Goal: Task Accomplishment & Management: Manage account settings

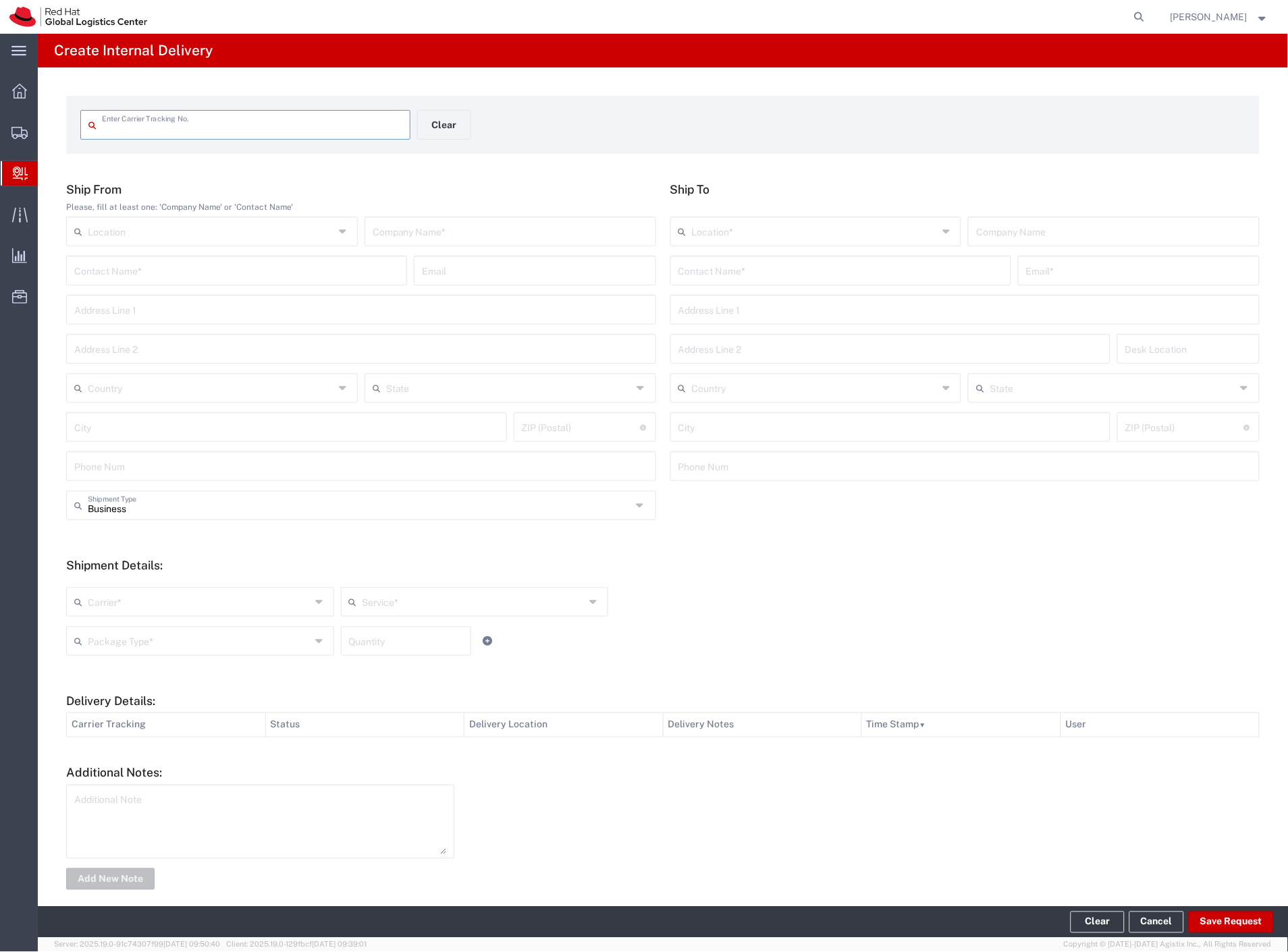
click at [48, 169] on span "Internal Delivery" at bounding box center [42, 173] width 11 height 27
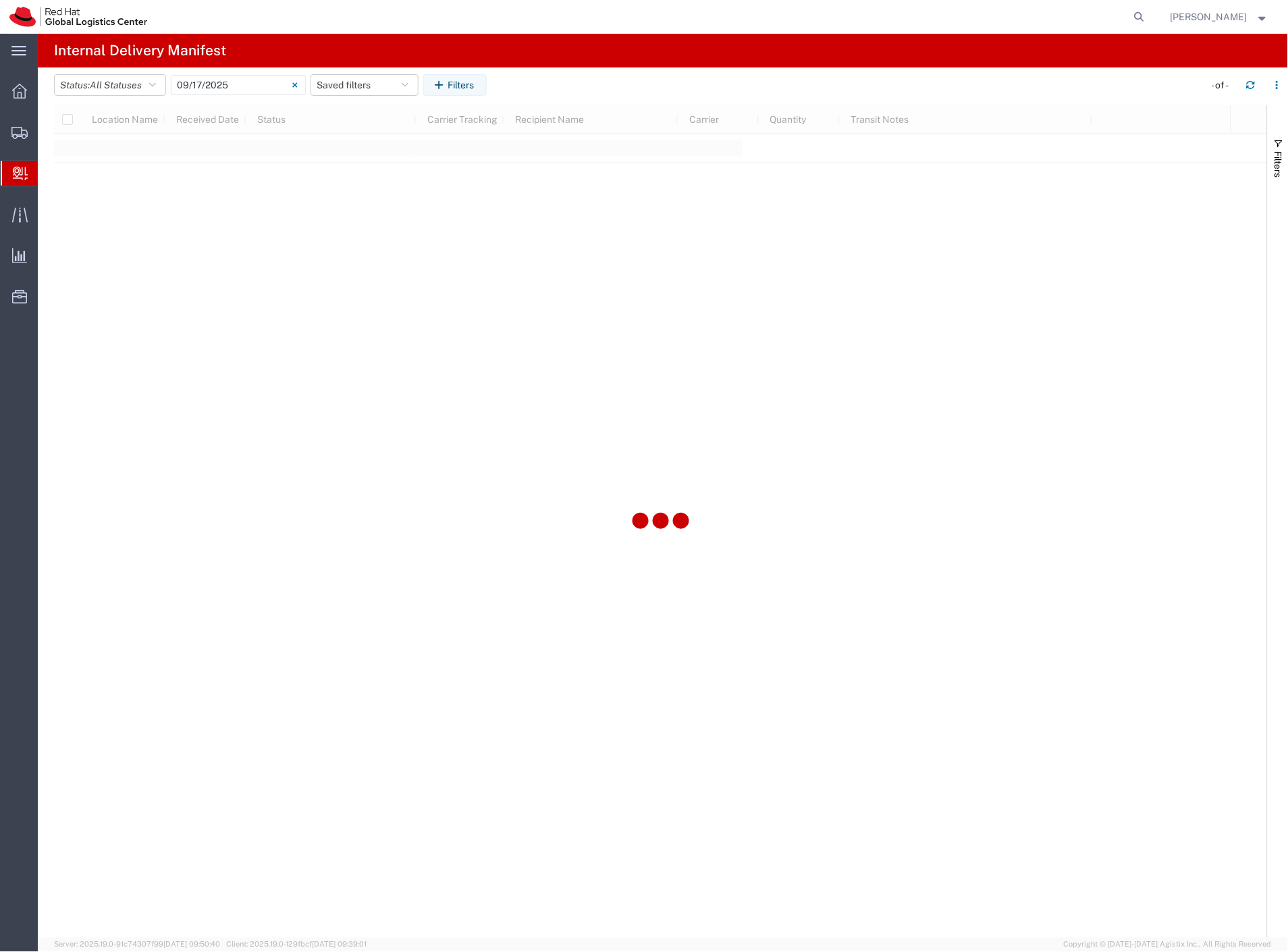
type input "[DATE]"
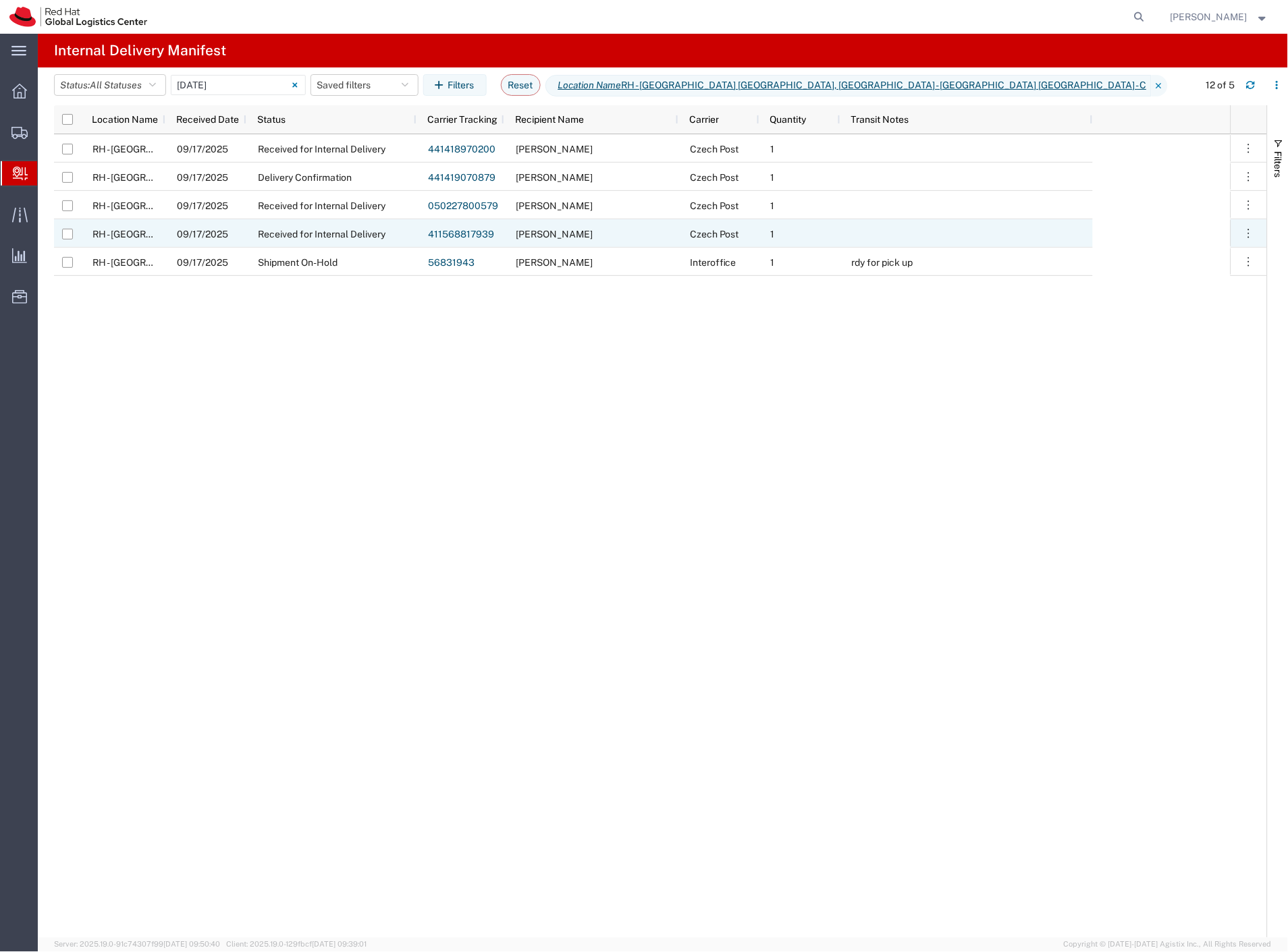
click at [456, 232] on link "411568817939" at bounding box center [461, 234] width 66 height 11
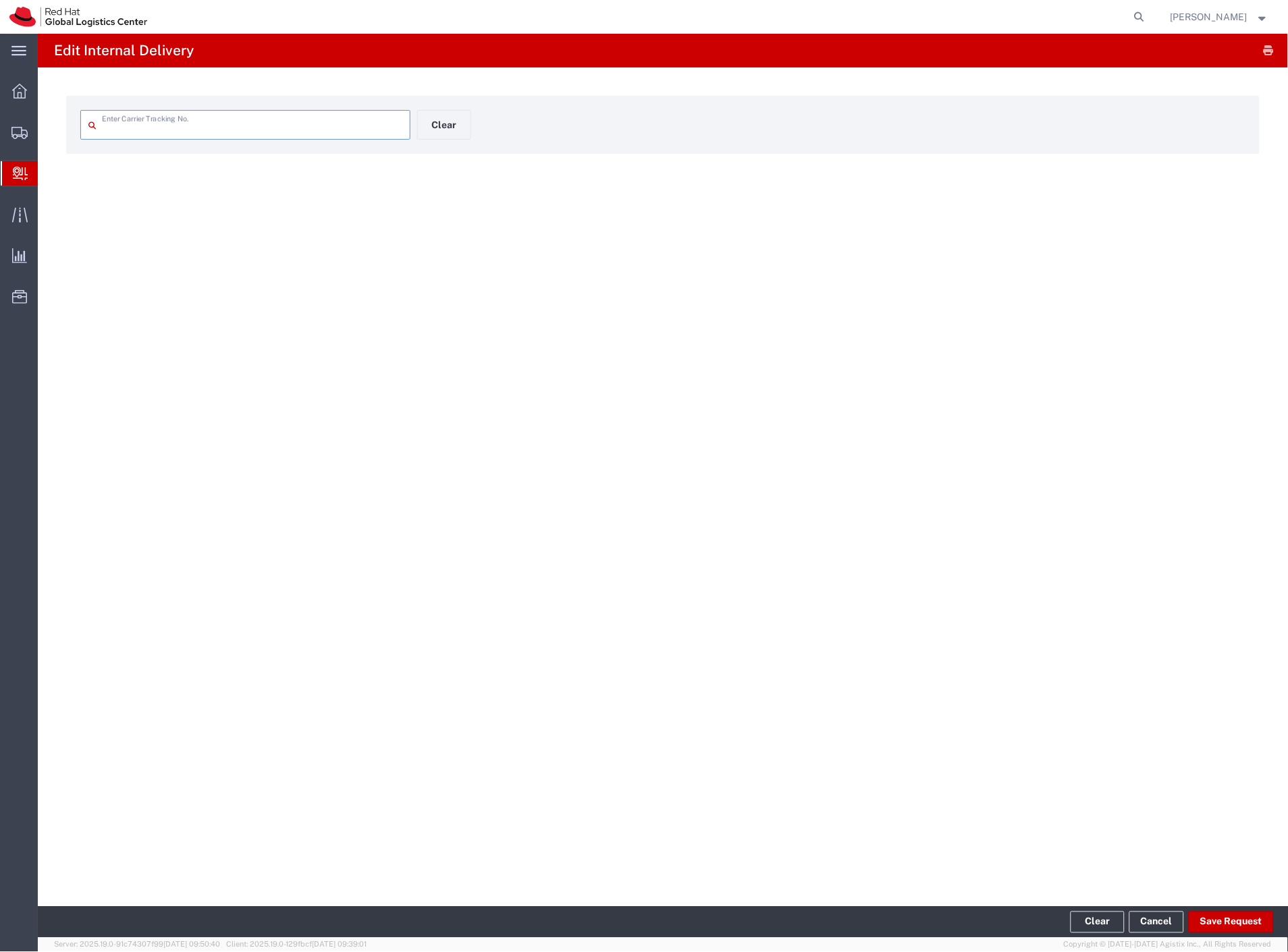
type input "411568817939"
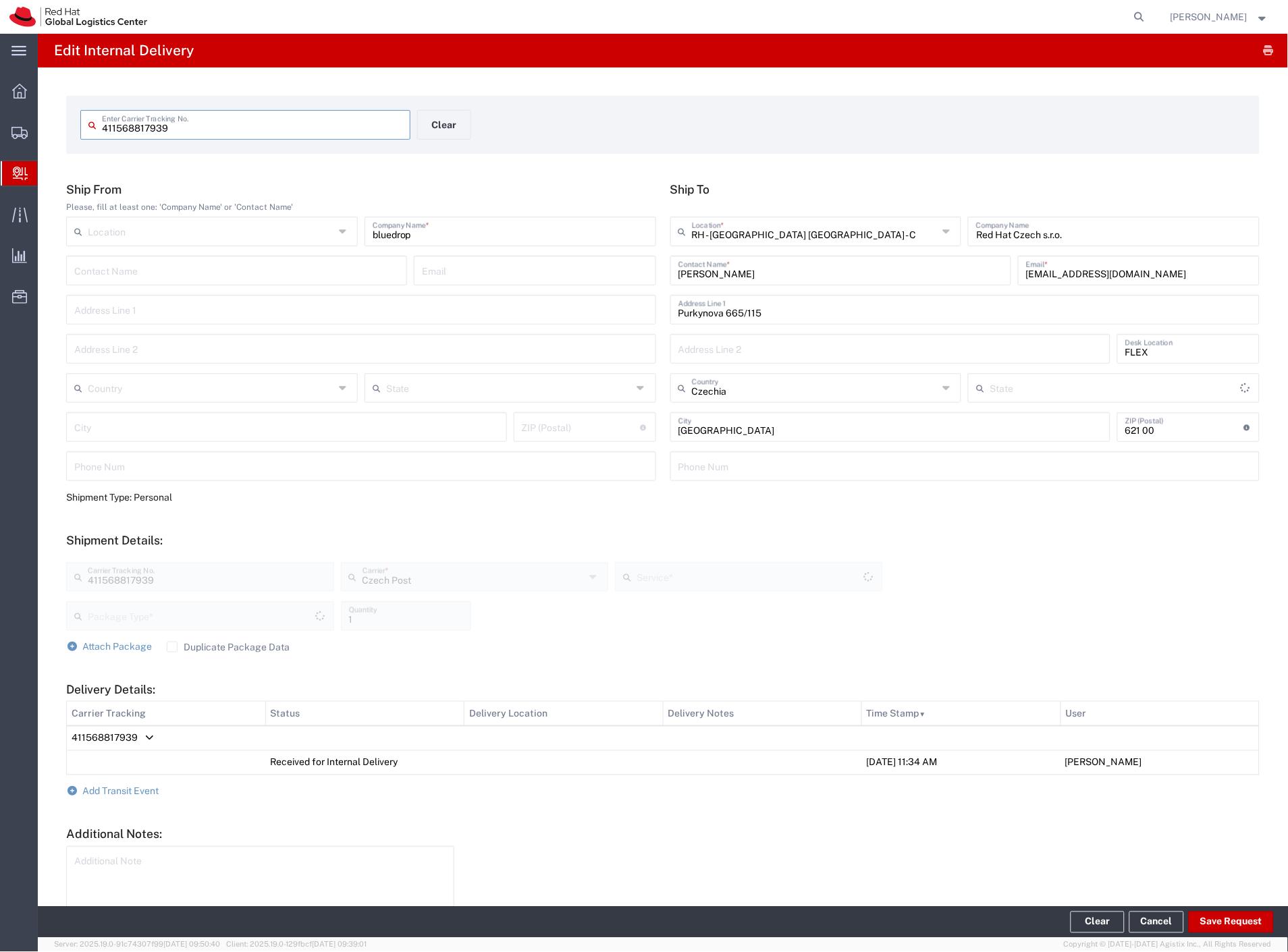
type input "Your Packaging"
type input "Ground"
click at [131, 788] on span "Add Transit Event" at bounding box center [121, 791] width 76 height 11
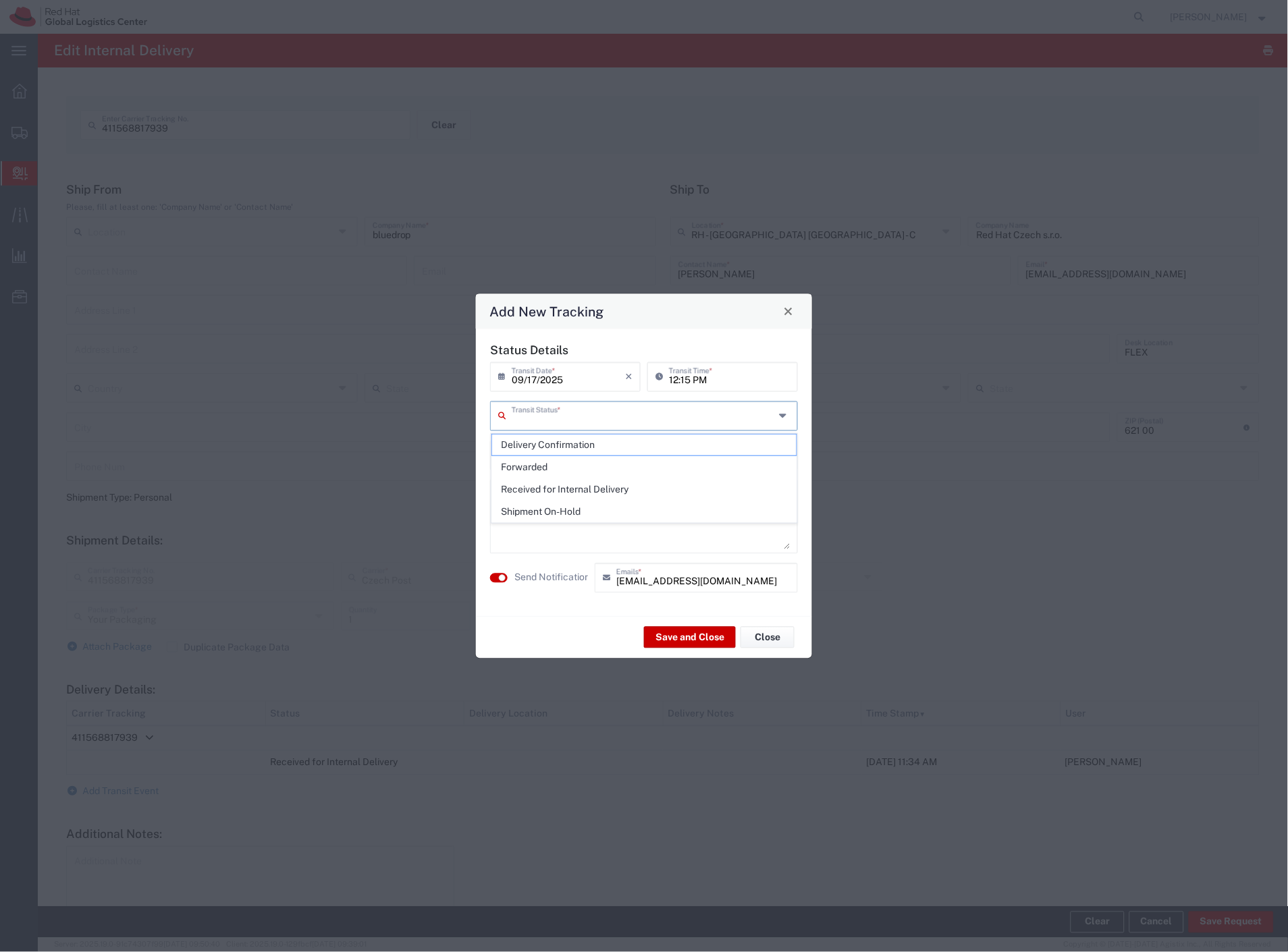
drag, startPoint x: 549, startPoint y: 409, endPoint x: 557, endPoint y: 413, distance: 9.7
click at [557, 409] on input "text" at bounding box center [643, 415] width 263 height 24
click at [554, 442] on span "Delivery Confirmation" at bounding box center [644, 445] width 305 height 21
type input "Delivery Confirmation"
click at [568, 574] on label "Send Notification" at bounding box center [552, 578] width 76 height 14
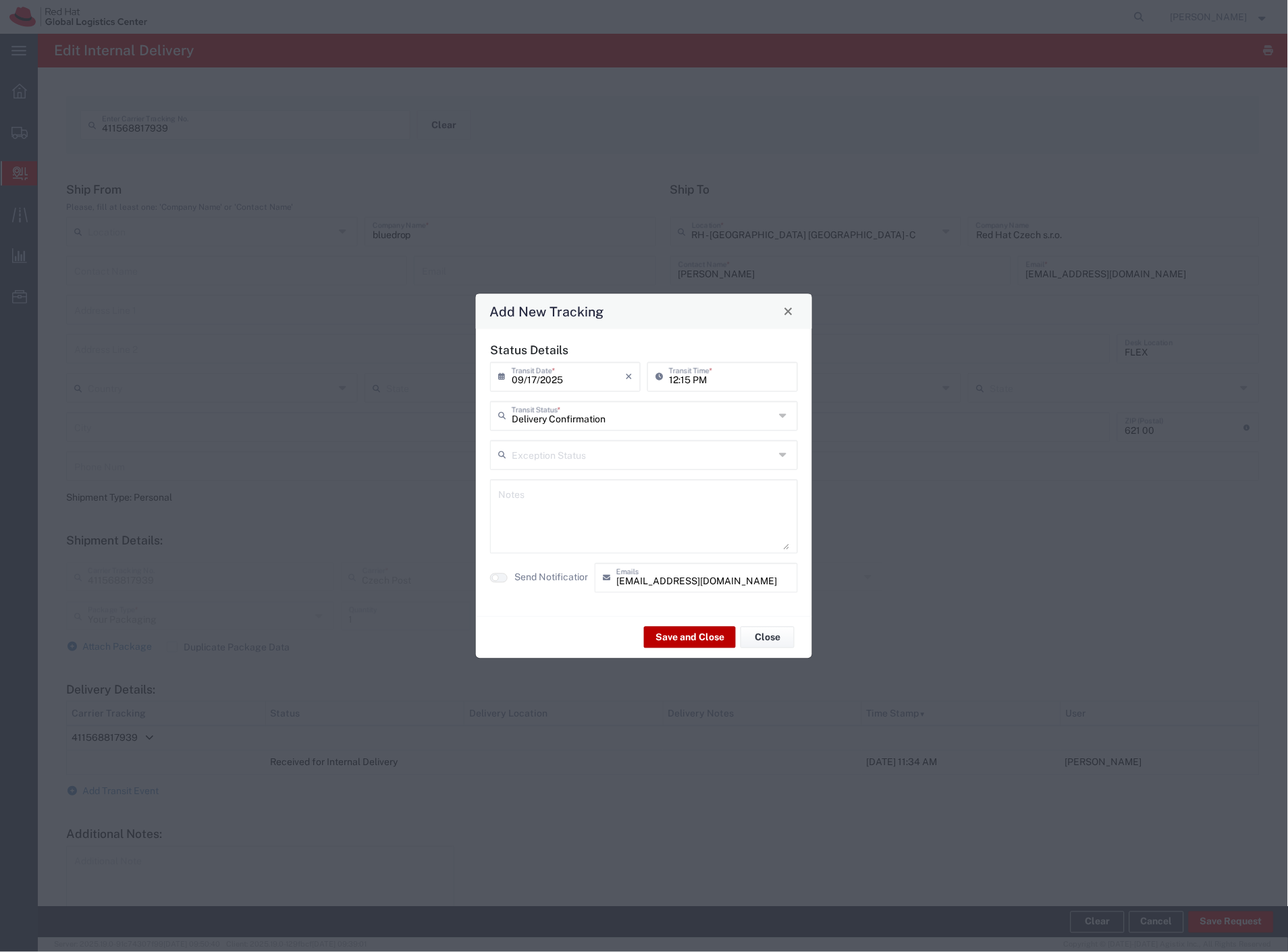
click at [653, 626] on div "Save and Close Close" at bounding box center [644, 637] width 336 height 43
click at [661, 634] on button "Save and Close" at bounding box center [690, 638] width 92 height 22
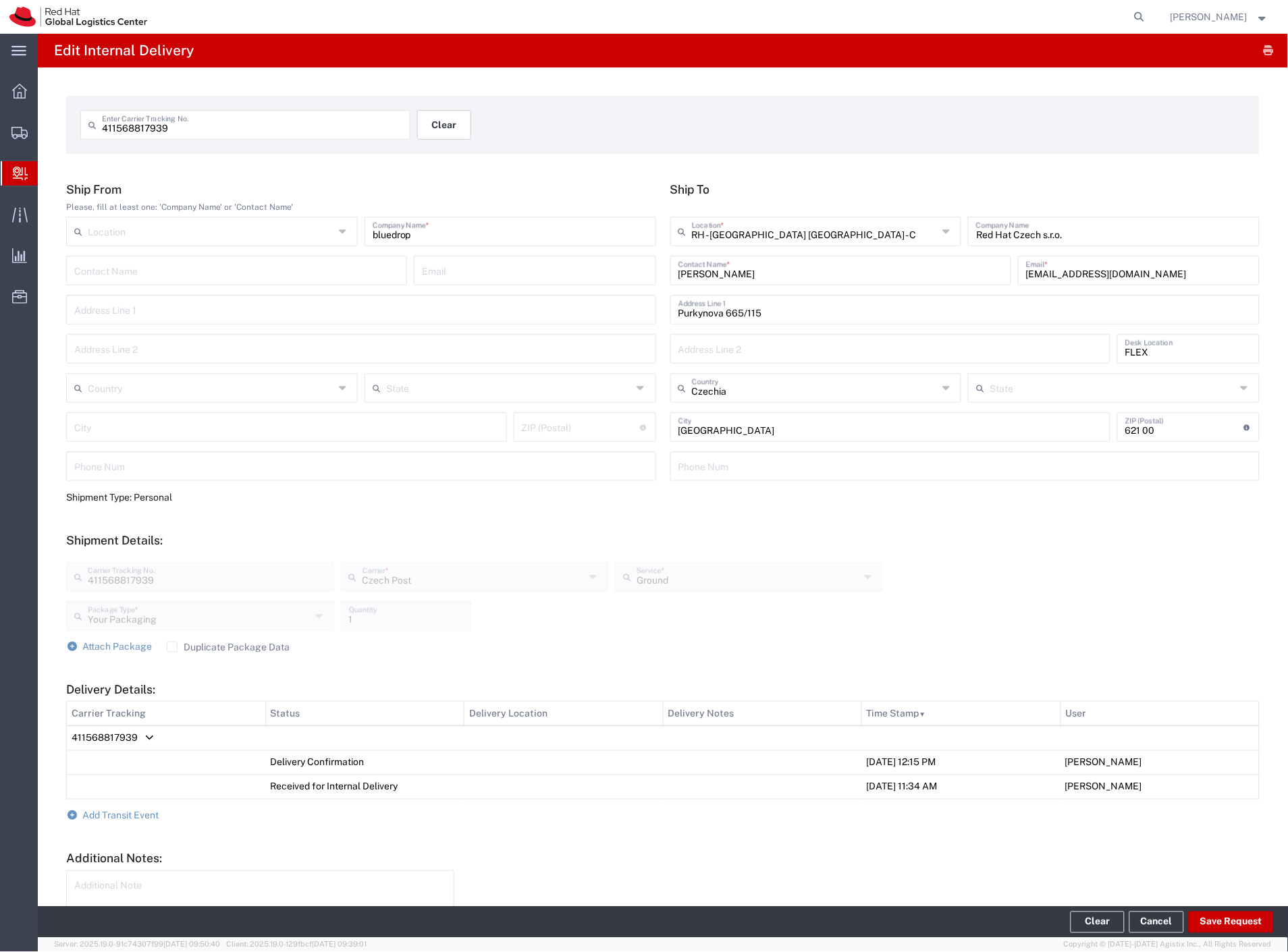
click at [458, 121] on button "Clear" at bounding box center [444, 125] width 54 height 30
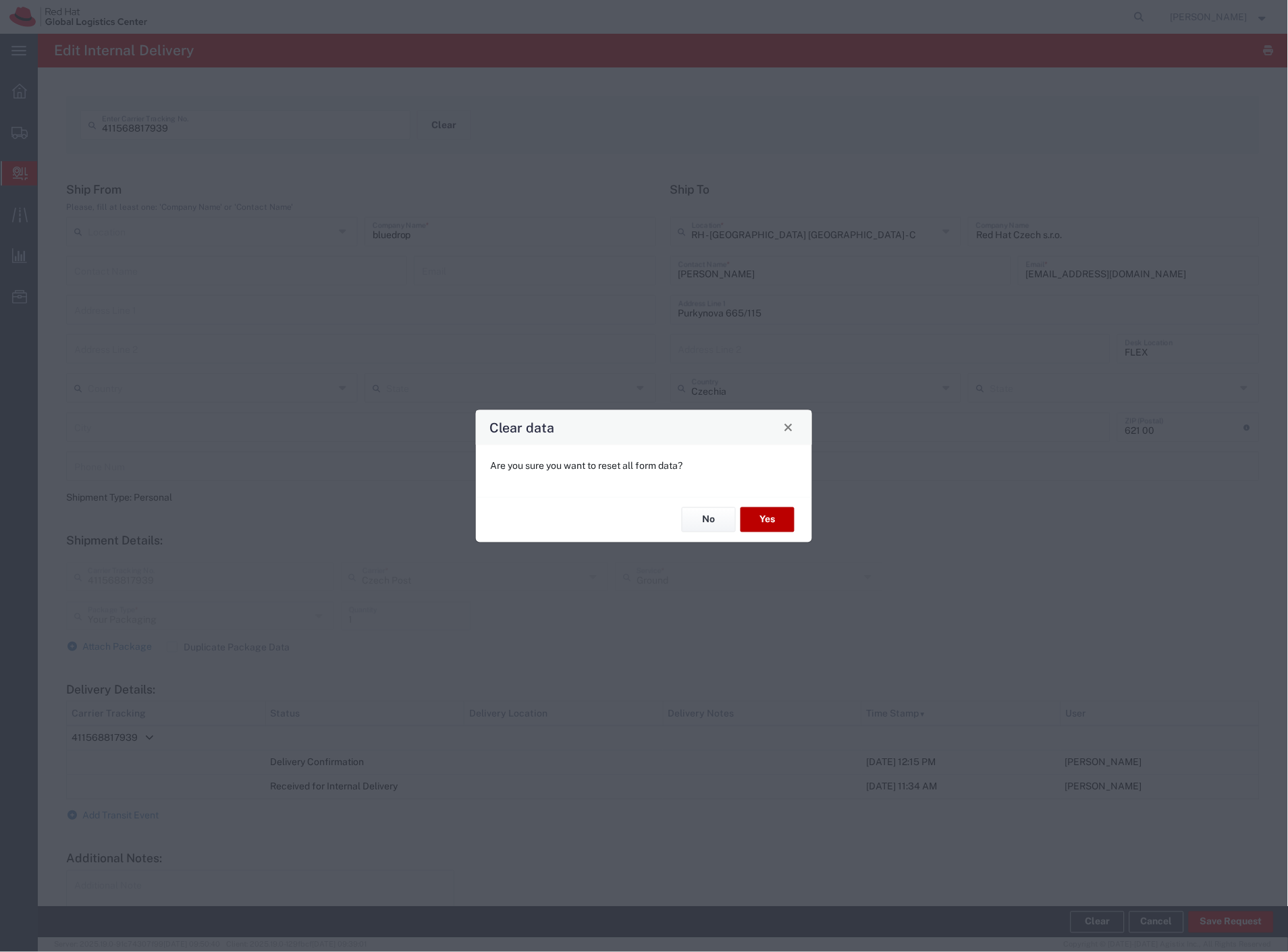
click at [761, 517] on button "Yes" at bounding box center [767, 519] width 54 height 25
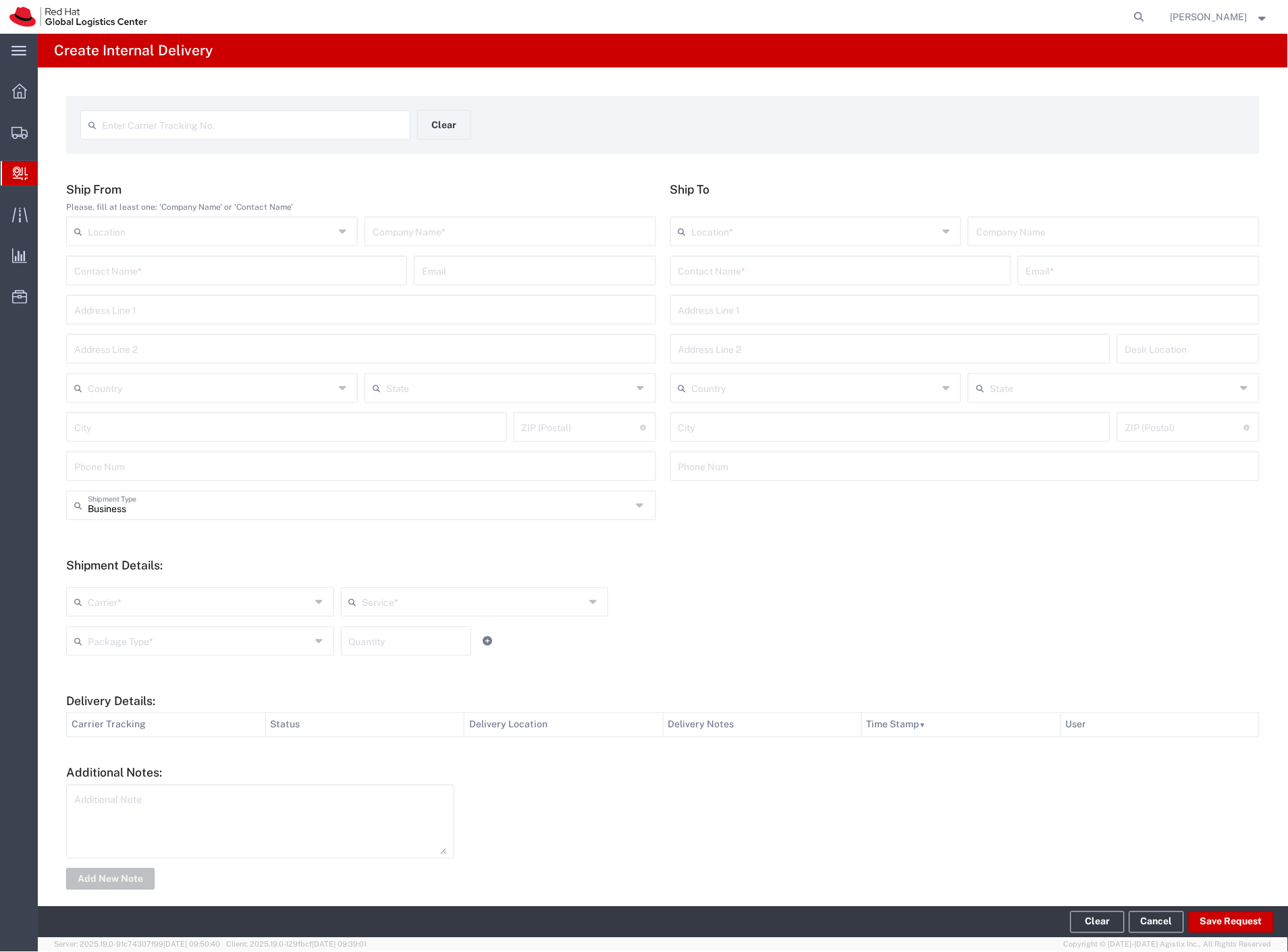
click at [48, 166] on span "Internal Delivery" at bounding box center [42, 173] width 11 height 27
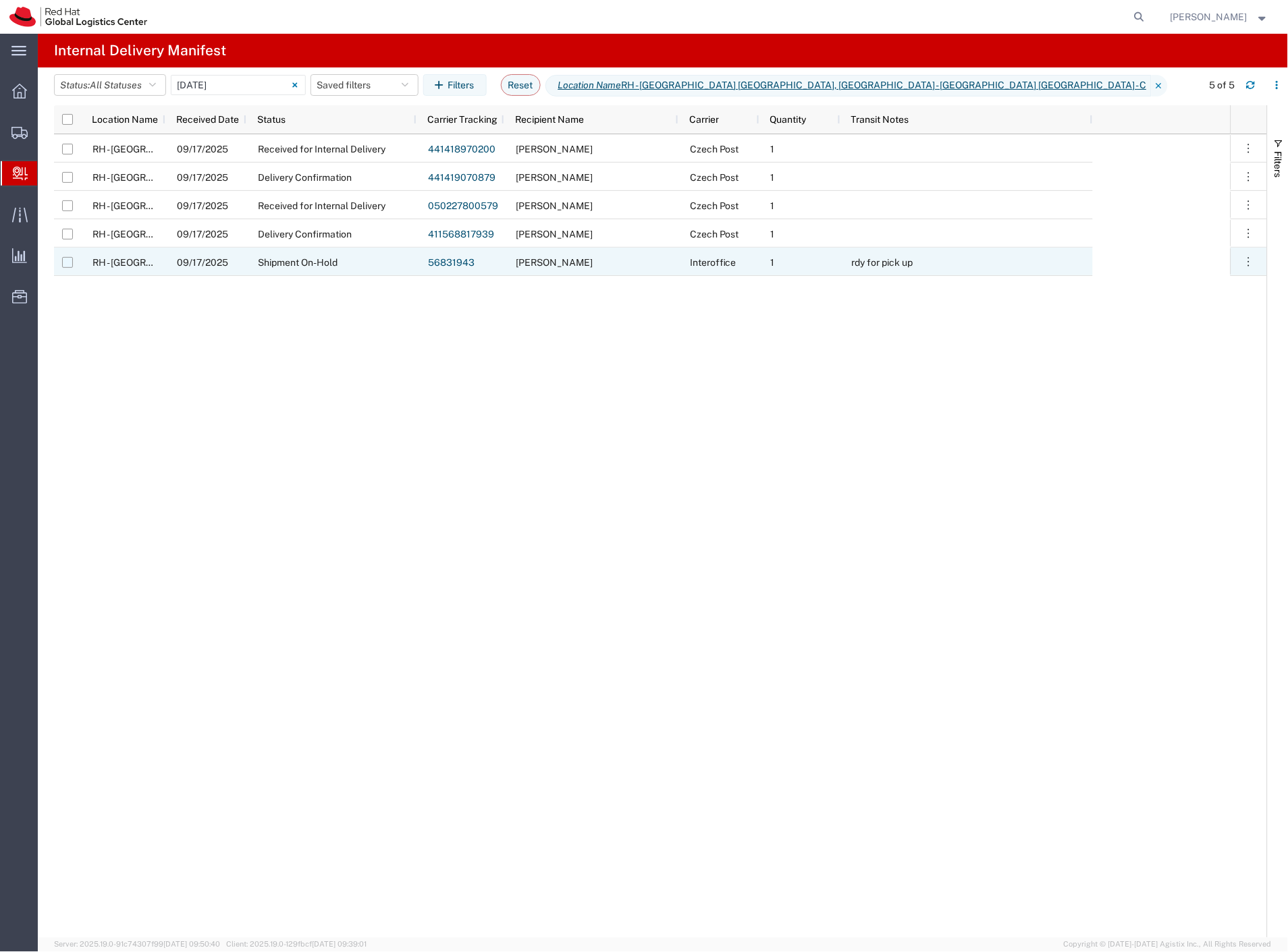
click at [70, 259] on input "Press Space to toggle row selection (unchecked)" at bounding box center [67, 262] width 11 height 11
checkbox input "true"
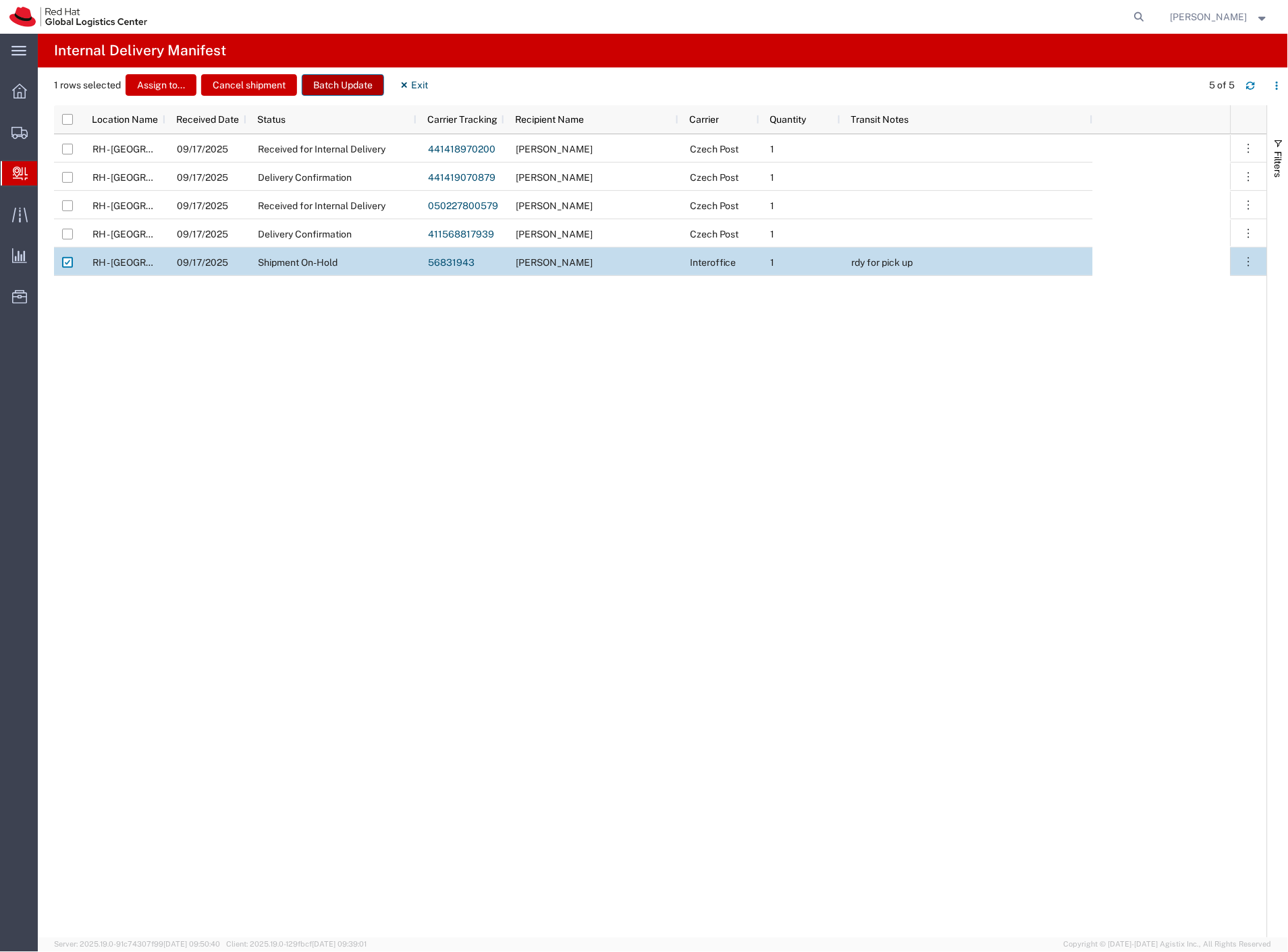
click at [348, 83] on button "Batch Update" at bounding box center [343, 85] width 82 height 22
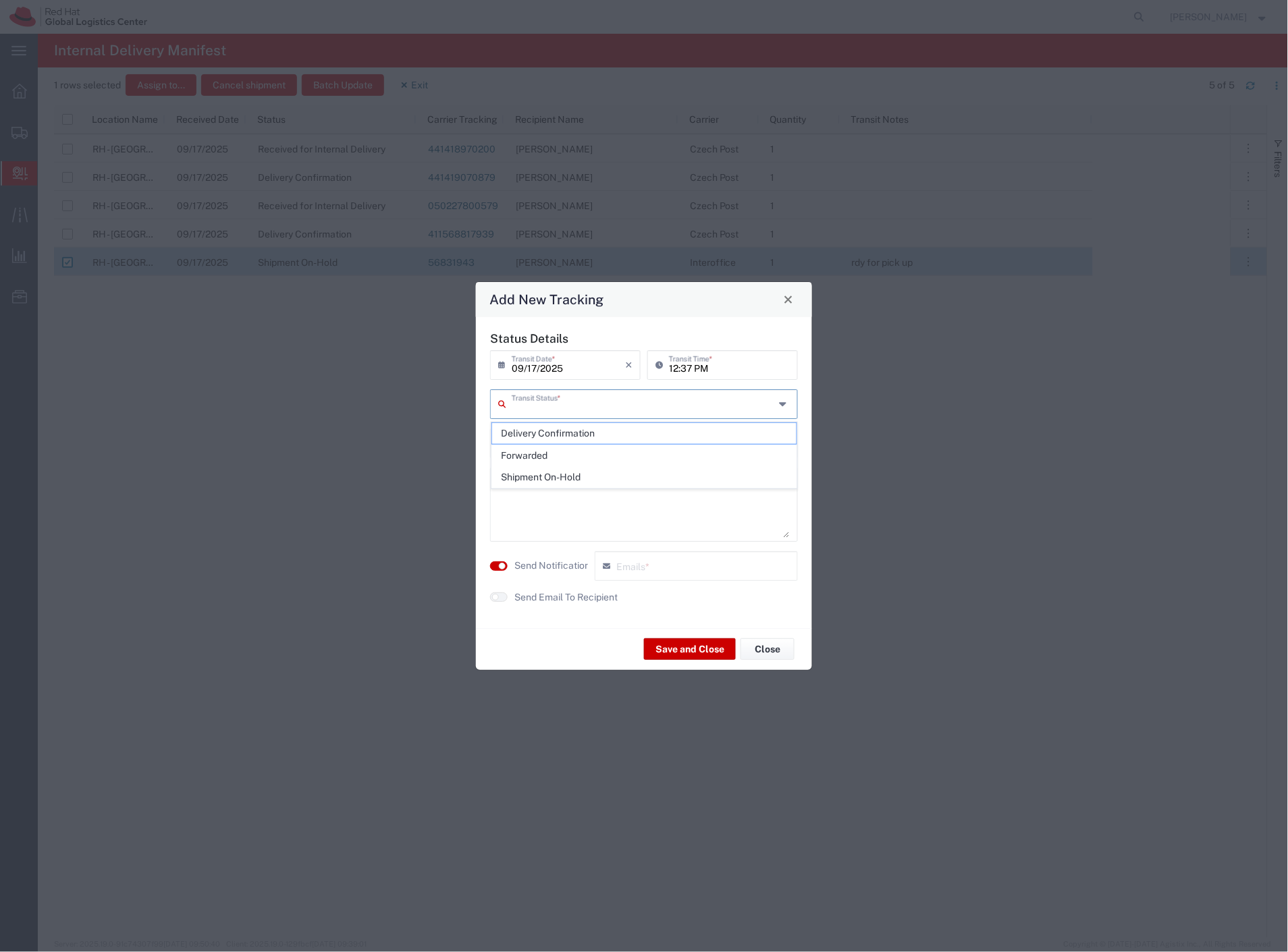
drag, startPoint x: 541, startPoint y: 402, endPoint x: 542, endPoint y: 418, distance: 16.9
click at [541, 406] on input "text" at bounding box center [643, 403] width 263 height 24
click at [541, 432] on span "Delivery Confirmation" at bounding box center [644, 433] width 305 height 21
type input "Delivery Confirmation"
click at [565, 563] on label "Send Notification" at bounding box center [552, 566] width 76 height 14
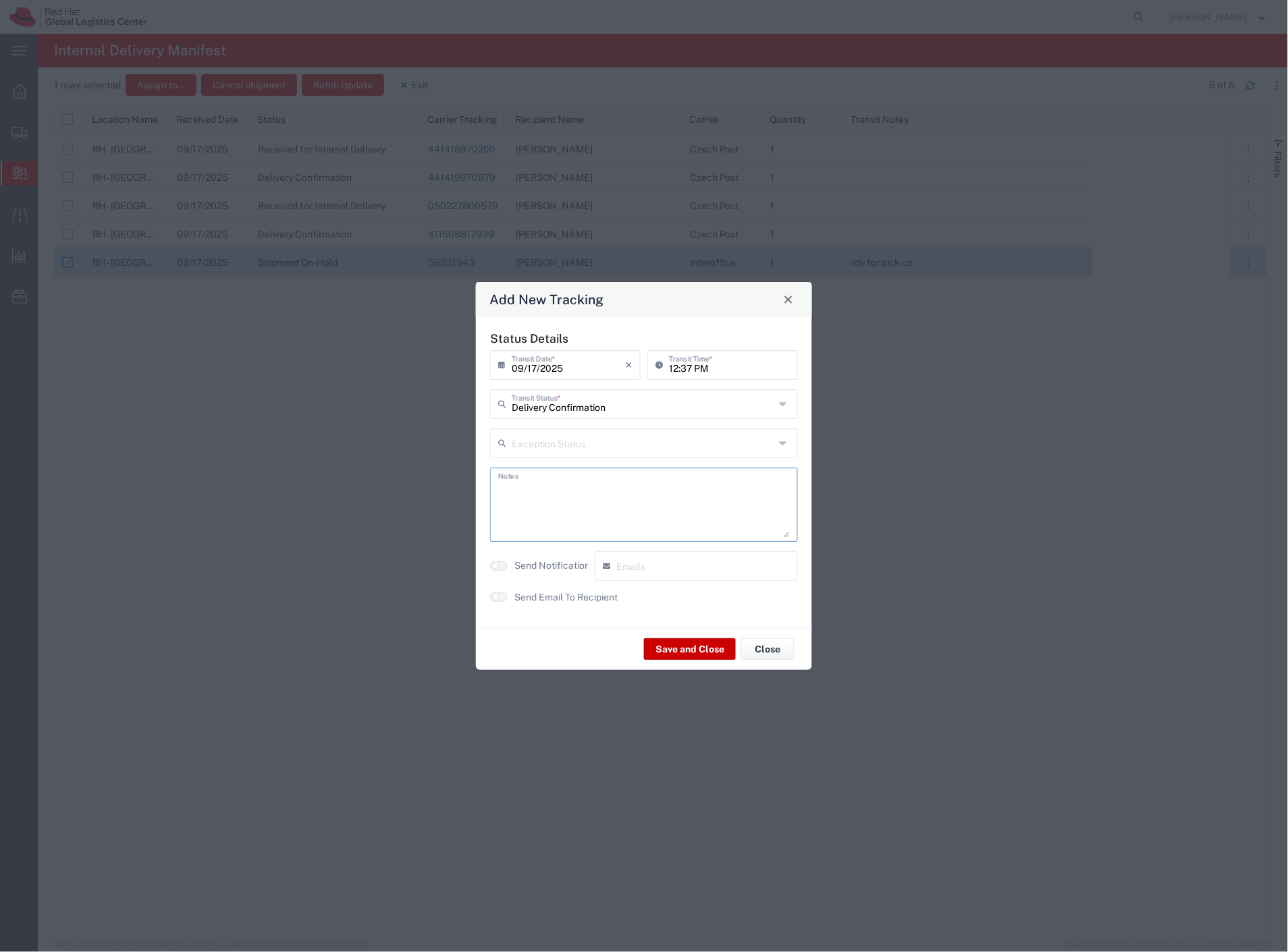
click at [582, 496] on textarea at bounding box center [644, 505] width 292 height 66
type textarea "metl"
click at [709, 656] on button "Save and Close" at bounding box center [690, 649] width 92 height 22
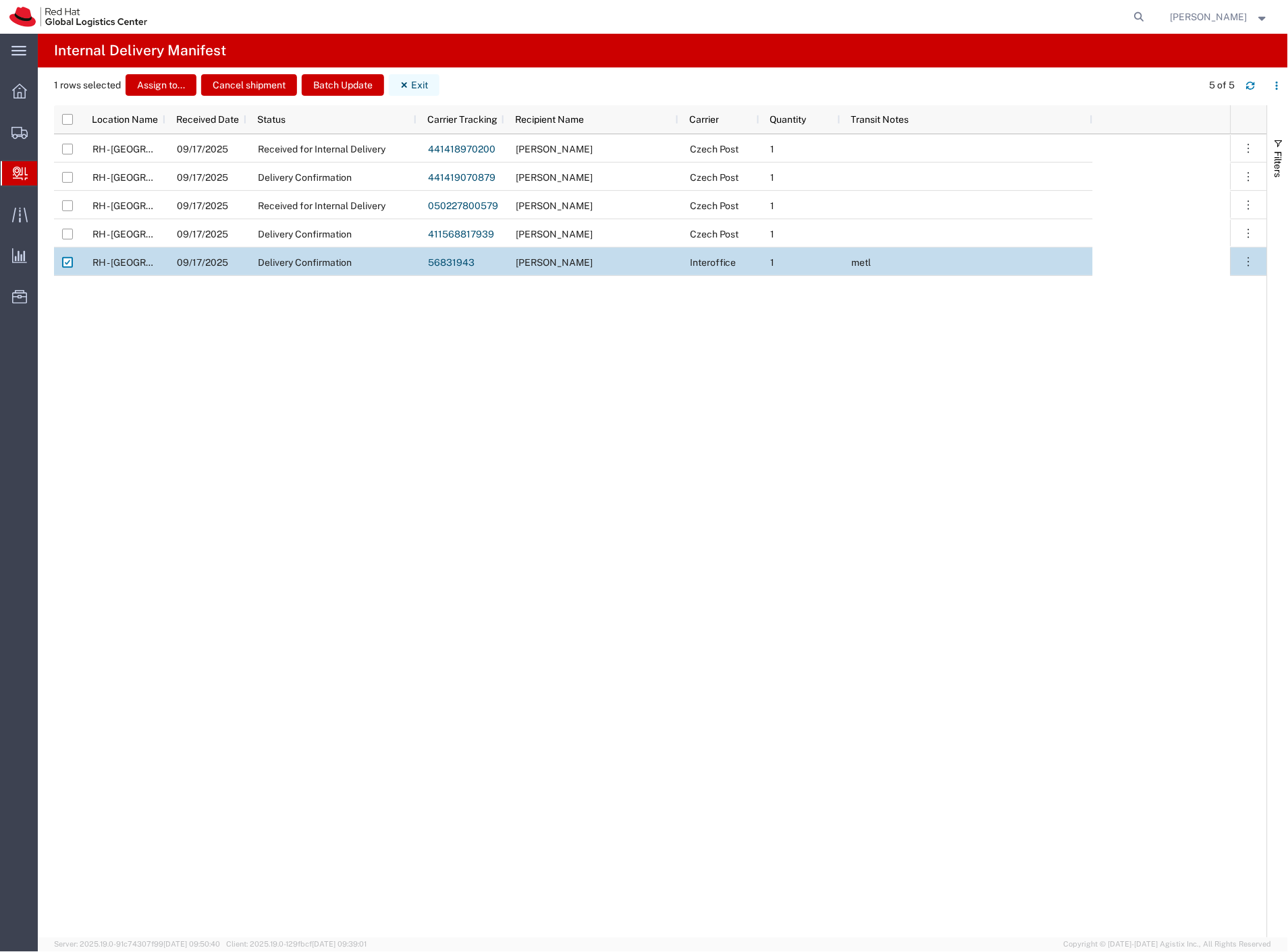
click at [426, 83] on button "Exit" at bounding box center [414, 85] width 51 height 22
checkbox input "false"
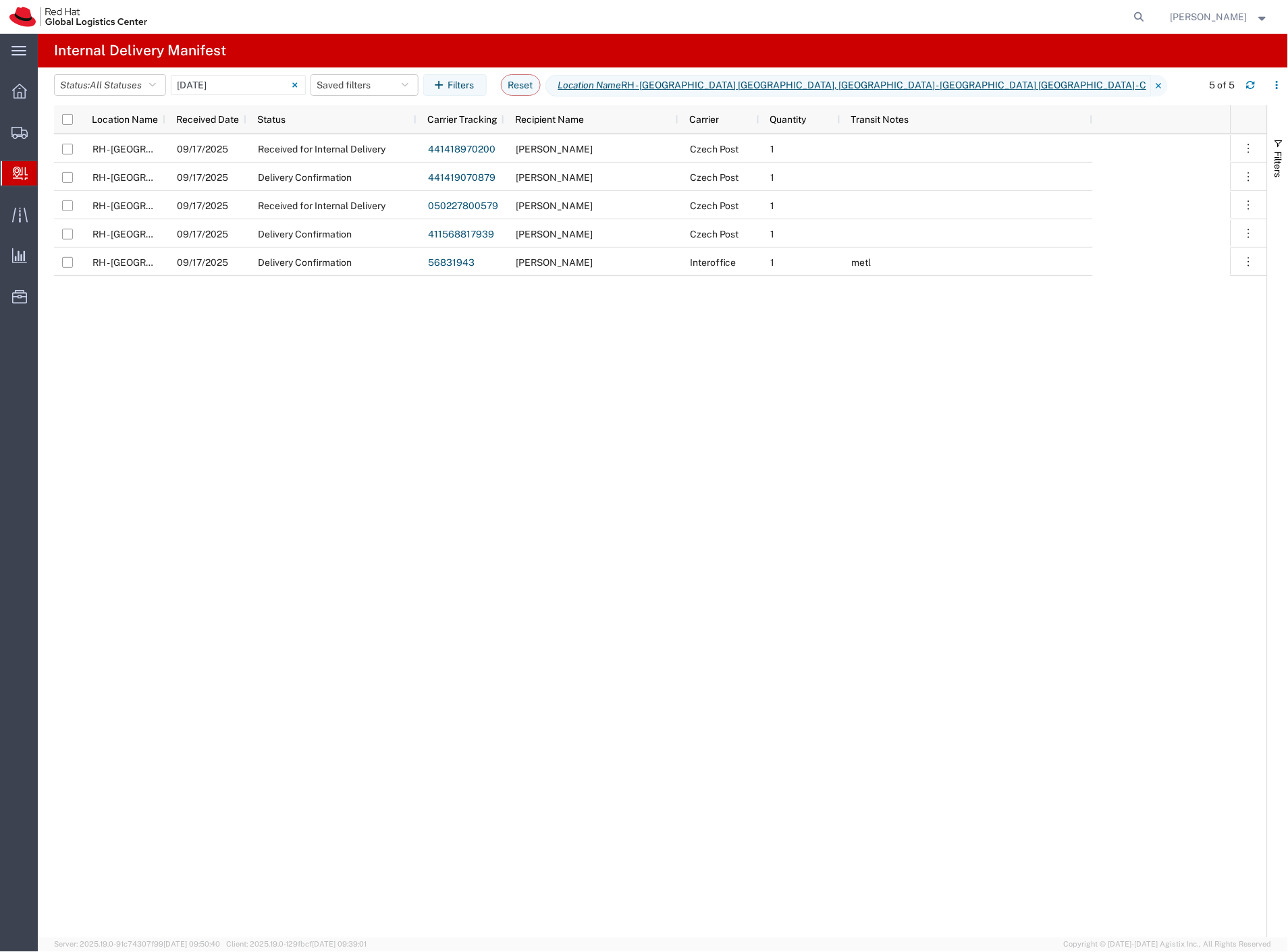
click at [0, 0] on span "Create Delivery" at bounding box center [0, 0] width 0 height 0
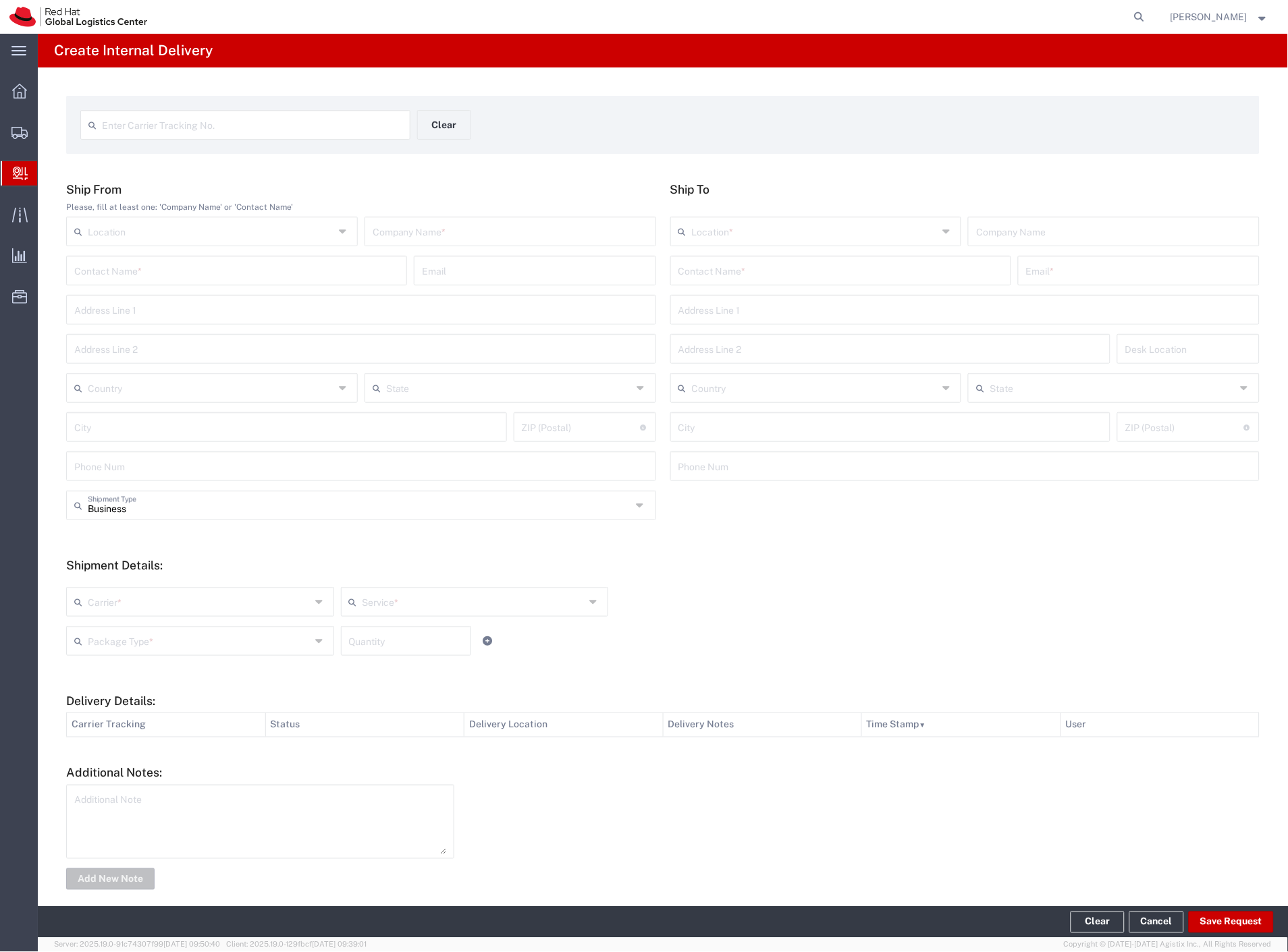
click at [393, 223] on input "text" at bounding box center [509, 231] width 275 height 24
type input "5p marketing"
click at [793, 277] on input "text" at bounding box center [840, 270] width 325 height 24
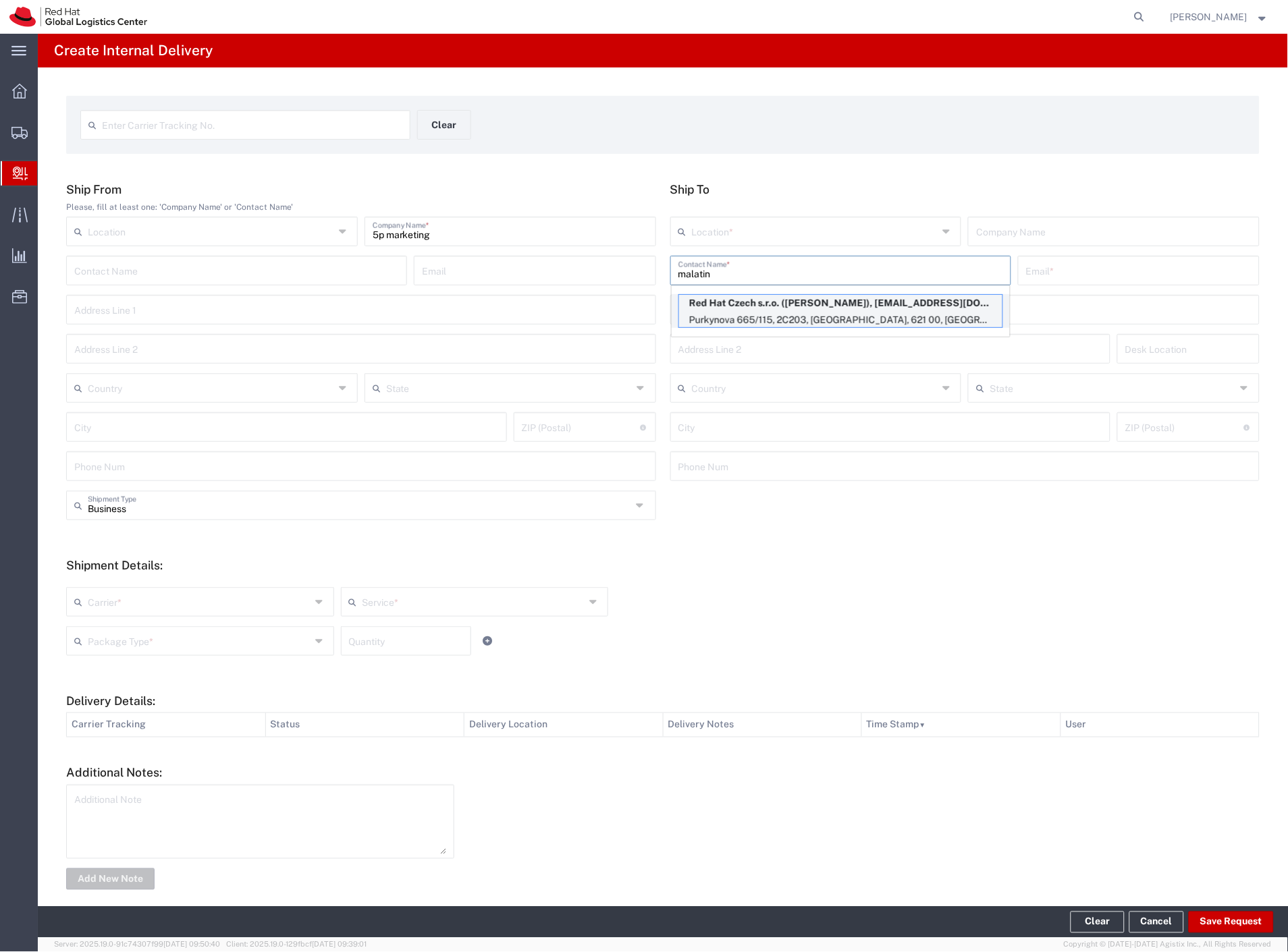
type input "malatin"
click at [802, 306] on p "Red Hat Czech s.r.o. ([PERSON_NAME]), [EMAIL_ADDRESS][DOMAIN_NAME]" at bounding box center [840, 303] width 323 height 17
type input "RH - [GEOGRAPHIC_DATA] [GEOGRAPHIC_DATA] - C"
type input "Red Hat Czech s.r.o."
type input "[PERSON_NAME]"
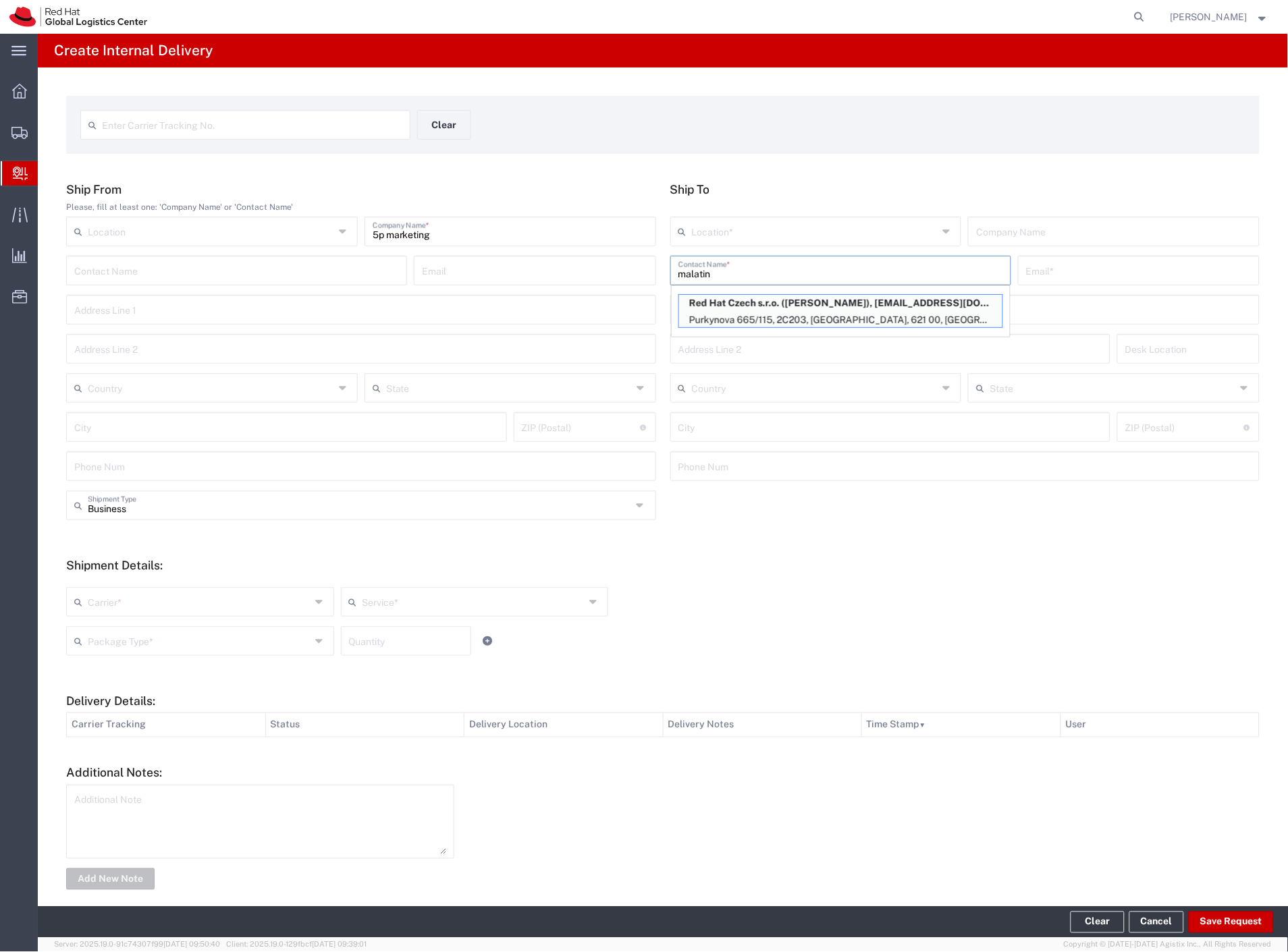
type input "[EMAIL_ADDRESS][DOMAIN_NAME]"
type input "Purkynova 665/115"
type input "2C203"
type input "Czechia"
type input "[GEOGRAPHIC_DATA]"
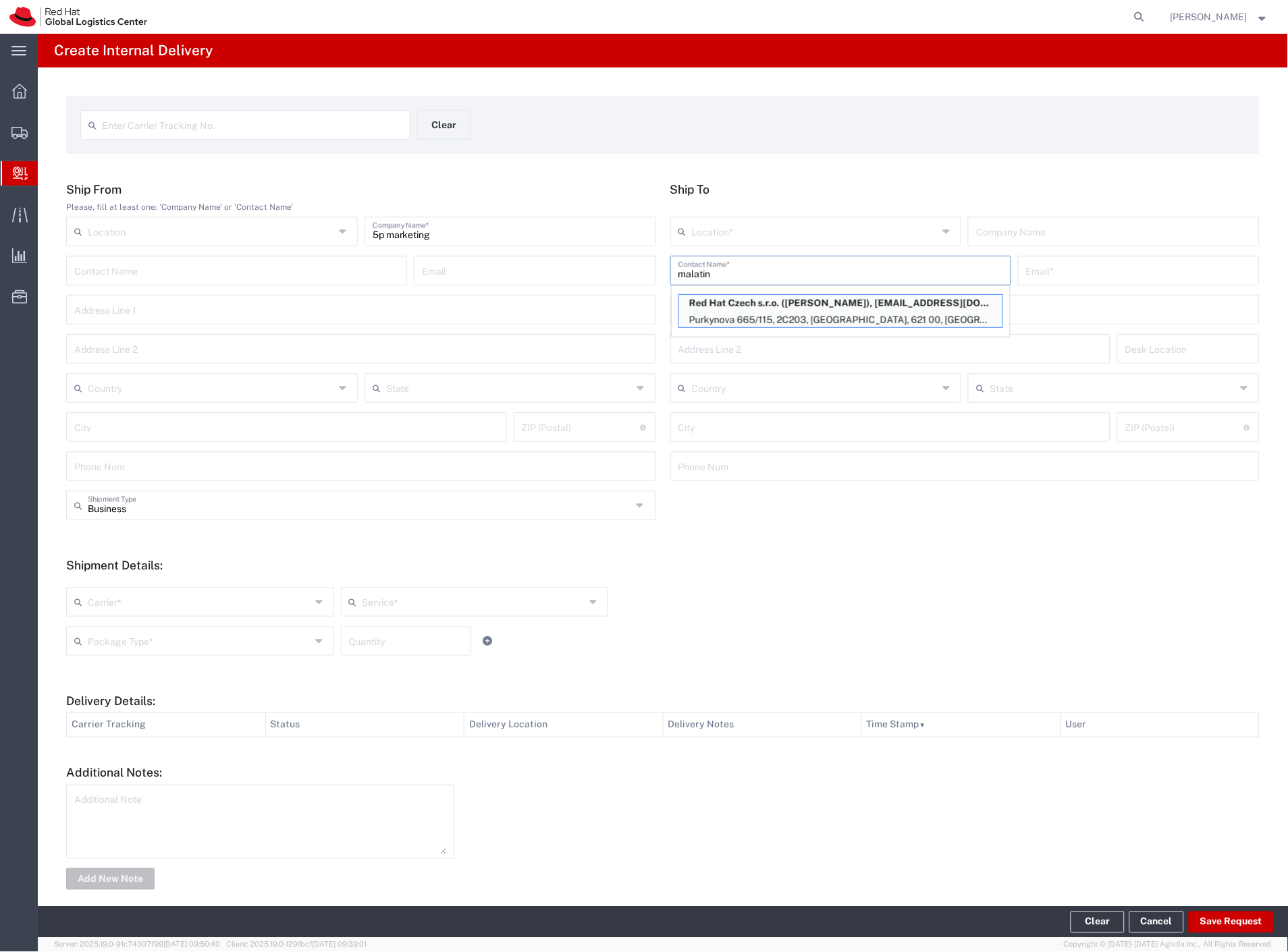
type input "621 00"
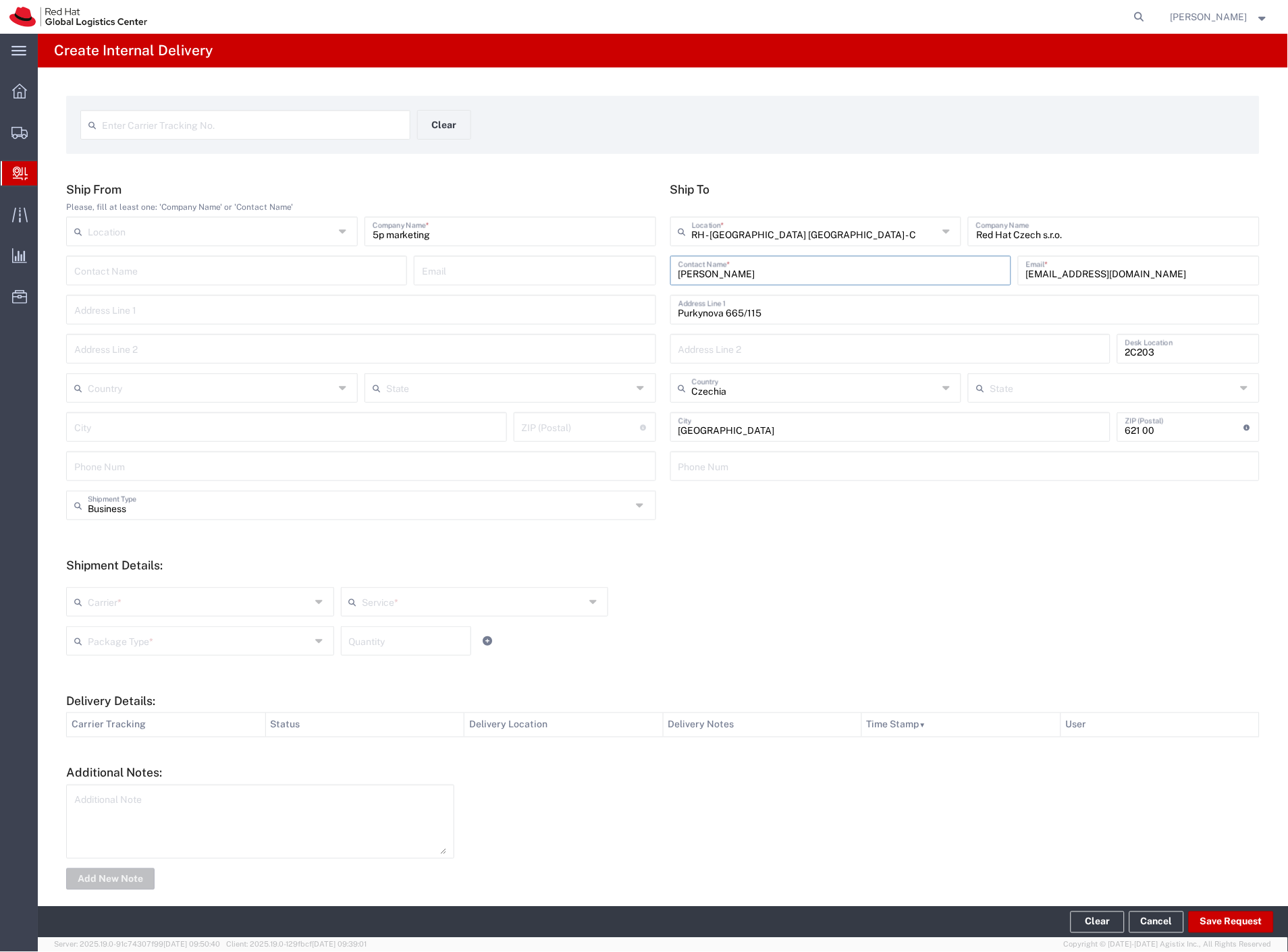
click at [529, 225] on input "5p marketing" at bounding box center [509, 231] width 275 height 24
type input "5p marketing - pera na road show"
drag, startPoint x: 119, startPoint y: 595, endPoint x: 116, endPoint y: 605, distance: 9.8
click at [117, 603] on input "text" at bounding box center [199, 601] width 223 height 24
click at [109, 744] on span "Local Carrier" at bounding box center [198, 741] width 263 height 21
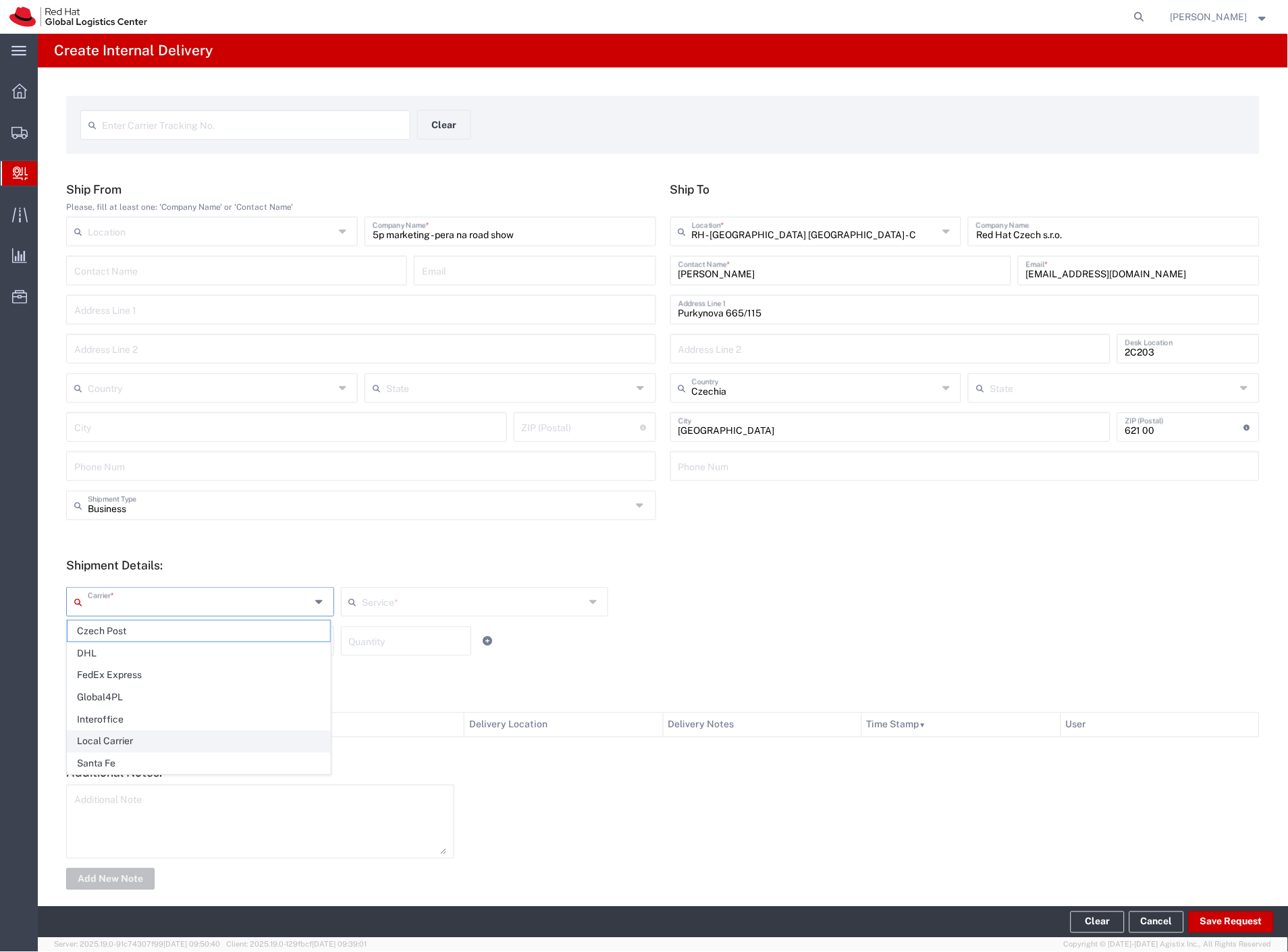
type input "Local Carrier"
type input "Local_Ground"
click at [134, 653] on div "Package Type *" at bounding box center [200, 641] width 268 height 30
click at [138, 758] on span "Your Packaging" at bounding box center [198, 758] width 263 height 21
type input "Your Packaging"
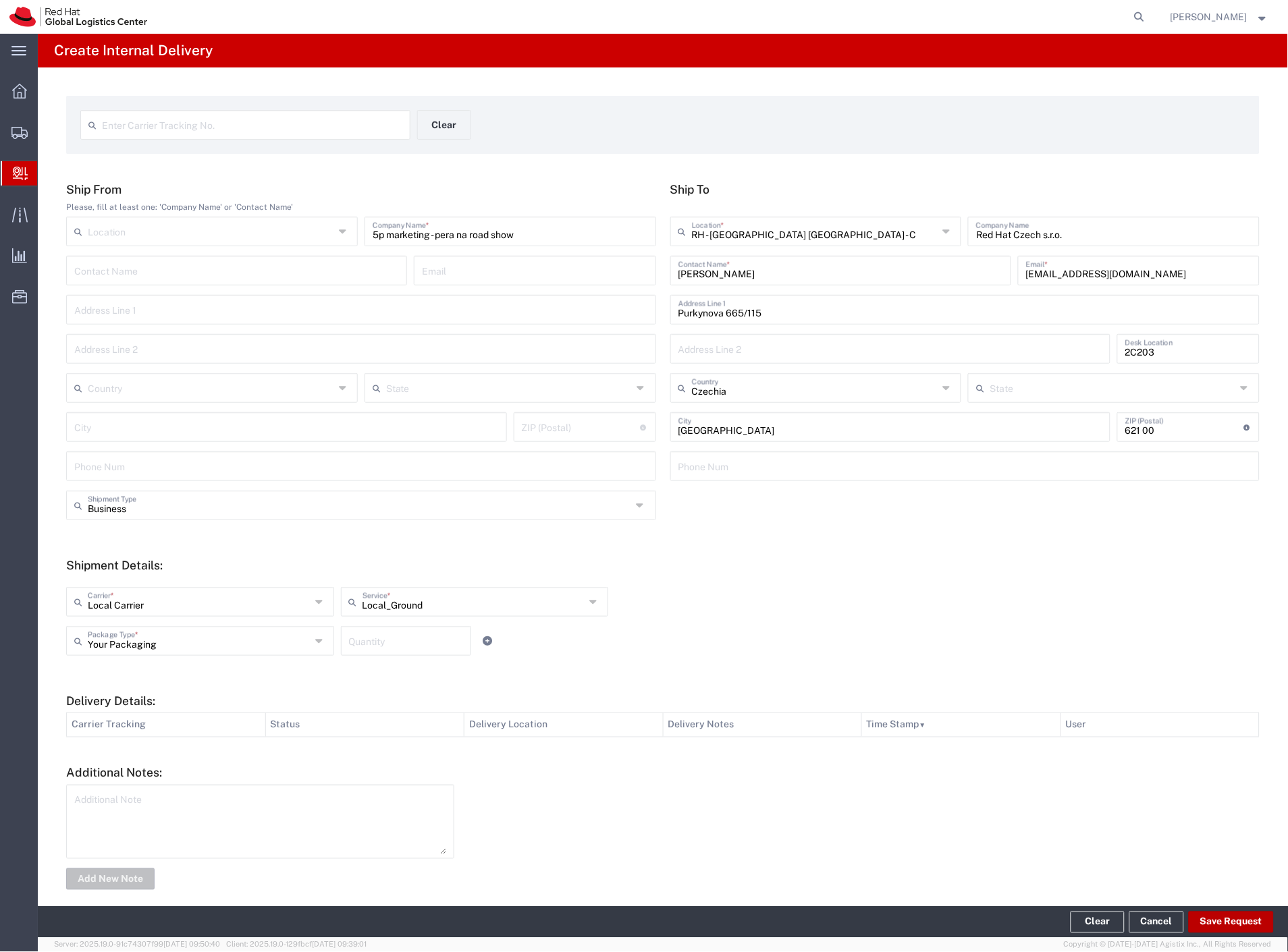
click at [1245, 927] on button "Save Request" at bounding box center [1230, 923] width 85 height 22
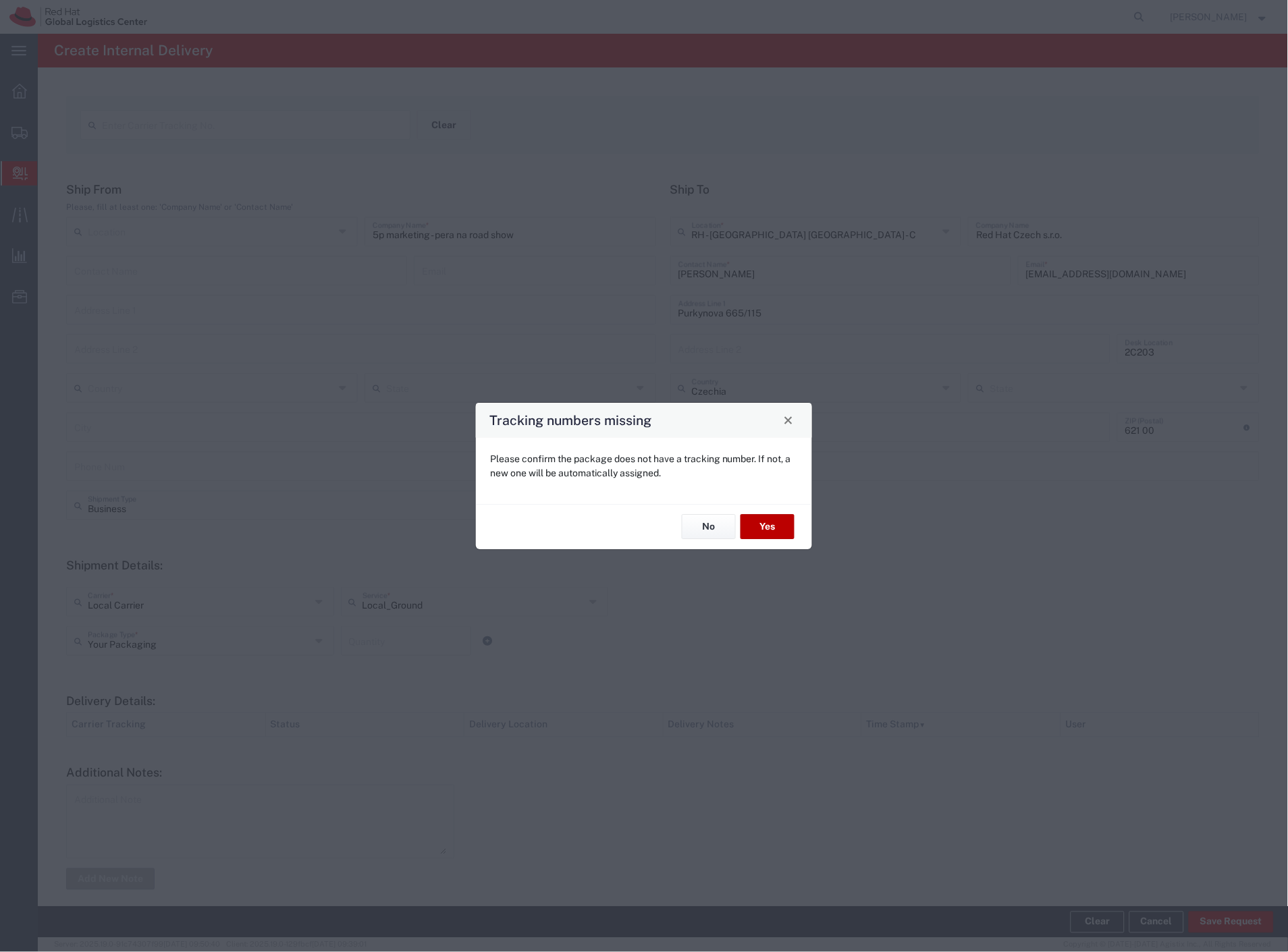
click at [781, 534] on button "Yes" at bounding box center [767, 527] width 54 height 25
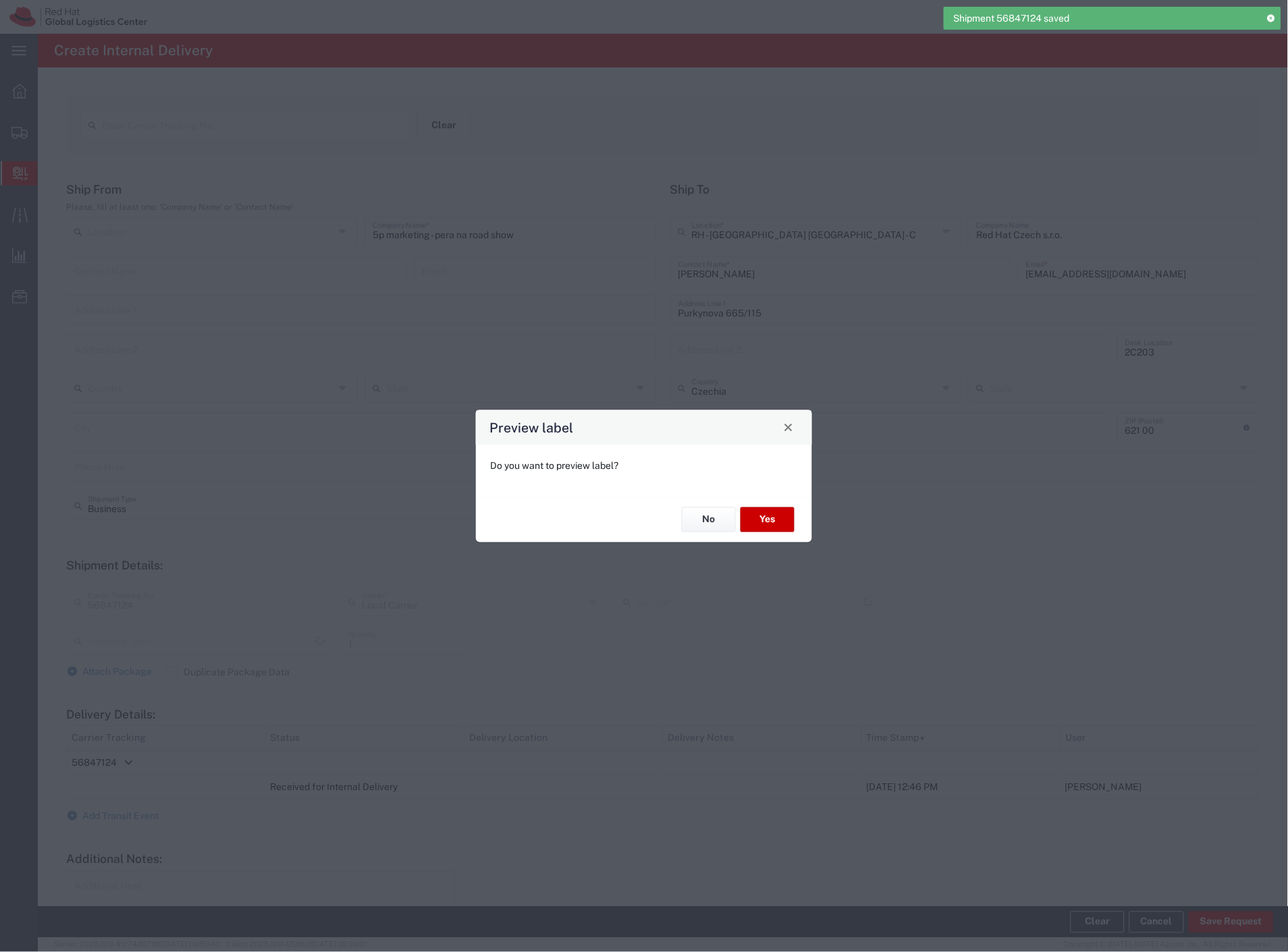
type input "Your Packaging"
type input "Local_Ground"
click at [717, 521] on button "No" at bounding box center [709, 519] width 54 height 25
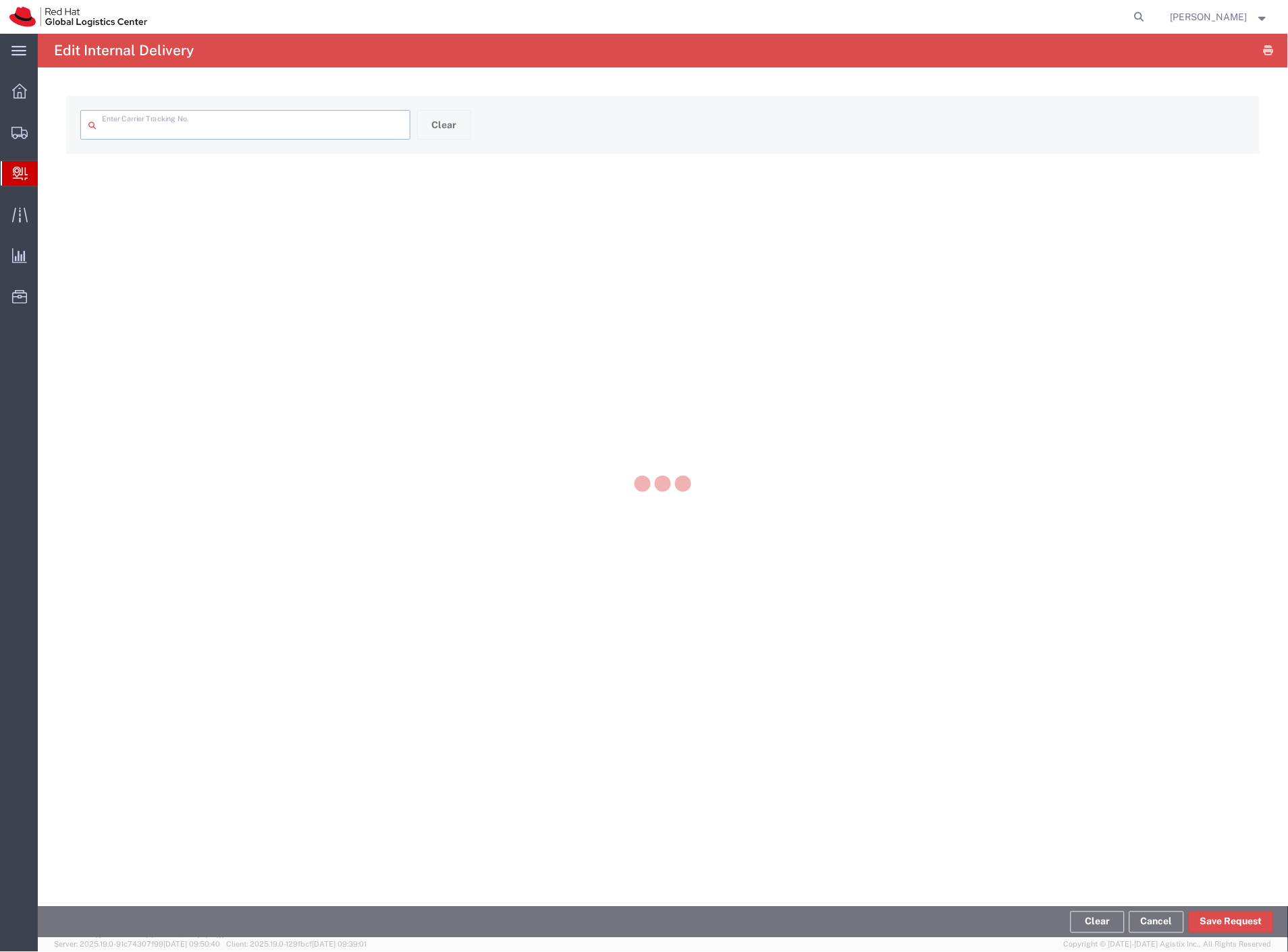
type input "56847124"
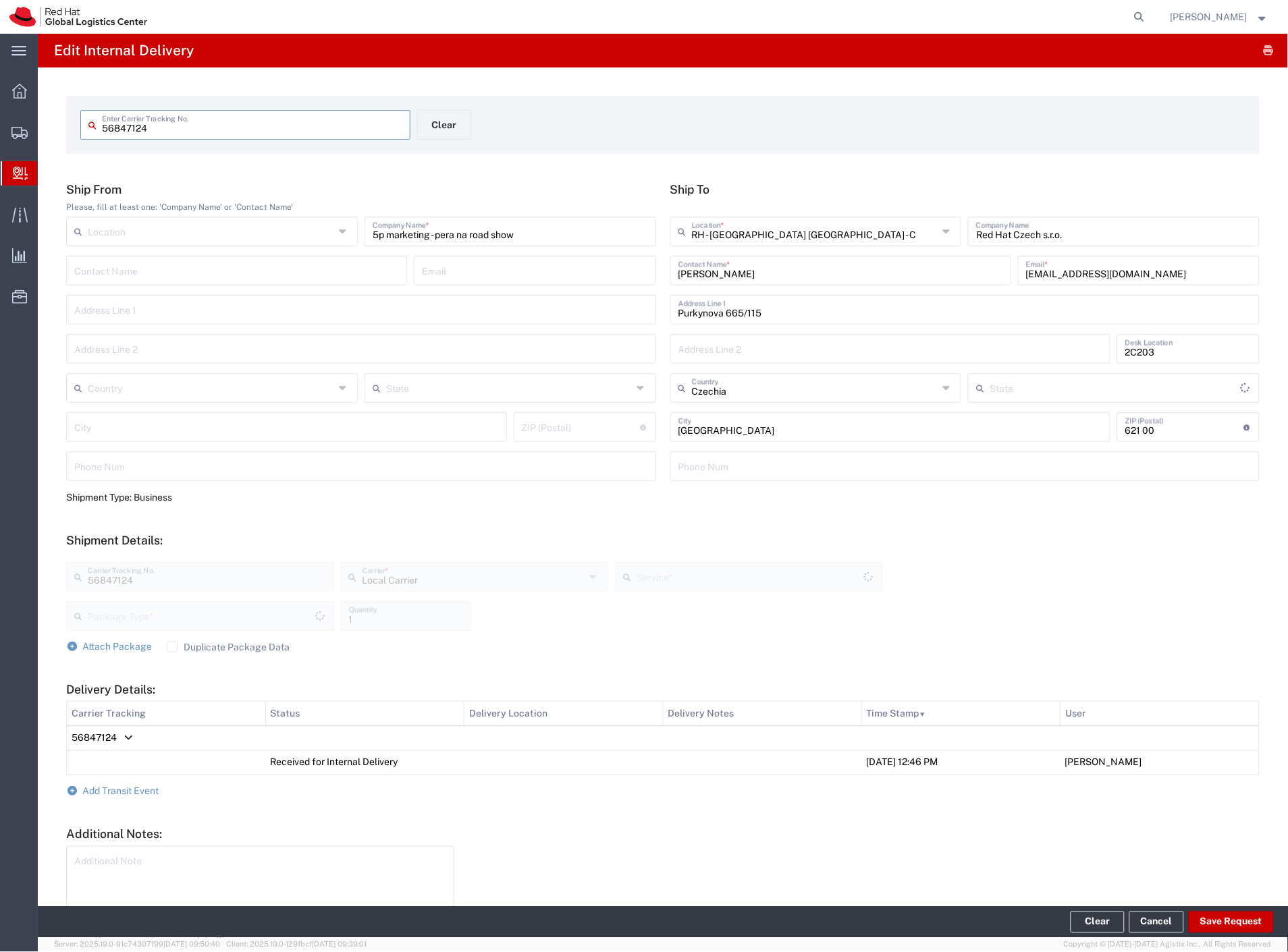
type input "Your Packaging"
type input "Local_Ground"
click at [143, 793] on span "Add Transit Event" at bounding box center [121, 791] width 76 height 11
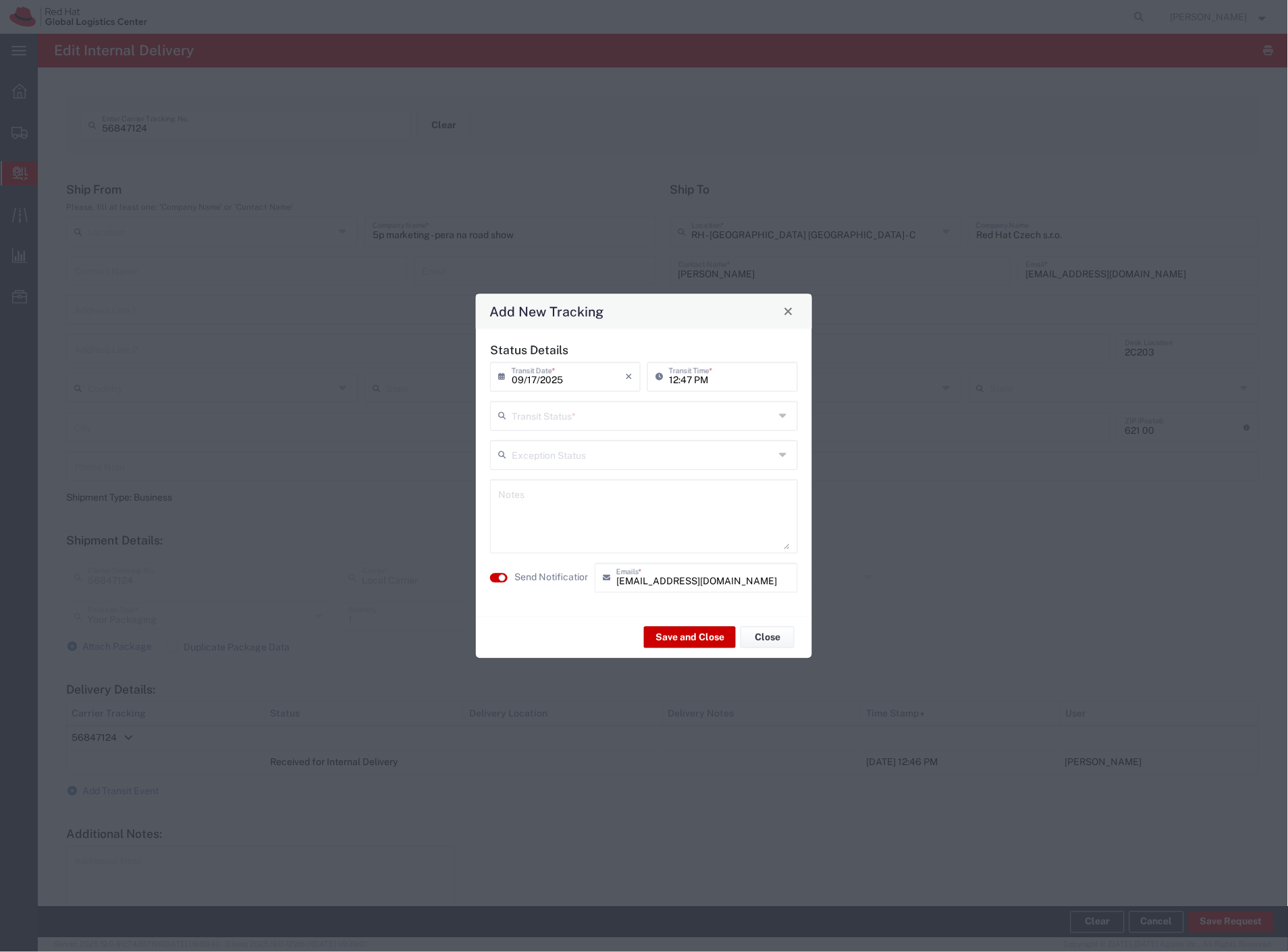
drag, startPoint x: 625, startPoint y: 408, endPoint x: 603, endPoint y: 474, distance: 69.8
click at [624, 412] on input "text" at bounding box center [643, 415] width 263 height 24
click at [584, 514] on span "Shipment On-Hold" at bounding box center [644, 511] width 305 height 21
type input "Shipment On-Hold"
drag, startPoint x: 549, startPoint y: 575, endPoint x: 698, endPoint y: 642, distance: 162.8
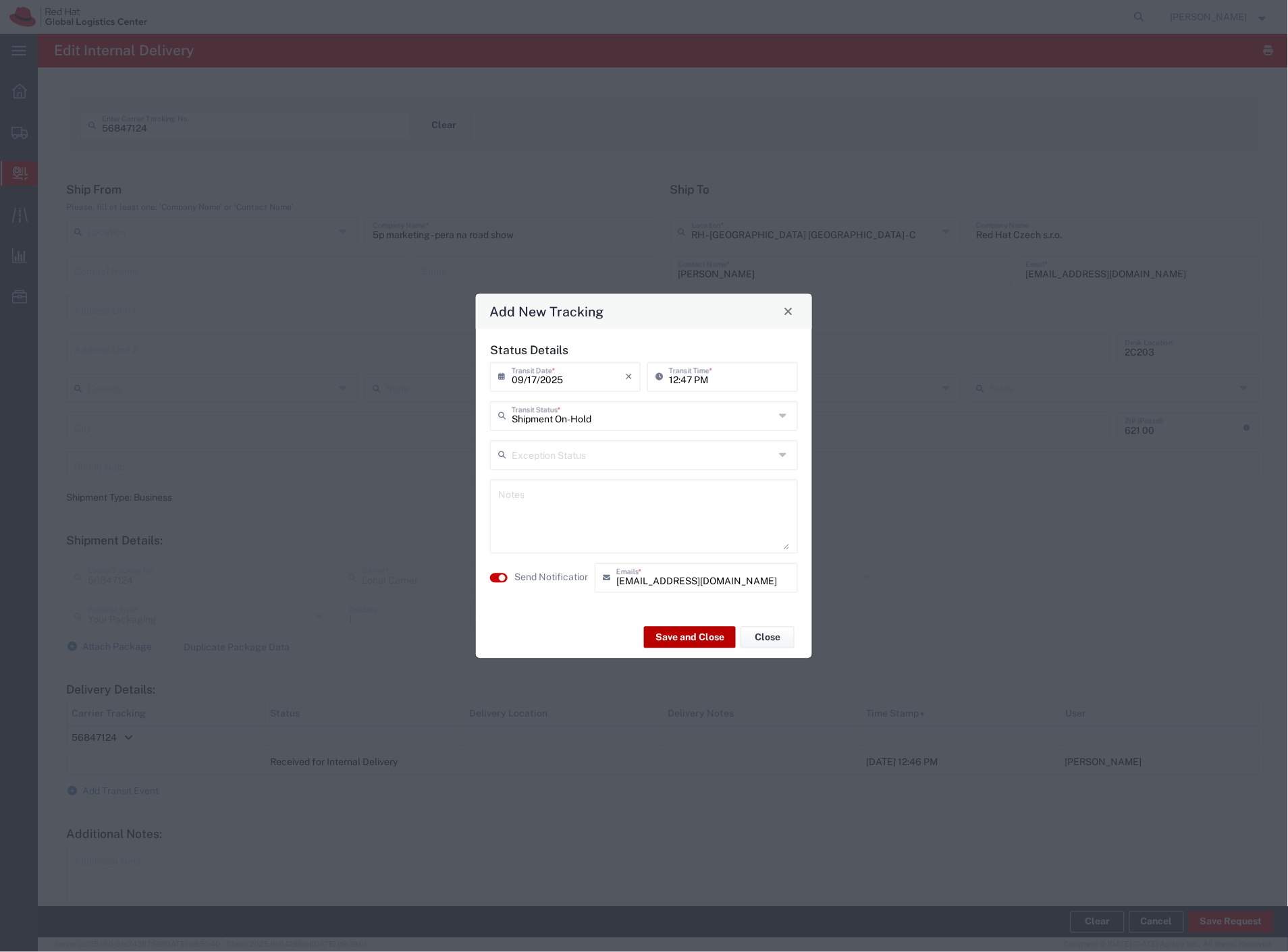
click at [551, 575] on label "Send Notification" at bounding box center [552, 578] width 76 height 14
click at [698, 642] on button "Save and Close" at bounding box center [690, 638] width 92 height 22
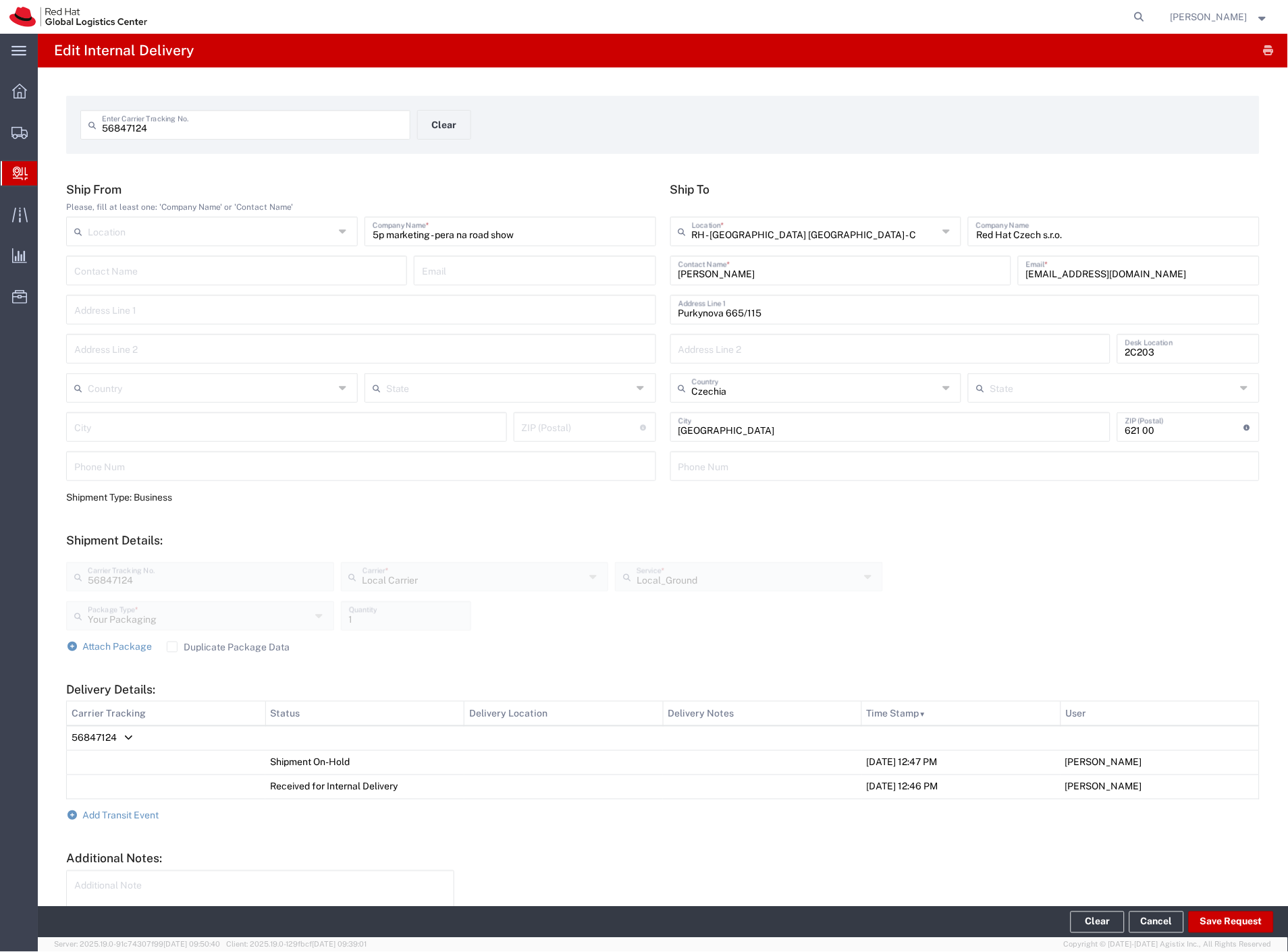
click at [48, 170] on span "Internal Delivery" at bounding box center [42, 173] width 11 height 27
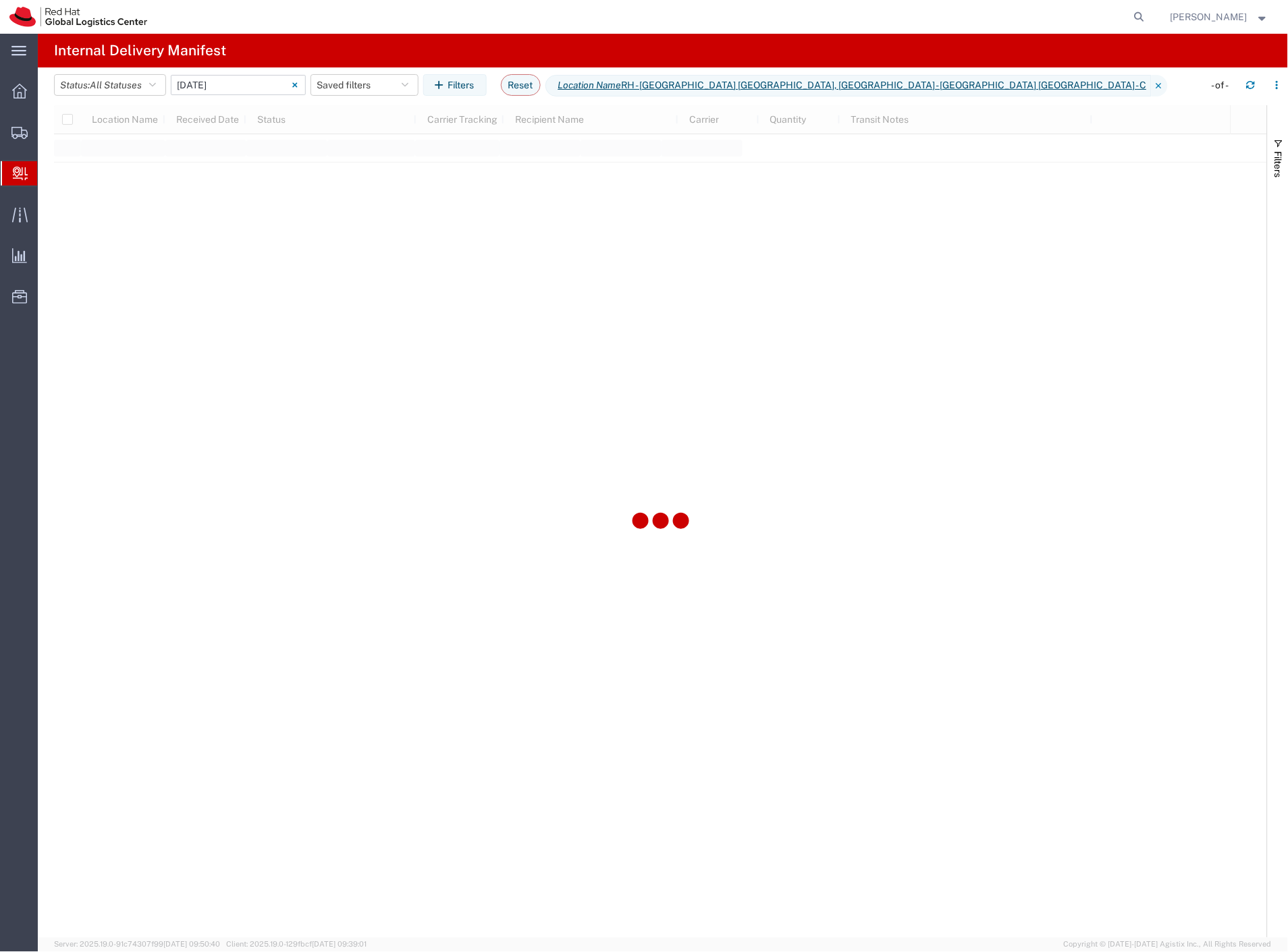
click at [247, 88] on input "[DATE] - [DATE]" at bounding box center [238, 85] width 135 height 20
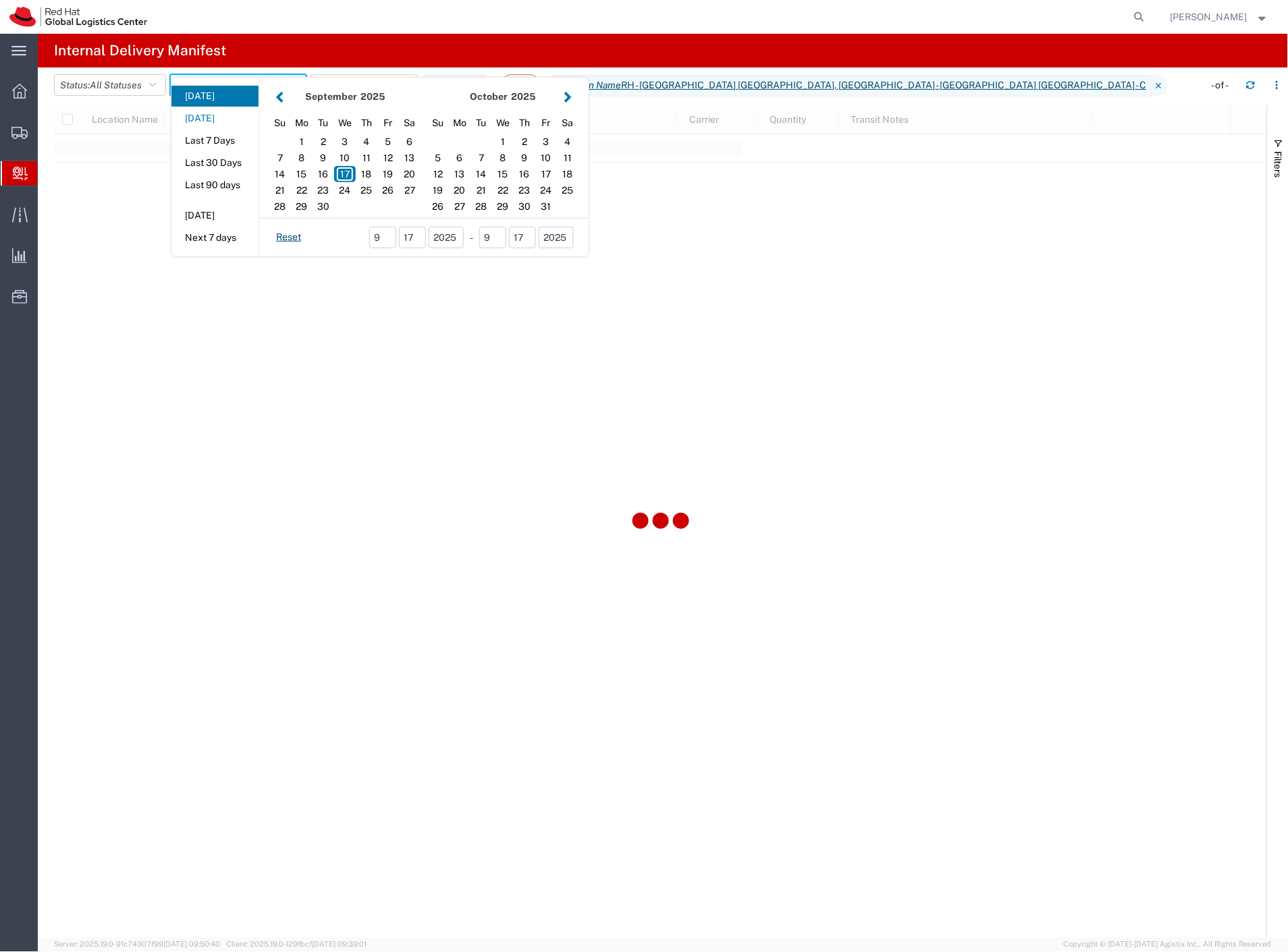
click at [237, 115] on button "[DATE]" at bounding box center [214, 118] width 87 height 21
type input "[DATE]"
type input "[DATE] - [DATE]"
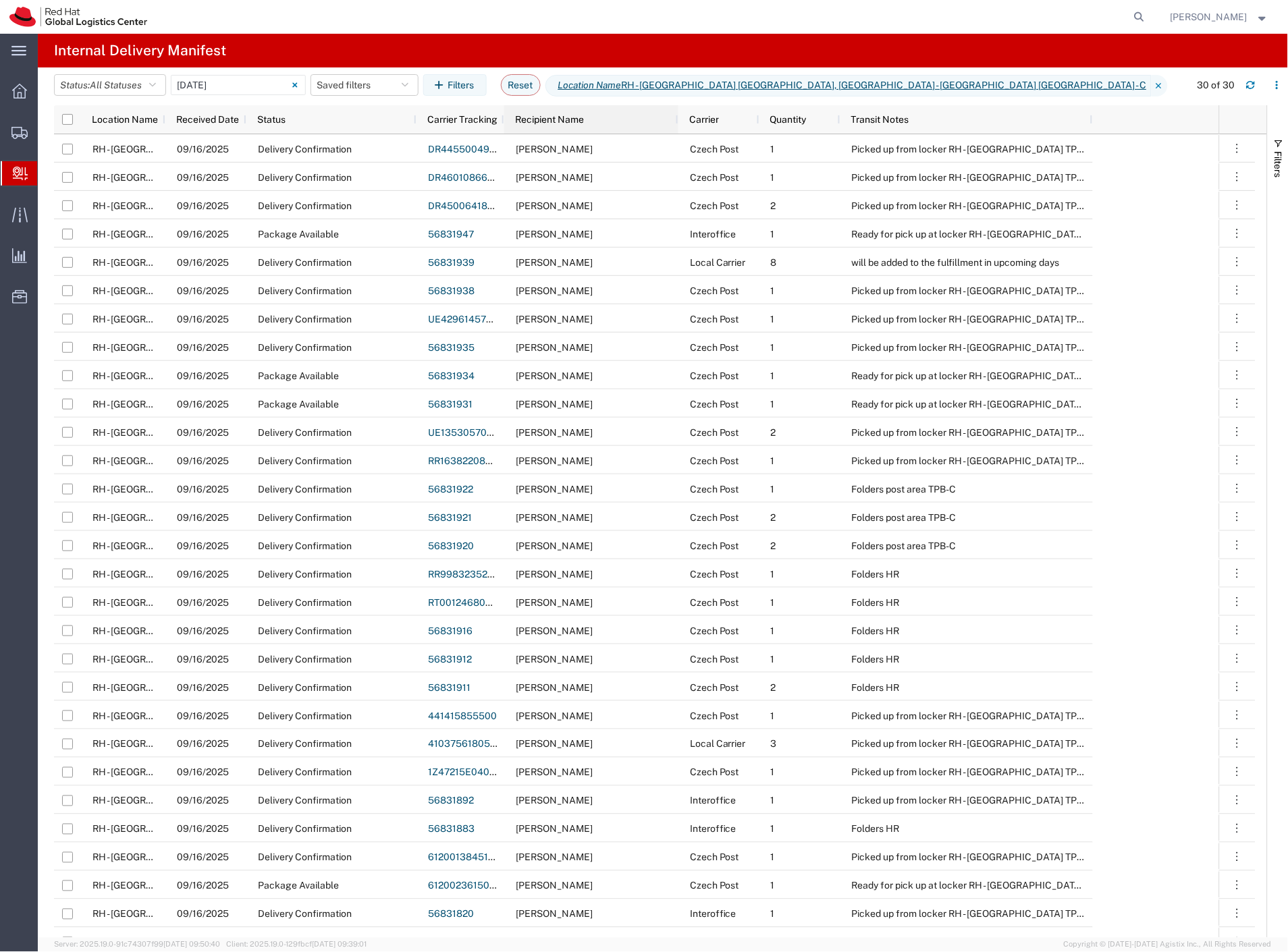
click at [587, 115] on div "Recipient Name" at bounding box center [594, 120] width 158 height 22
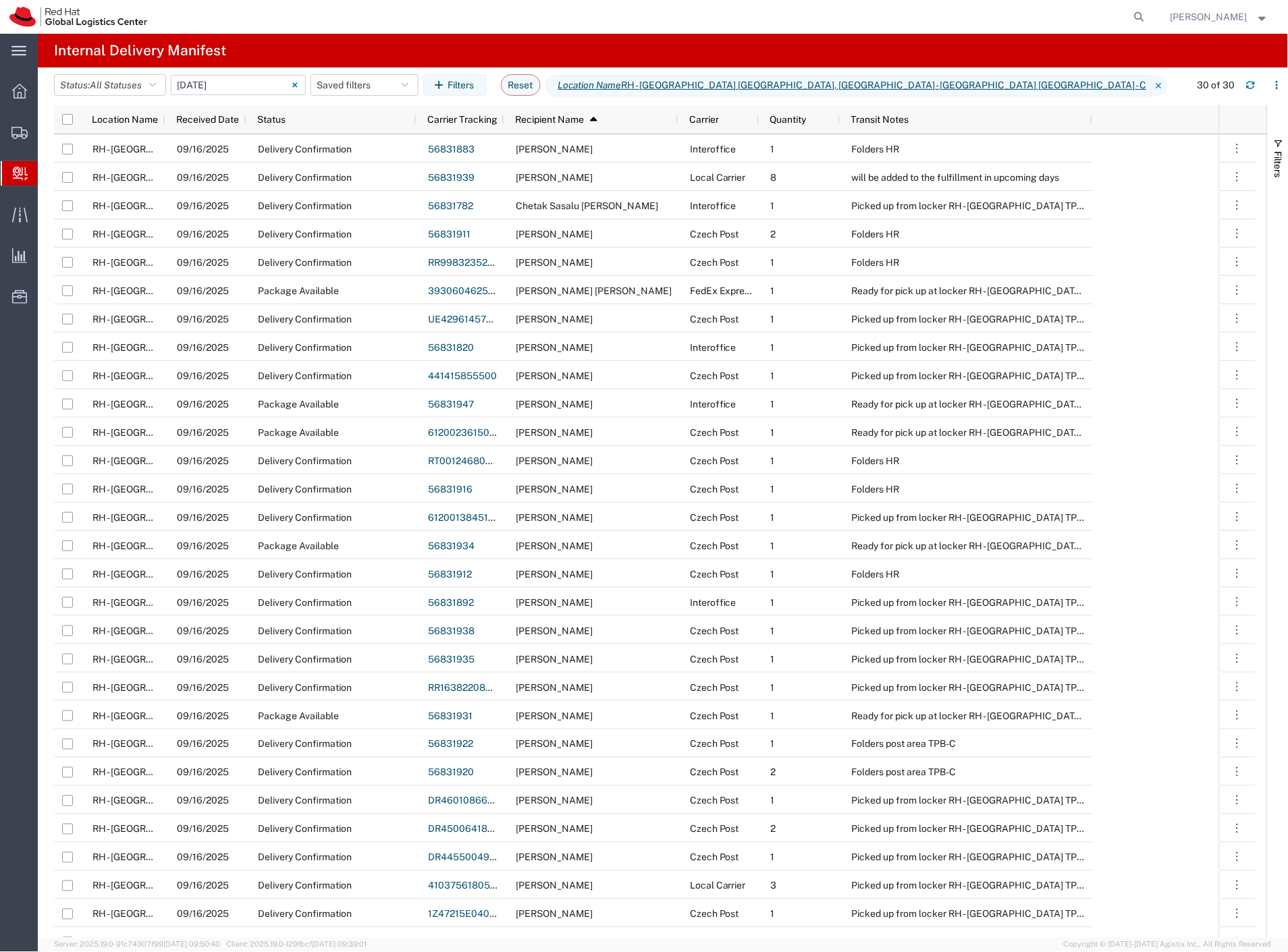
click at [255, 86] on input "[DATE] - [DATE]" at bounding box center [238, 85] width 135 height 20
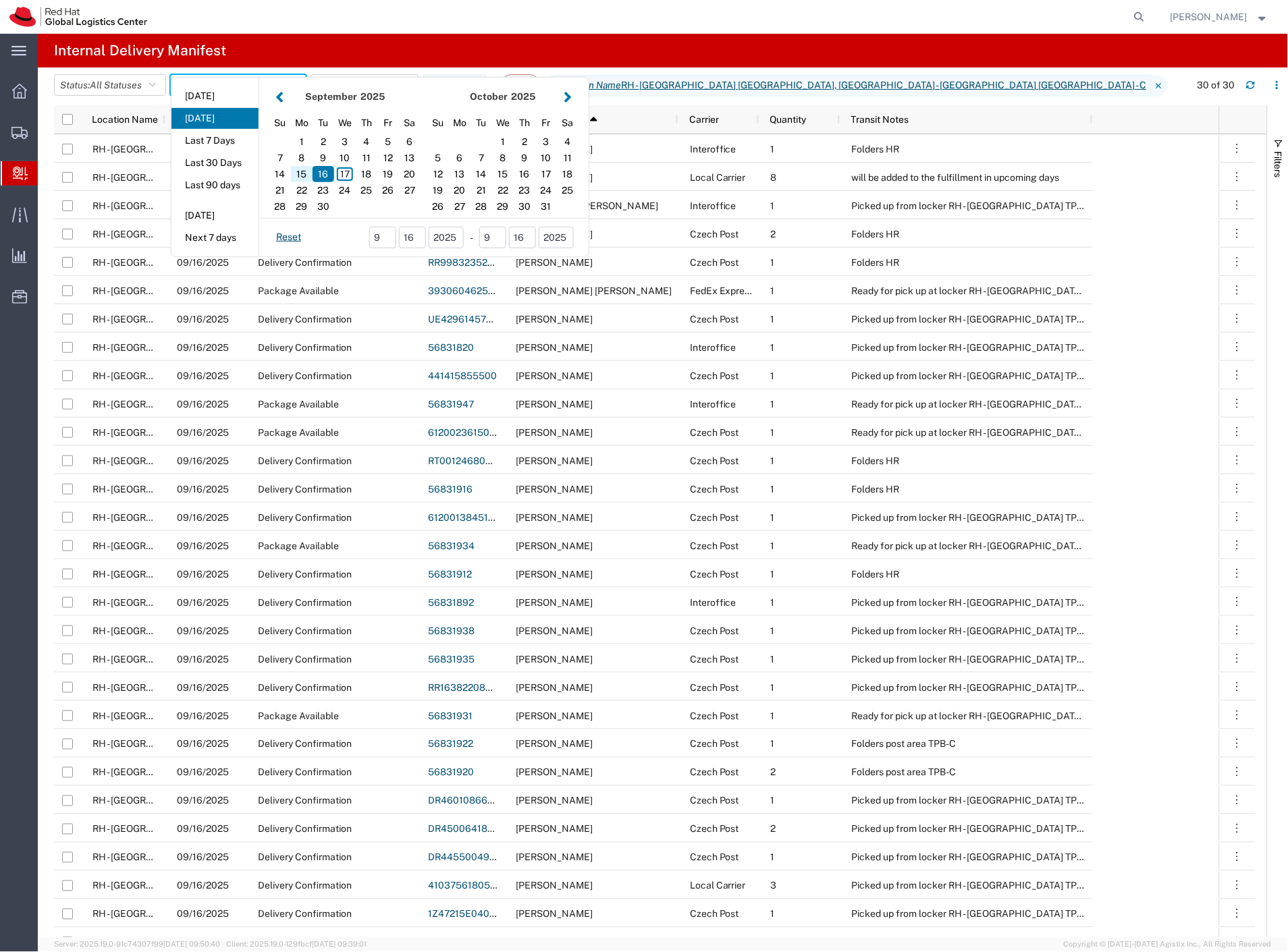
click at [310, 174] on div "15" at bounding box center [302, 174] width 22 height 16
click at [351, 178] on div "17" at bounding box center [345, 174] width 22 height 16
type input "09 15 - 17, 2025"
type input "[DATE] - [DATE]"
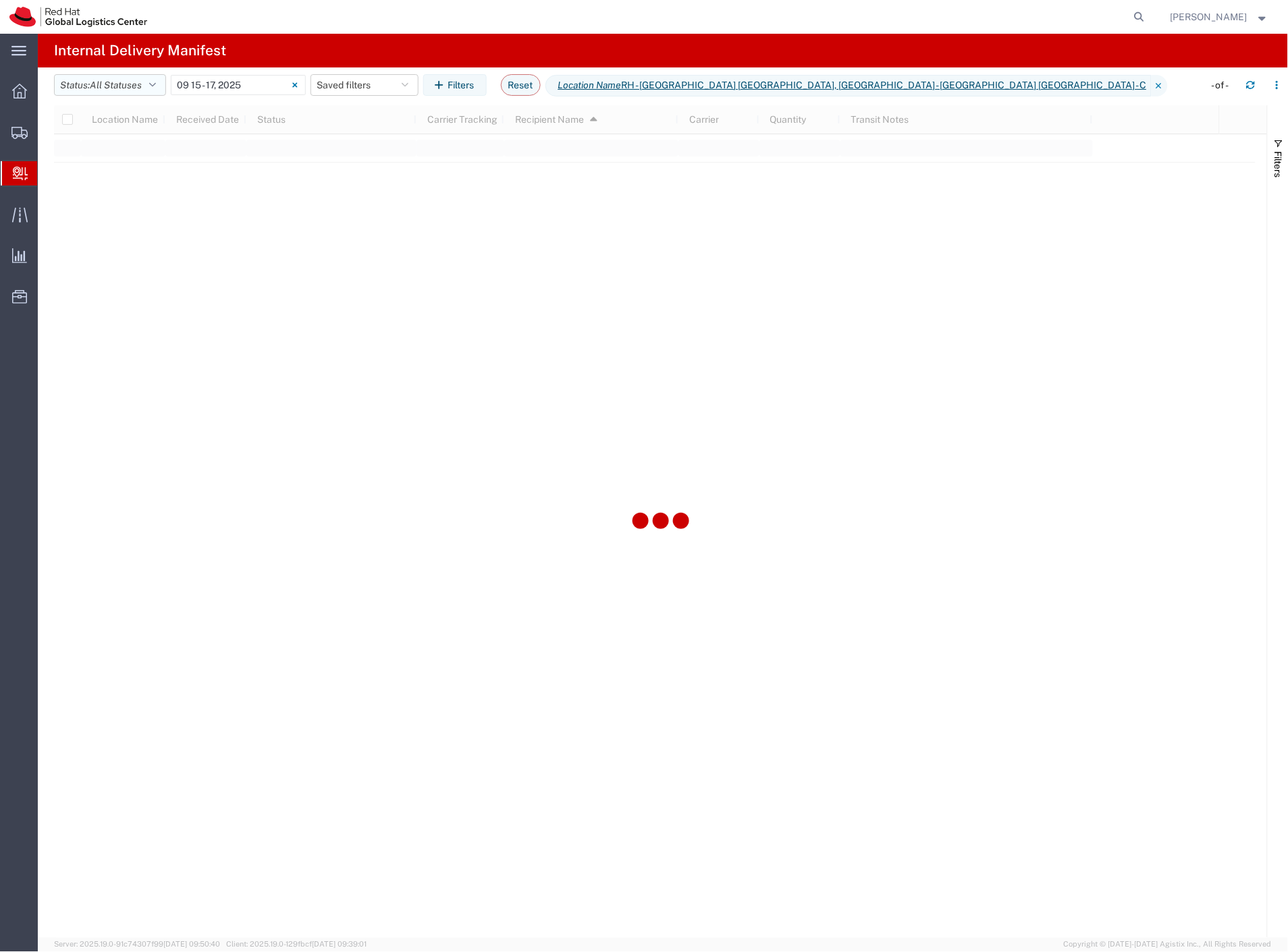
click at [130, 84] on span "All Statuses" at bounding box center [116, 85] width 52 height 11
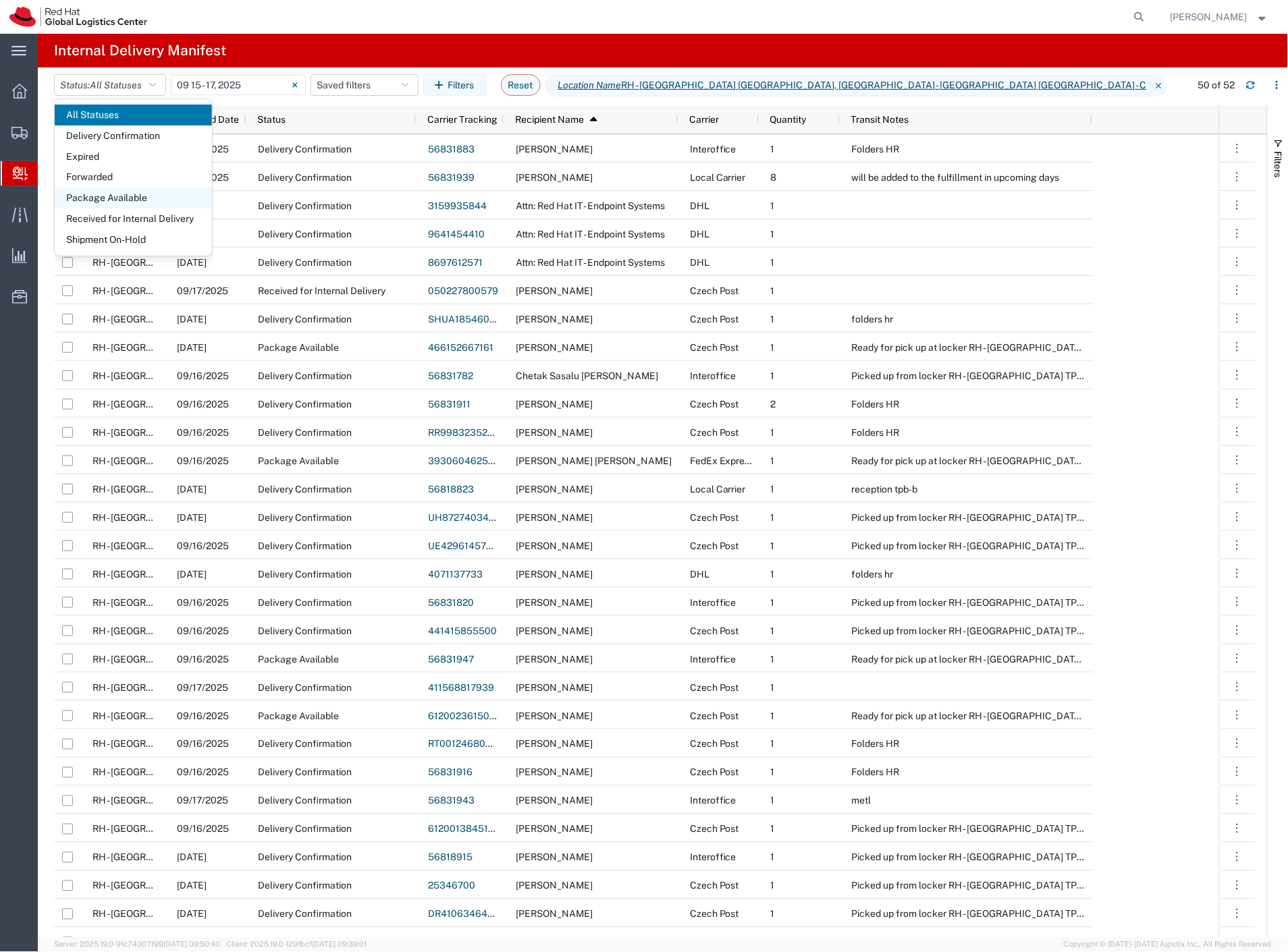
click at [144, 198] on span "Package Available" at bounding box center [133, 198] width 157 height 21
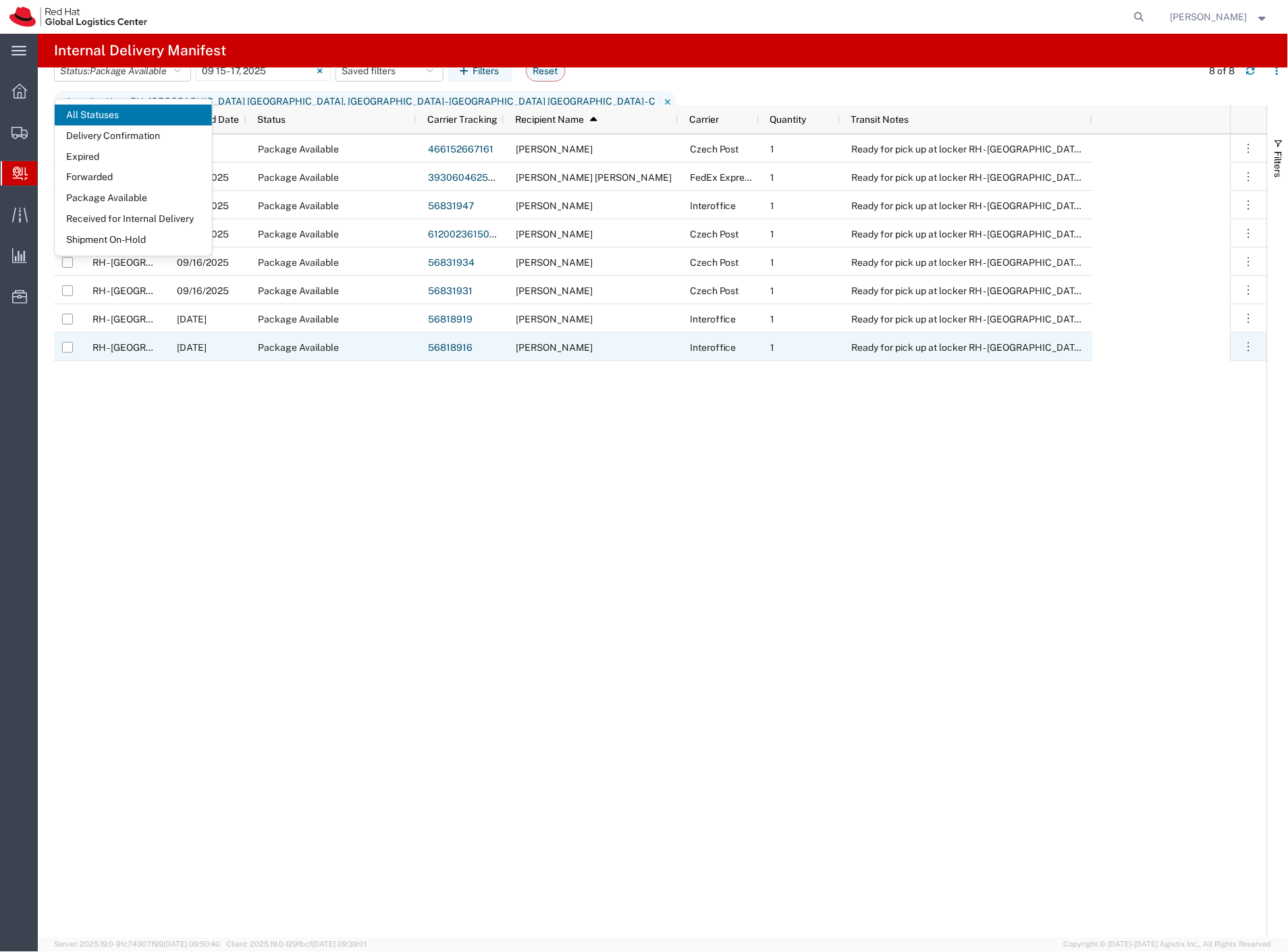
drag, startPoint x: 582, startPoint y: 393, endPoint x: 591, endPoint y: 372, distance: 22.7
click at [583, 390] on div "RH - [GEOGRAPHIC_DATA] [GEOGRAPHIC_DATA] - C [DATE] Package Available 466152667…" at bounding box center [642, 536] width 1176 height 804
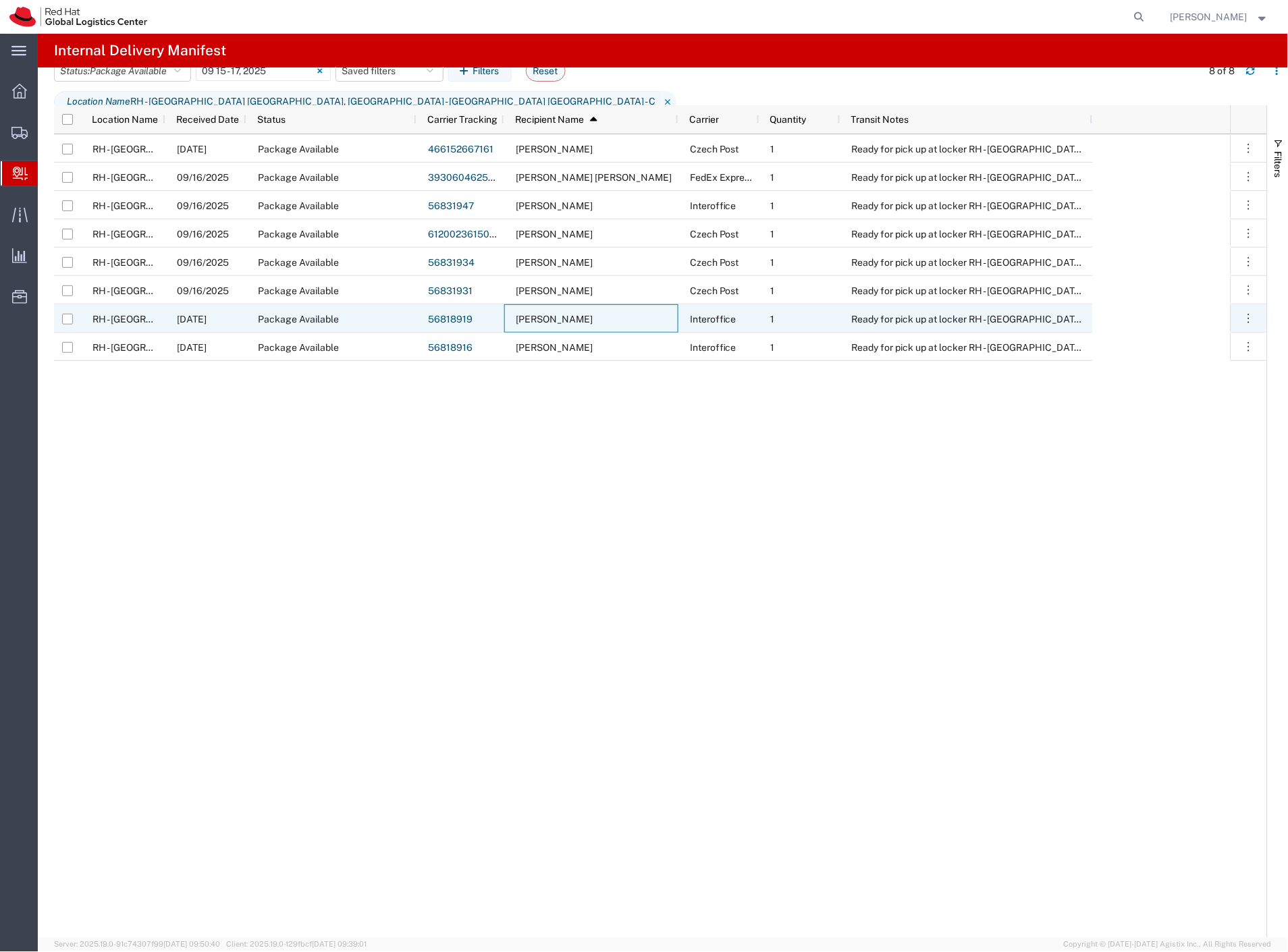
click at [599, 319] on div "[PERSON_NAME]" at bounding box center [591, 318] width 174 height 28
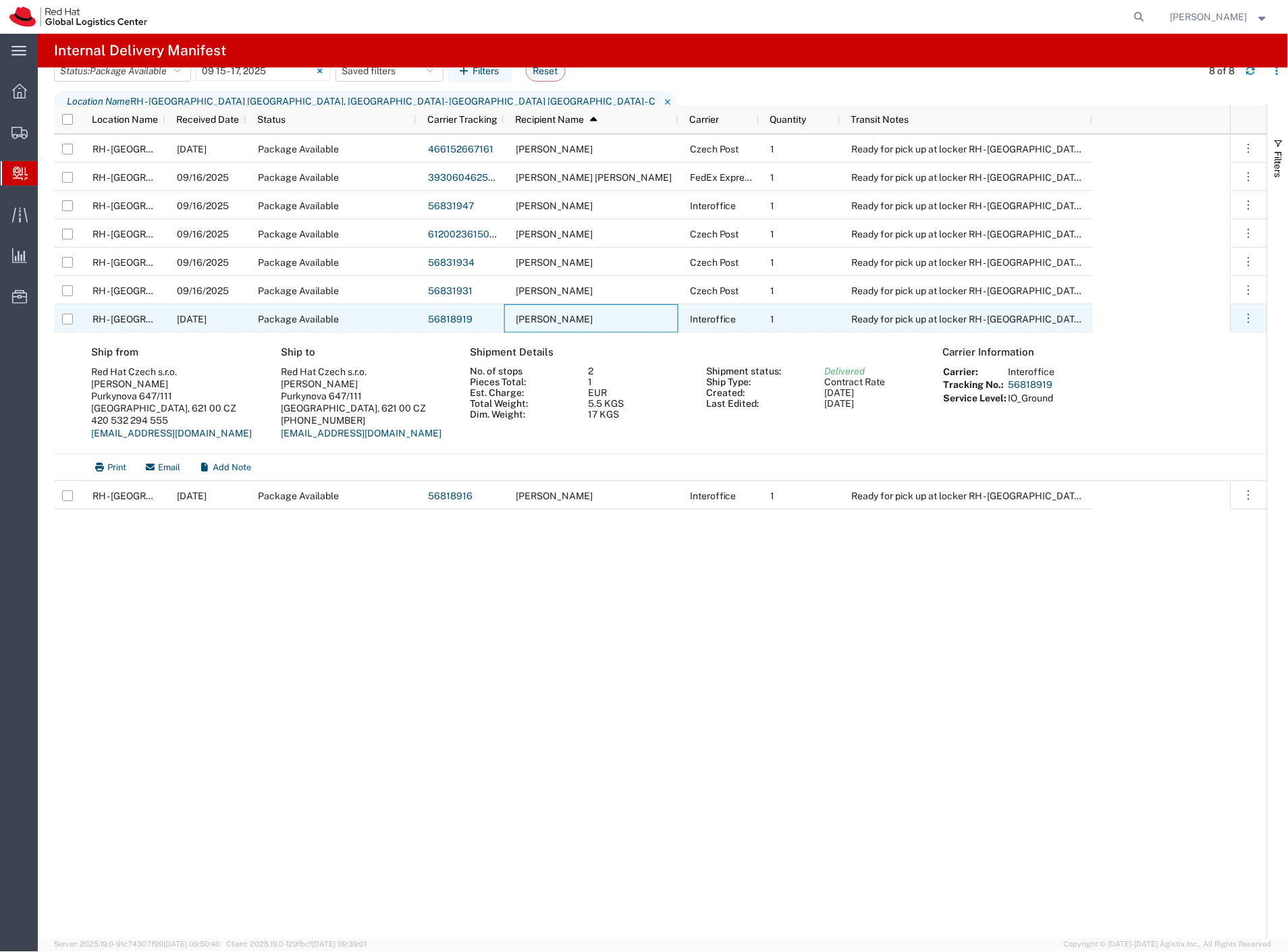
click at [449, 318] on link "56818919" at bounding box center [450, 319] width 45 height 11
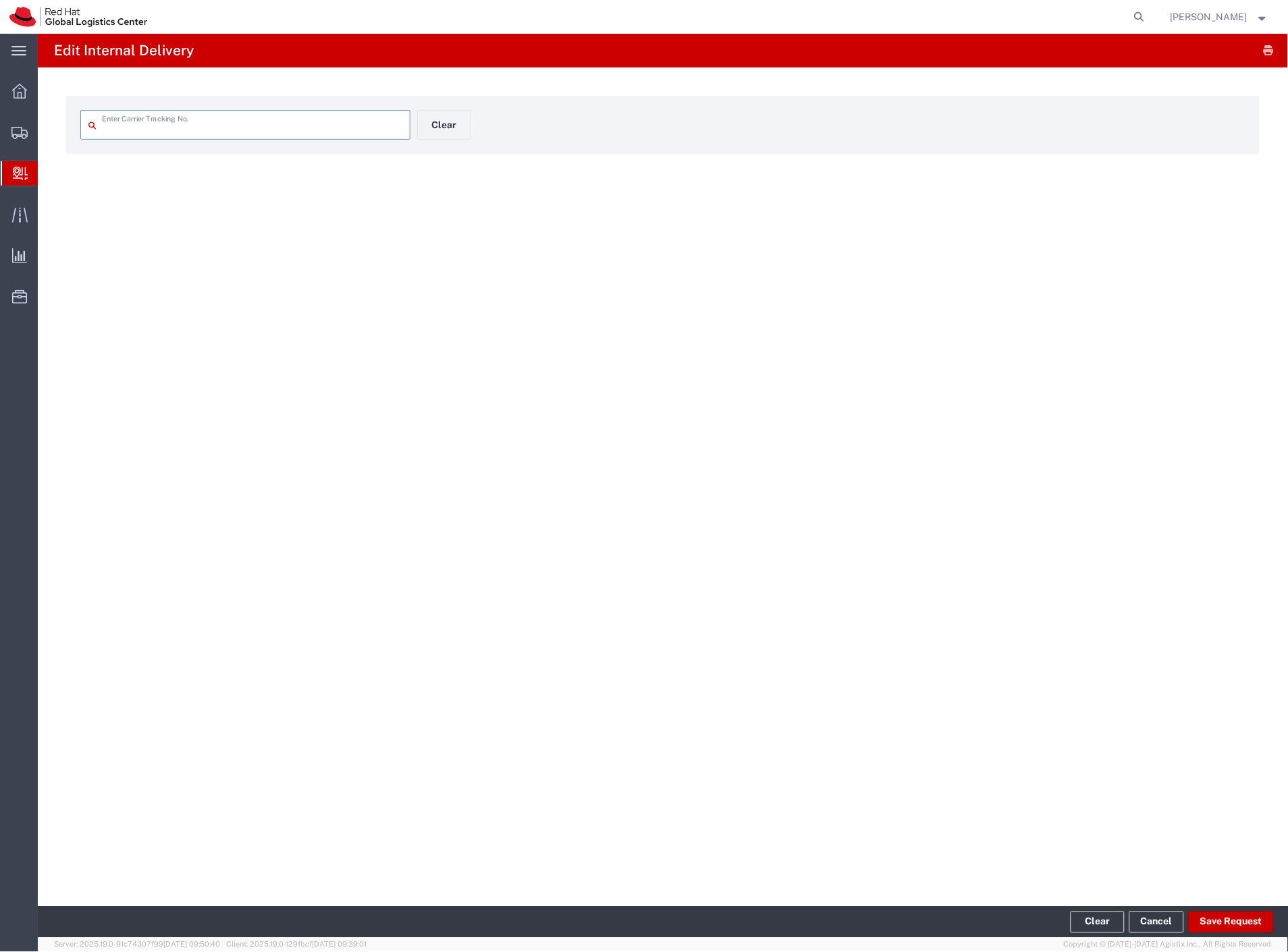
type input "56818919"
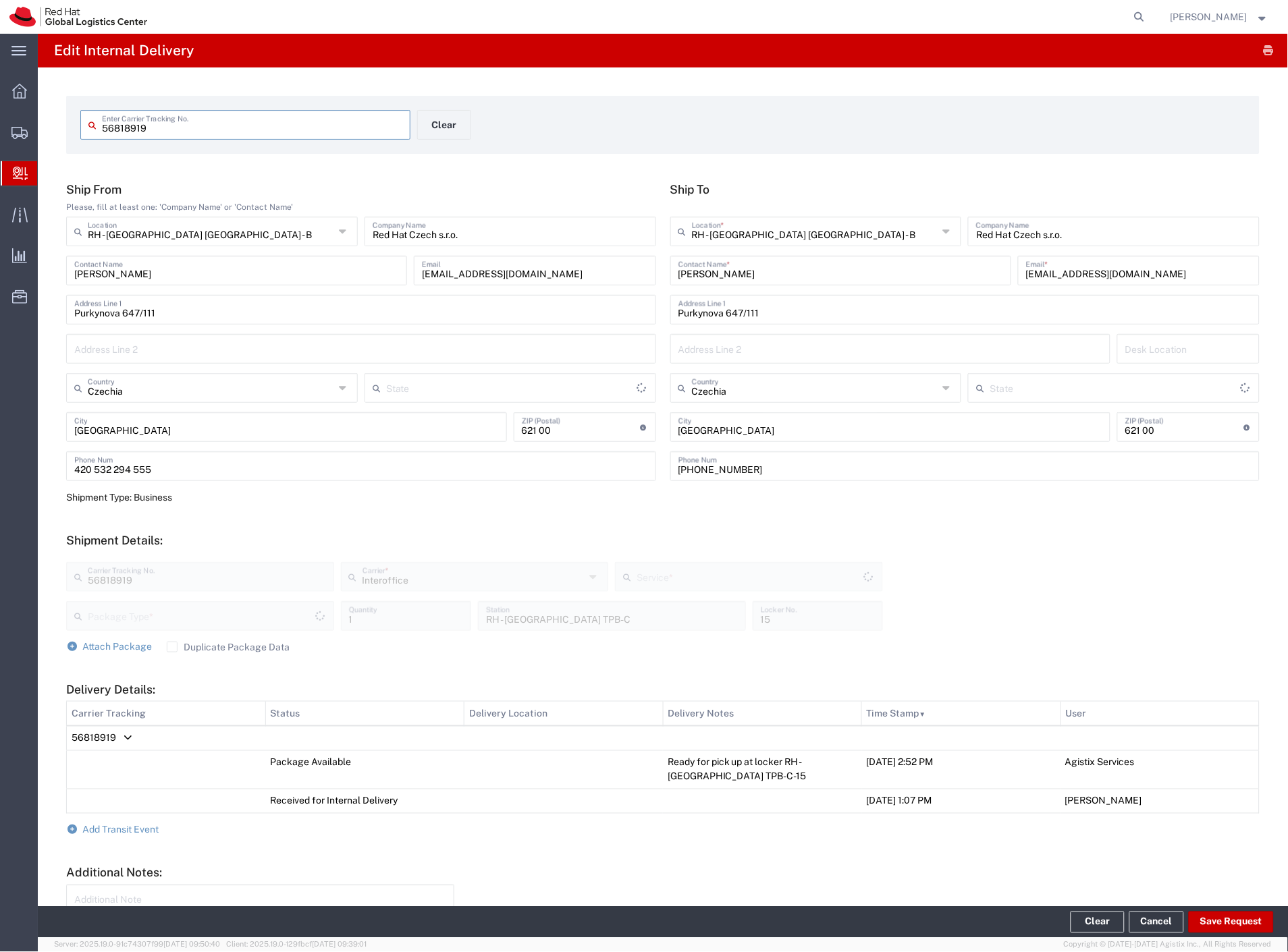
type input "Your Packaging"
type input "IO_Ground"
click at [136, 130] on input "56818919" at bounding box center [252, 124] width 300 height 24
drag, startPoint x: 1168, startPoint y: 5, endPoint x: 1164, endPoint y: 16, distance: 11.5
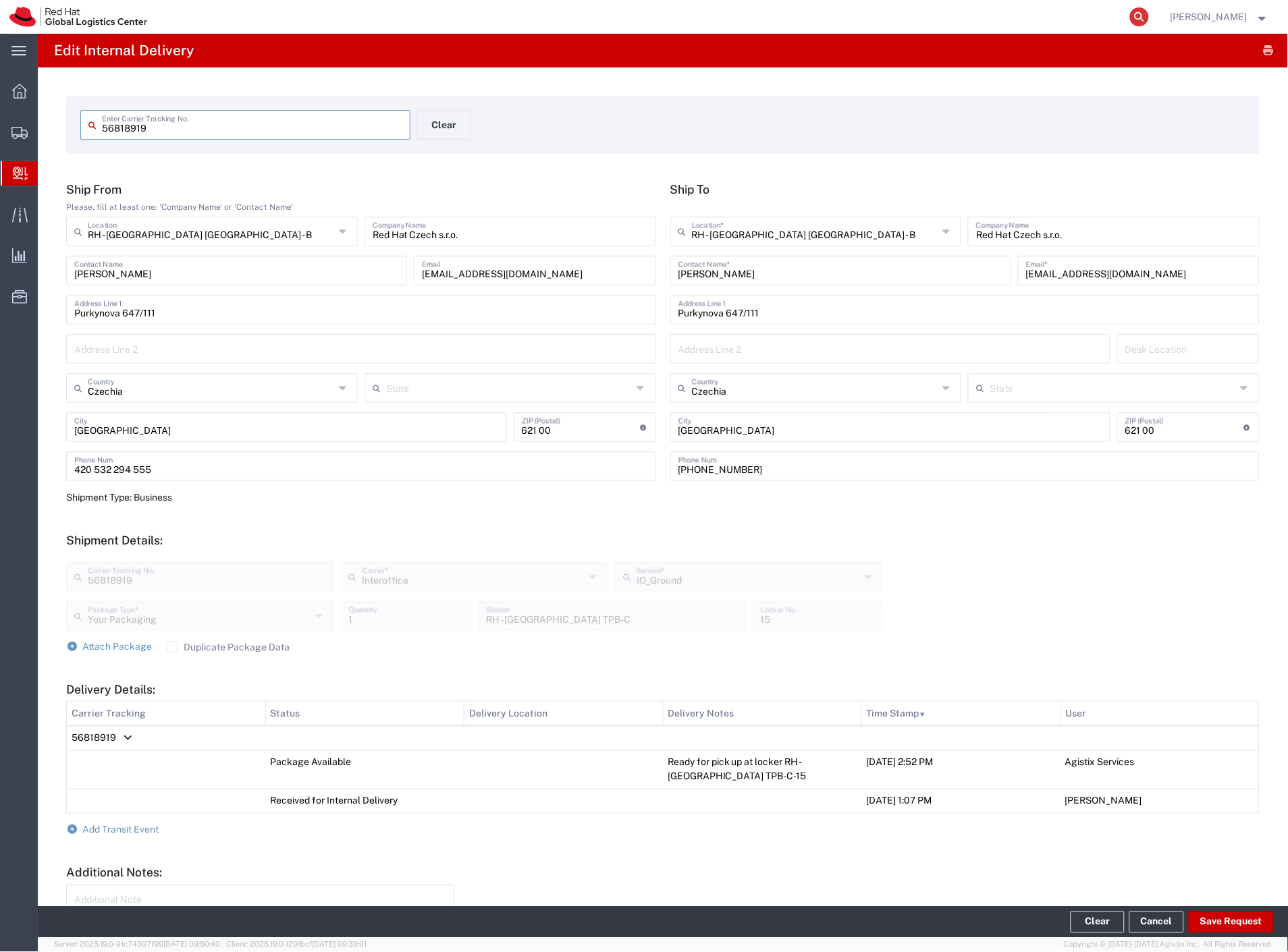
click at [1151, 7] on form at bounding box center [1140, 17] width 22 height 34
click at [1149, 18] on icon at bounding box center [1139, 16] width 19 height 19
paste input "56818919"
type input "56818919"
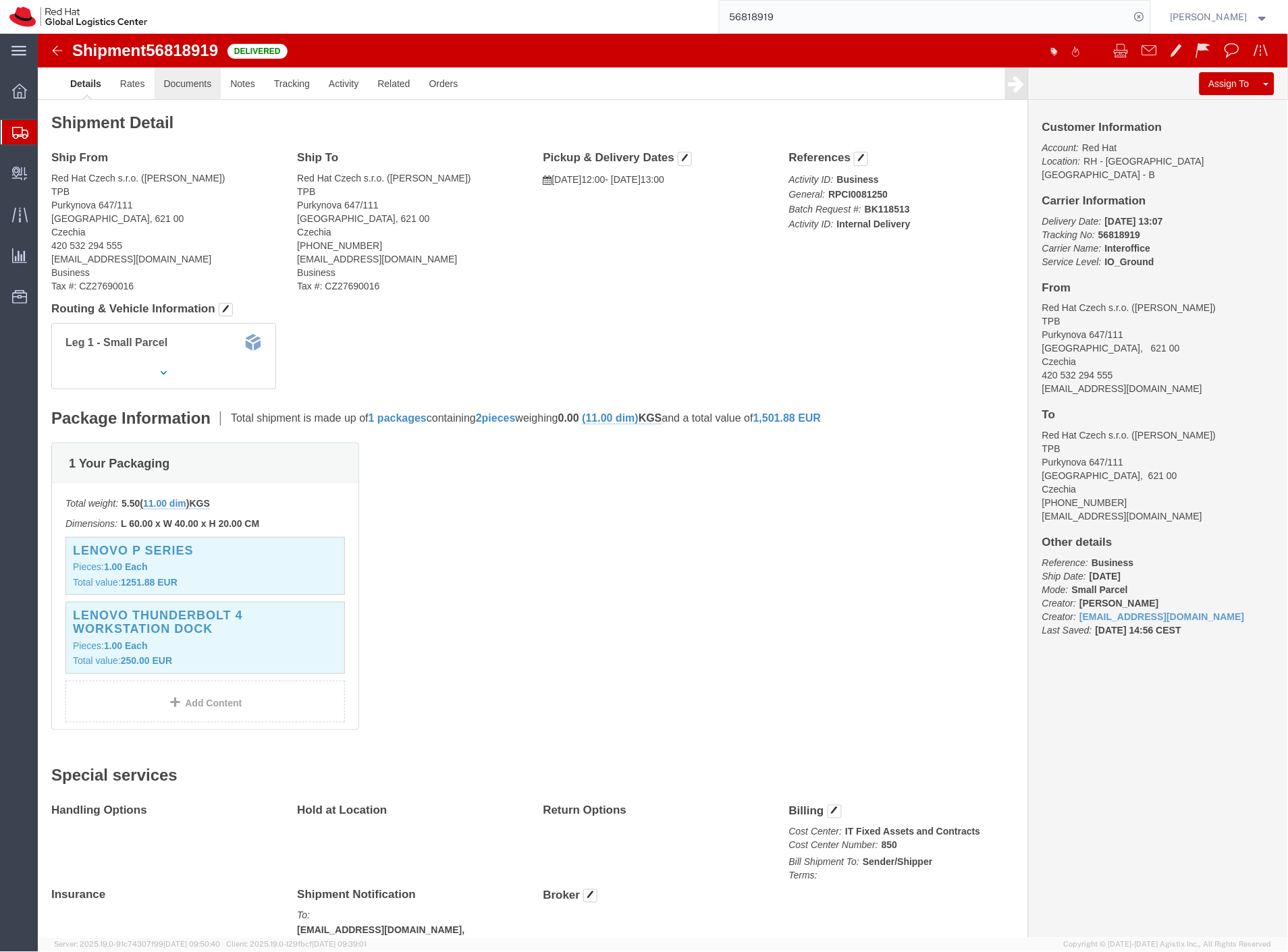
click link "Documents"
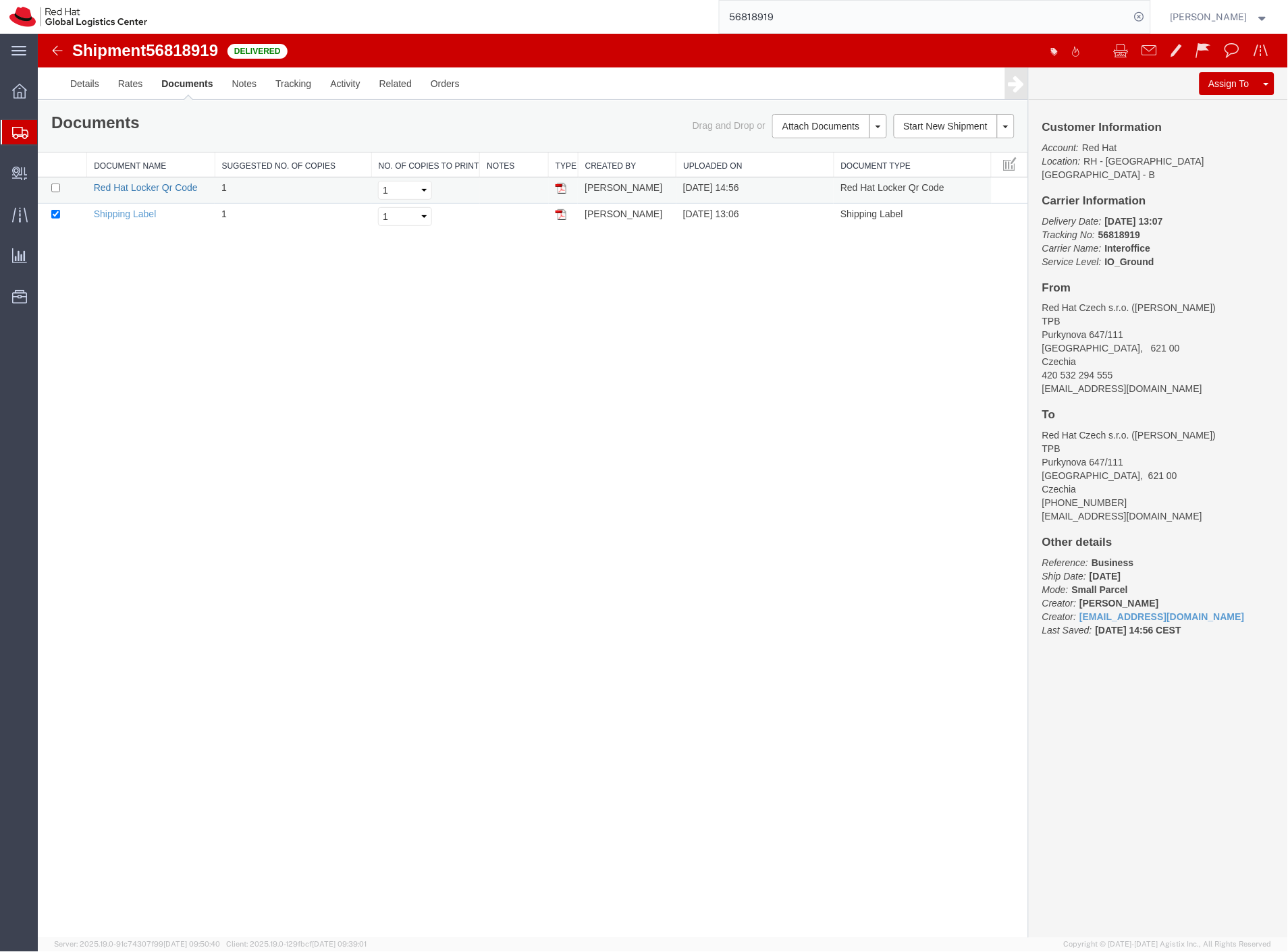
click at [131, 187] on link "Red Hat Locker Qr Code" at bounding box center [145, 187] width 104 height 11
drag, startPoint x: 66, startPoint y: 196, endPoint x: 105, endPoint y: 197, distance: 39.1
click at [0, 0] on span "Create Delivery" at bounding box center [0, 0] width 0 height 0
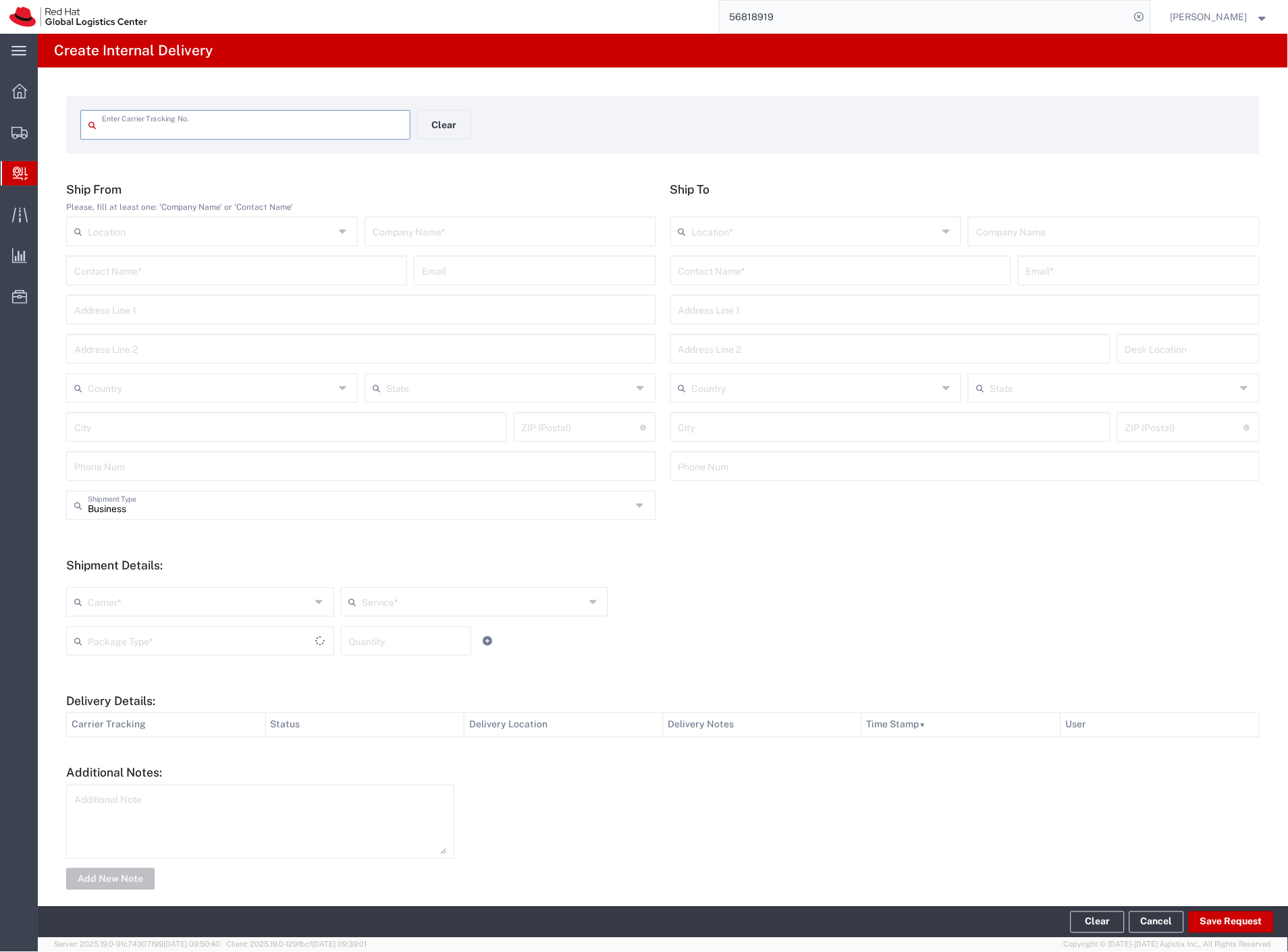
click at [203, 131] on input "text" at bounding box center [252, 124] width 300 height 24
type input "VL278634338CZ"
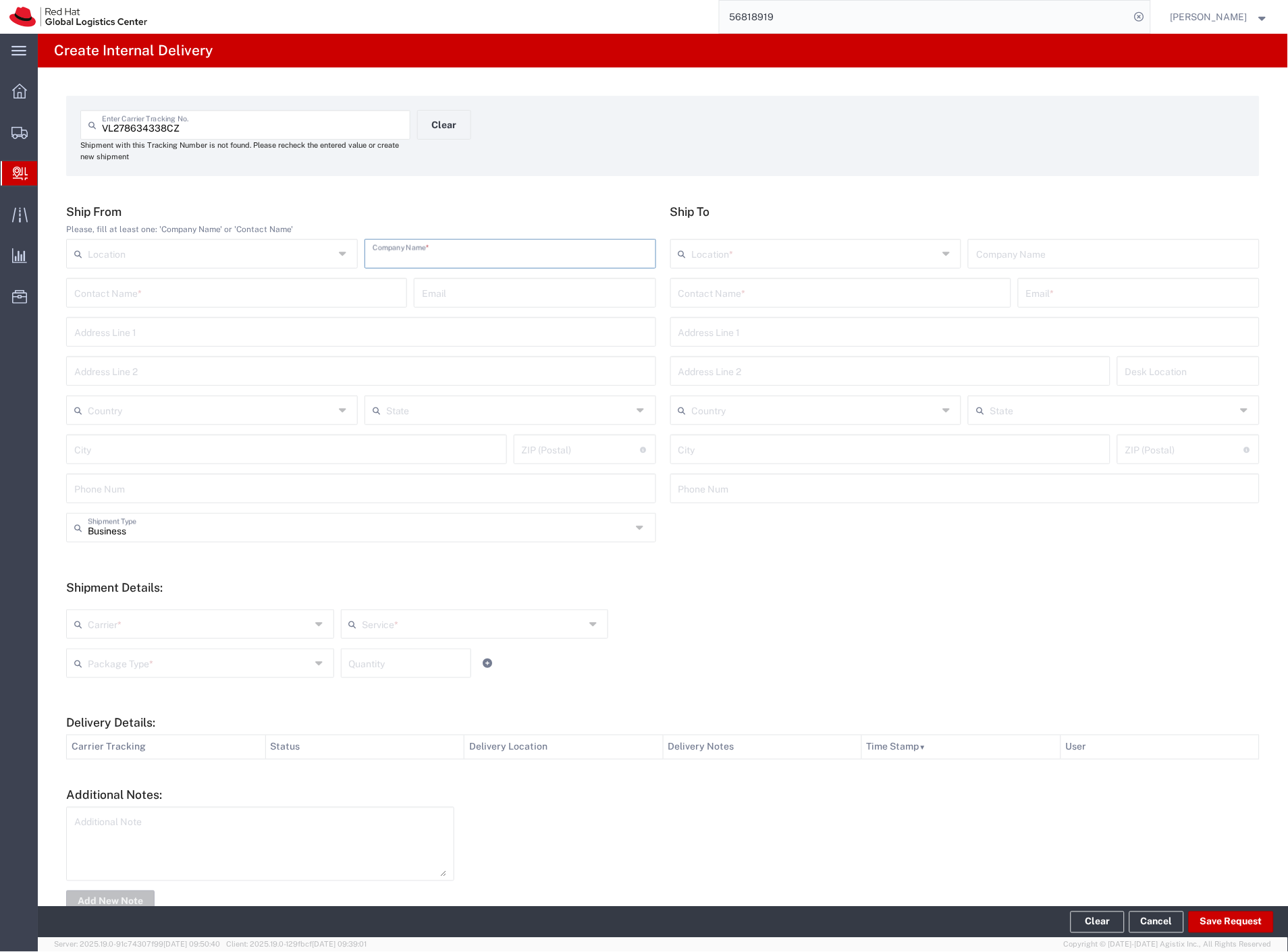
click at [387, 247] on input "text" at bounding box center [509, 253] width 275 height 24
type input "kralikova"
click at [711, 281] on input "text" at bounding box center [840, 292] width 325 height 24
type input "[PERSON_NAME]"
click at [730, 334] on p "Purkynova 665/115, 1D337, [GEOGRAPHIC_DATA], 621 00, [GEOGRAPHIC_DATA]" at bounding box center [840, 342] width 323 height 17
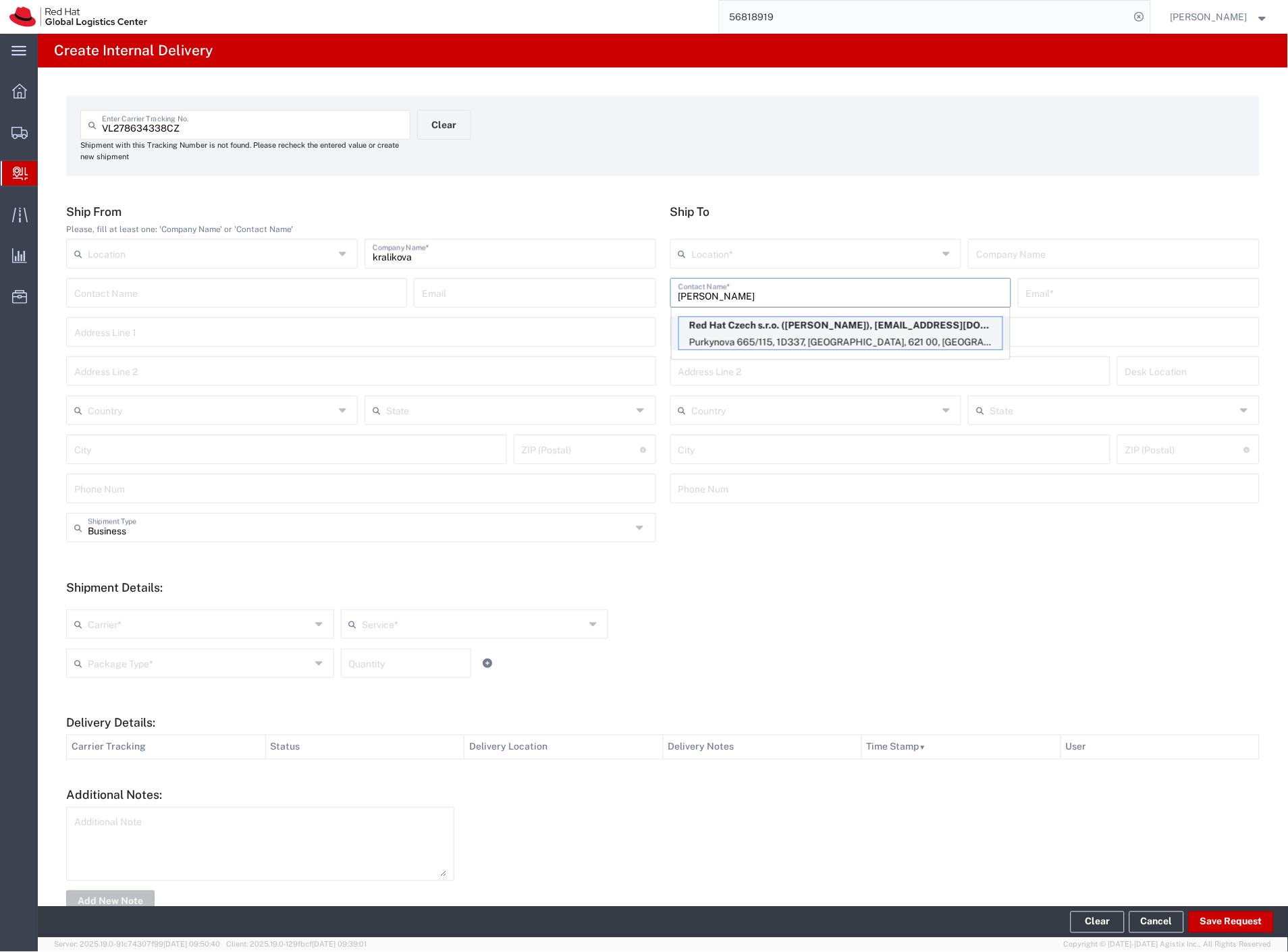
type input "RH - [GEOGRAPHIC_DATA] [GEOGRAPHIC_DATA] - C"
type input "Red Hat Czech s.r.o."
type input "[PERSON_NAME]"
type input "[EMAIL_ADDRESS][DOMAIN_NAME]"
type input "Purkynova 665/115"
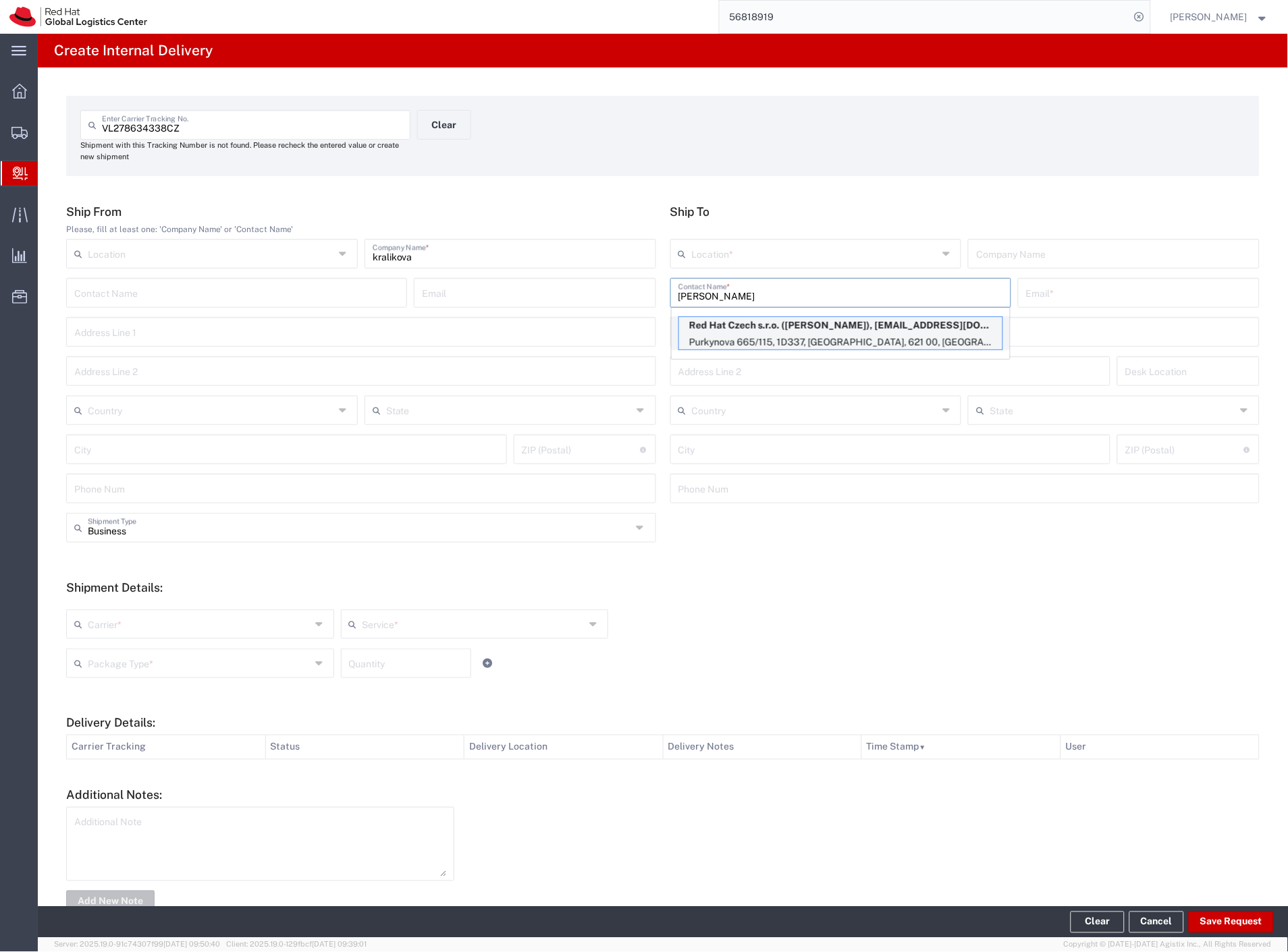
type input "1D337"
type input "Czechia"
type input "[GEOGRAPHIC_DATA]"
type input "621 00"
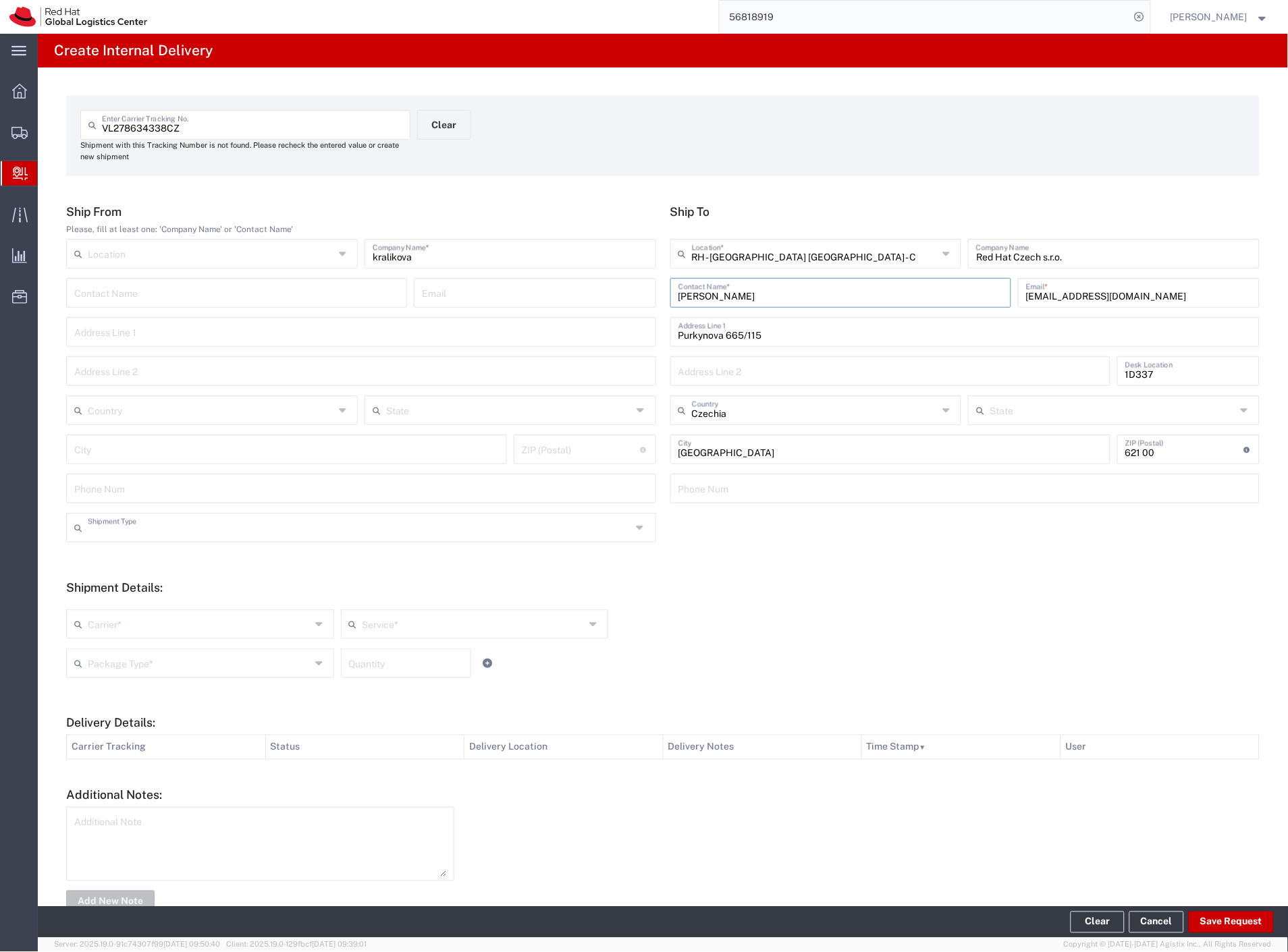
click at [130, 534] on input "text" at bounding box center [360, 527] width 544 height 24
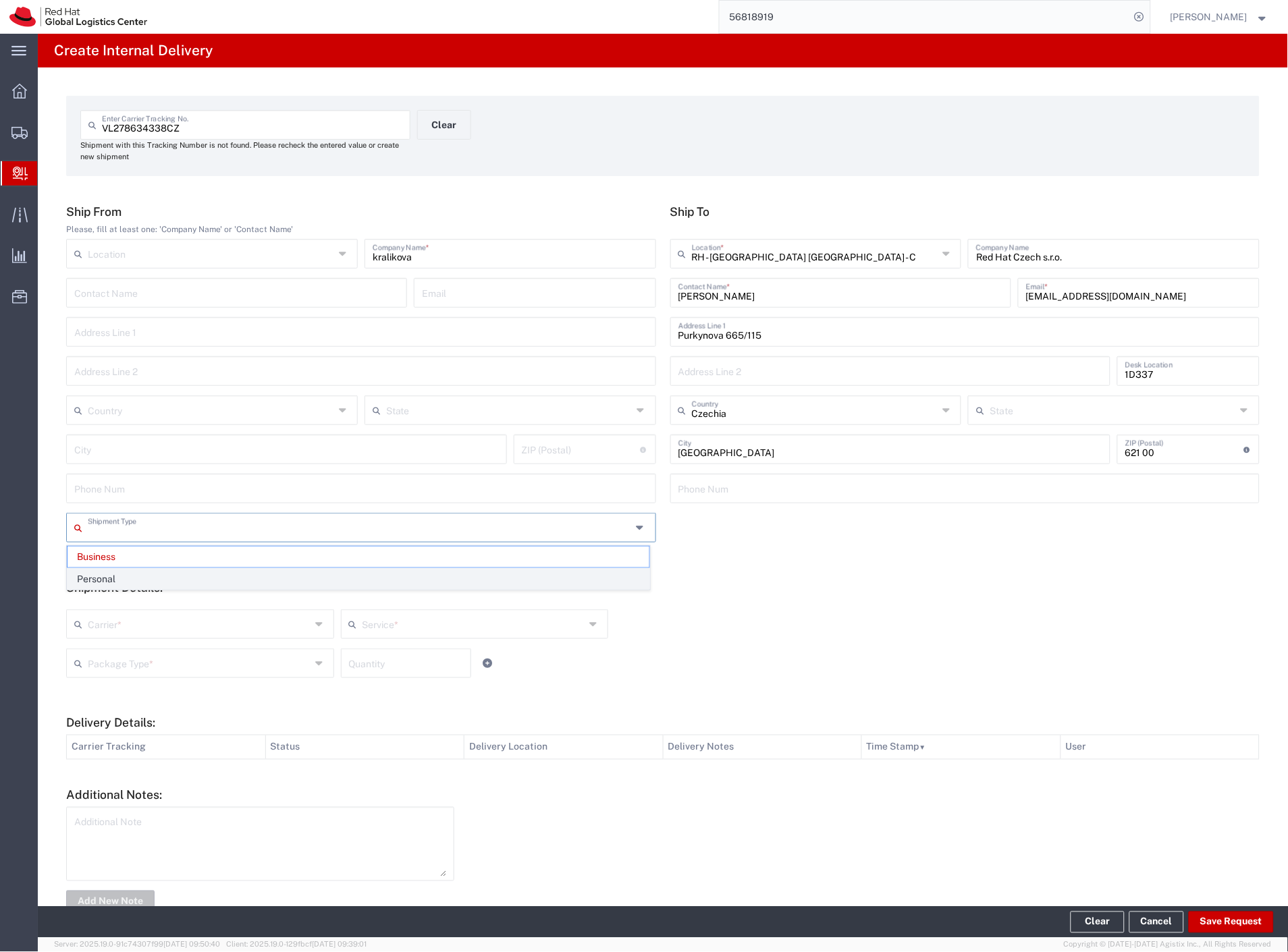
click at [115, 576] on span "Personal" at bounding box center [358, 579] width 582 height 21
type input "Personal"
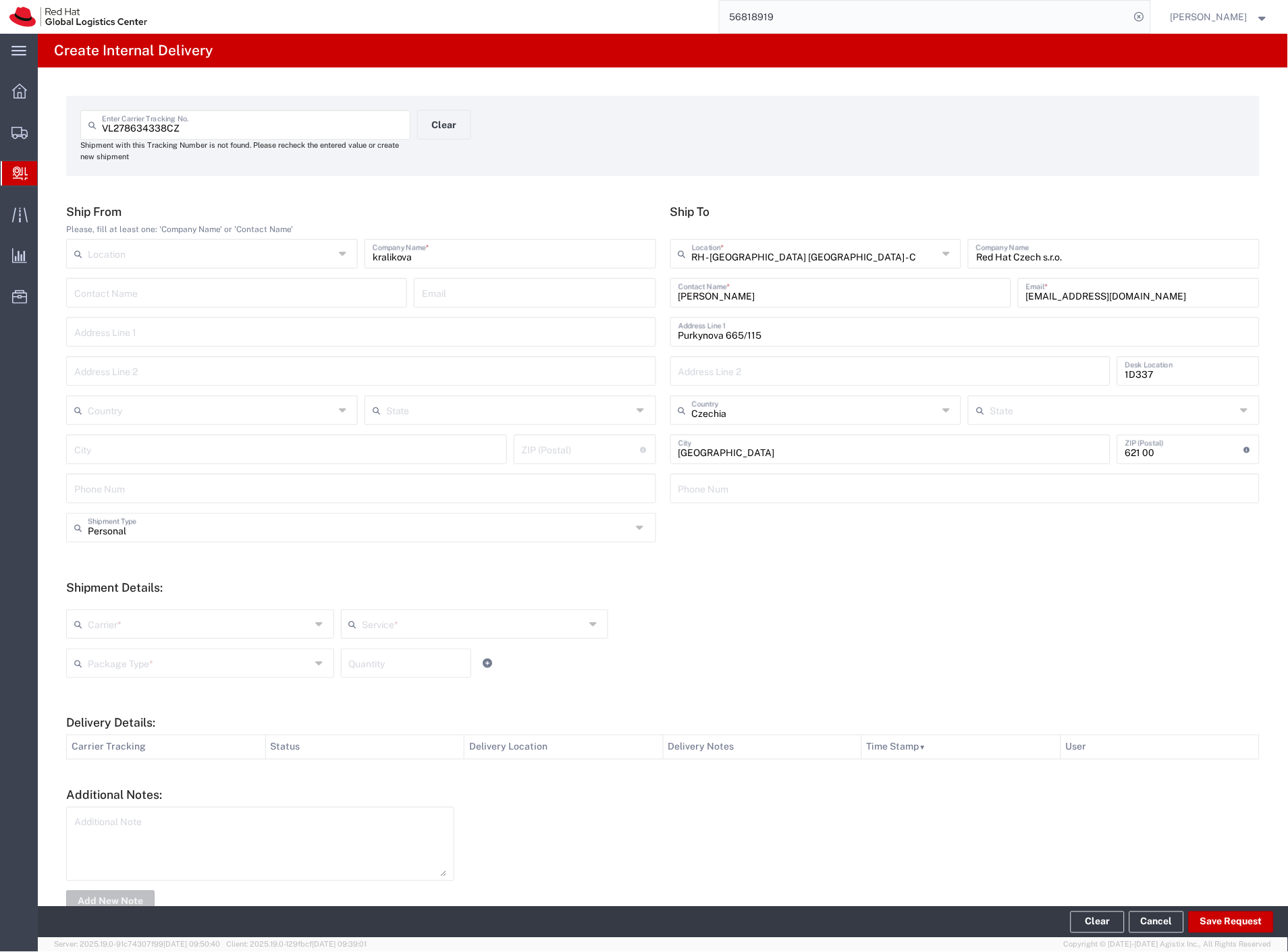
click at [103, 626] on input "text" at bounding box center [199, 623] width 223 height 24
click at [105, 658] on span "Czech Post" at bounding box center [198, 653] width 263 height 21
type input "Czech Post"
drag, startPoint x: 100, startPoint y: 672, endPoint x: 132, endPoint y: 717, distance: 54.7
click at [100, 673] on input "text" at bounding box center [199, 663] width 223 height 24
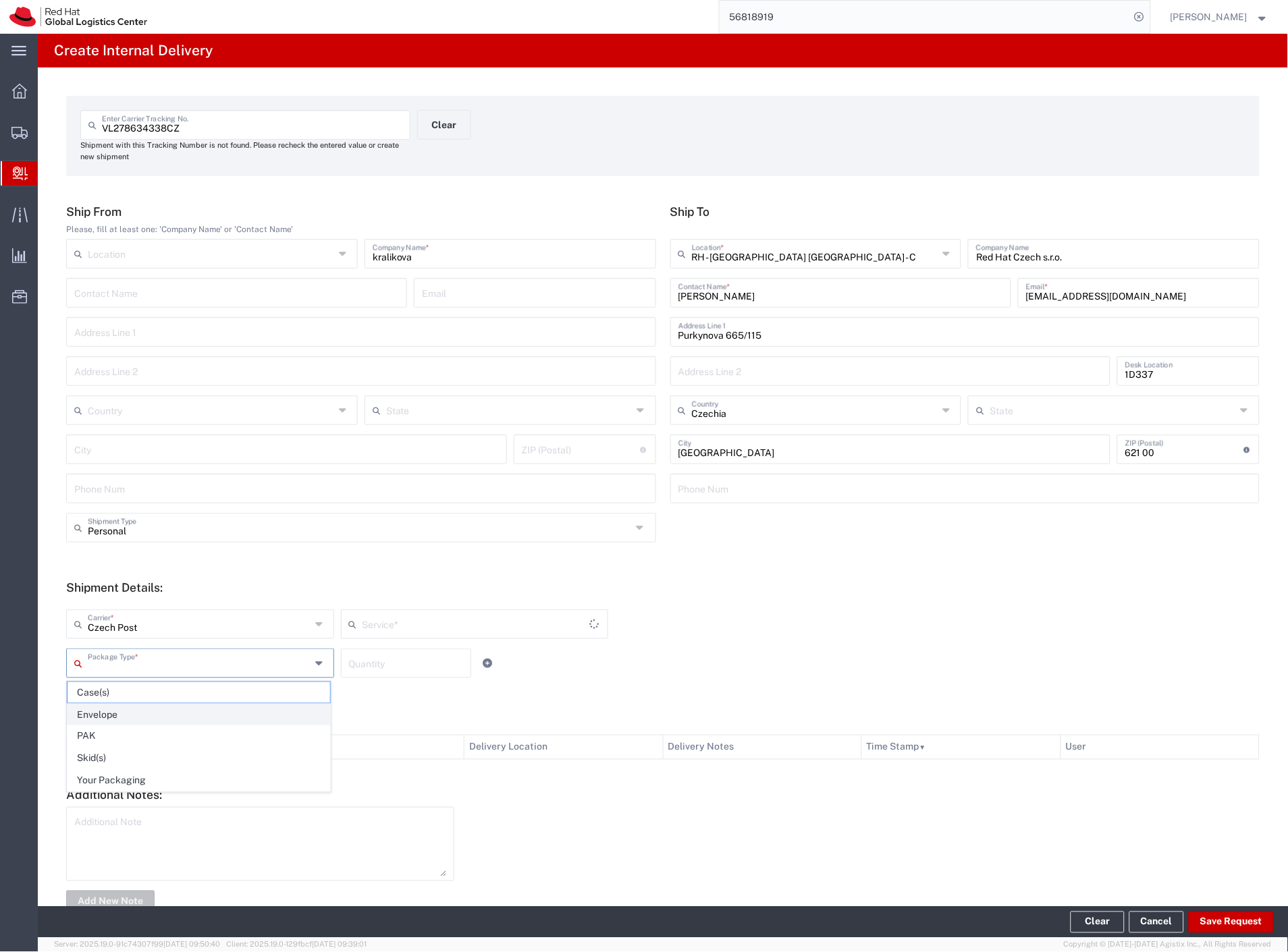
type input "Ground"
click at [155, 776] on span "Your Packaging" at bounding box center [198, 781] width 263 height 21
type input "Your Packaging"
click at [1244, 925] on button "Save Request" at bounding box center [1230, 923] width 85 height 22
type input "Personal"
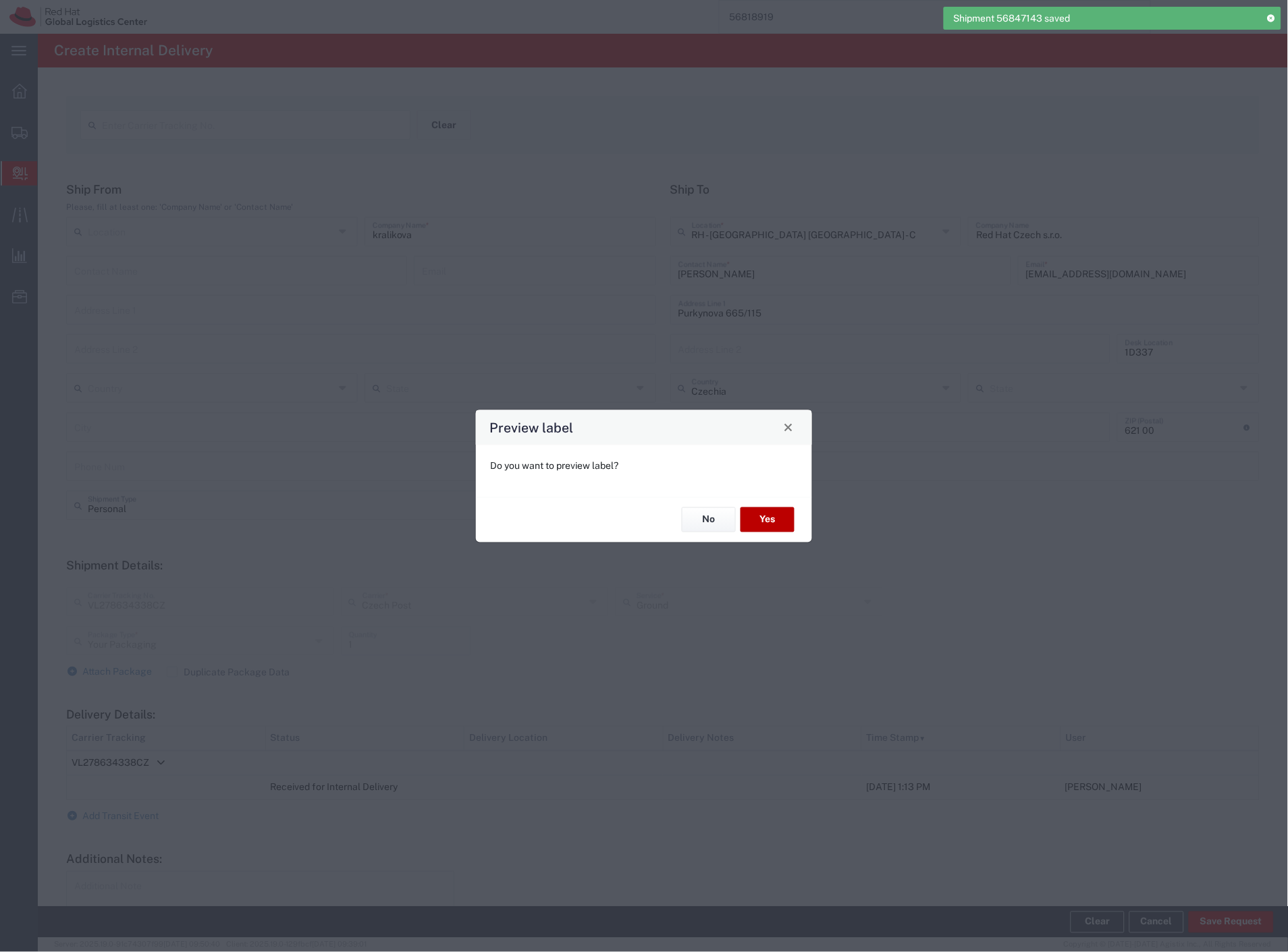
click at [770, 523] on button "Yes" at bounding box center [767, 519] width 54 height 25
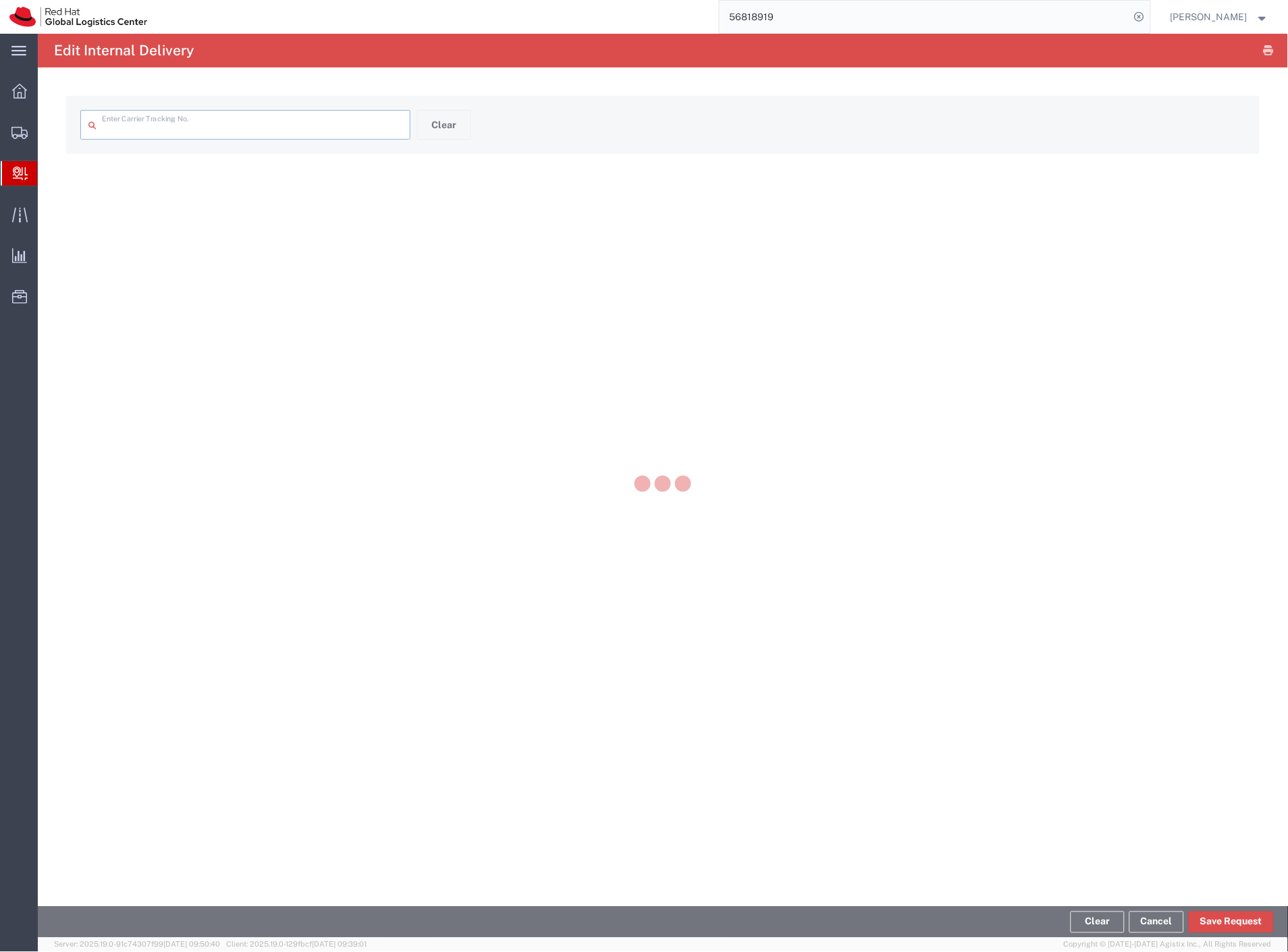
type input "VL278634338CZ"
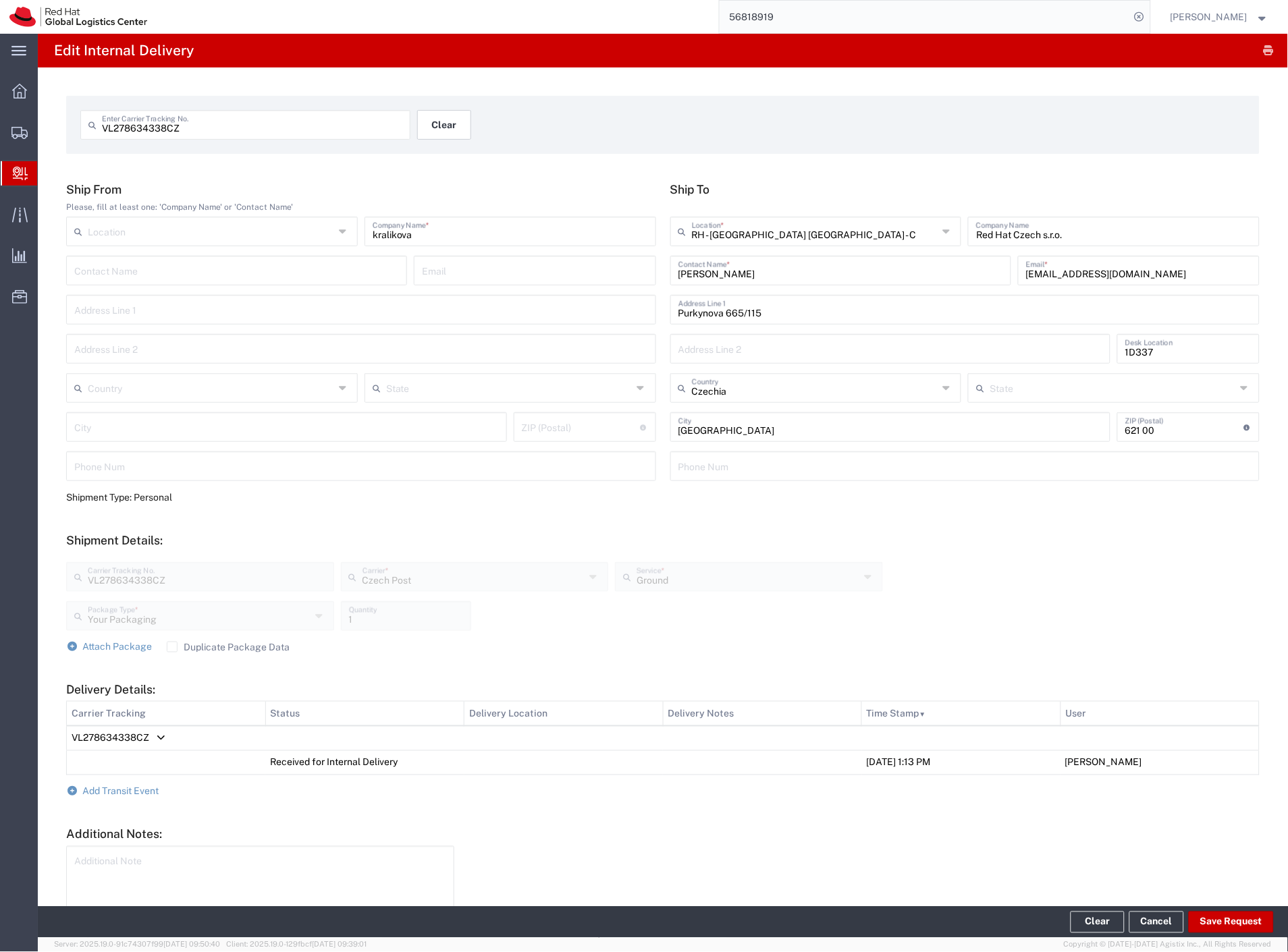
click at [430, 121] on button "Clear" at bounding box center [444, 125] width 54 height 30
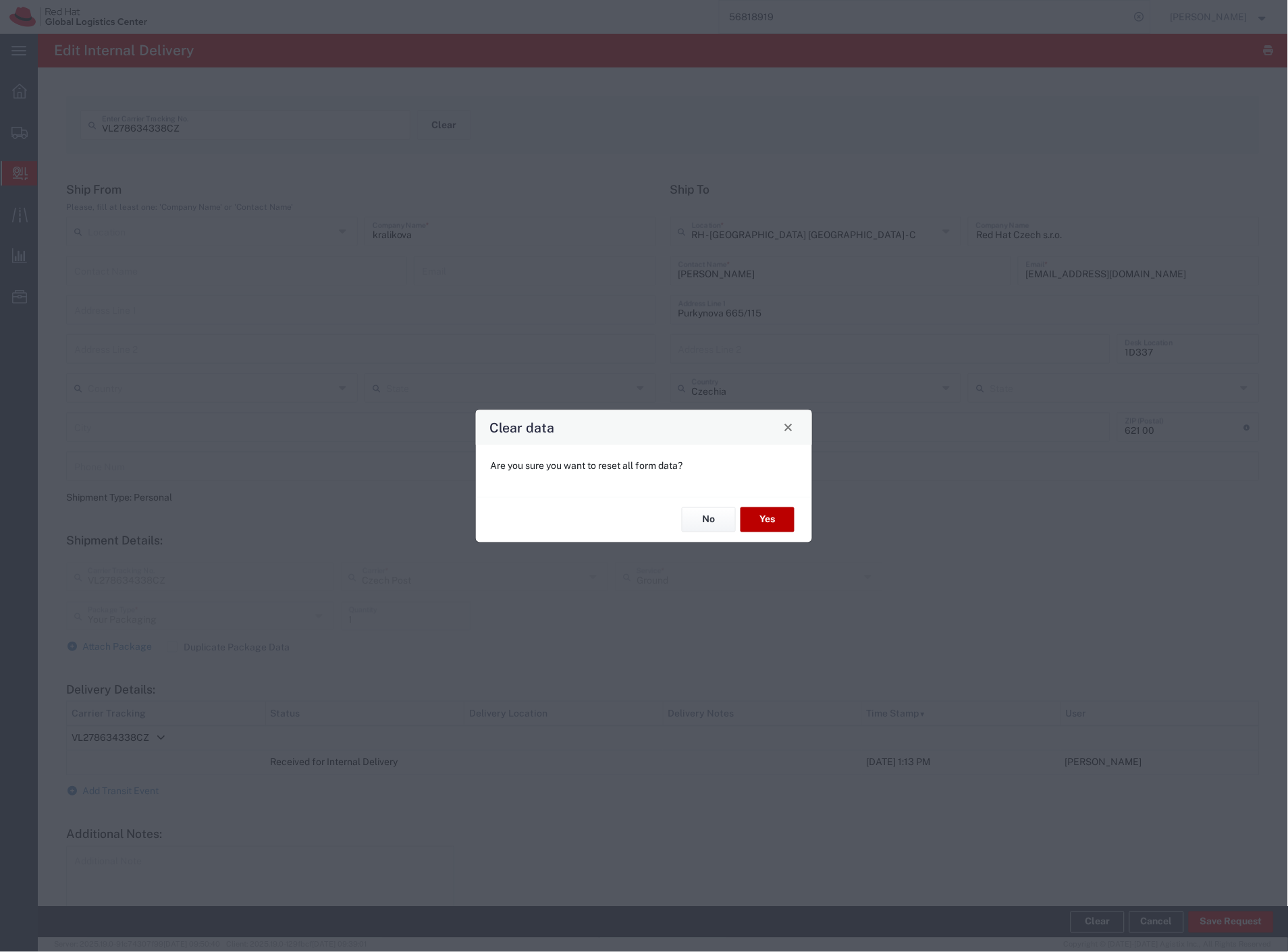
click at [769, 524] on button "Yes" at bounding box center [767, 519] width 54 height 25
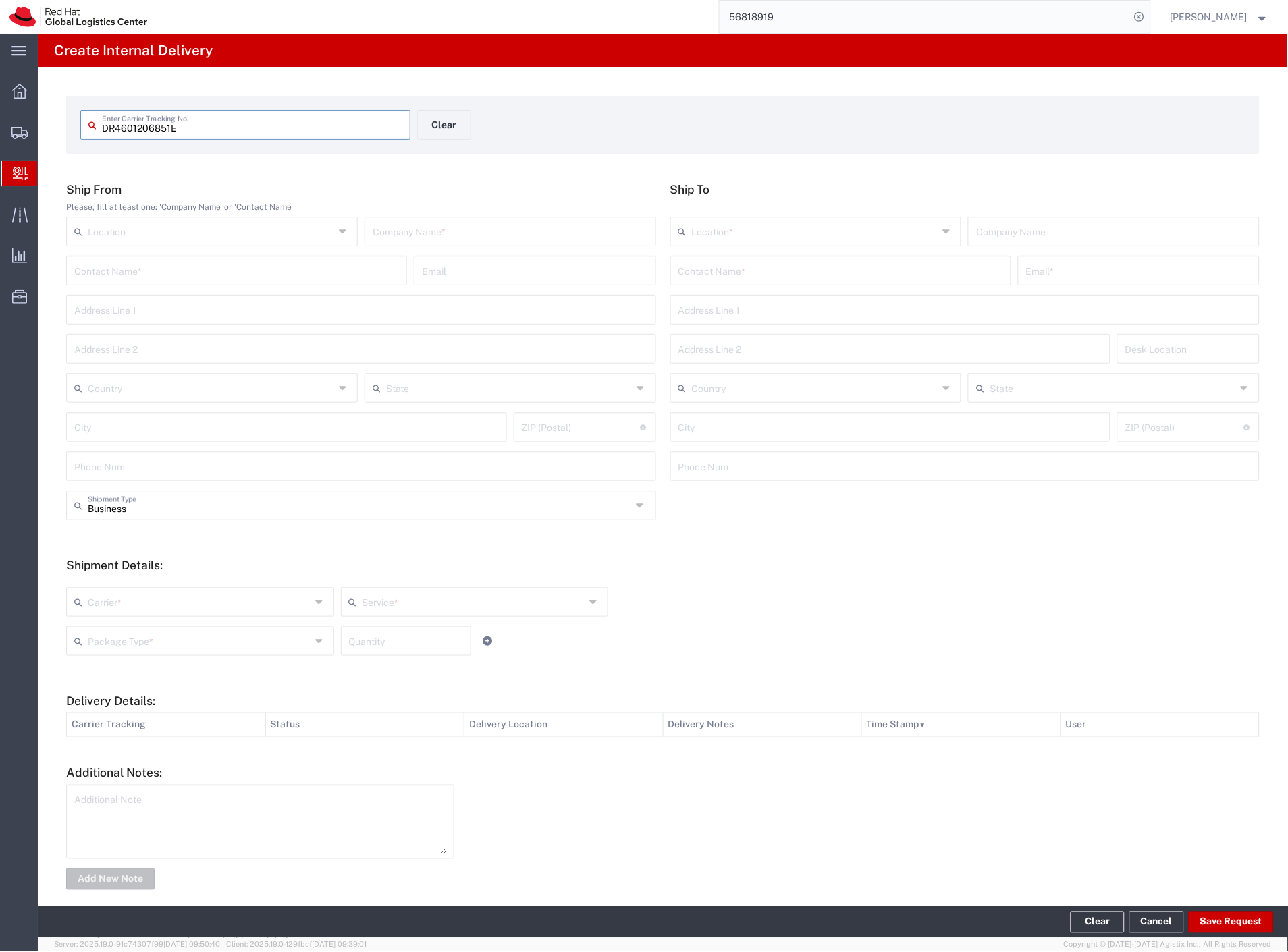
type input "DR4601206851E"
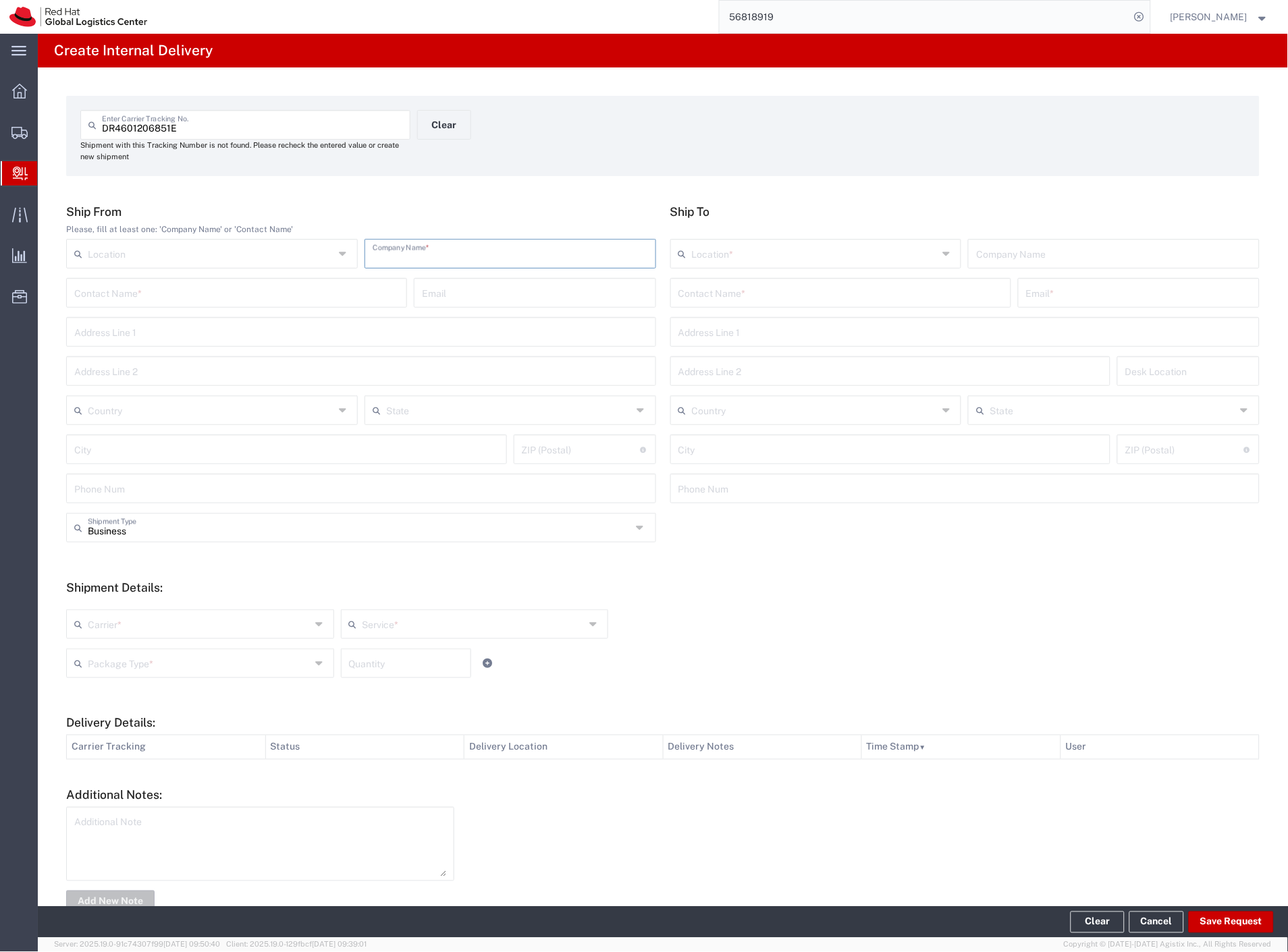
click at [420, 264] on input "text" at bounding box center [509, 253] width 275 height 24
type input "china"
click at [706, 287] on input "text" at bounding box center [840, 292] width 325 height 24
type input "janek"
click at [757, 319] on p "Red Hat Czech s.r.o. ([PERSON_NAME]), [EMAIL_ADDRESS][DOMAIN_NAME]" at bounding box center [840, 325] width 323 height 17
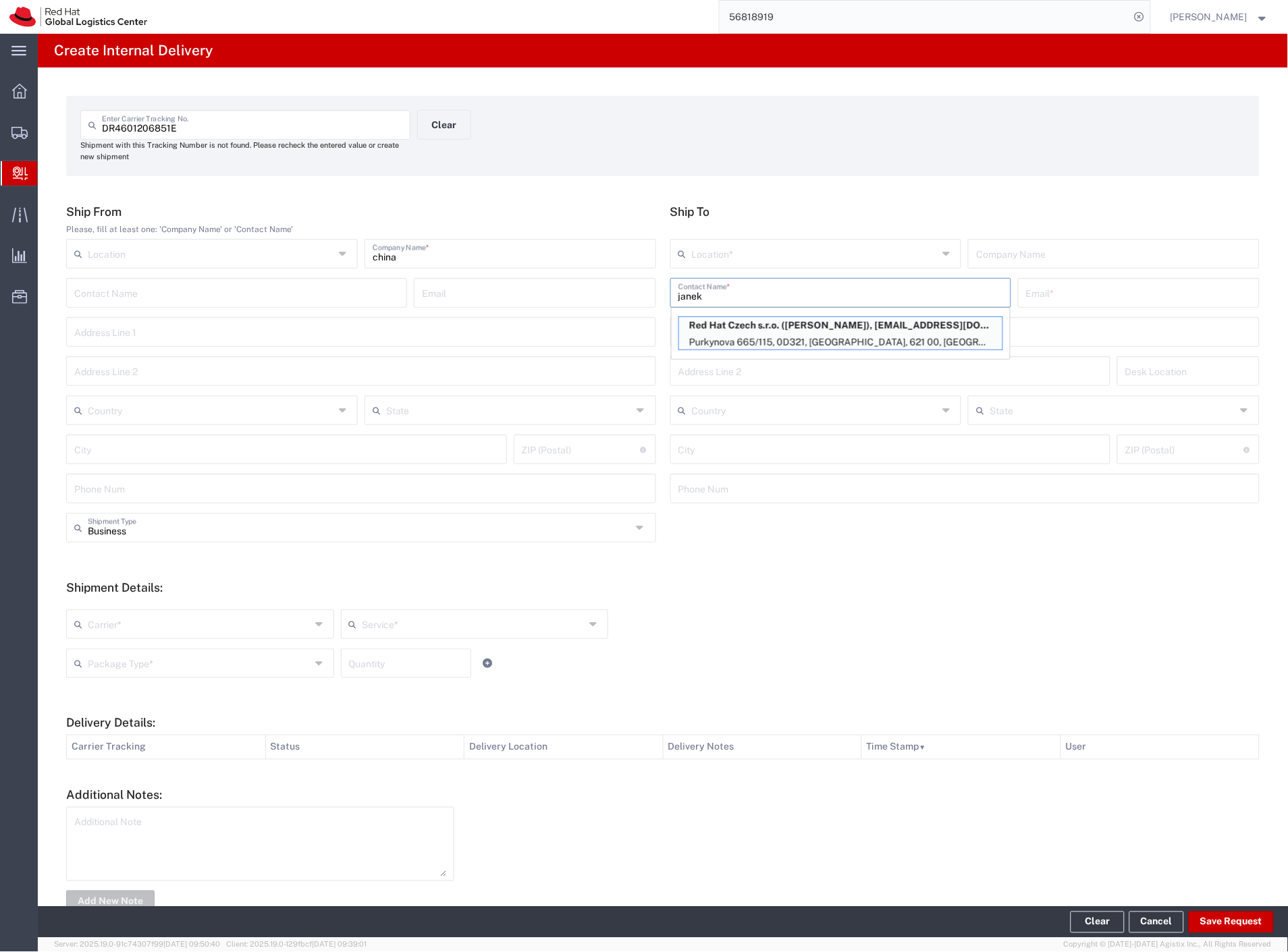
type input "RH - [GEOGRAPHIC_DATA] [GEOGRAPHIC_DATA] - C"
type input "Red Hat Czech s.r.o."
type input "[PERSON_NAME]"
type input "[EMAIL_ADDRESS][DOMAIN_NAME]"
type input "Purkynova 665/115"
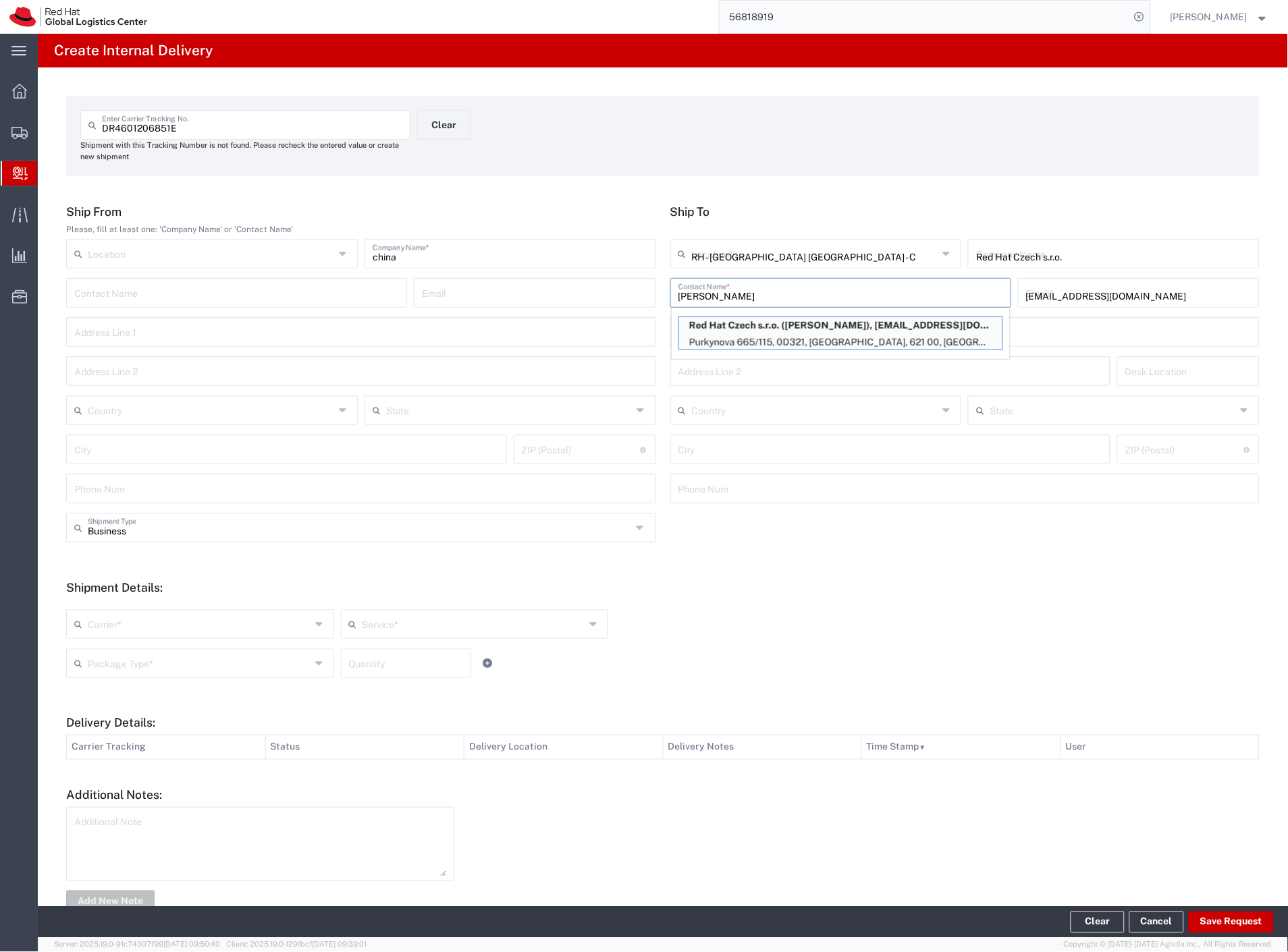
type input "0D321"
type input "Czechia"
type input "[GEOGRAPHIC_DATA]"
type input "621 00"
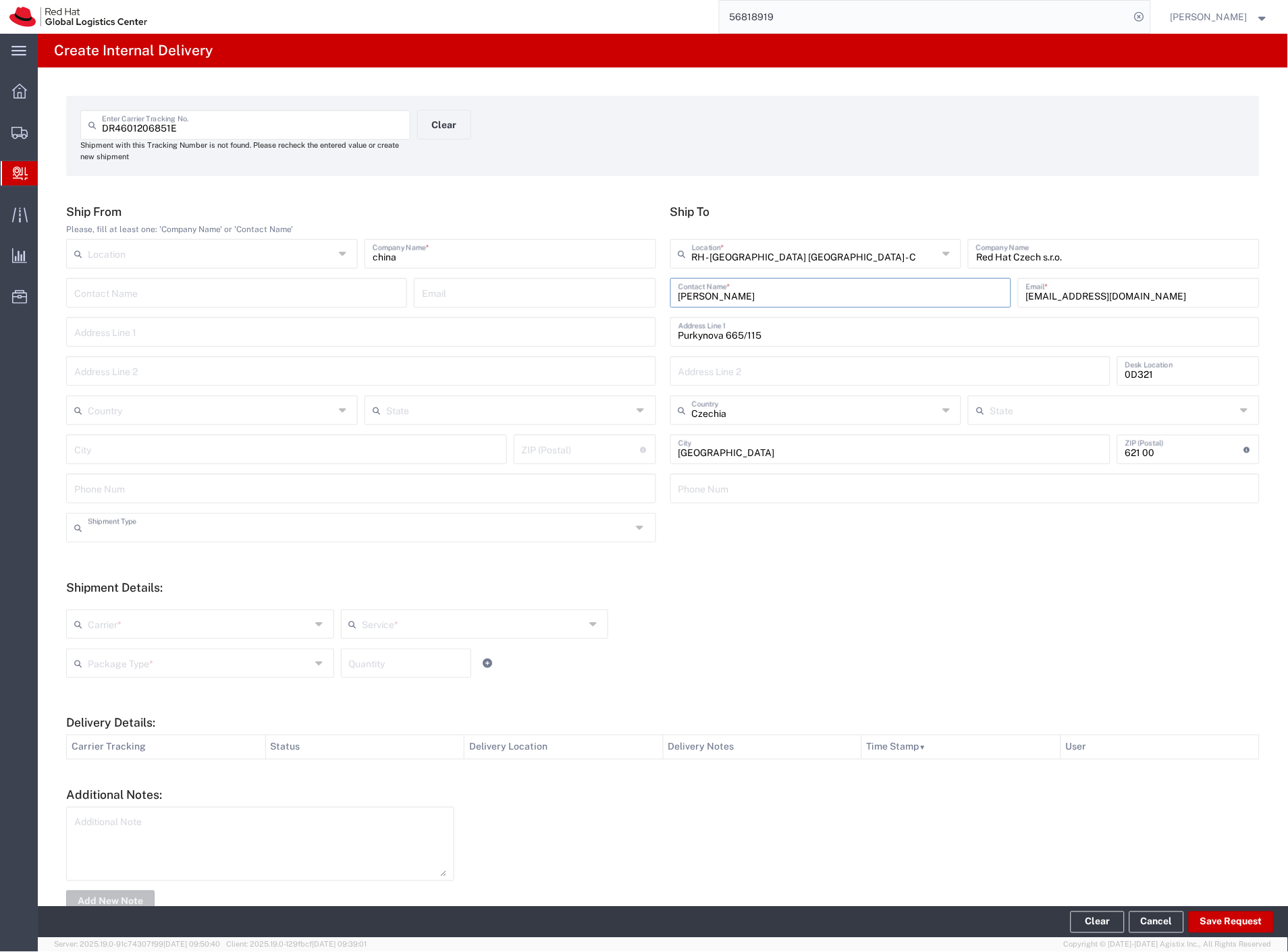
click at [235, 536] on input "text" at bounding box center [360, 527] width 544 height 24
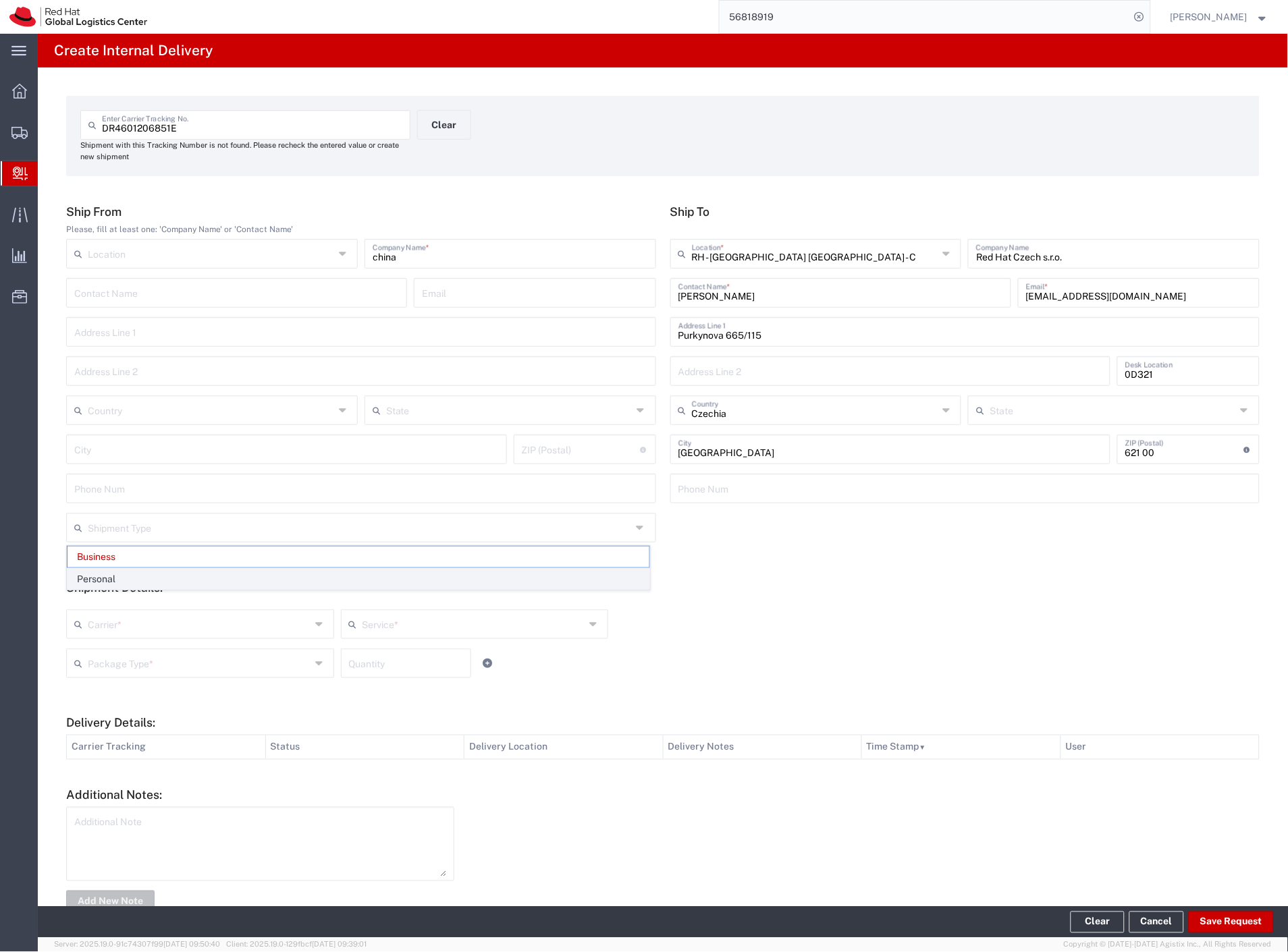
click at [177, 580] on span "Personal" at bounding box center [358, 579] width 582 height 21
type input "Personal"
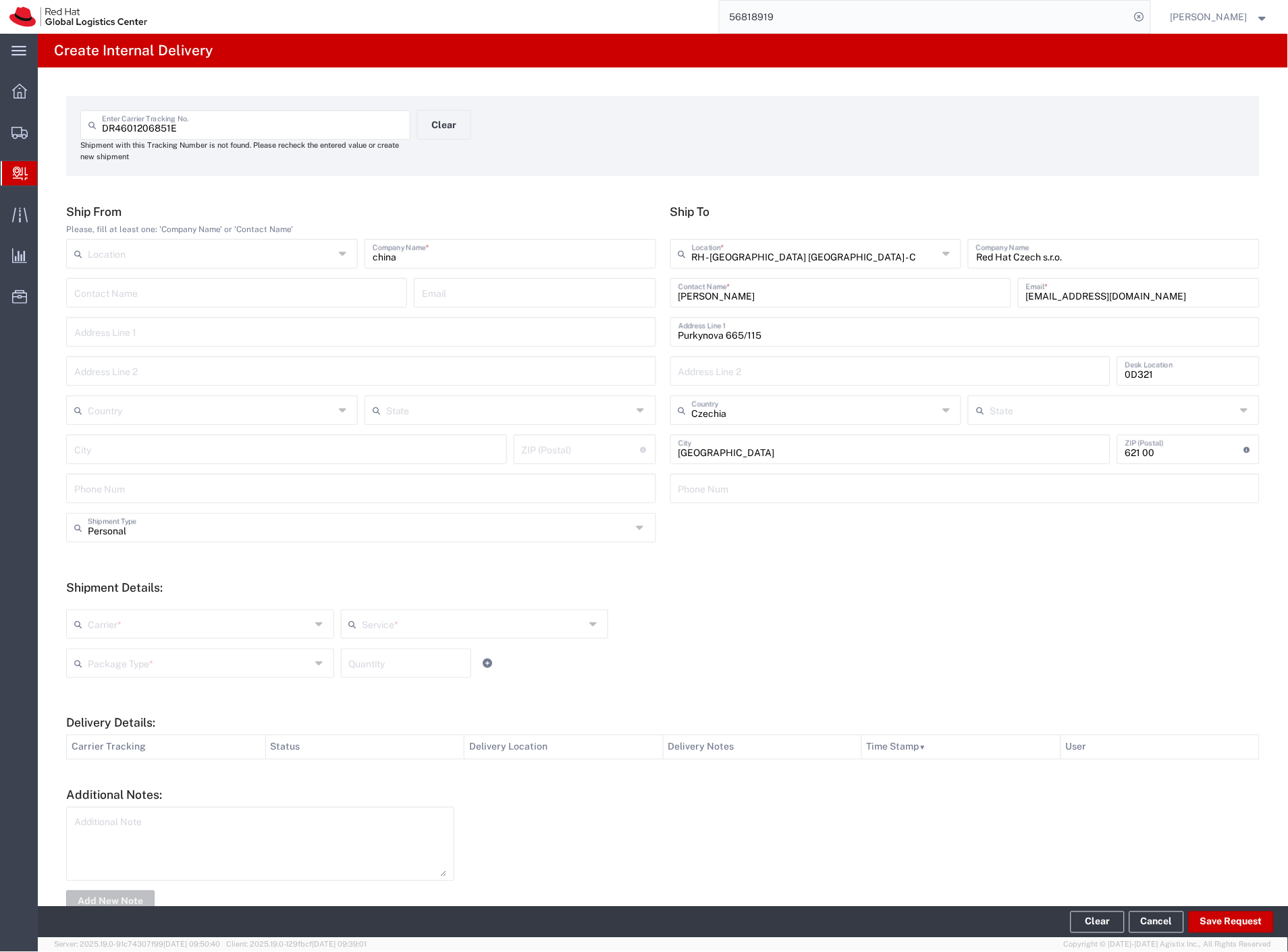
click at [147, 619] on input "text" at bounding box center [199, 623] width 223 height 24
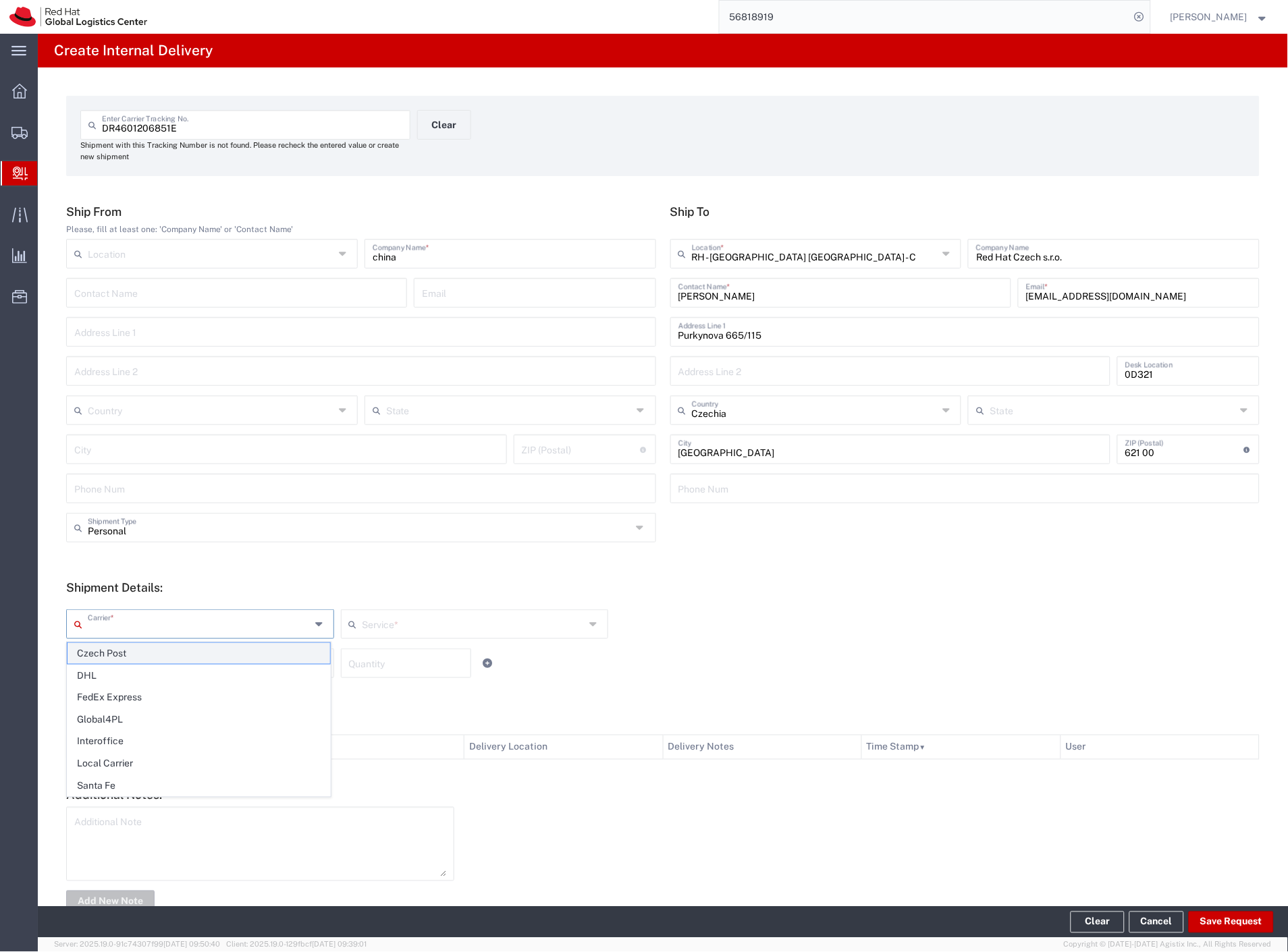
click at [125, 653] on span "Czech Post" at bounding box center [198, 653] width 263 height 21
type input "Czech Post"
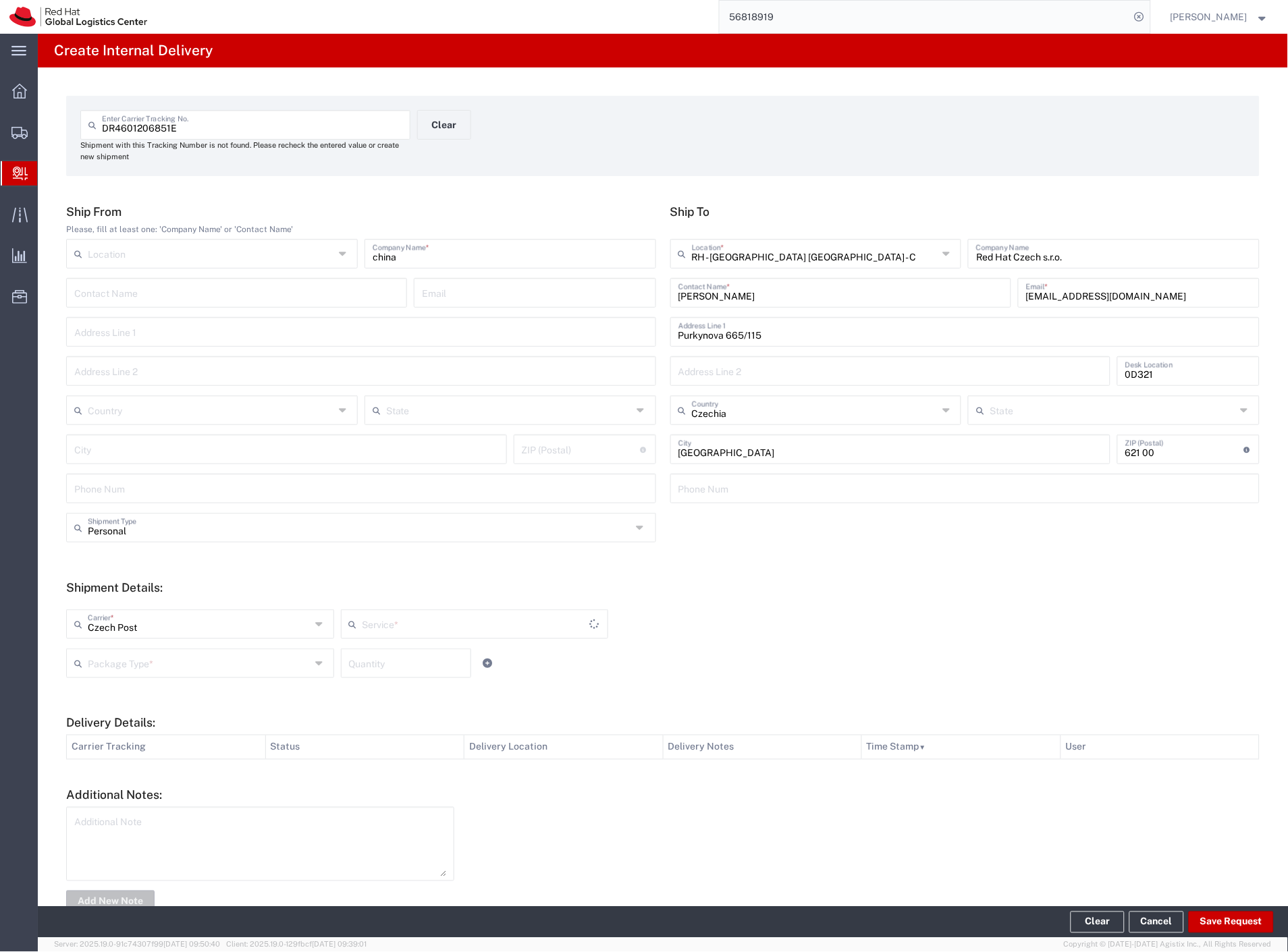
type input "Ground"
drag, startPoint x: 124, startPoint y: 658, endPoint x: 129, endPoint y: 679, distance: 21.4
click at [124, 659] on input "text" at bounding box center [199, 663] width 223 height 24
click at [144, 785] on span "Your Packaging" at bounding box center [198, 781] width 263 height 21
type input "Your Packaging"
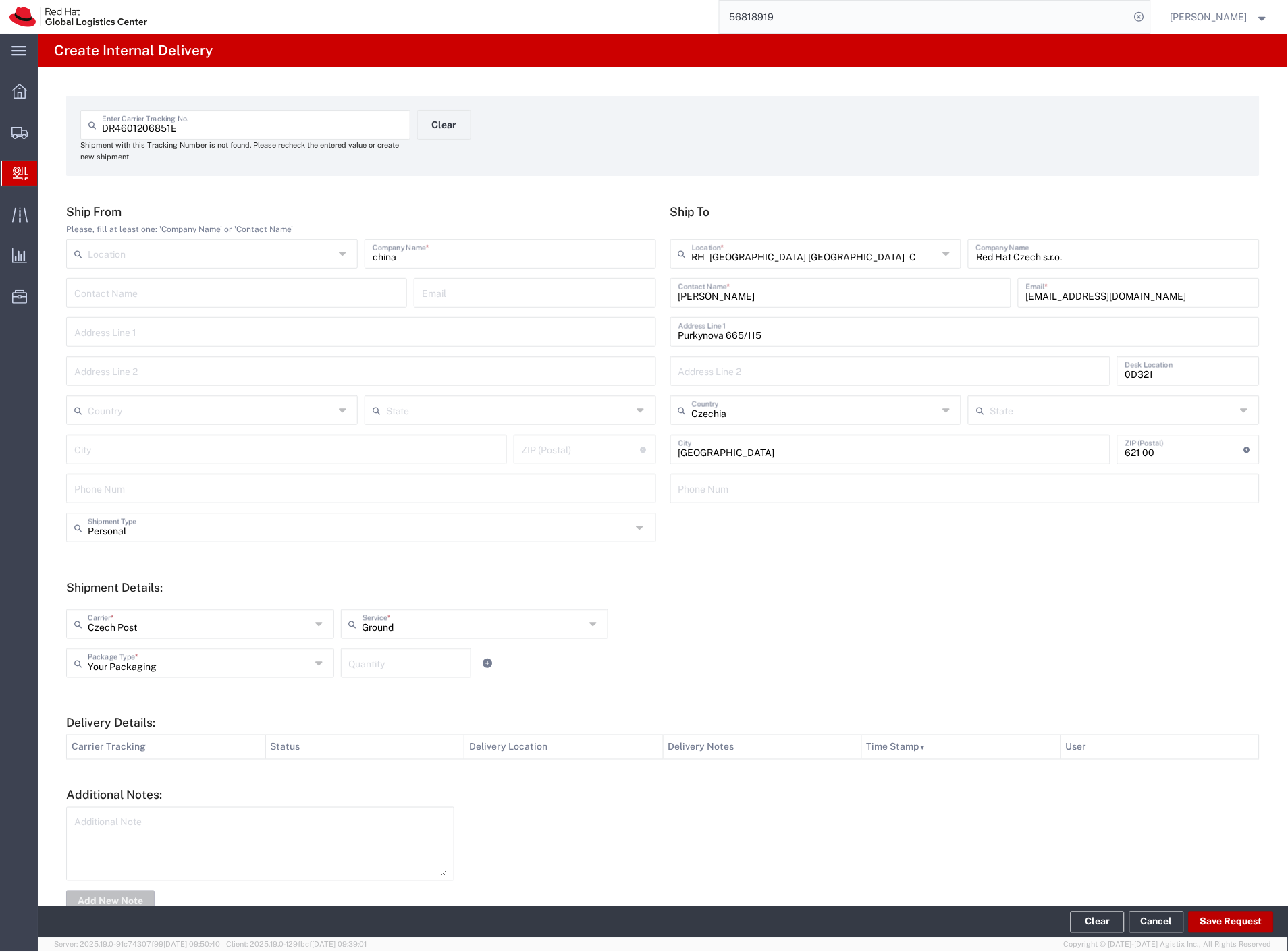
click at [1252, 924] on button "Save Request" at bounding box center [1230, 923] width 85 height 22
type input "Personal"
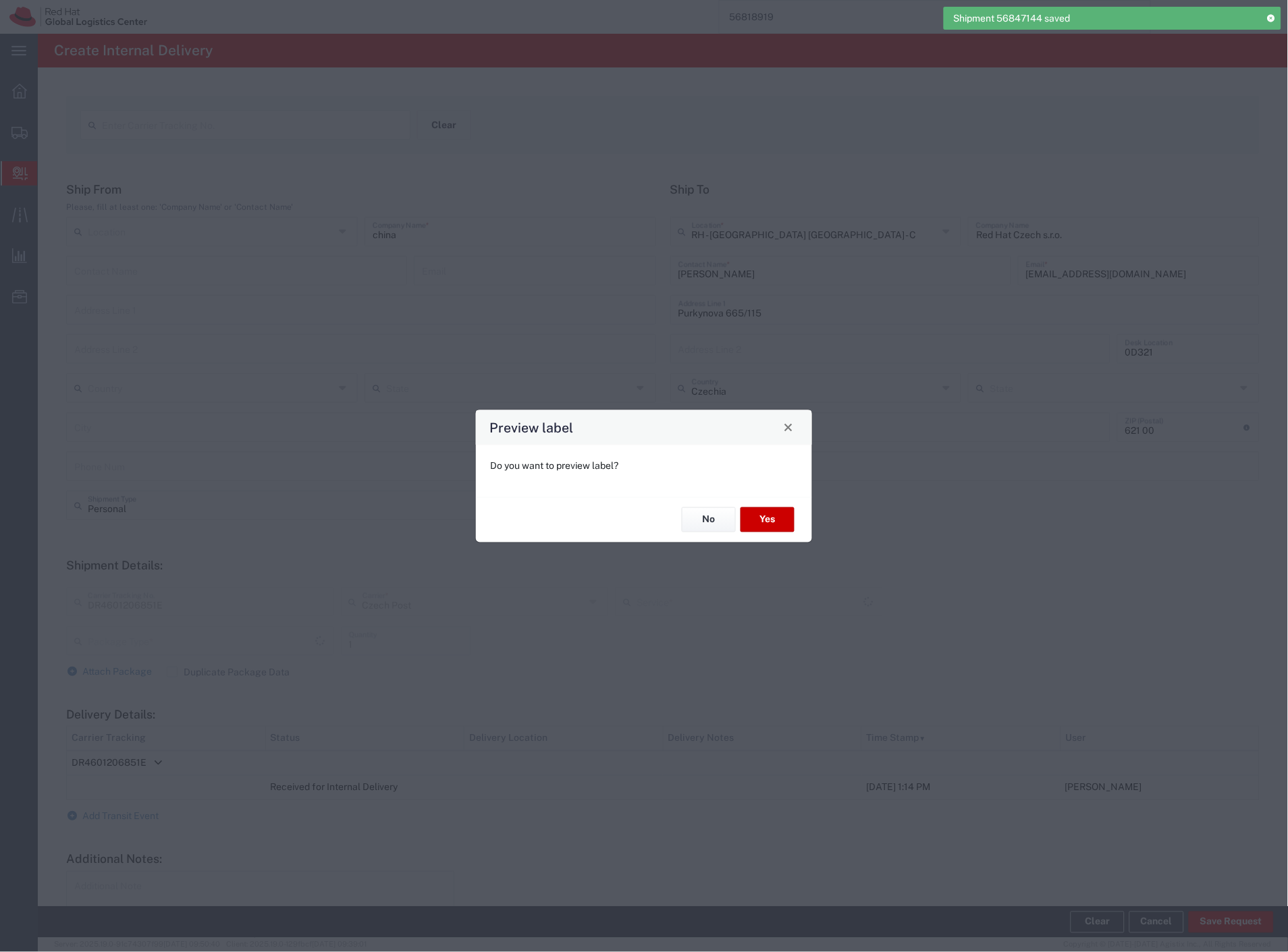
type input "Your Packaging"
type input "Ground"
click at [766, 525] on button "Yes" at bounding box center [767, 519] width 54 height 25
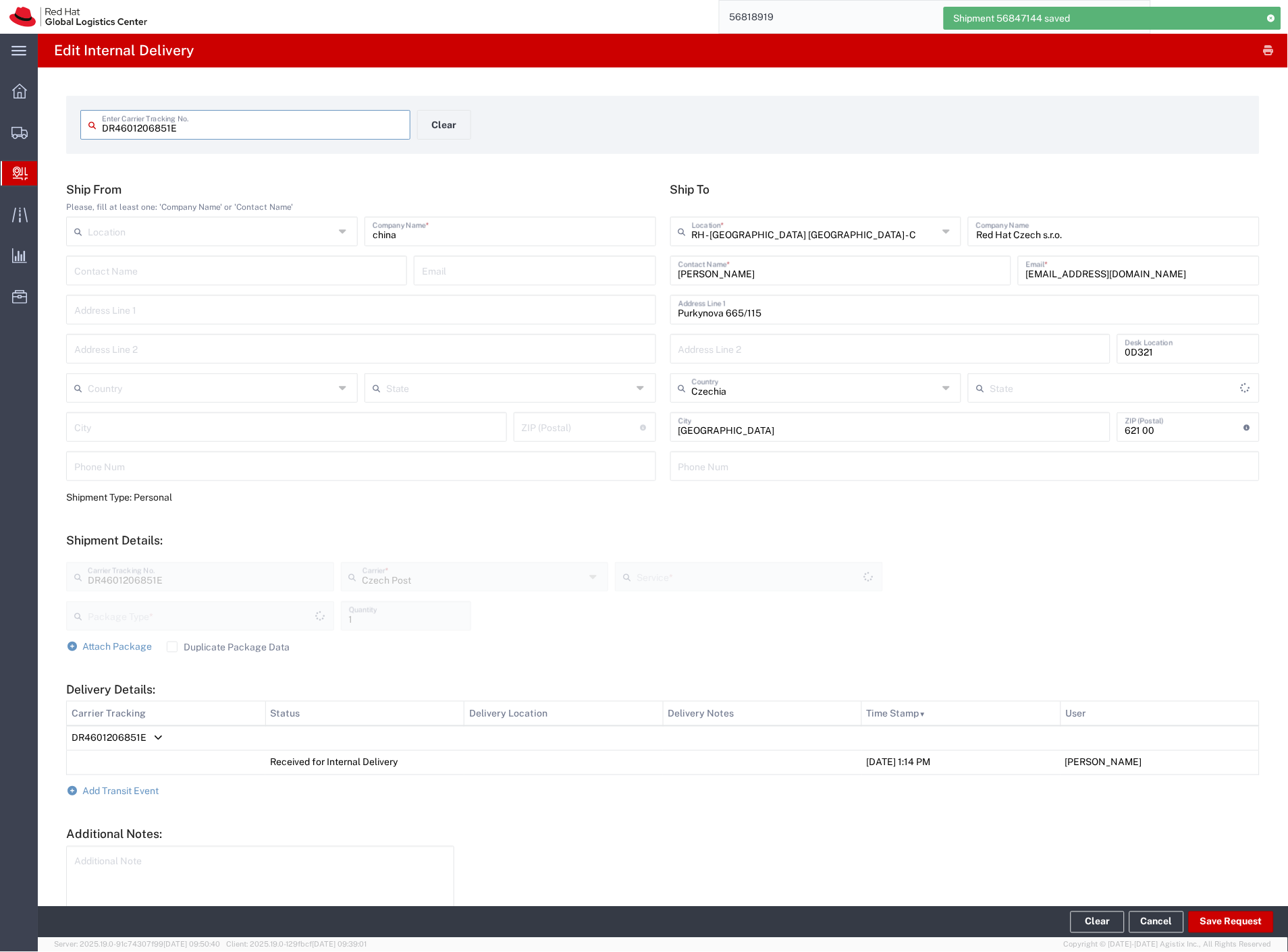
type input "Your Packaging"
type input "Ground"
click at [437, 126] on button "Clear" at bounding box center [444, 125] width 54 height 30
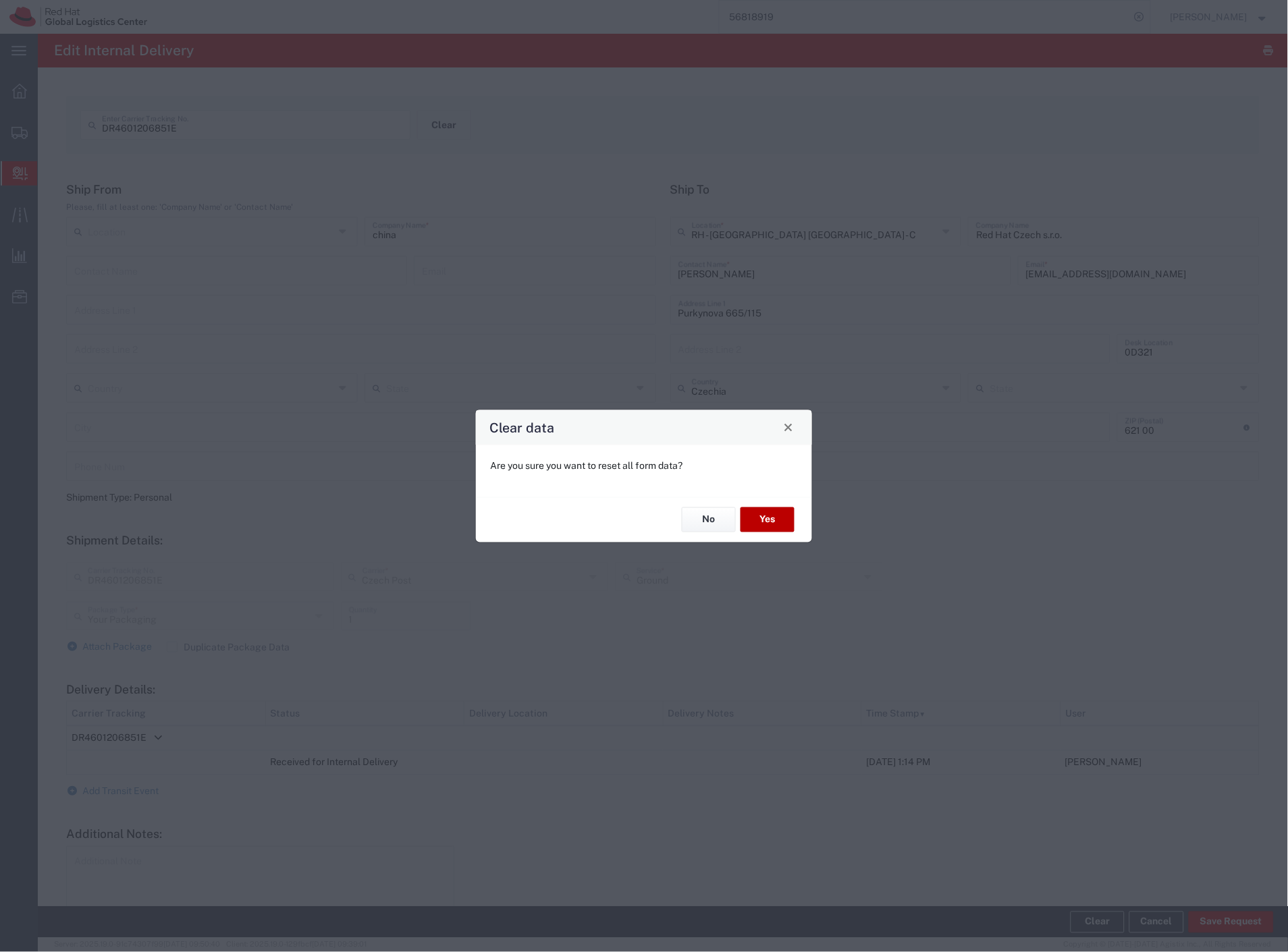
click at [773, 511] on button "Yes" at bounding box center [767, 519] width 54 height 25
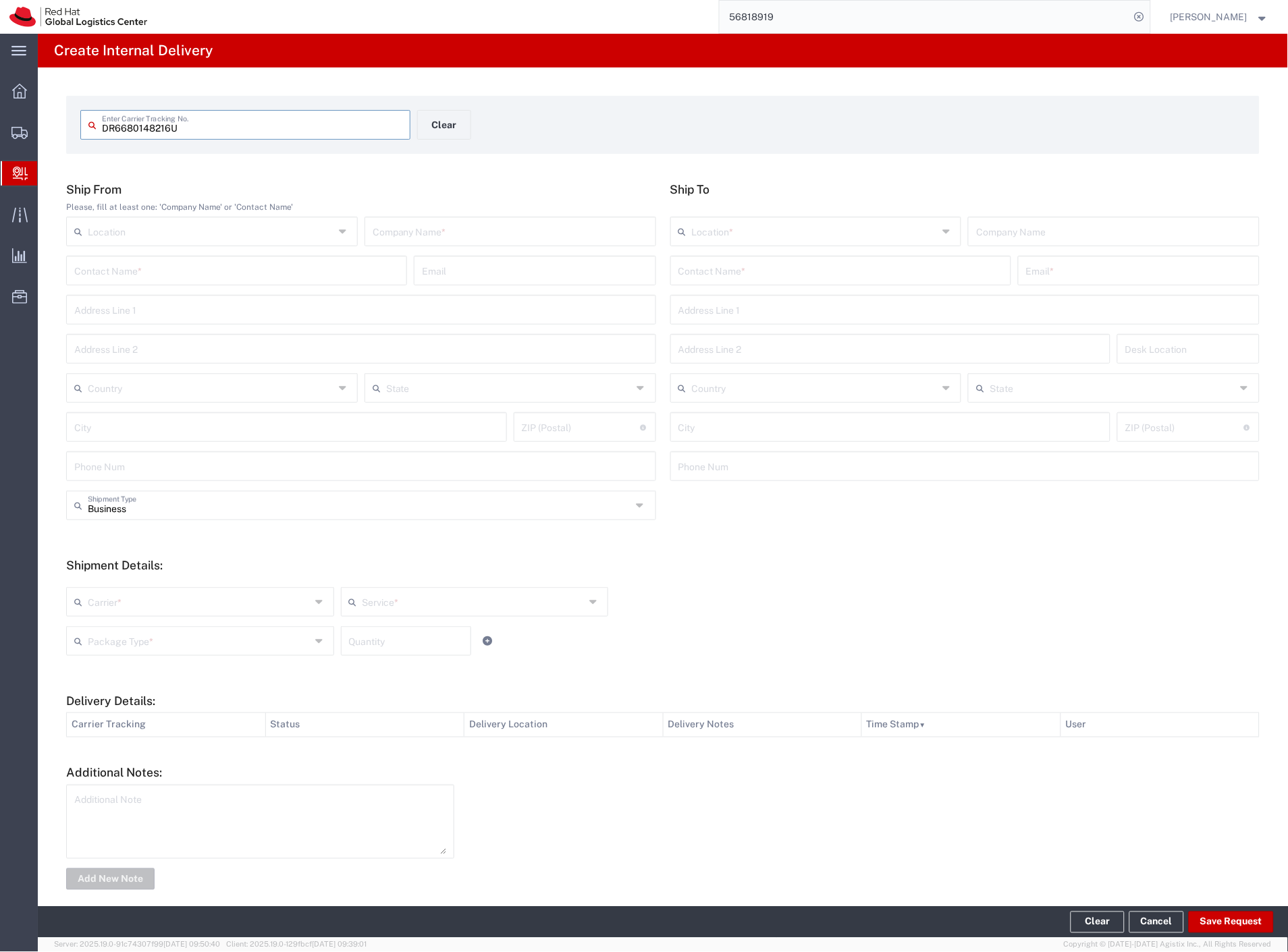
type input "DR6680148216U"
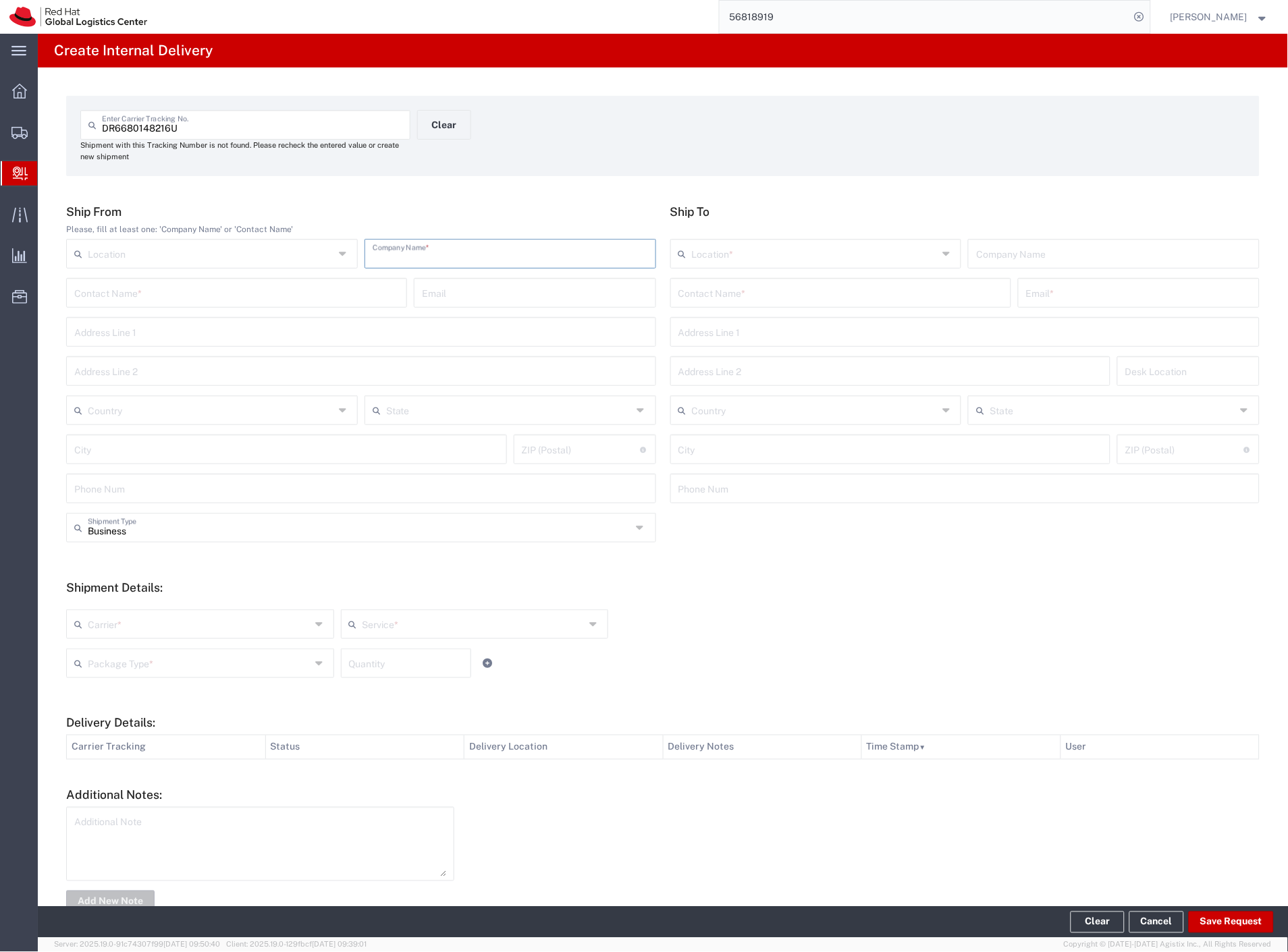
click at [447, 260] on input "text" at bounding box center [509, 253] width 275 height 24
type input "3d jake"
click at [702, 294] on input "v" at bounding box center [840, 292] width 325 height 24
type input "[PERSON_NAME] c"
click at [794, 331] on p "Red Hat Czech s.r.o. ([PERSON_NAME]), [EMAIL_ADDRESS][DOMAIN_NAME]" at bounding box center [840, 325] width 323 height 17
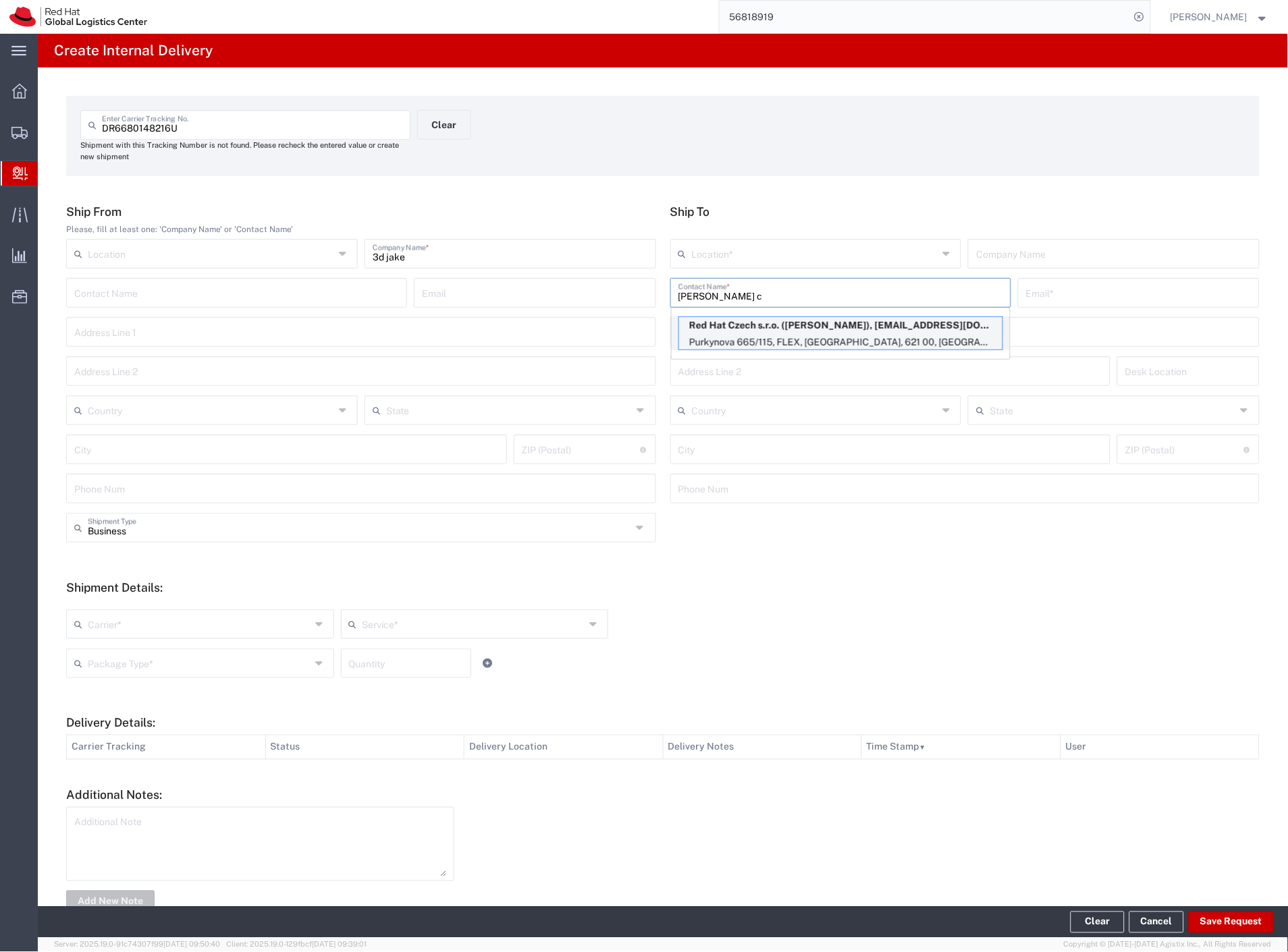
type input "RH - [GEOGRAPHIC_DATA] [GEOGRAPHIC_DATA] - C"
type input "Red Hat Czech s.r.o."
type input "[PERSON_NAME]"
type input "[EMAIL_ADDRESS][DOMAIN_NAME]"
type input "Purkynova 665/115"
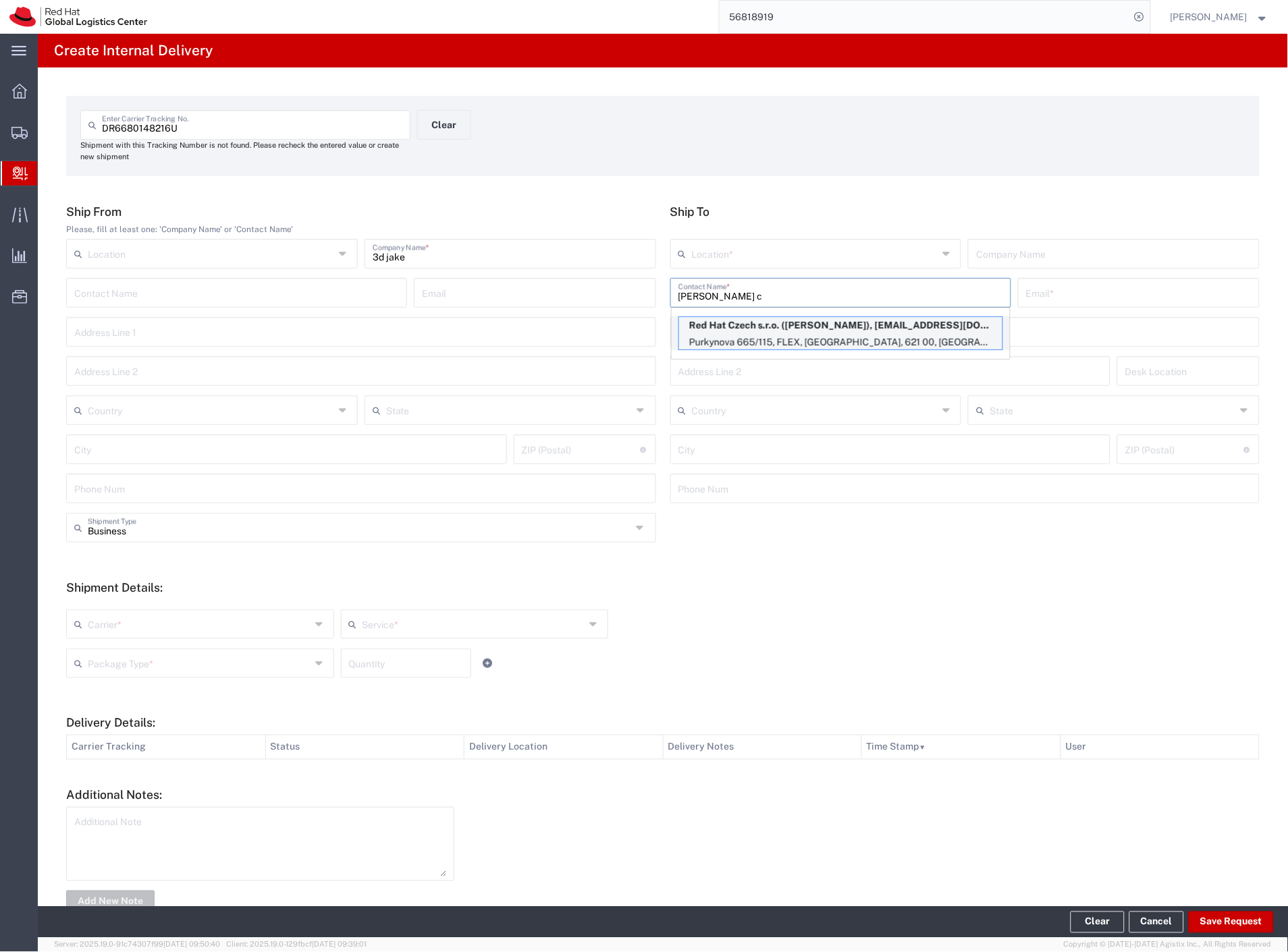
type input "FLEX"
type input "Czechia"
type input "[GEOGRAPHIC_DATA]"
type input "621 00"
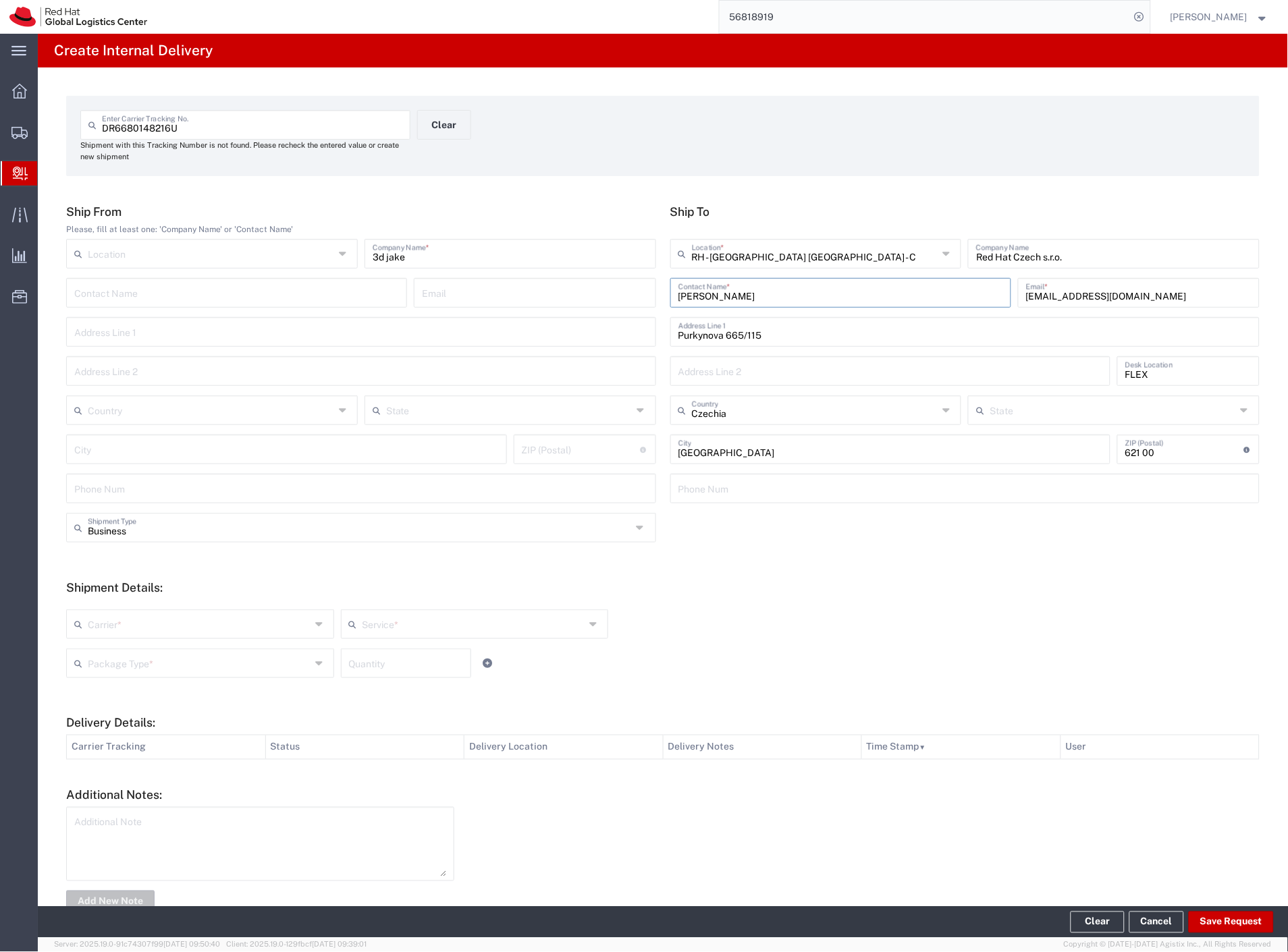
type input "[PERSON_NAME]"
click at [110, 533] on input "text" at bounding box center [360, 527] width 544 height 24
drag, startPoint x: 99, startPoint y: 574, endPoint x: 96, endPoint y: 622, distance: 47.3
click at [98, 576] on span "Personal" at bounding box center [358, 579] width 582 height 21
type input "Personal"
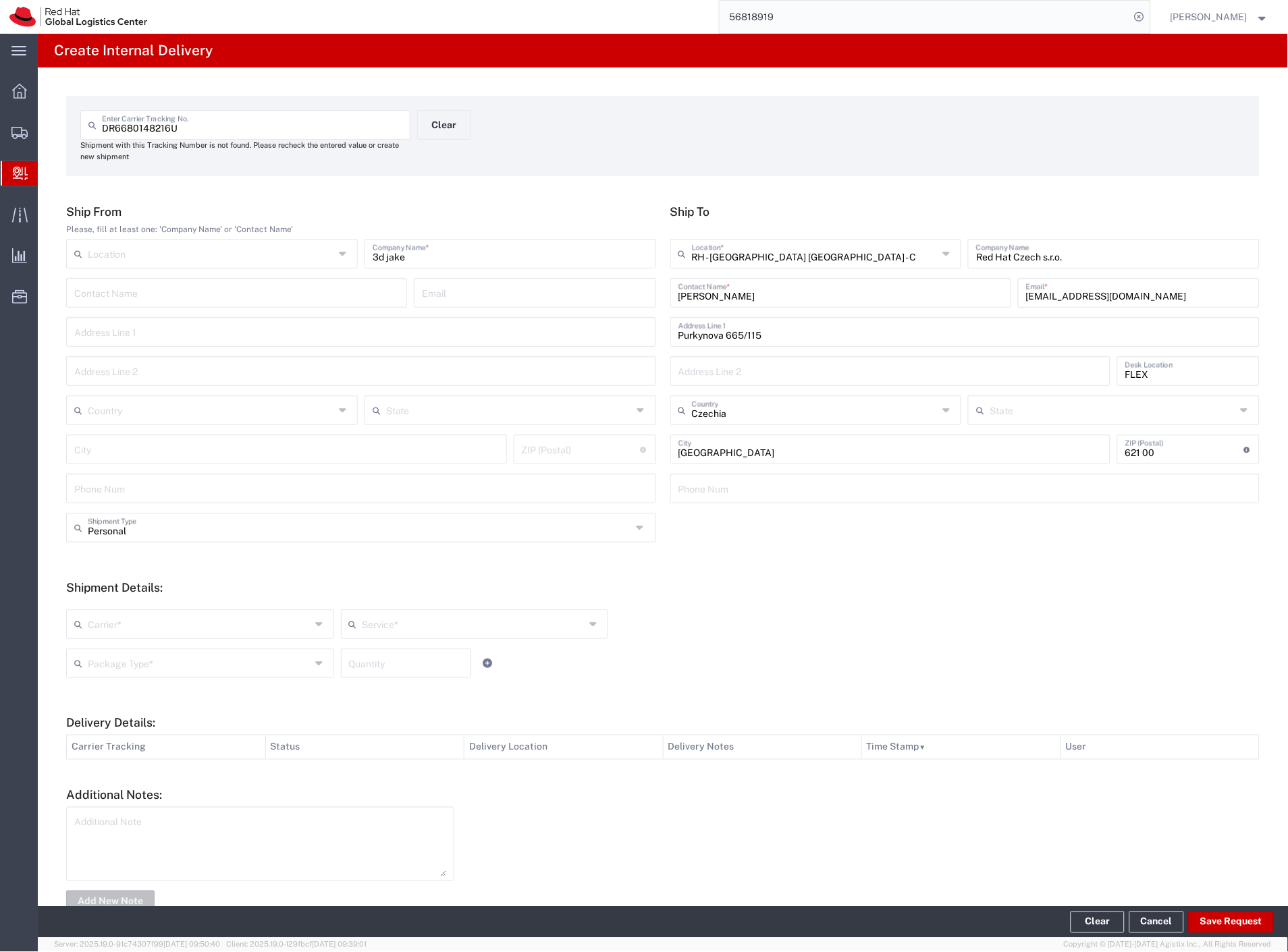
click at [92, 633] on input "text" at bounding box center [199, 623] width 223 height 24
drag, startPoint x: 92, startPoint y: 652, endPoint x: 96, endPoint y: 660, distance: 8.8
click at [93, 653] on span "Czech Post" at bounding box center [198, 653] width 263 height 21
type input "Czech Post"
type input "Ground"
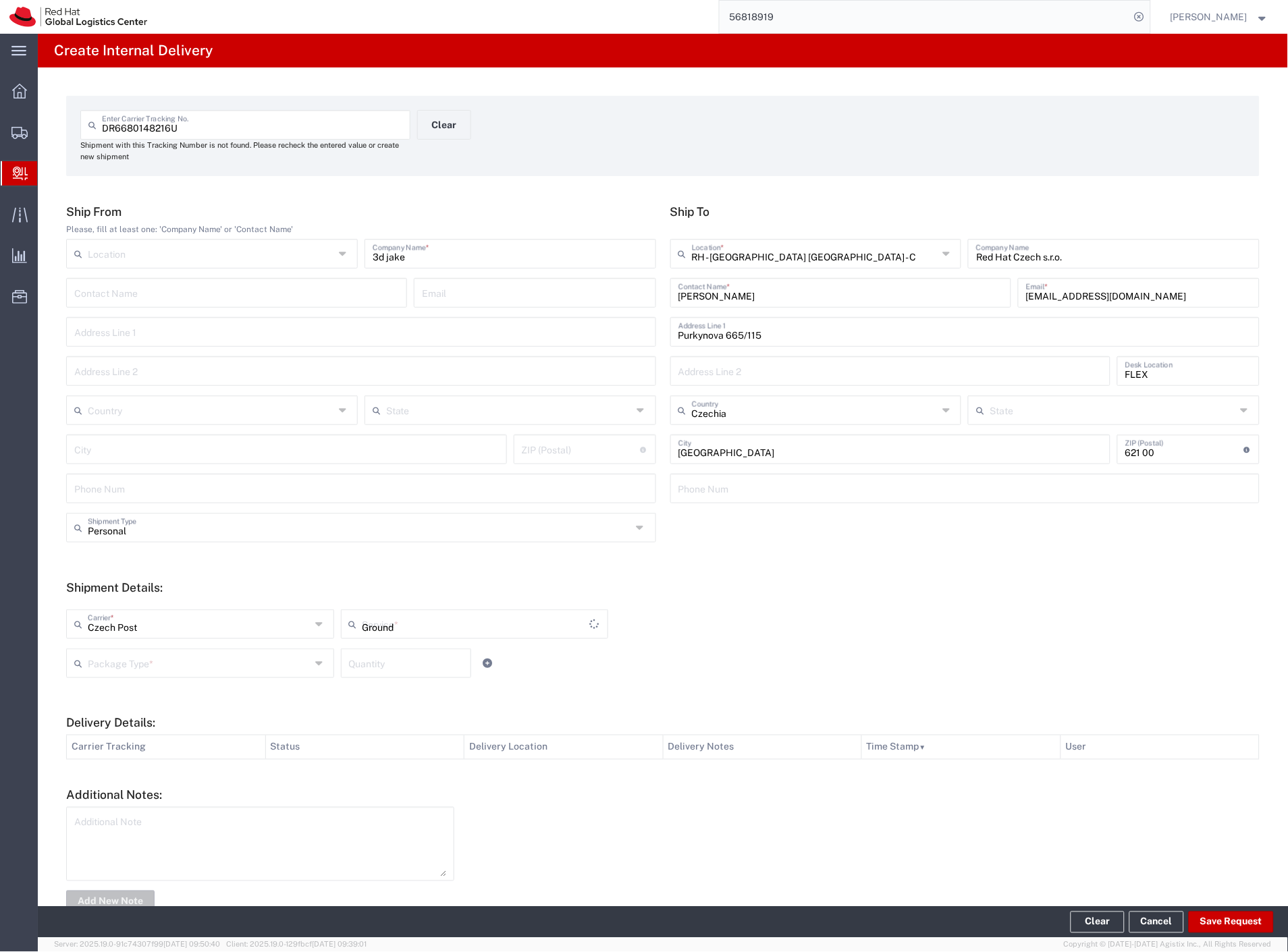
click at [96, 663] on input "text" at bounding box center [199, 663] width 223 height 24
click at [126, 777] on span "Your Packaging" at bounding box center [198, 781] width 263 height 21
type input "Your Packaging"
click at [1219, 919] on button "Save Request" at bounding box center [1230, 923] width 85 height 22
type input "Personal"
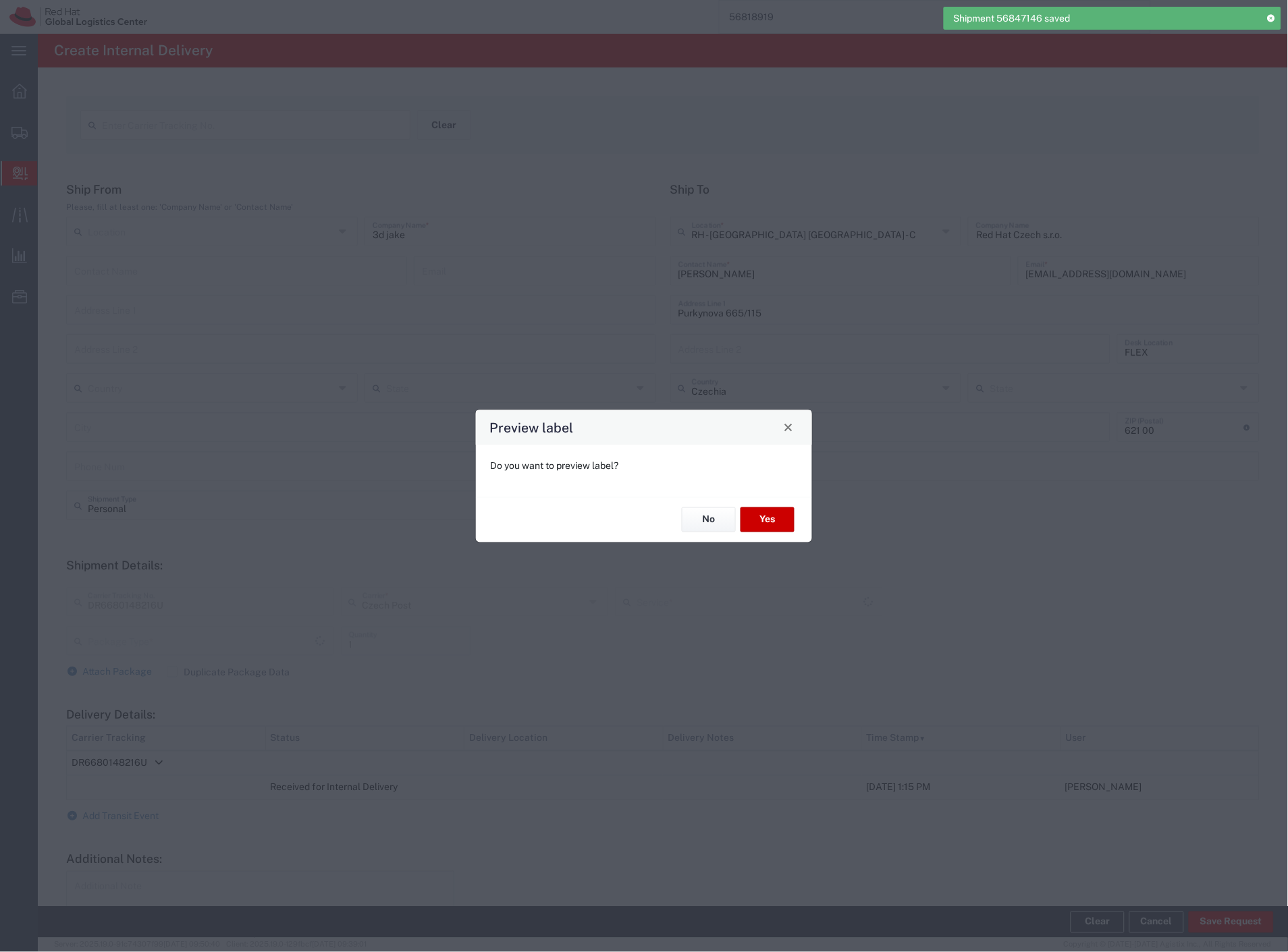
type input "Your Packaging"
type input "Ground"
click at [774, 527] on button "Yes" at bounding box center [767, 519] width 54 height 25
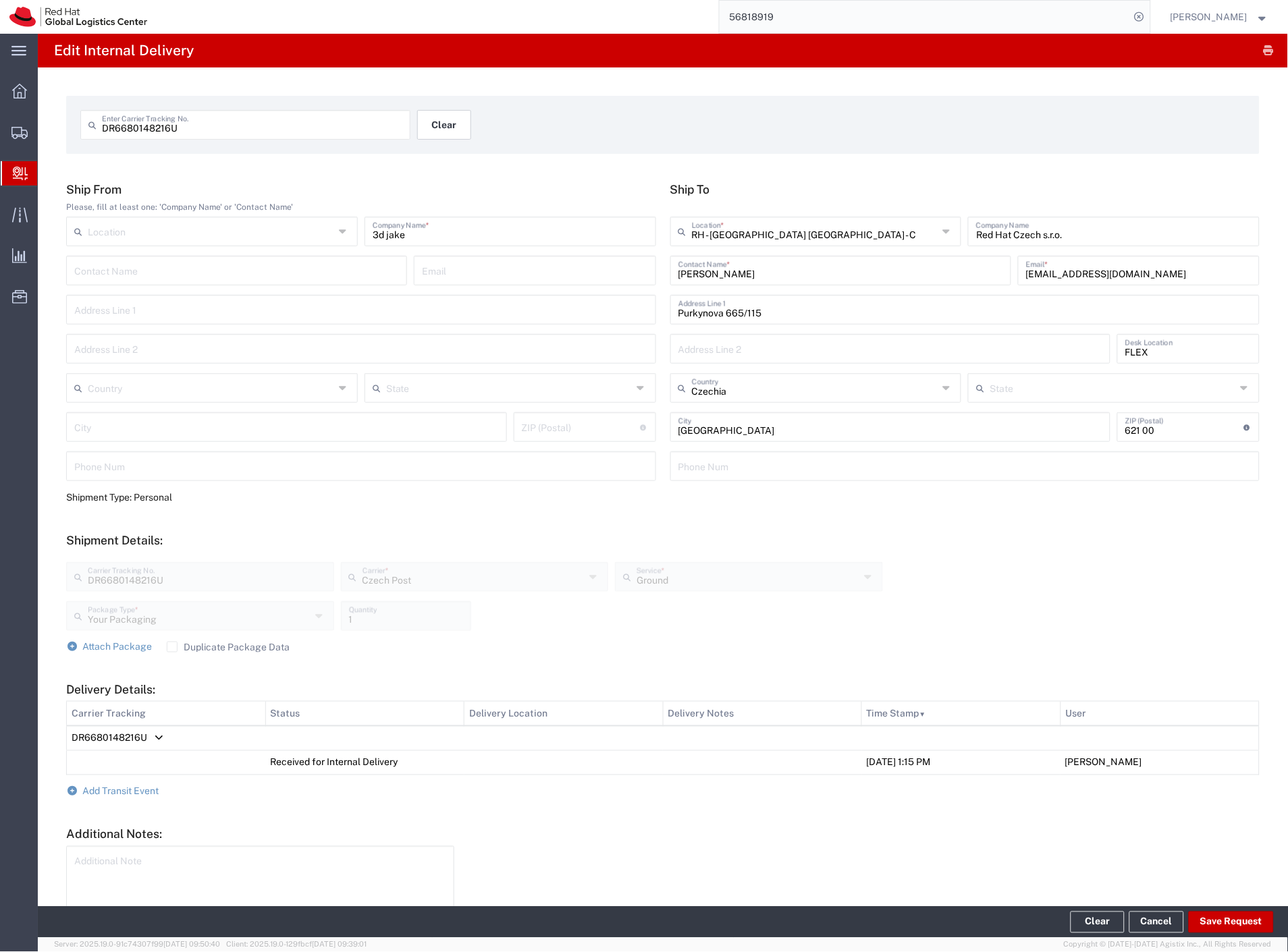
click at [433, 126] on button "Clear" at bounding box center [444, 125] width 54 height 30
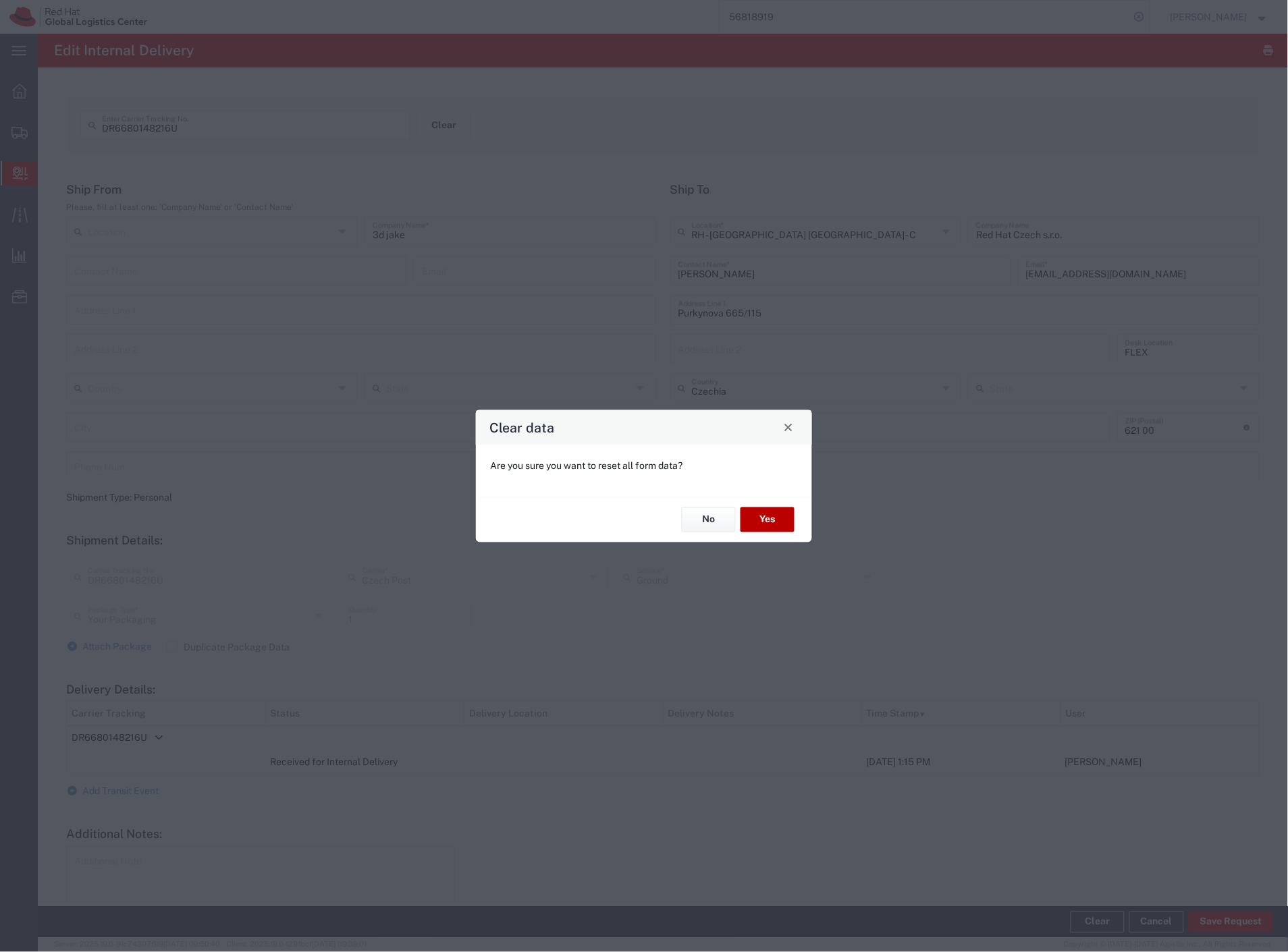
click at [764, 521] on button "Yes" at bounding box center [767, 519] width 54 height 25
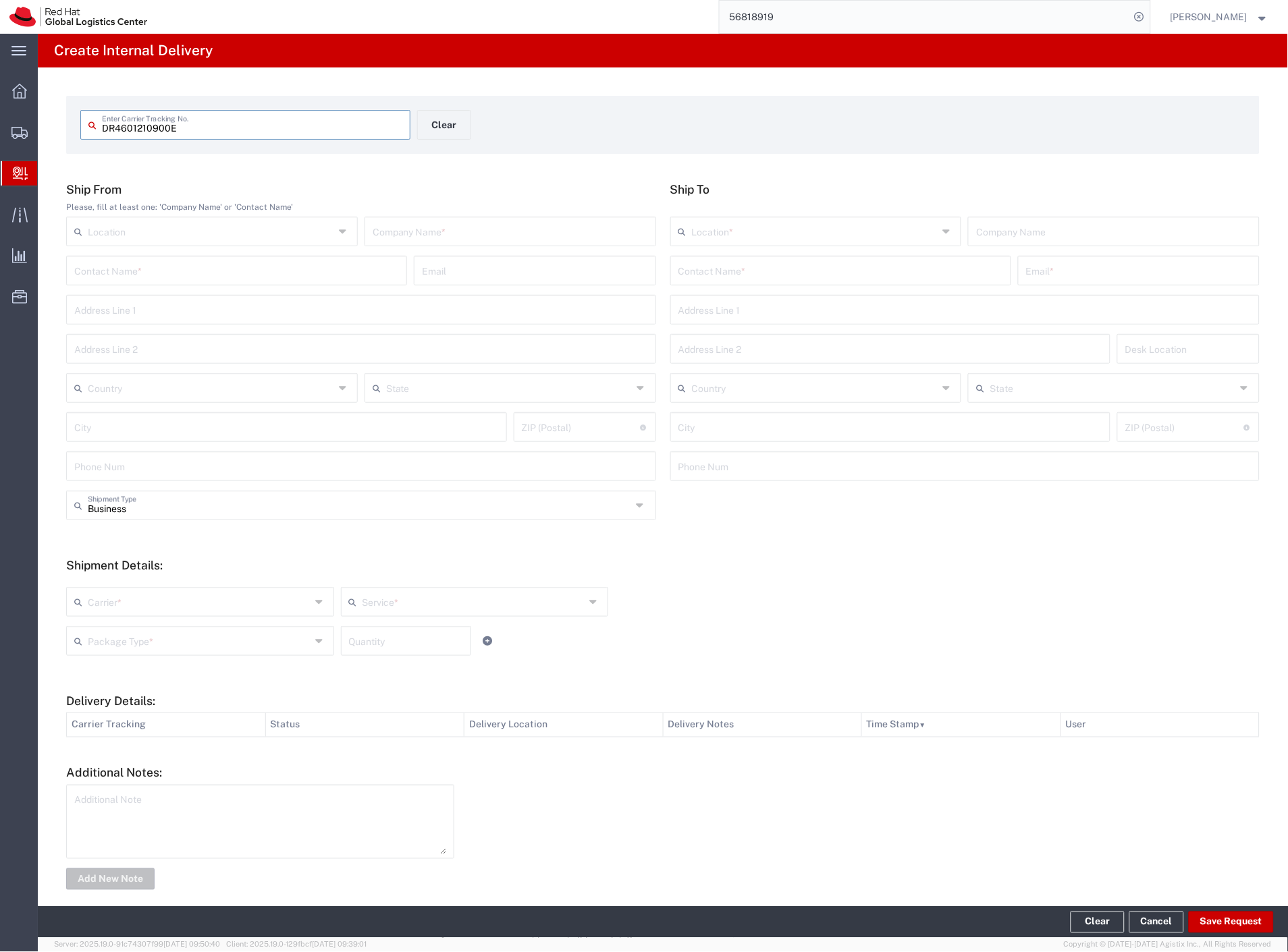
type input "DR4601210900E"
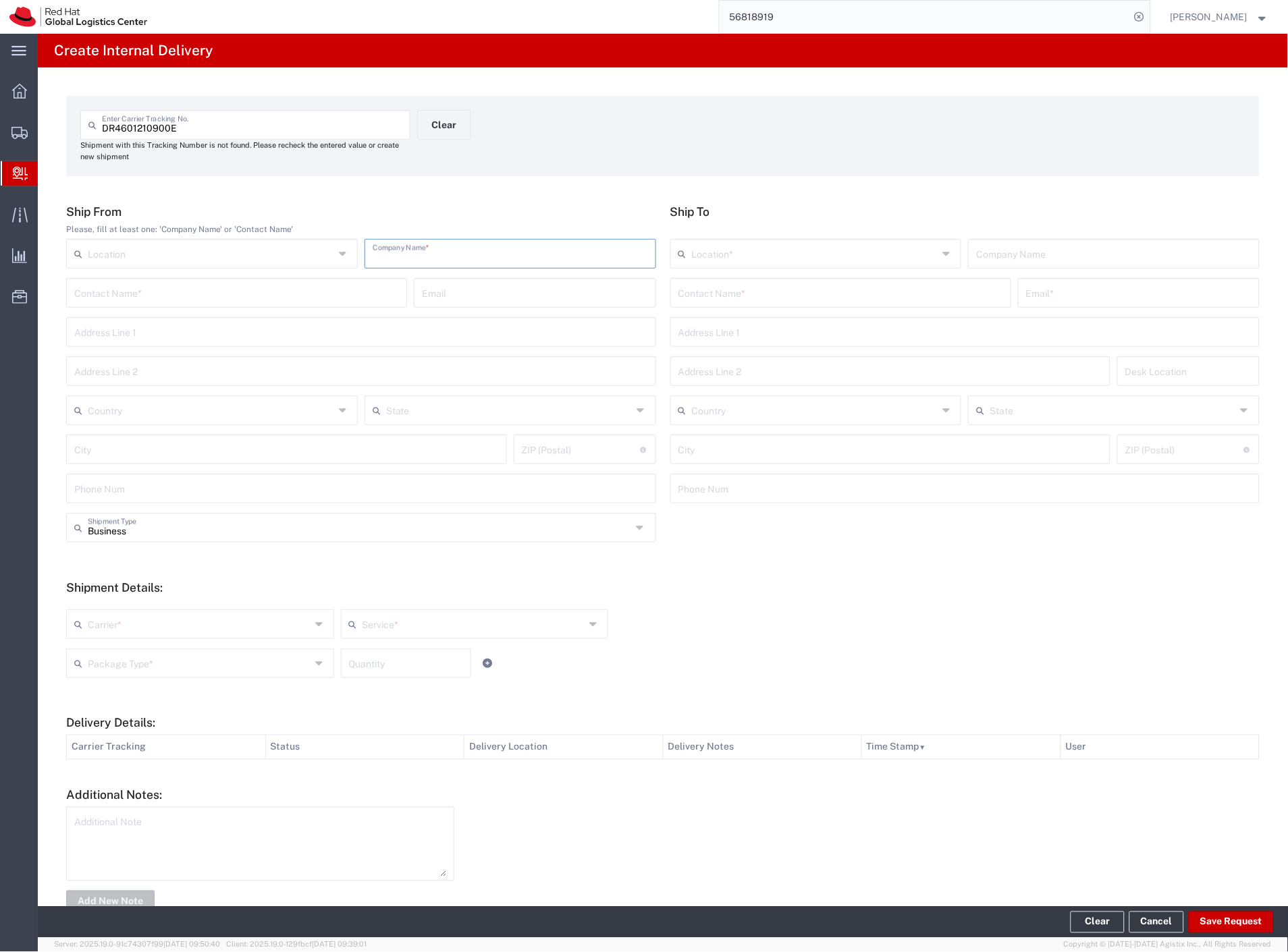
click at [490, 255] on input "text" at bounding box center [509, 253] width 275 height 24
type input "china"
click at [767, 298] on input "text" at bounding box center [840, 292] width 325 height 24
type input "[PERSON_NAME]"
click at [765, 322] on p "Red Hat Czech s.r.o. ([PERSON_NAME]), [EMAIL_ADDRESS][DOMAIN_NAME]" at bounding box center [840, 325] width 323 height 17
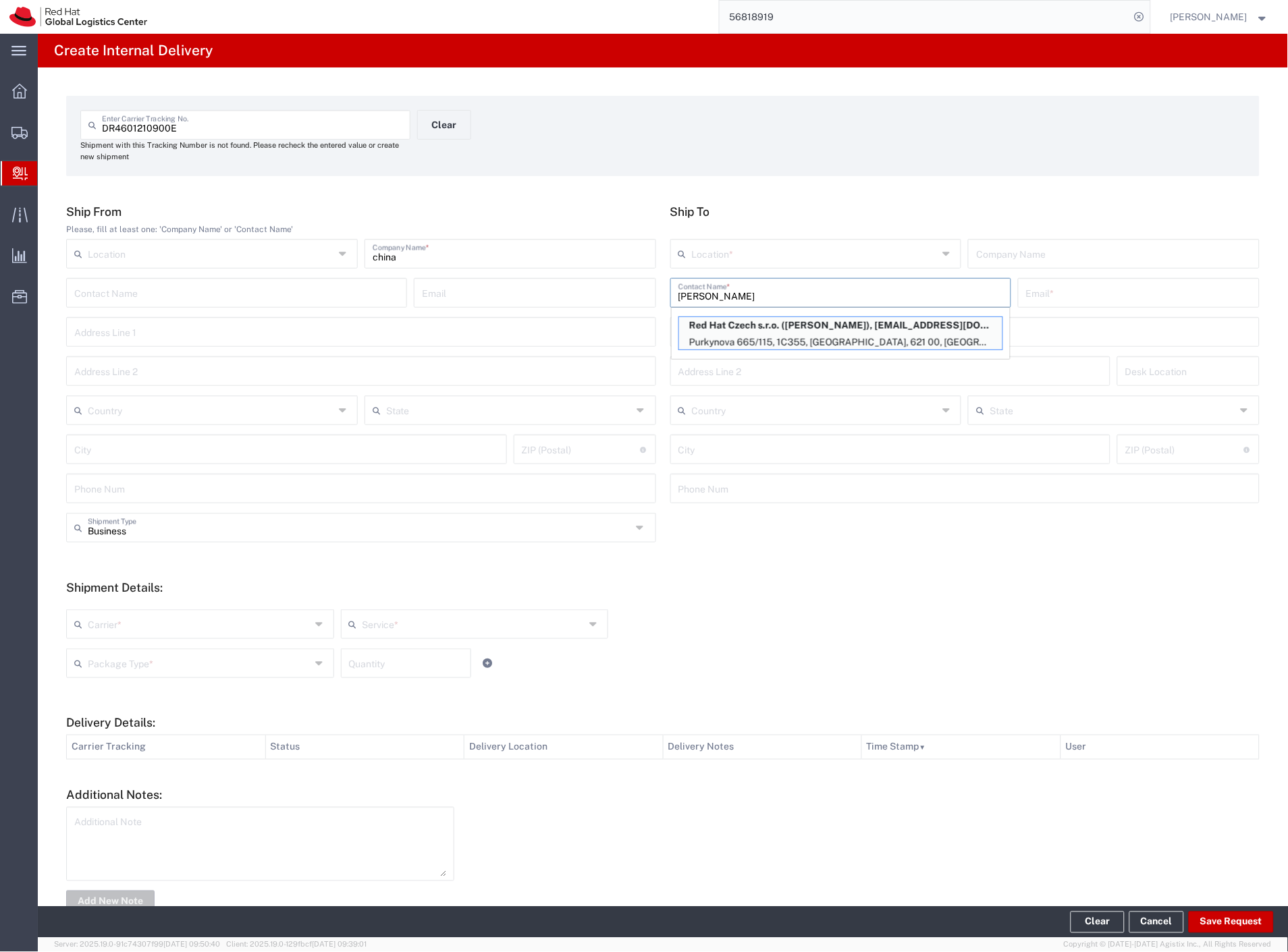
type input "RH - [GEOGRAPHIC_DATA] [GEOGRAPHIC_DATA] - C"
type input "Red Hat Czech s.r.o."
type input "[PERSON_NAME]"
type input "[EMAIL_ADDRESS][DOMAIN_NAME]"
type input "Purkynova 665/115"
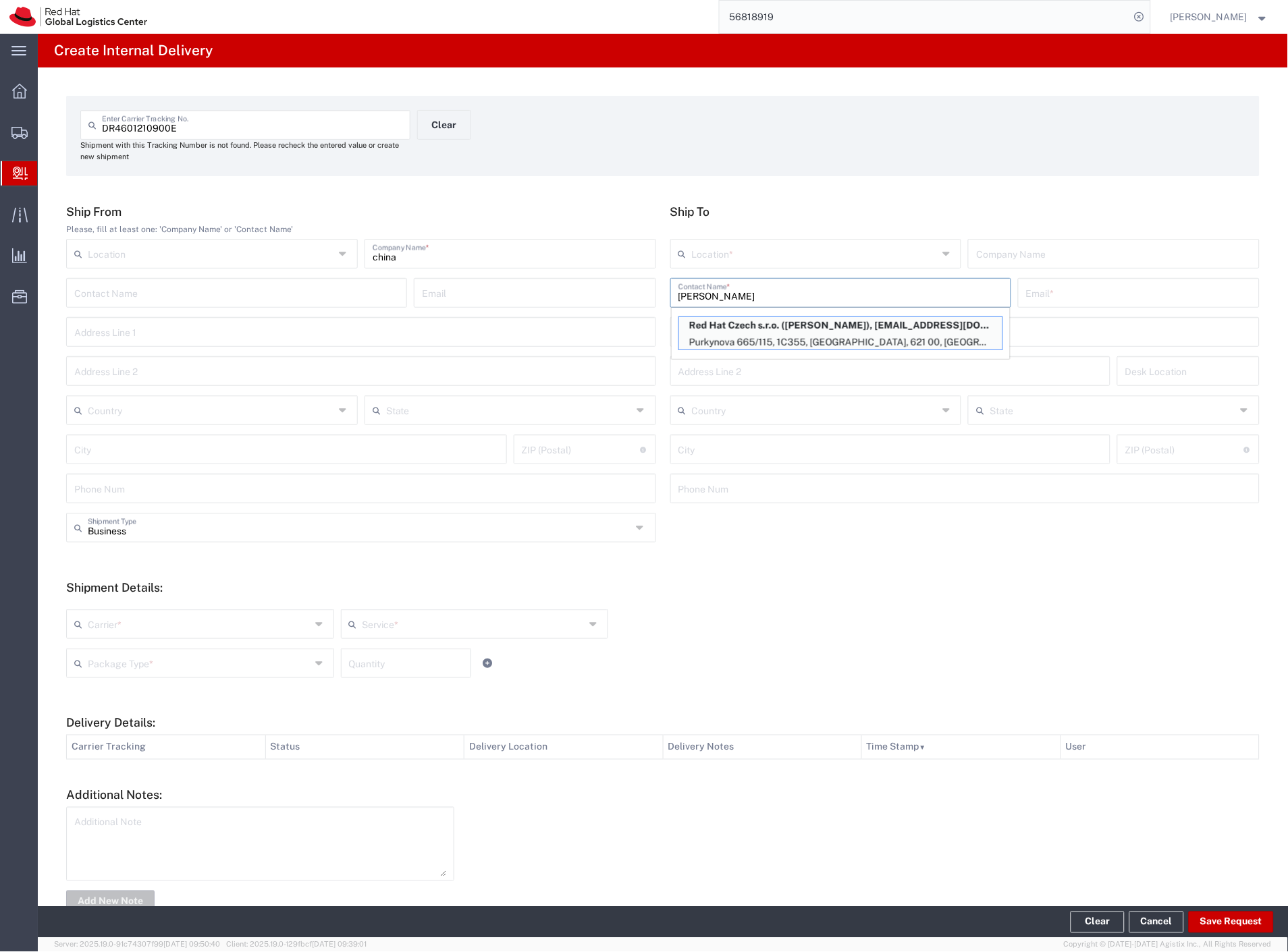
type input "1C355"
type input "Czechia"
type input "[GEOGRAPHIC_DATA]"
type input "621 00"
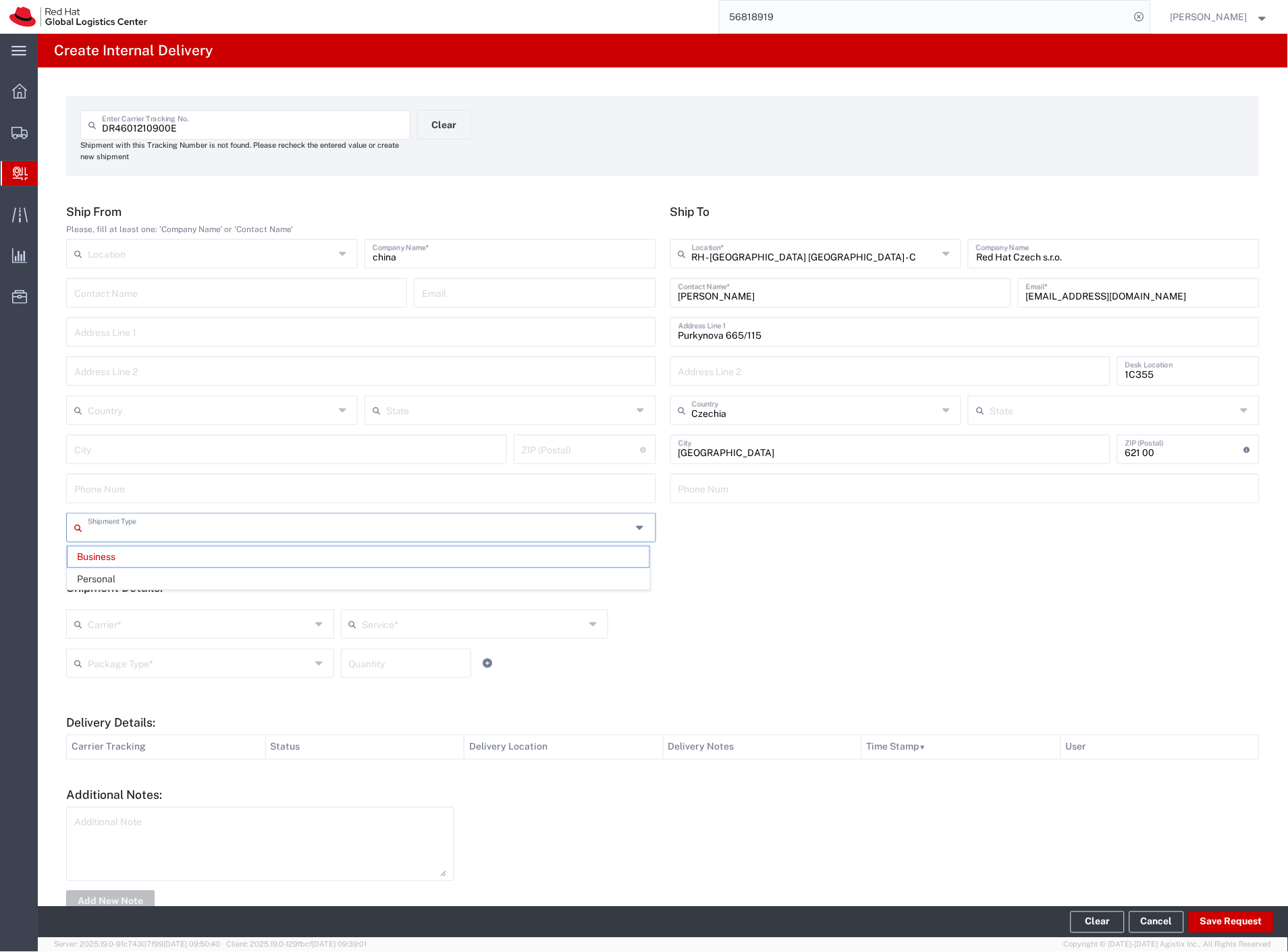
click at [147, 530] on input "text" at bounding box center [360, 527] width 544 height 24
click at [124, 581] on span "Personal" at bounding box center [358, 579] width 582 height 21
type input "Personal"
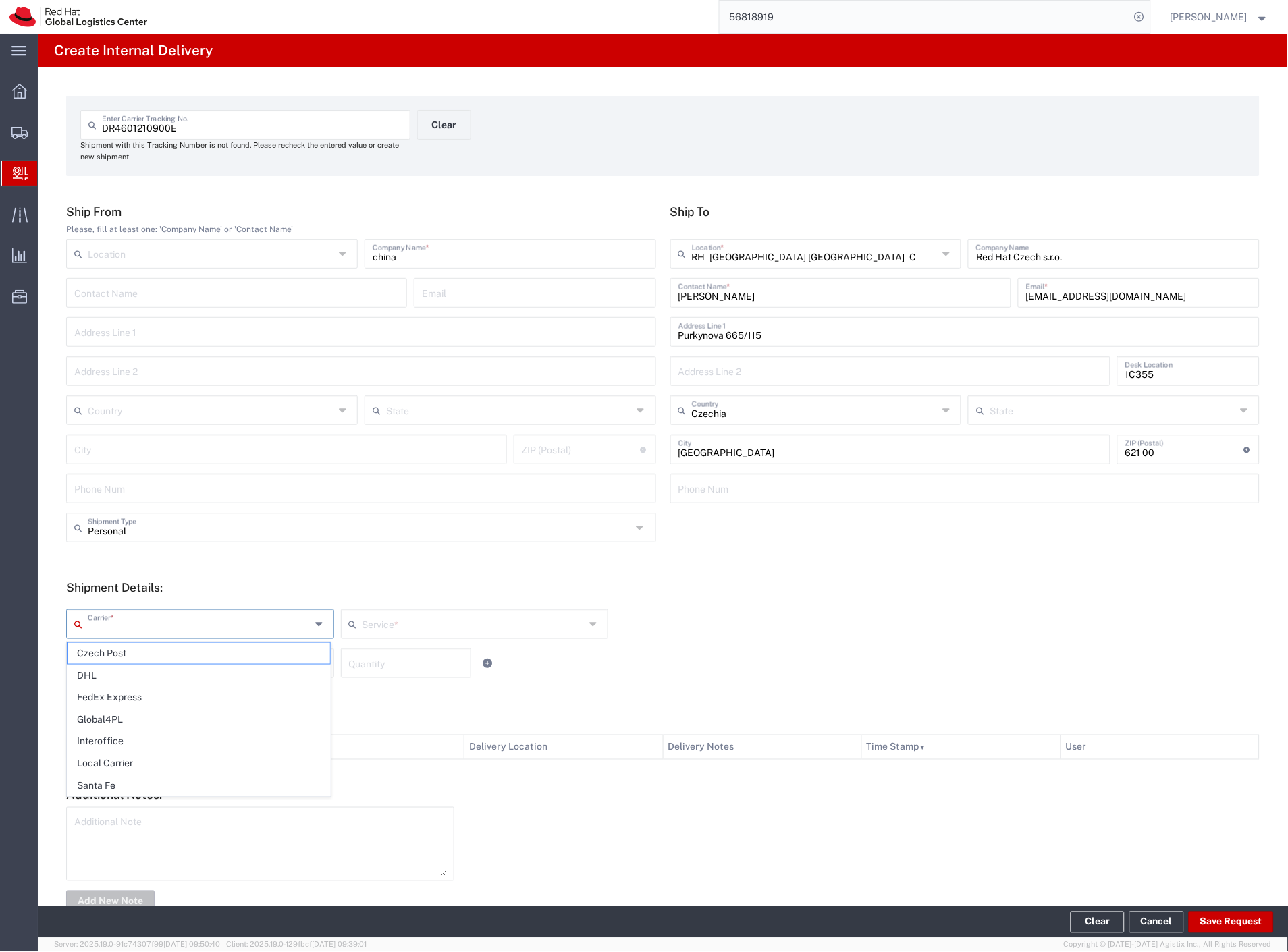
click at [109, 628] on input "text" at bounding box center [199, 623] width 223 height 24
click at [105, 651] on span "Czech Post" at bounding box center [198, 653] width 263 height 21
type input "Czech Post"
drag, startPoint x: 107, startPoint y: 657, endPoint x: 129, endPoint y: 703, distance: 51.0
click at [107, 659] on input "text" at bounding box center [199, 663] width 223 height 24
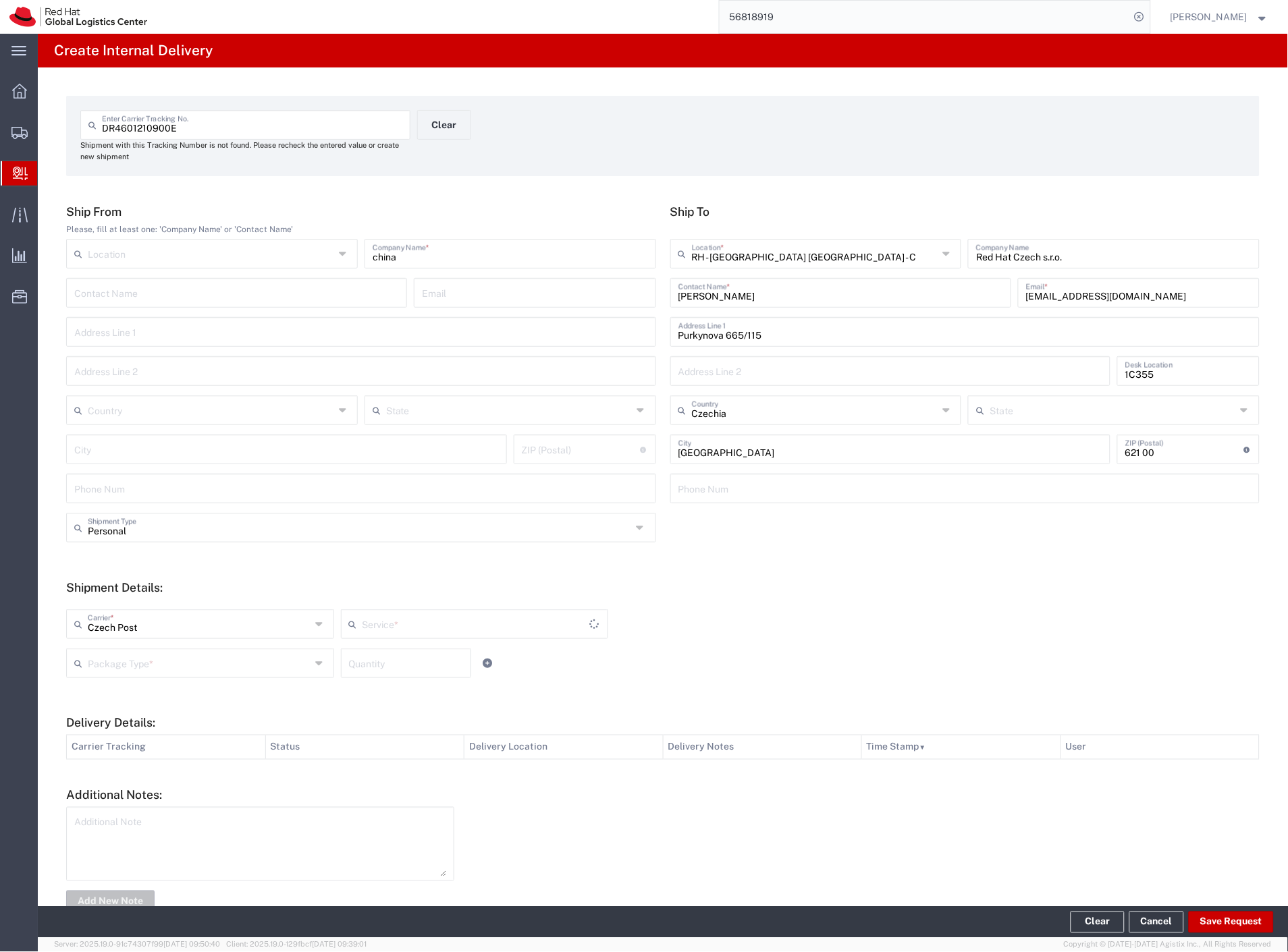
type input "Ground"
click at [172, 780] on span "Your Packaging" at bounding box center [198, 781] width 263 height 21
type input "Your Packaging"
click at [1238, 915] on button "Save Request" at bounding box center [1230, 923] width 85 height 22
type input "Personal"
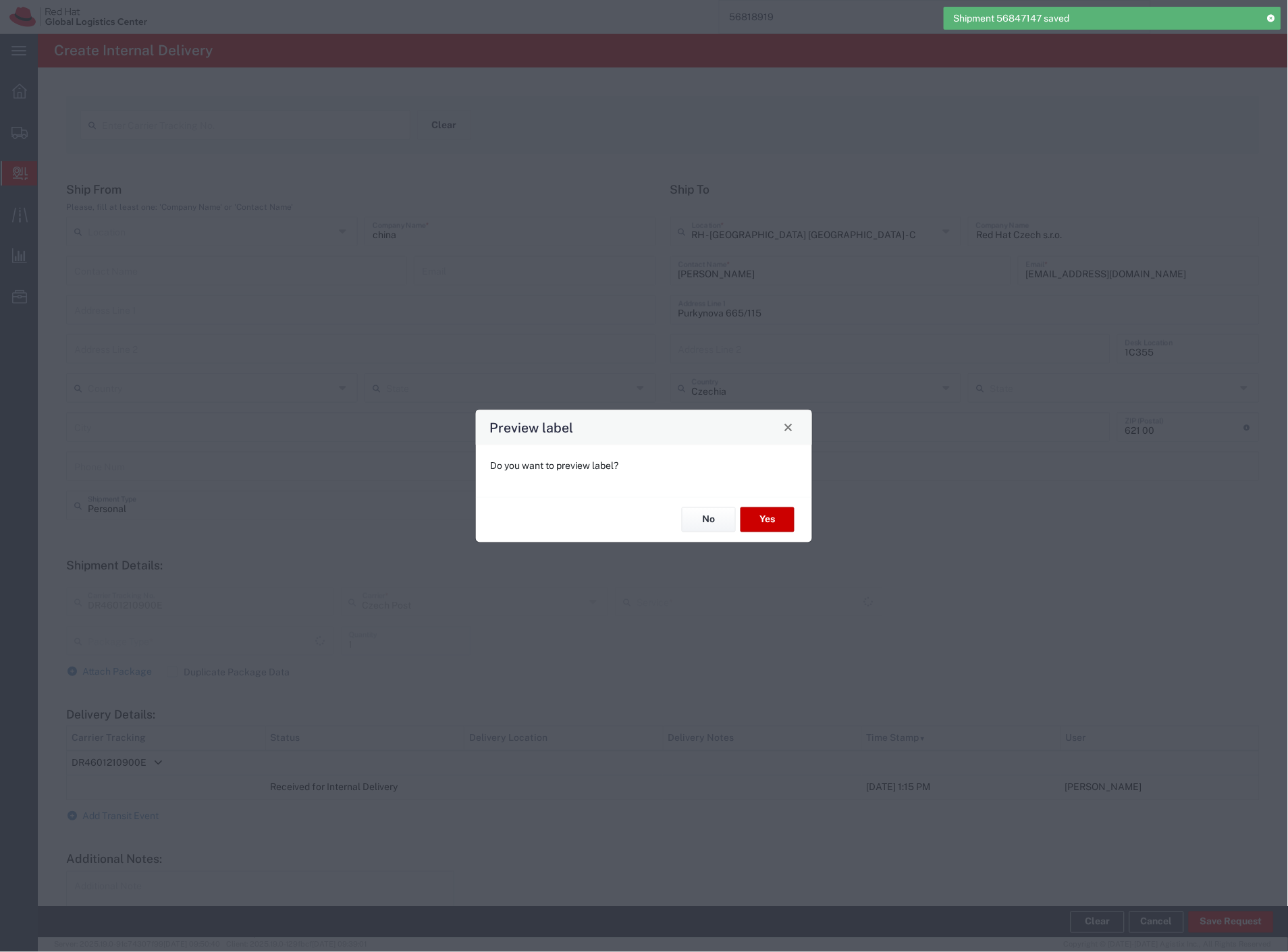
type input "Your Packaging"
type input "Ground"
click at [769, 514] on button "Yes" at bounding box center [767, 519] width 54 height 25
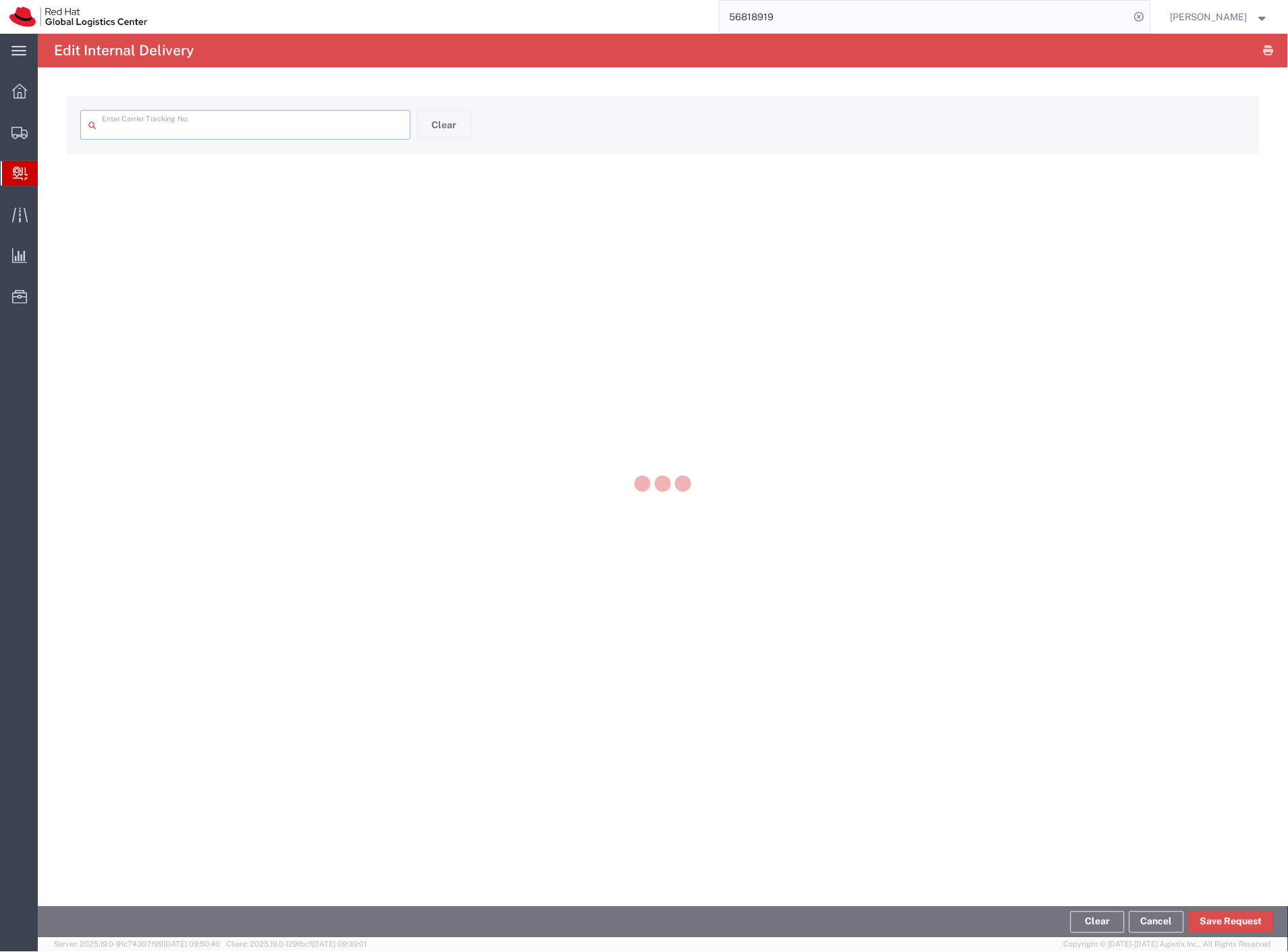
type input "DR4601210900E"
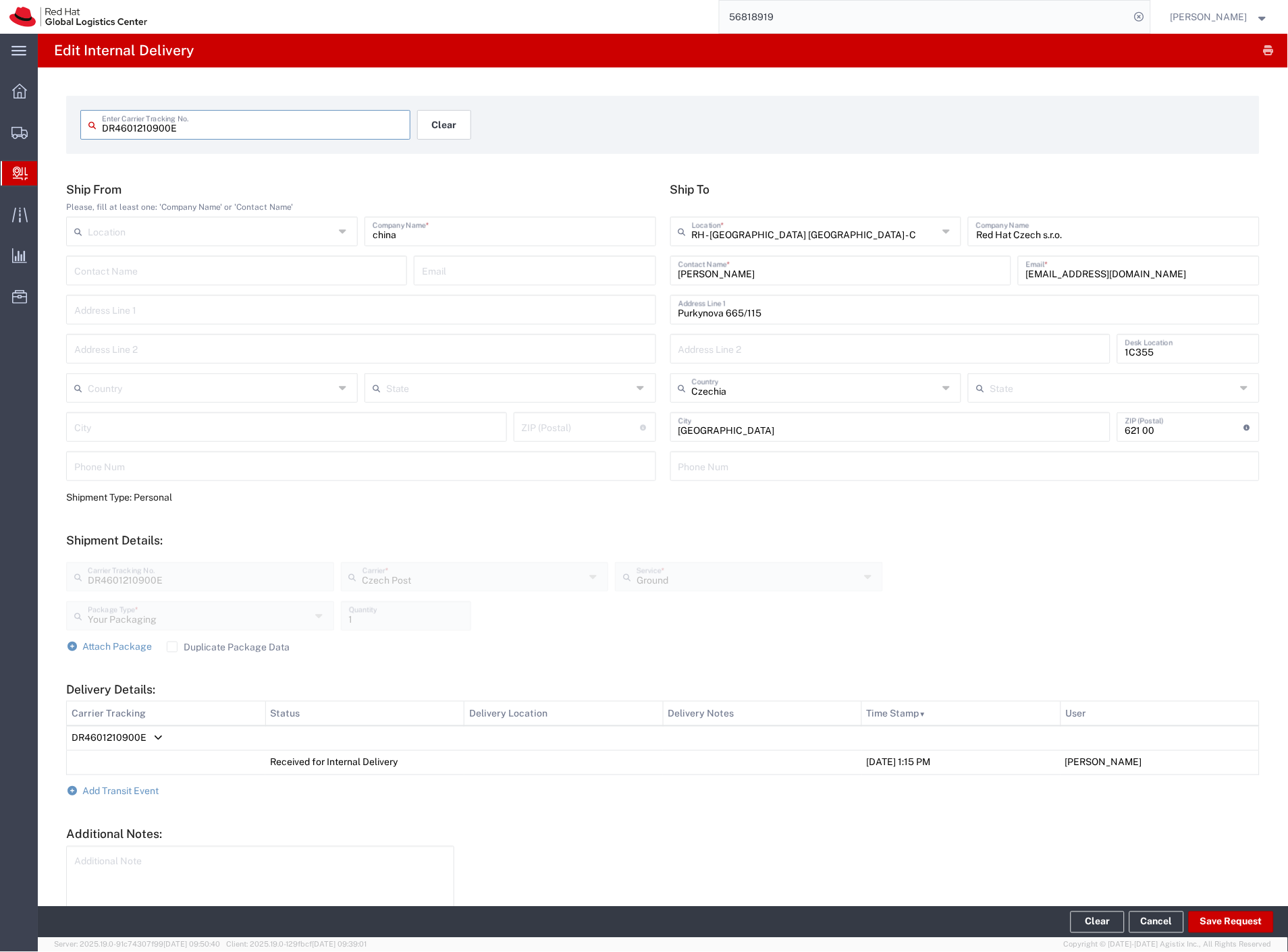
click at [446, 130] on button "Clear" at bounding box center [444, 125] width 54 height 30
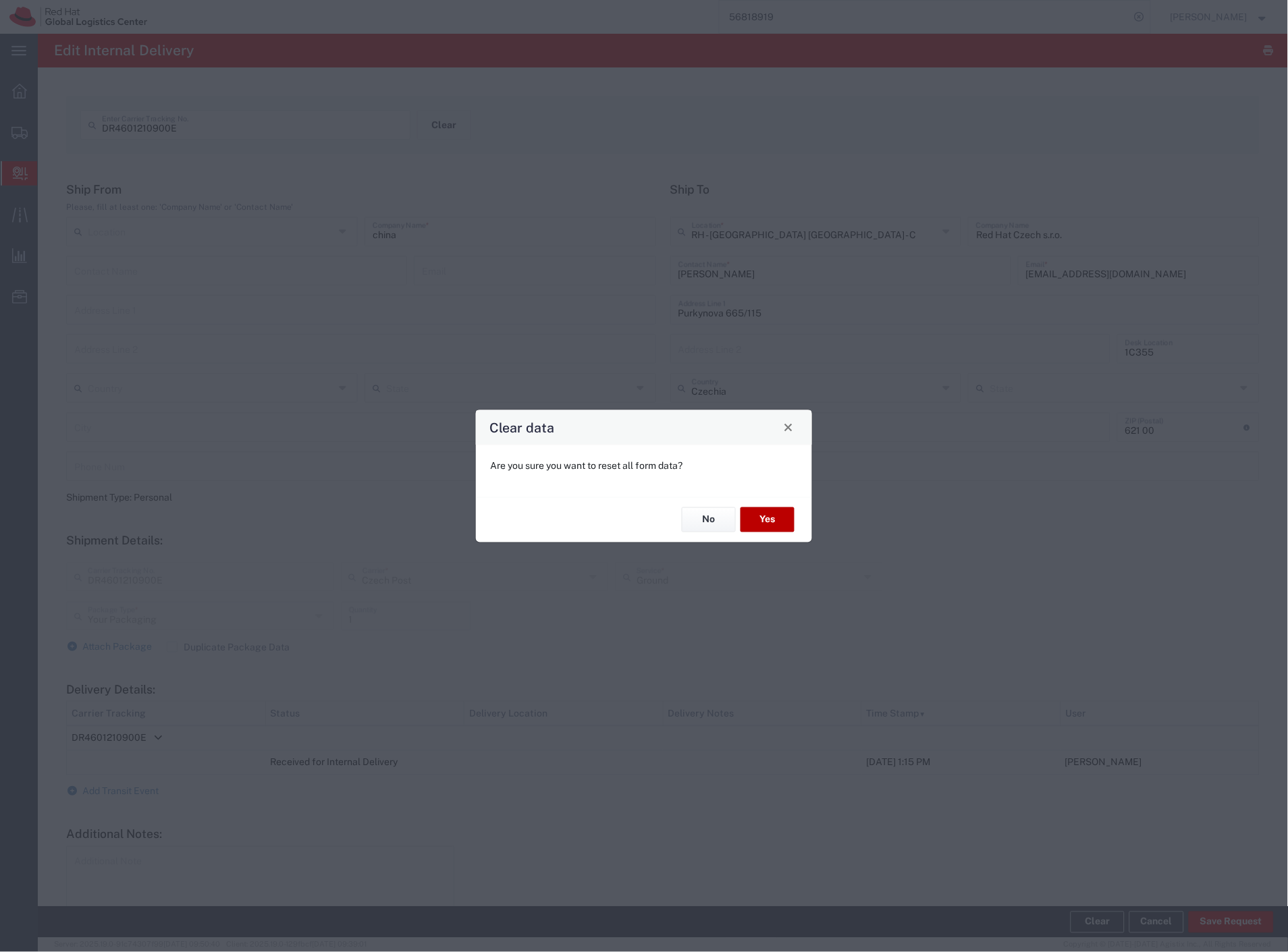
click at [756, 522] on button "Yes" at bounding box center [767, 519] width 54 height 25
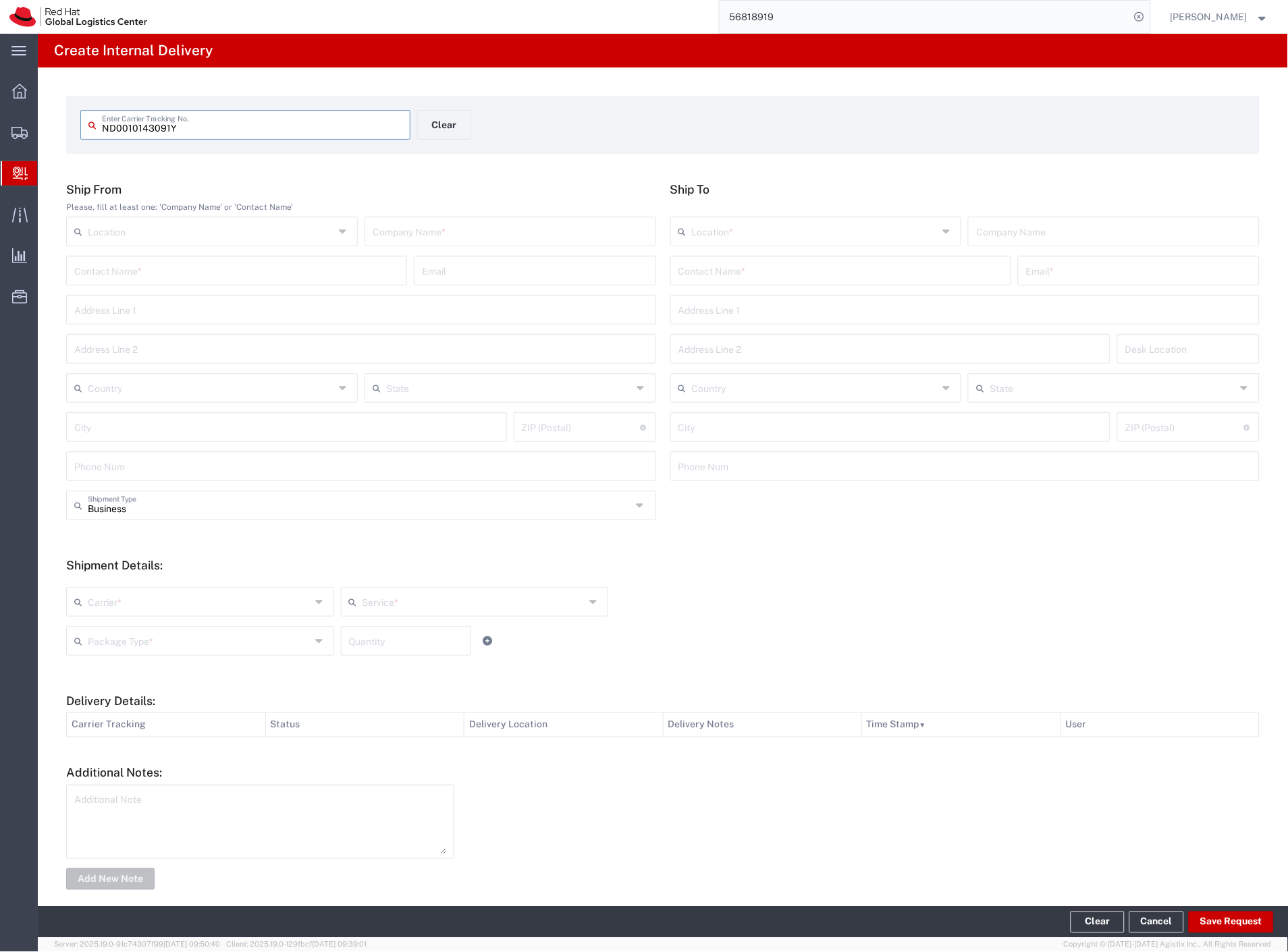
type input "ND0010143091Y"
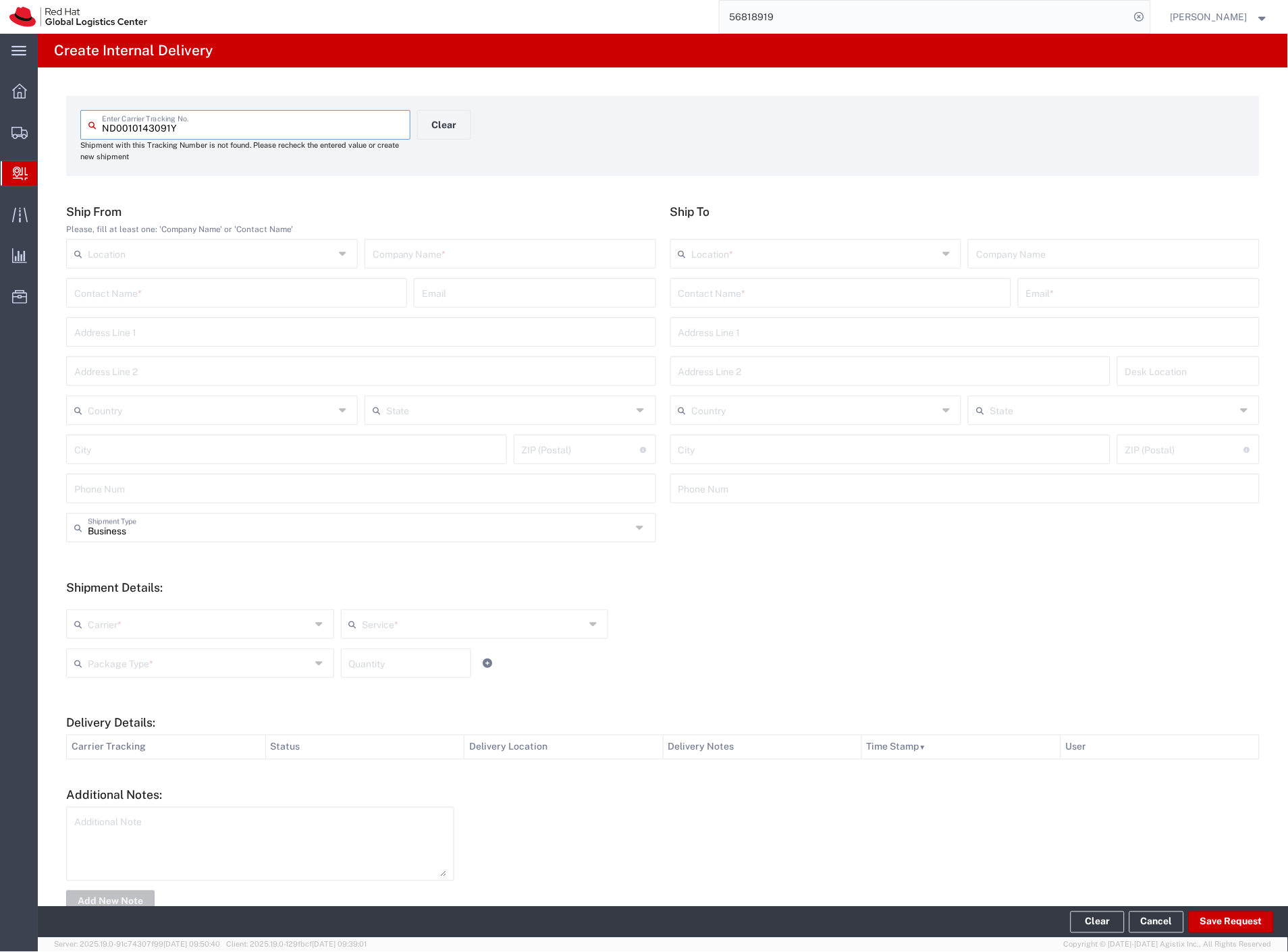
click at [467, 248] on input "text" at bounding box center [509, 253] width 275 height 24
type input "manahuna"
click at [781, 288] on input "text" at bounding box center [840, 292] width 325 height 24
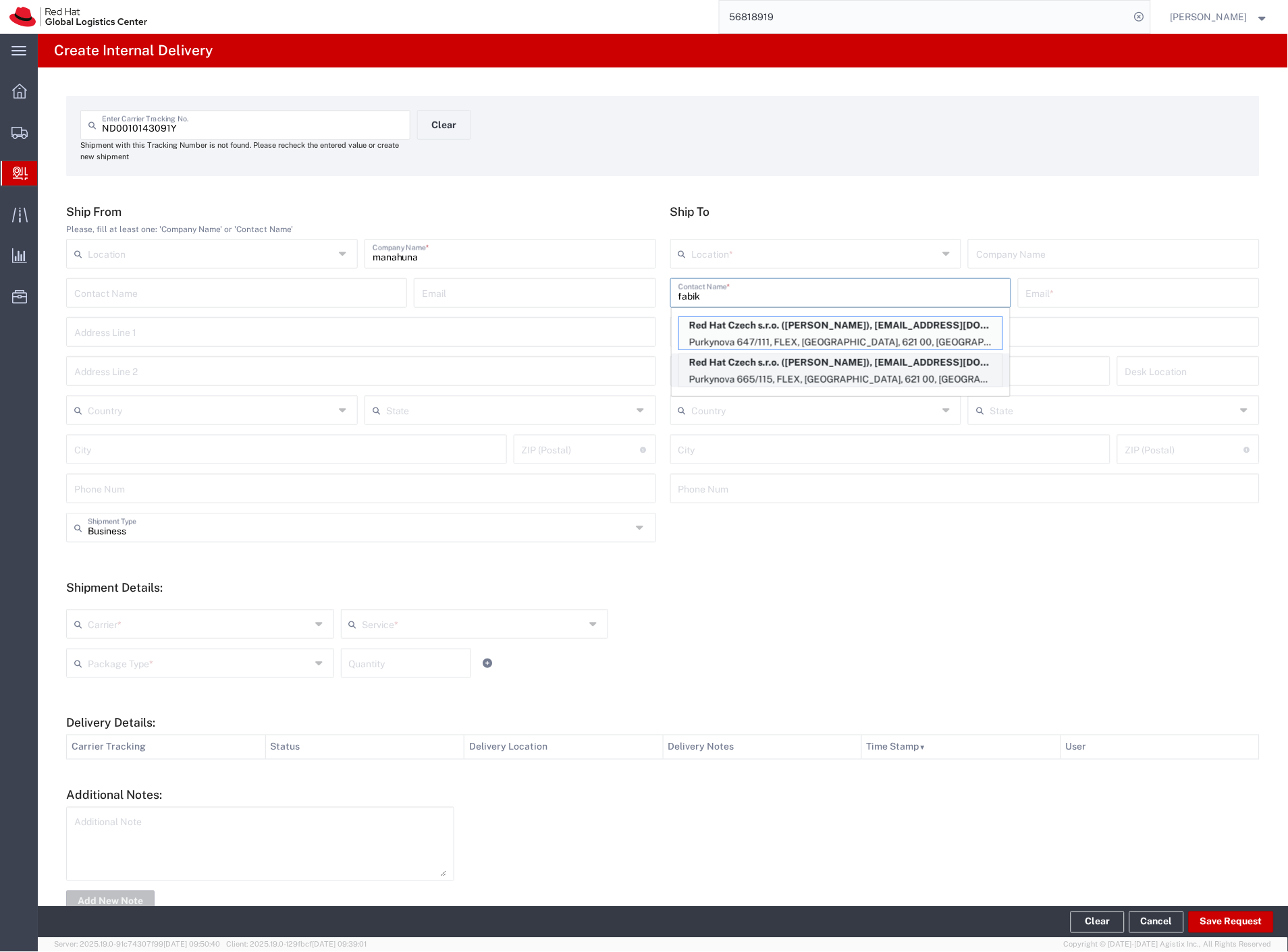
type input "fabik"
click at [740, 359] on p "Red Hat Czech s.r.o. ([PERSON_NAME]), [EMAIL_ADDRESS][DOMAIN_NAME]" at bounding box center [840, 362] width 323 height 17
type input "RH - [GEOGRAPHIC_DATA] [GEOGRAPHIC_DATA] - C"
type input "Red Hat Czech s.r.o."
type input "[PERSON_NAME]"
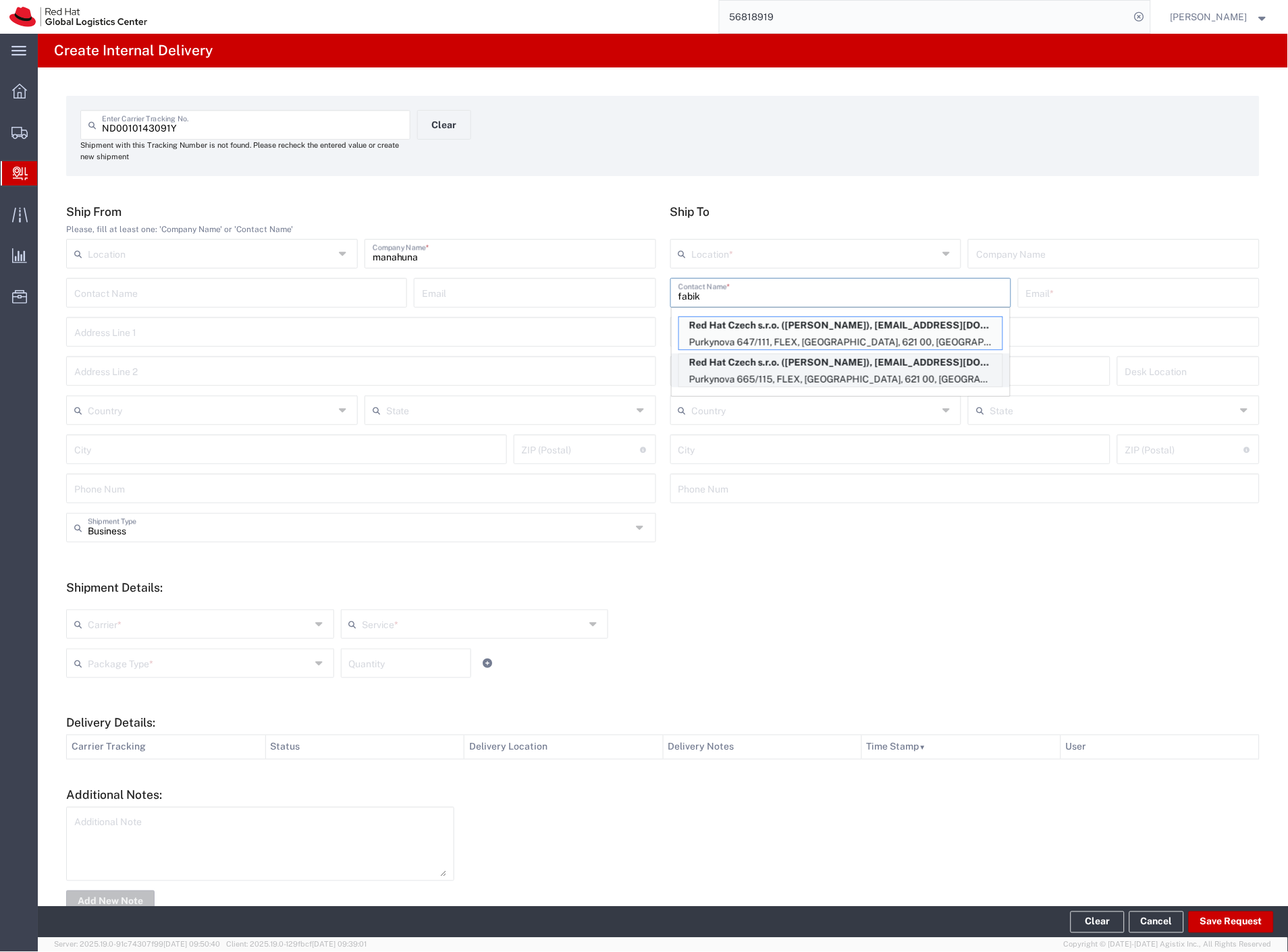
type input "[EMAIL_ADDRESS][DOMAIN_NAME]"
type input "Purkynova 665/115"
type input "FLEX"
type input "Czechia"
type input "[GEOGRAPHIC_DATA]"
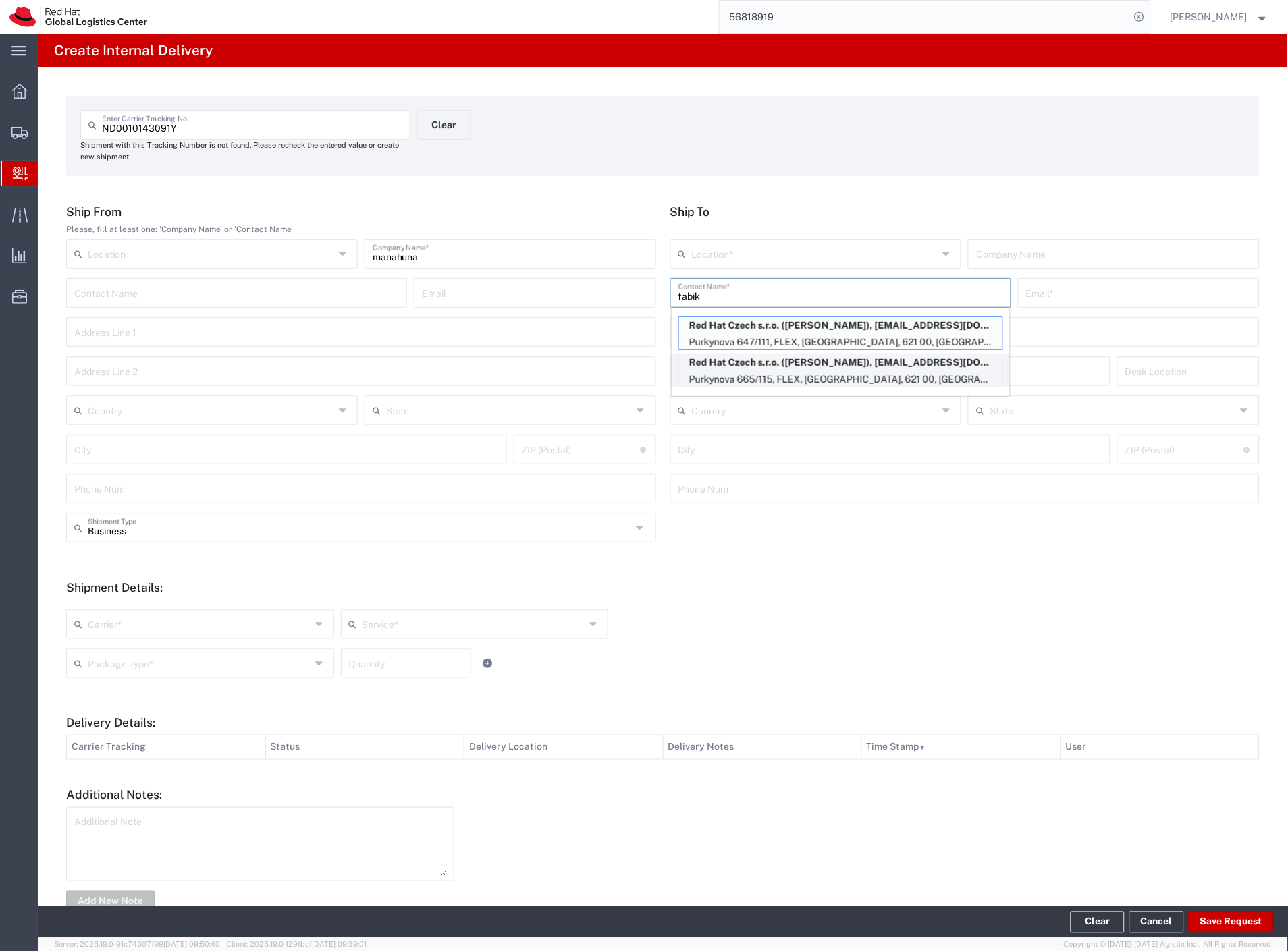
type input "621 00"
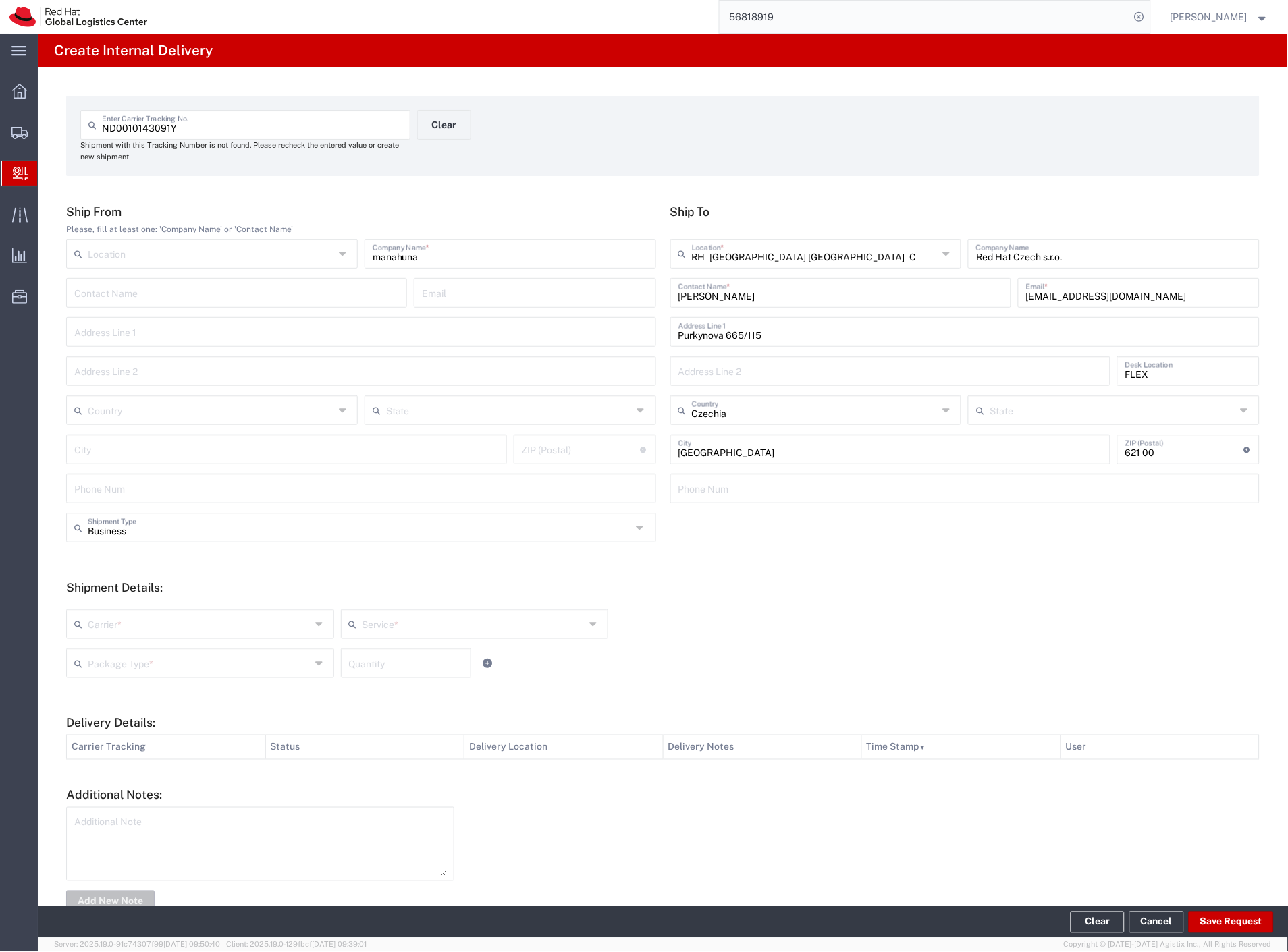
drag, startPoint x: 152, startPoint y: 538, endPoint x: 150, endPoint y: 549, distance: 10.9
click at [152, 540] on div "Business Shipment Type" at bounding box center [361, 528] width 590 height 30
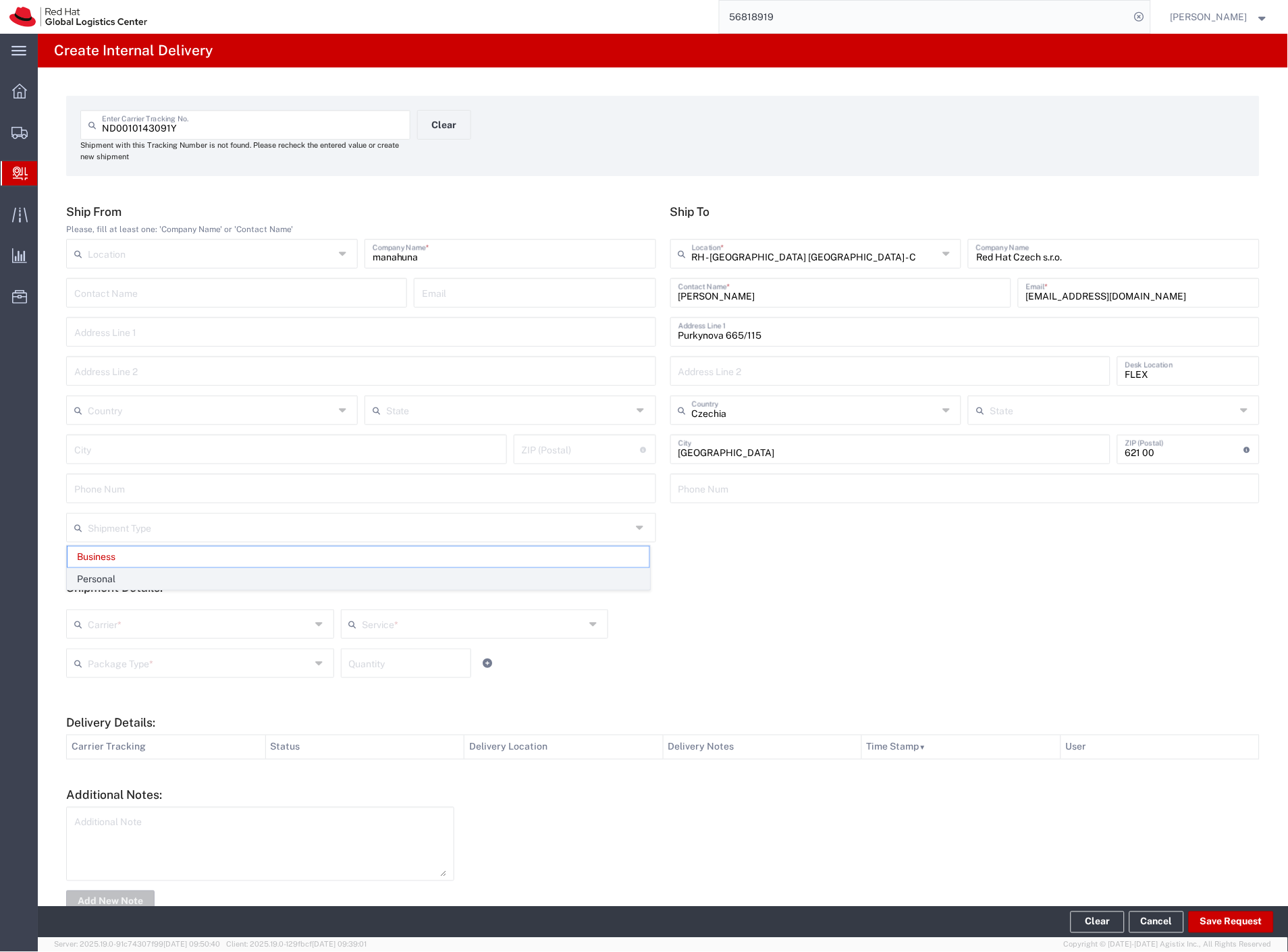
drag, startPoint x: 126, startPoint y: 581, endPoint x: 119, endPoint y: 611, distance: 30.4
click at [126, 585] on span "Personal" at bounding box center [358, 579] width 582 height 21
type input "Personal"
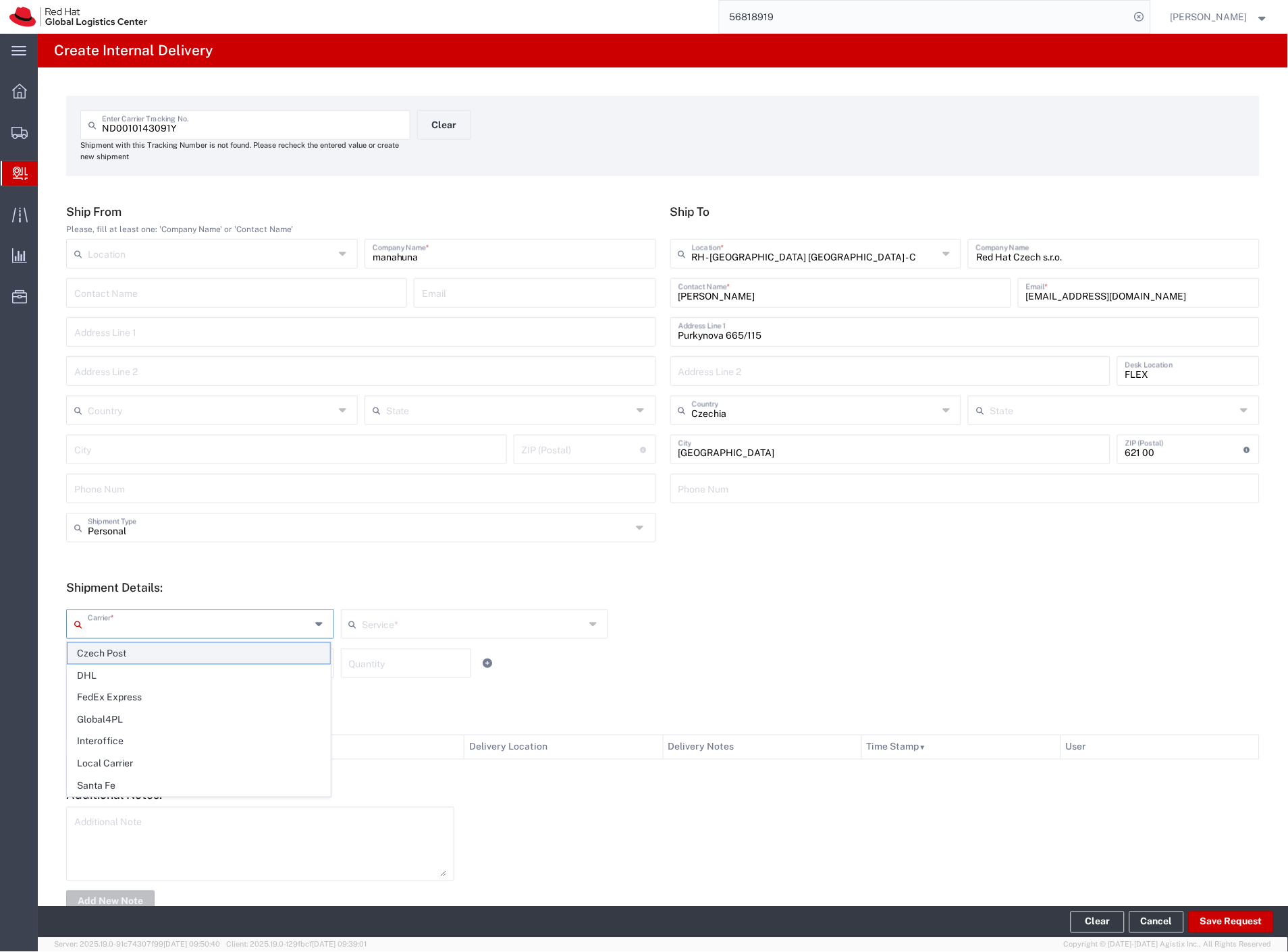
drag, startPoint x: 117, startPoint y: 617, endPoint x: 111, endPoint y: 643, distance: 26.5
click at [113, 634] on input "text" at bounding box center [199, 623] width 223 height 24
drag, startPoint x: 111, startPoint y: 643, endPoint x: 111, endPoint y: 668, distance: 25.0
click at [111, 648] on span "Czech Post" at bounding box center [198, 653] width 263 height 21
type input "Czech Post"
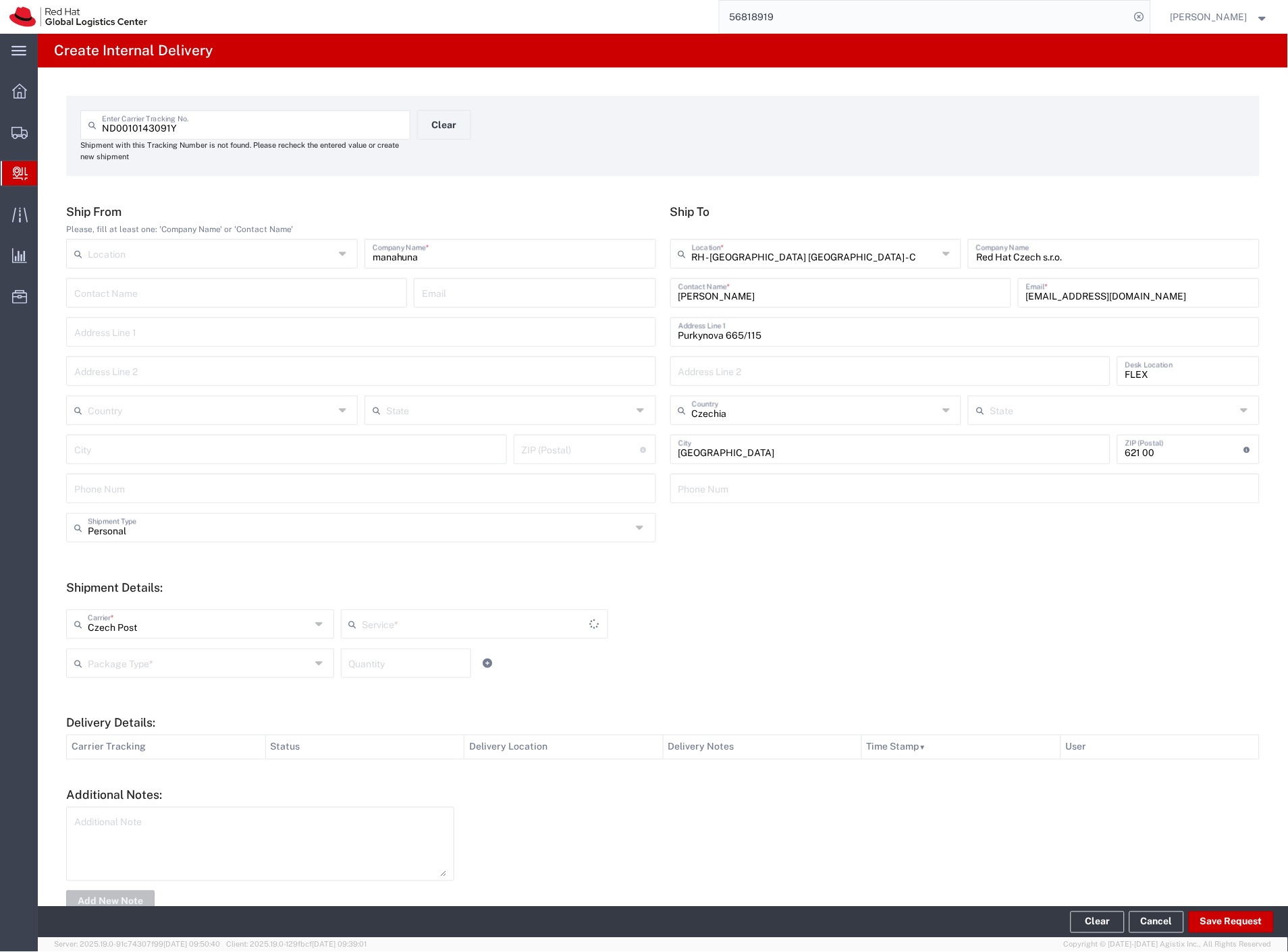
type input "Ground"
click at [111, 671] on input "text" at bounding box center [199, 663] width 223 height 24
drag, startPoint x: 146, startPoint y: 779, endPoint x: 156, endPoint y: 780, distance: 10.2
click at [152, 780] on span "Your Packaging" at bounding box center [198, 781] width 263 height 21
type input "Your Packaging"
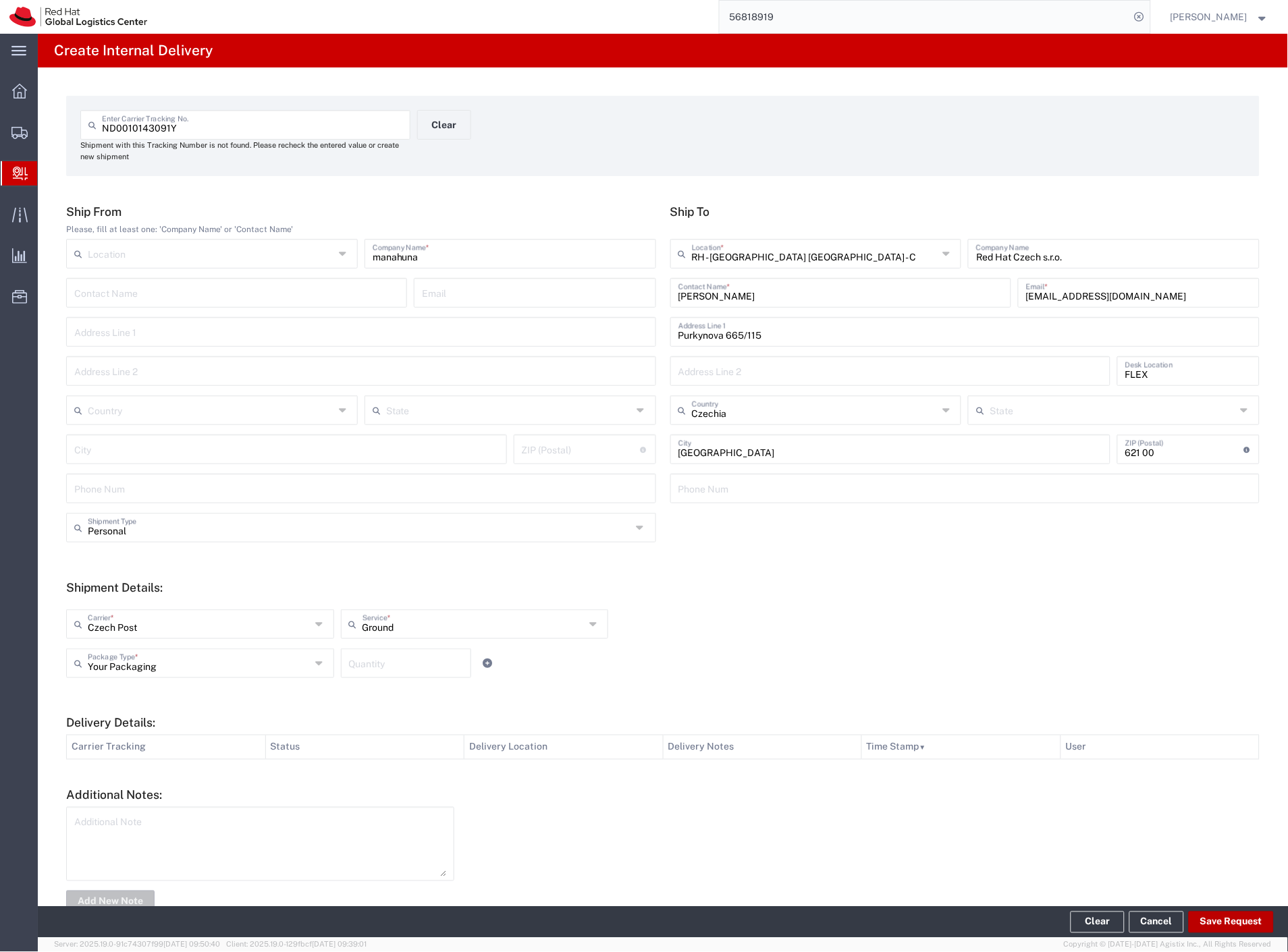
click at [1238, 922] on button "Save Request" at bounding box center [1230, 923] width 85 height 22
type input "Personal"
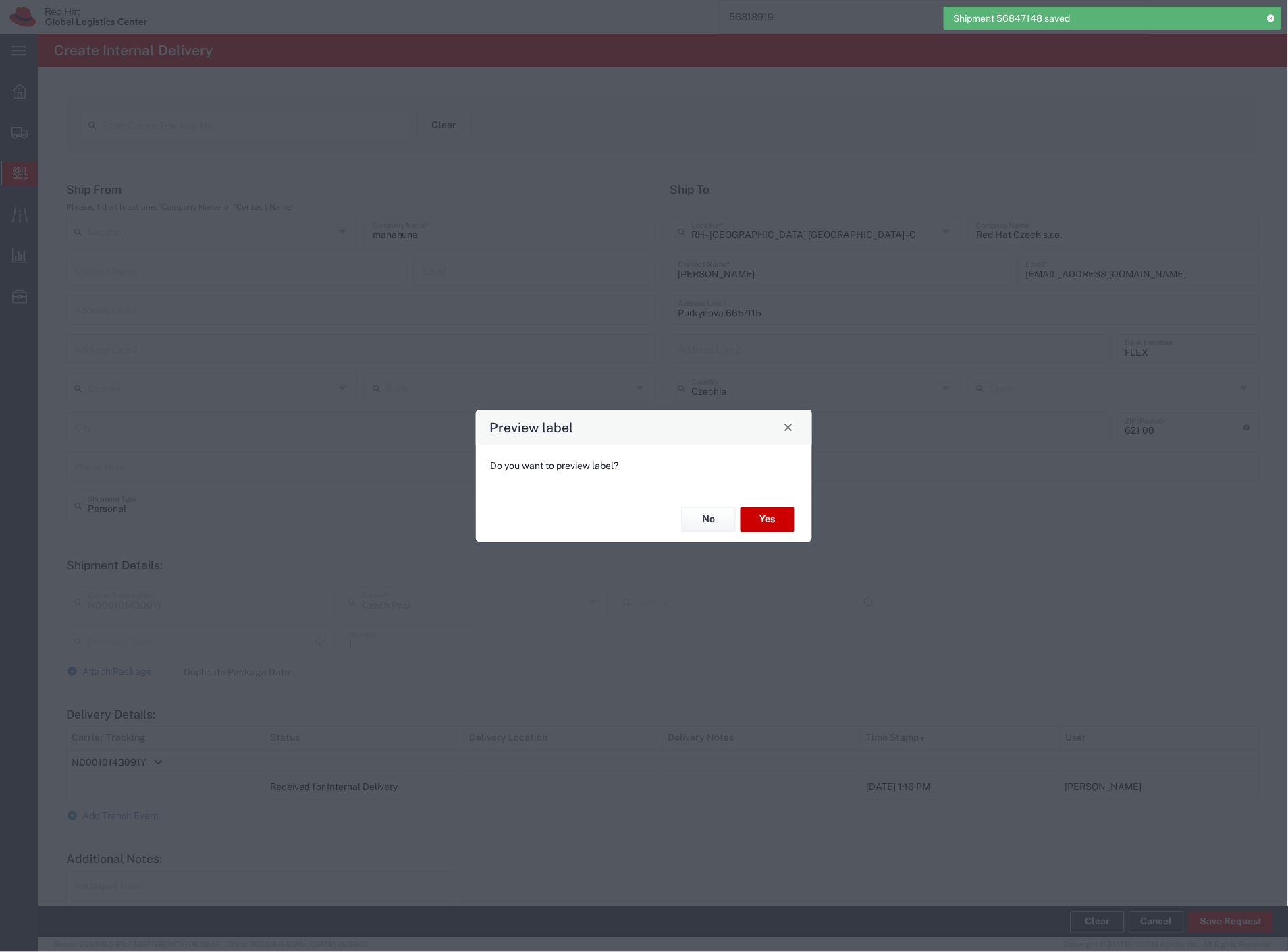
type input "Your Packaging"
type input "Ground"
click at [784, 520] on button "Yes" at bounding box center [767, 519] width 54 height 25
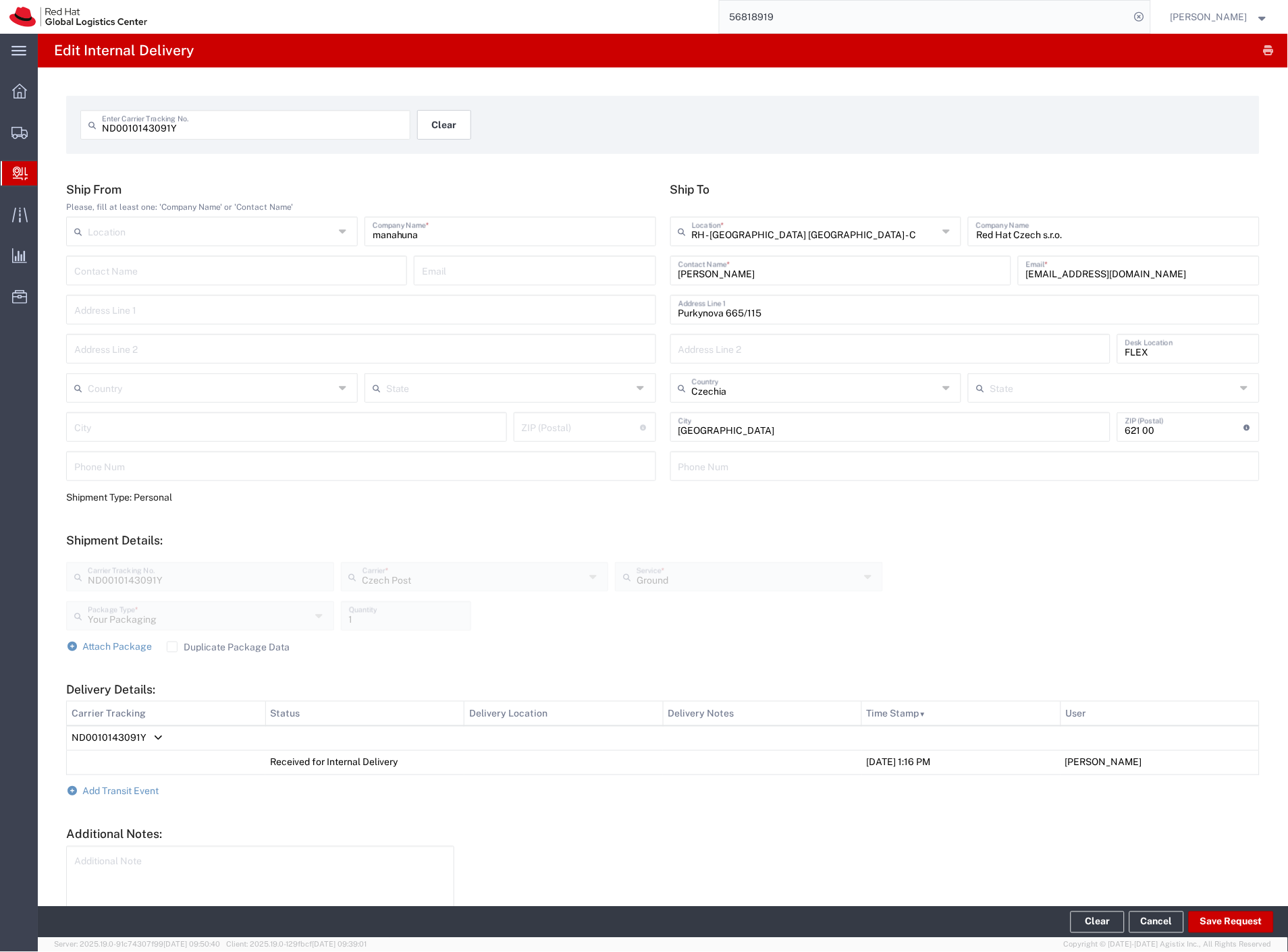
click at [427, 120] on button "Clear" at bounding box center [444, 125] width 54 height 30
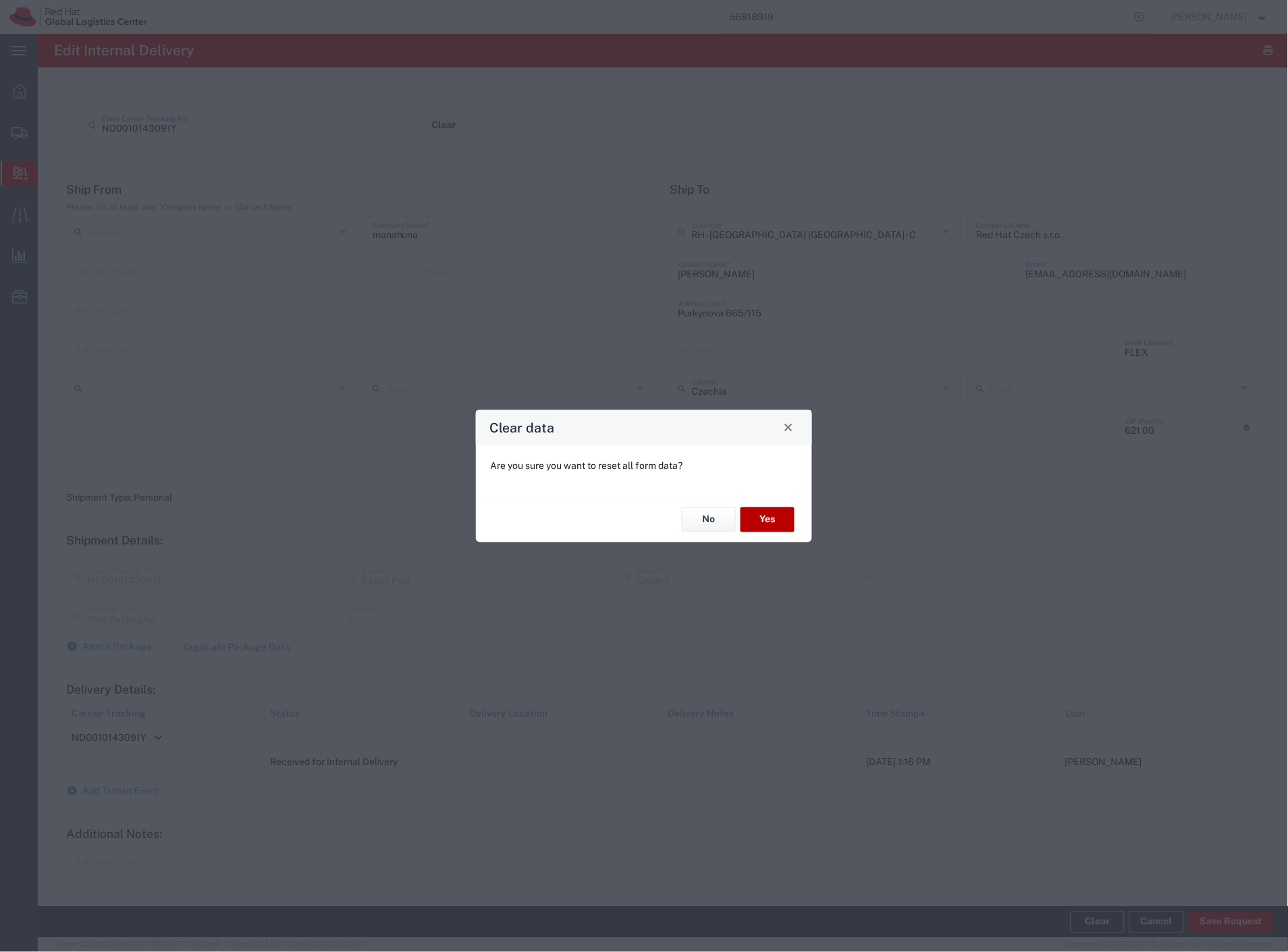
click at [776, 507] on button "Yes" at bounding box center [767, 519] width 54 height 25
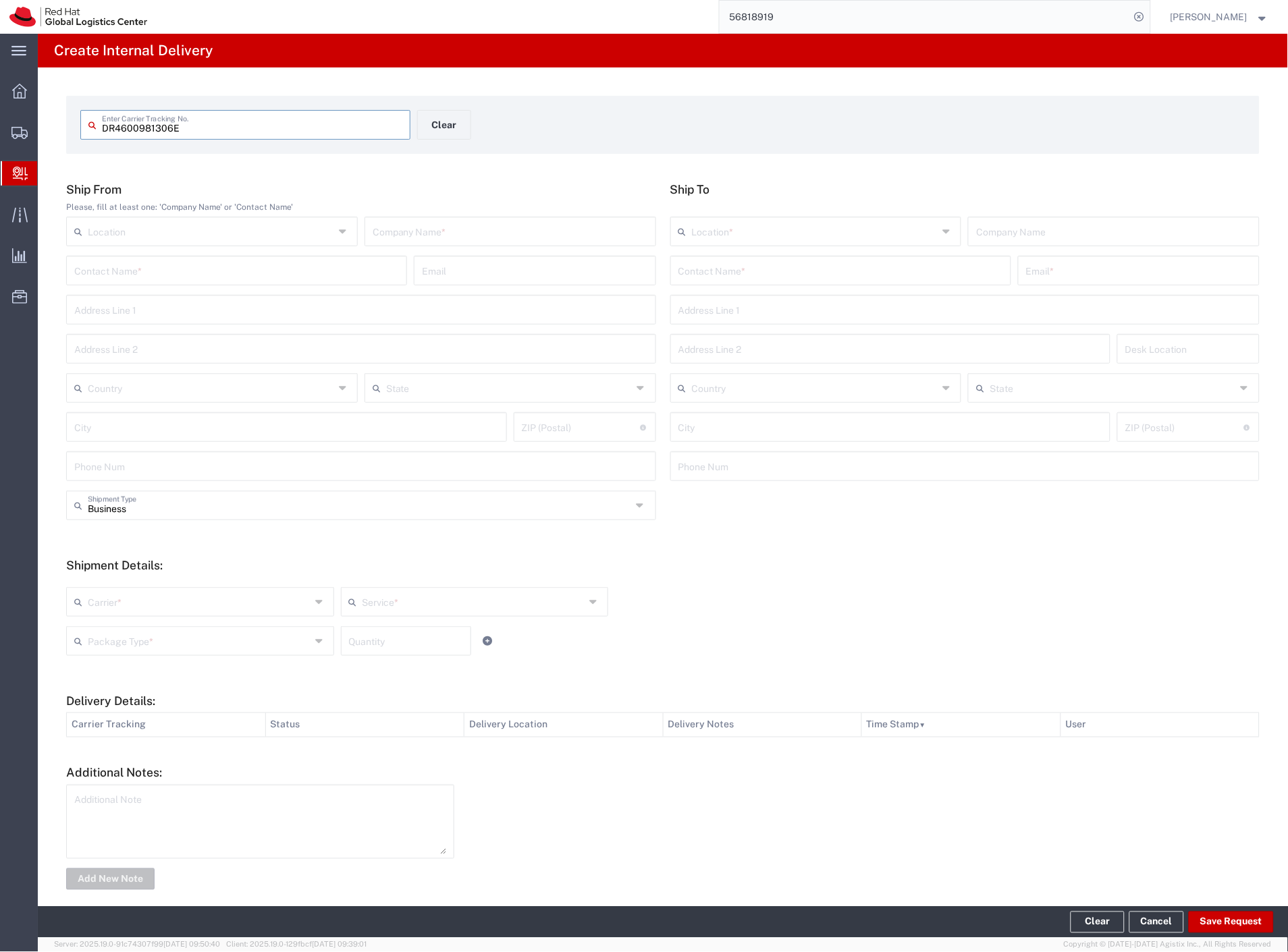
type input "DR4600981306E"
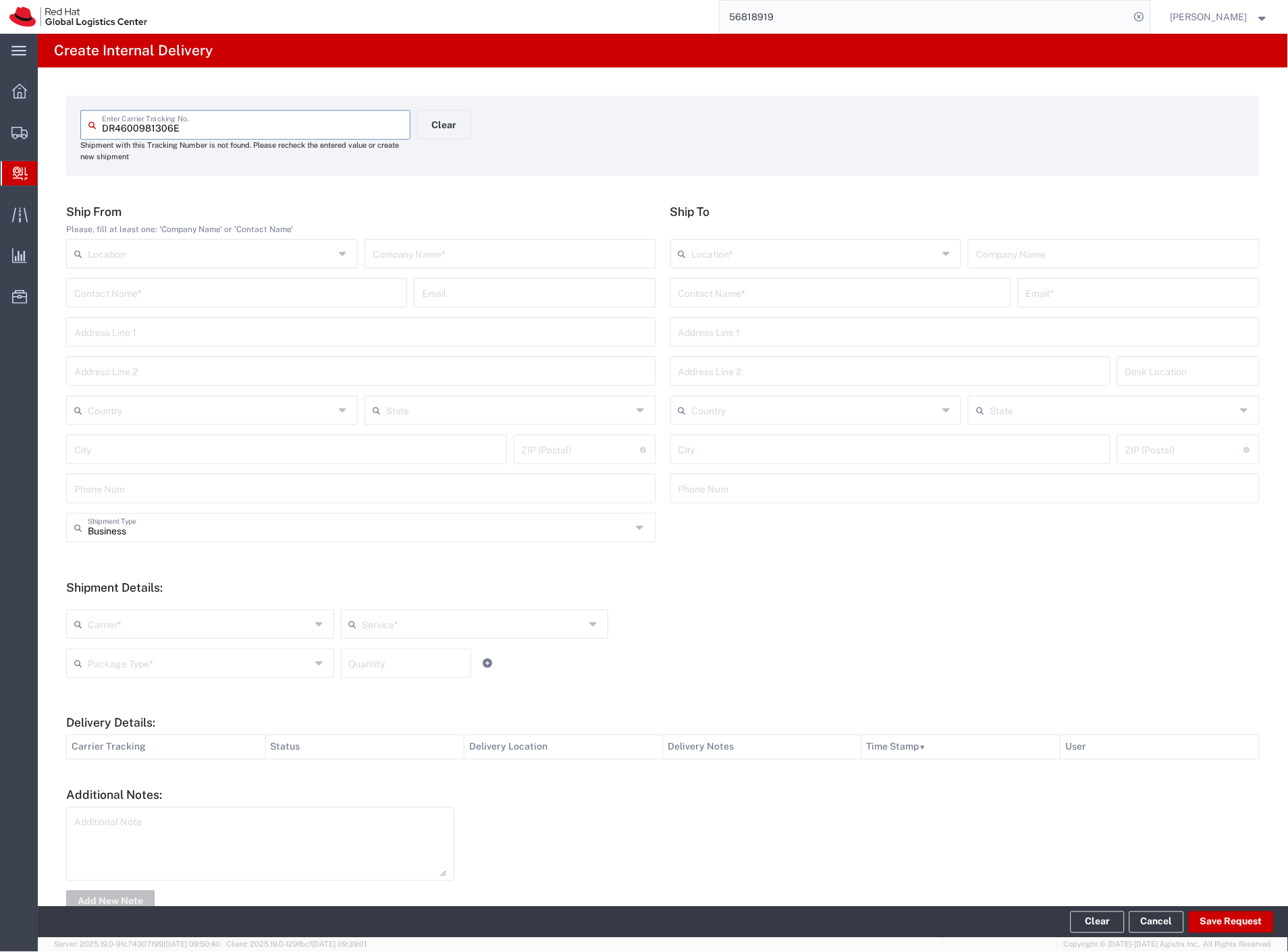
click at [466, 252] on input "text" at bounding box center [509, 253] width 275 height 24
type input "[PERSON_NAME]"
click at [740, 294] on input "text" at bounding box center [840, 292] width 325 height 24
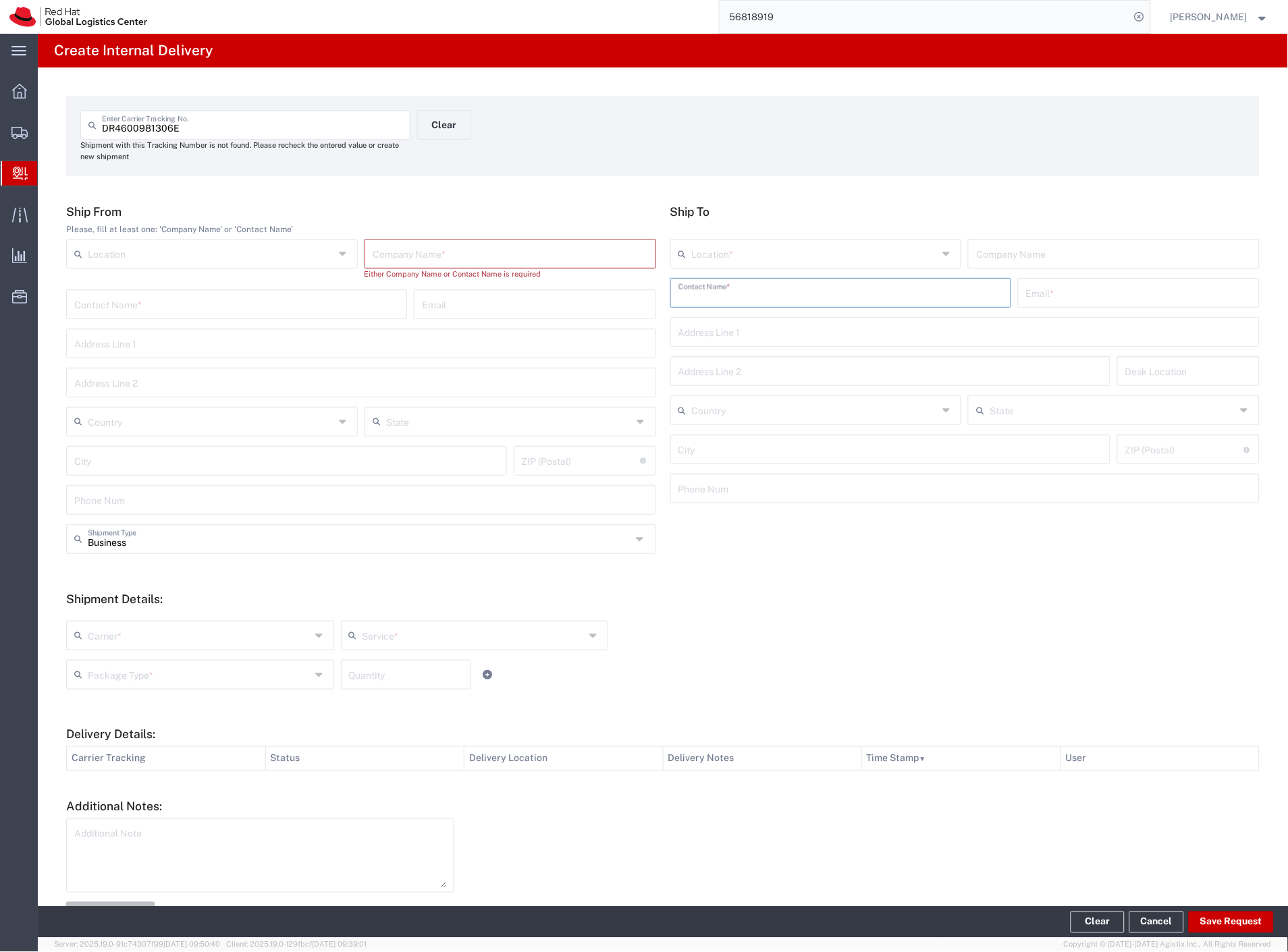
paste input "[PERSON_NAME]"
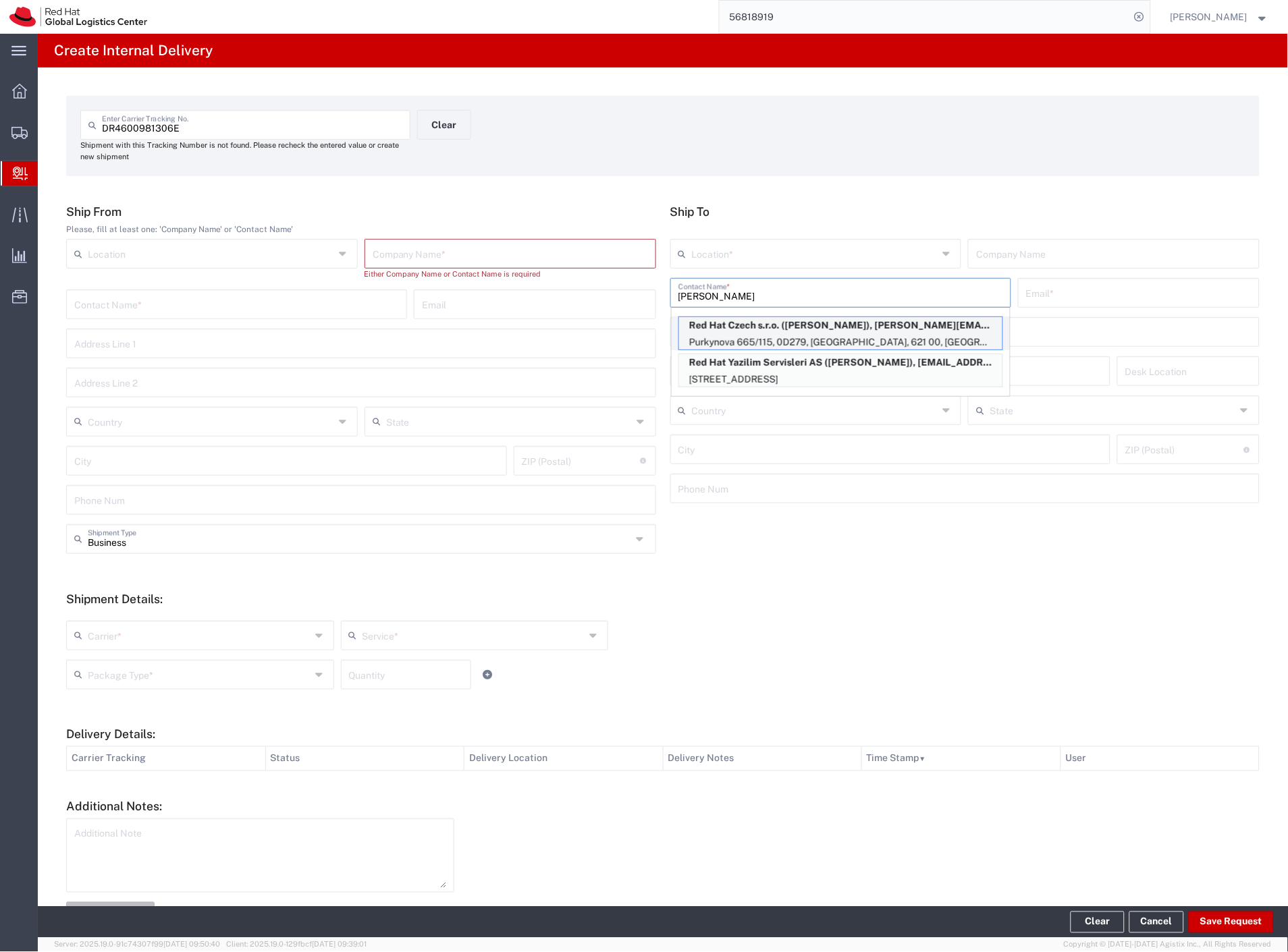
type input "[PERSON_NAME]"
click at [765, 335] on p "Purkynova 665/115, 0D279, [GEOGRAPHIC_DATA], 621 00, [GEOGRAPHIC_DATA]" at bounding box center [840, 342] width 323 height 17
type input "RH - [GEOGRAPHIC_DATA] [GEOGRAPHIC_DATA] - C"
type input "Red Hat Czech s.r.o."
type input "[PERSON_NAME]"
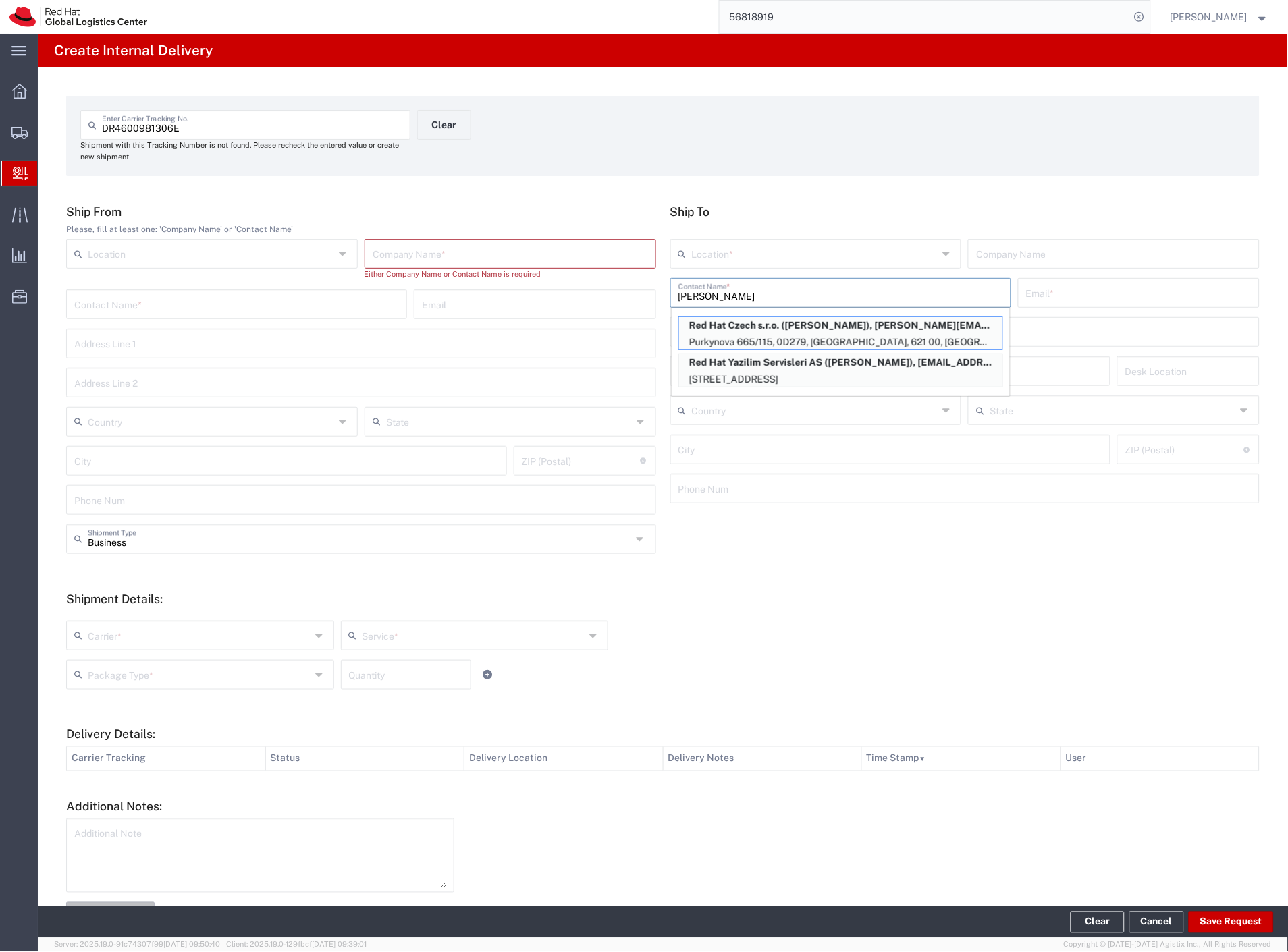
type input "[EMAIL_ADDRESS][DOMAIN_NAME]"
type input "Purkynova 665/115"
type input "0D279"
type input "Czechia"
type input "[GEOGRAPHIC_DATA]"
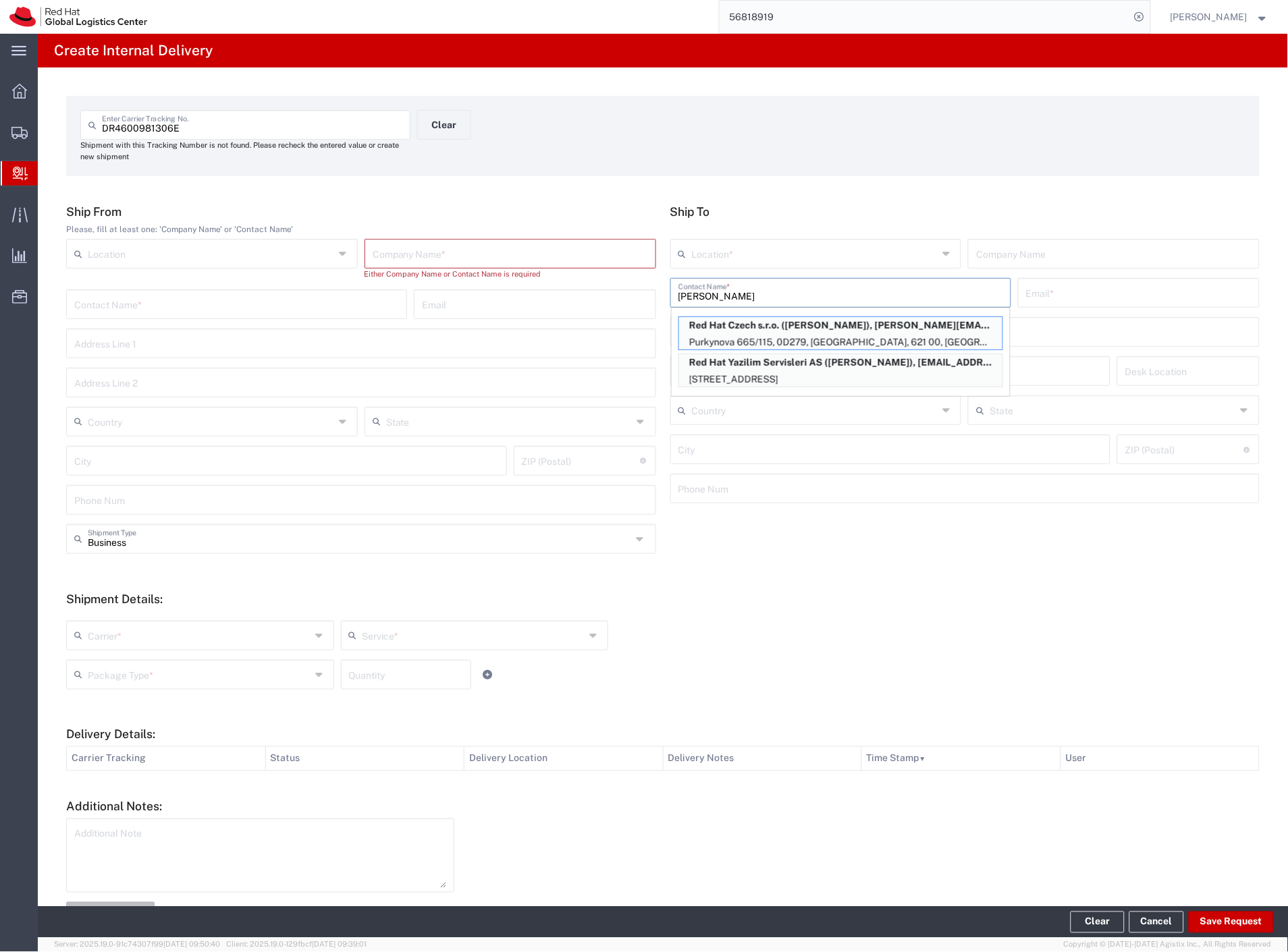
type input "621 00"
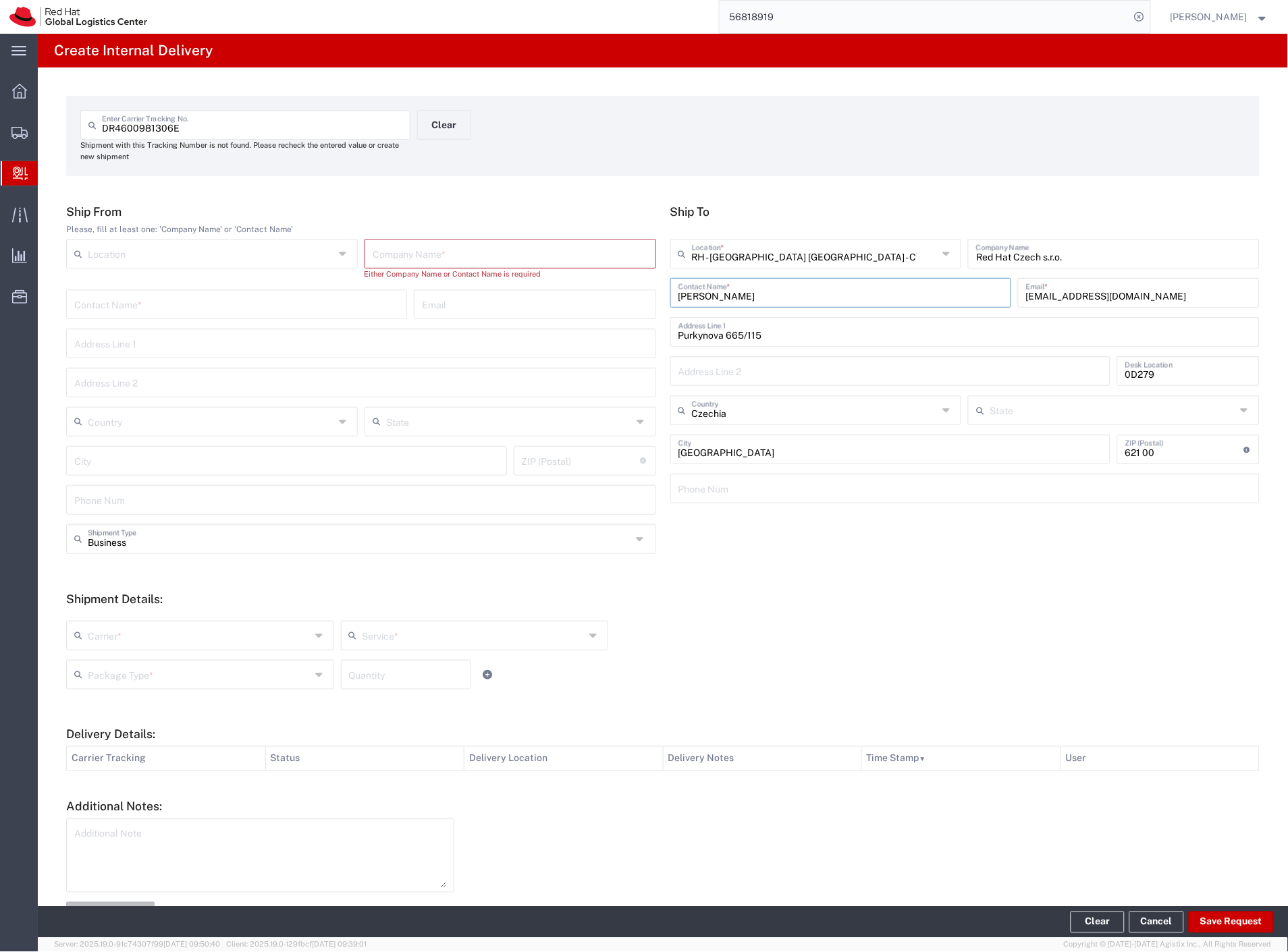
click at [494, 244] on input "text" at bounding box center [509, 253] width 275 height 24
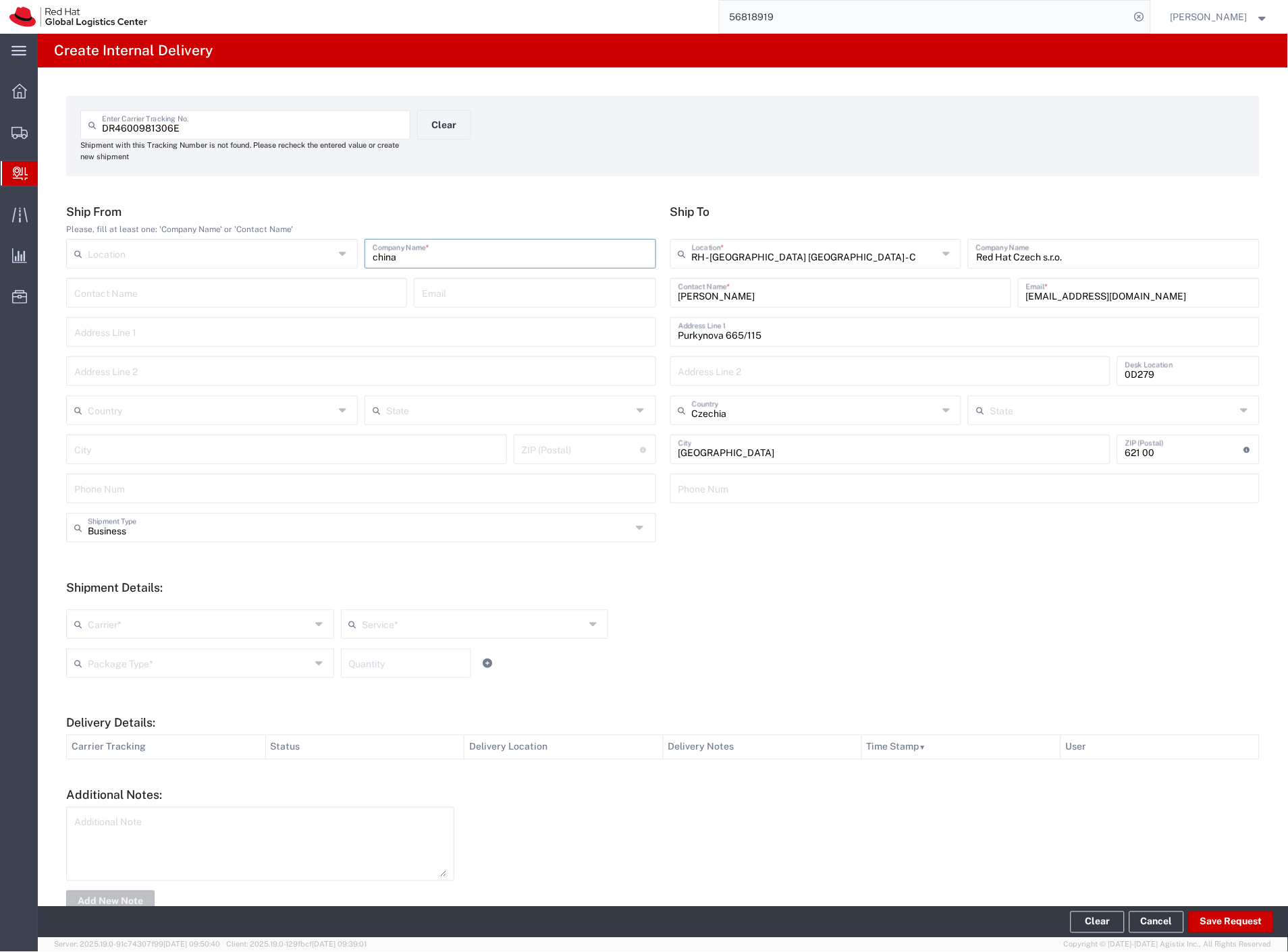
type input "china"
click at [150, 538] on div "Business Shipment Type" at bounding box center [361, 528] width 590 height 30
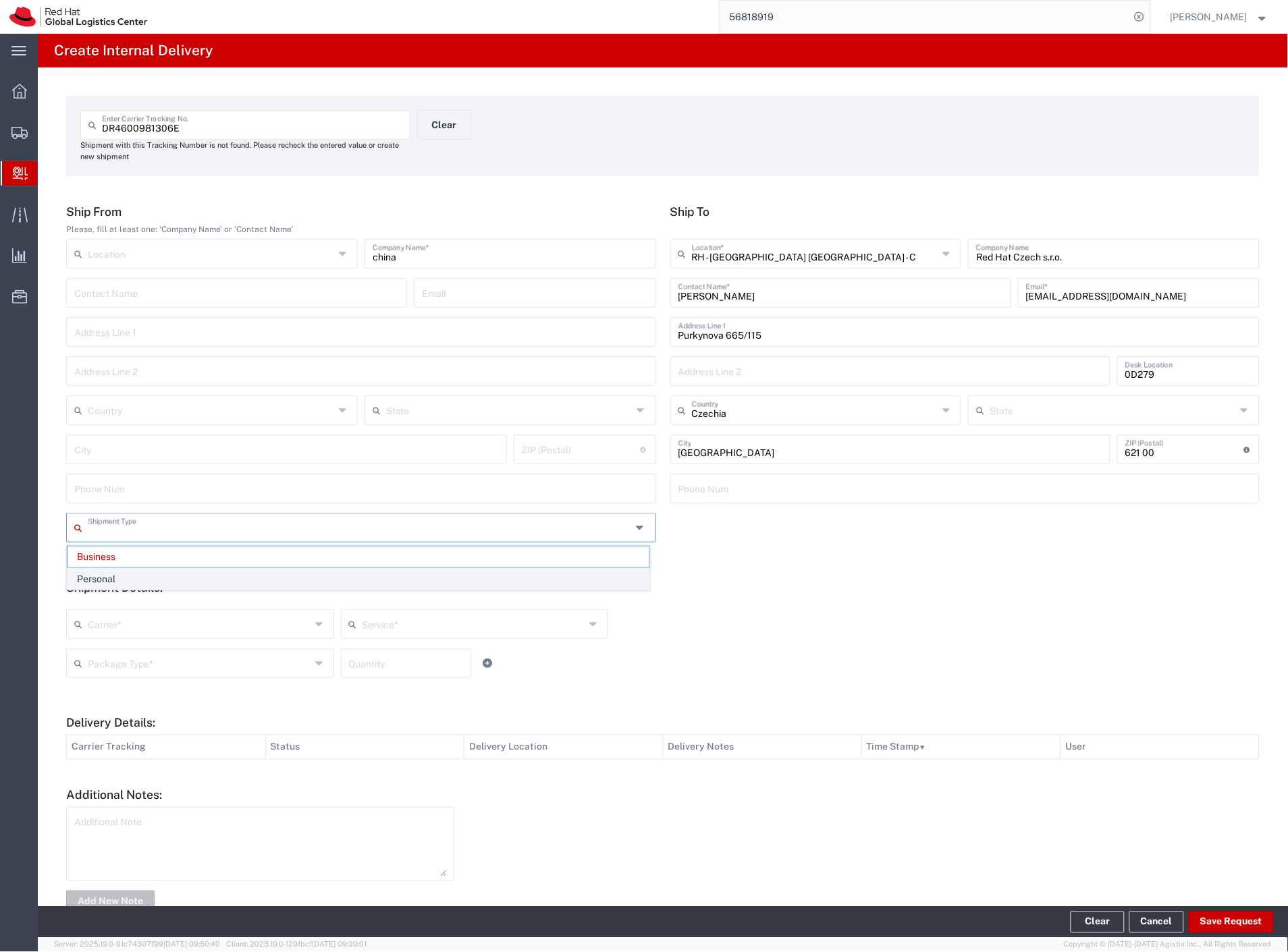
click at [146, 574] on span "Personal" at bounding box center [358, 579] width 582 height 21
type input "Personal"
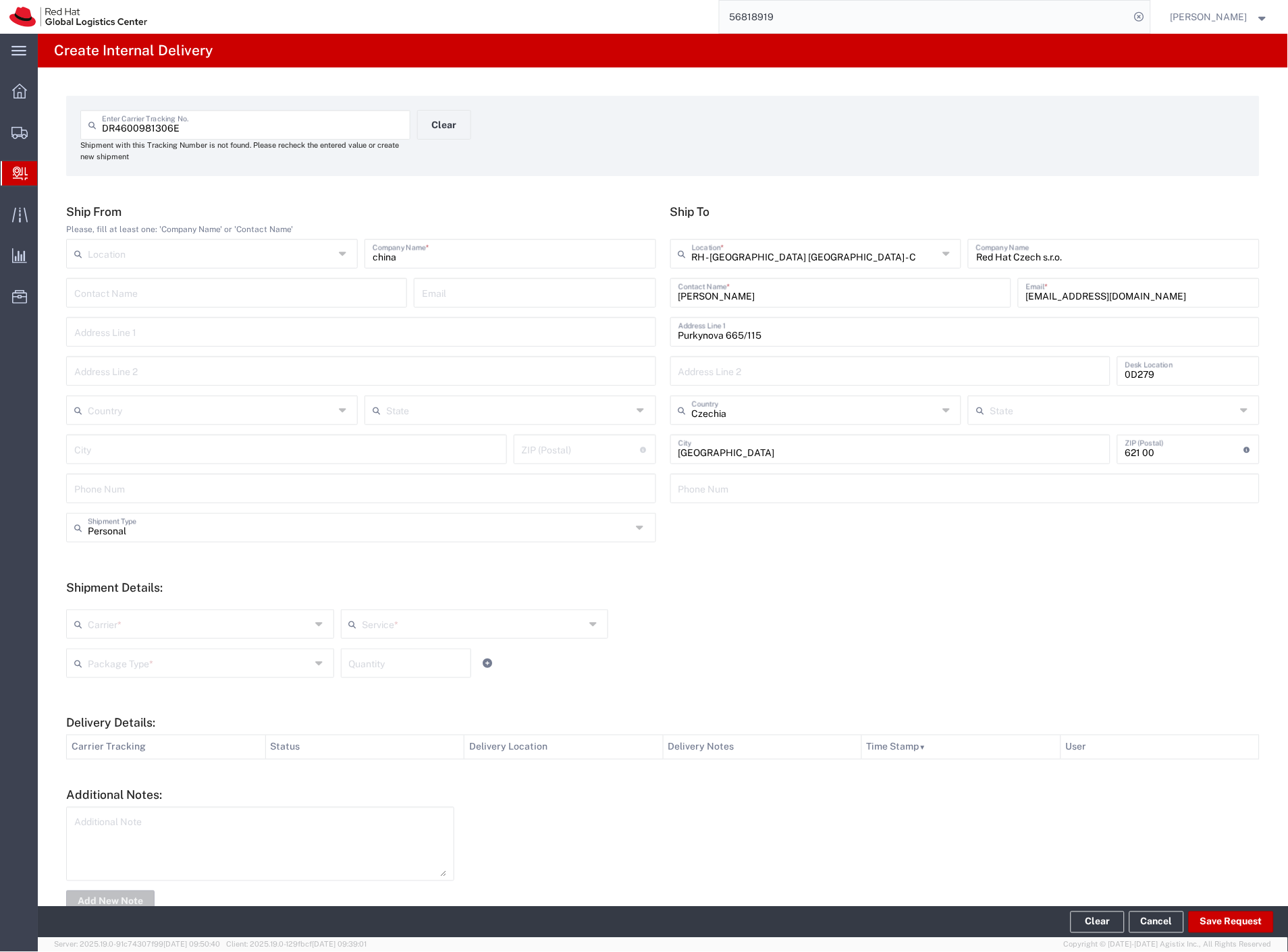
drag, startPoint x: 133, startPoint y: 626, endPoint x: 131, endPoint y: 632, distance: 7.0
click at [132, 628] on input "text" at bounding box center [199, 623] width 223 height 24
drag, startPoint x: 128, startPoint y: 649, endPoint x: 127, endPoint y: 658, distance: 8.9
click at [127, 652] on span "Czech Post" at bounding box center [198, 653] width 263 height 21
type input "Czech Post"
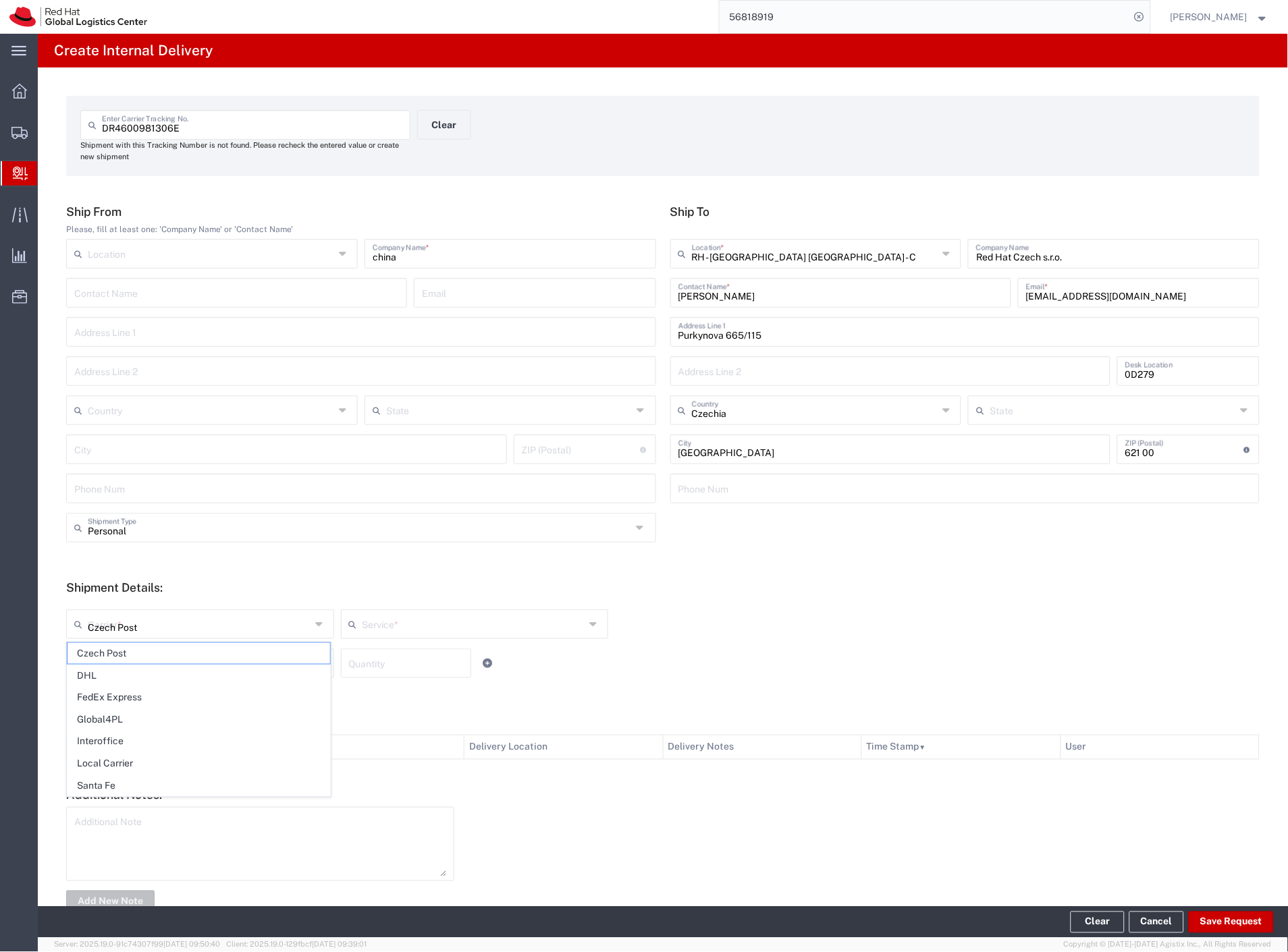
click at [126, 661] on input "text" at bounding box center [199, 663] width 223 height 24
type input "Ground"
click at [123, 779] on span "Your Packaging" at bounding box center [198, 781] width 263 height 21
type input "Your Packaging"
click at [1252, 920] on button "Save Request" at bounding box center [1230, 923] width 85 height 22
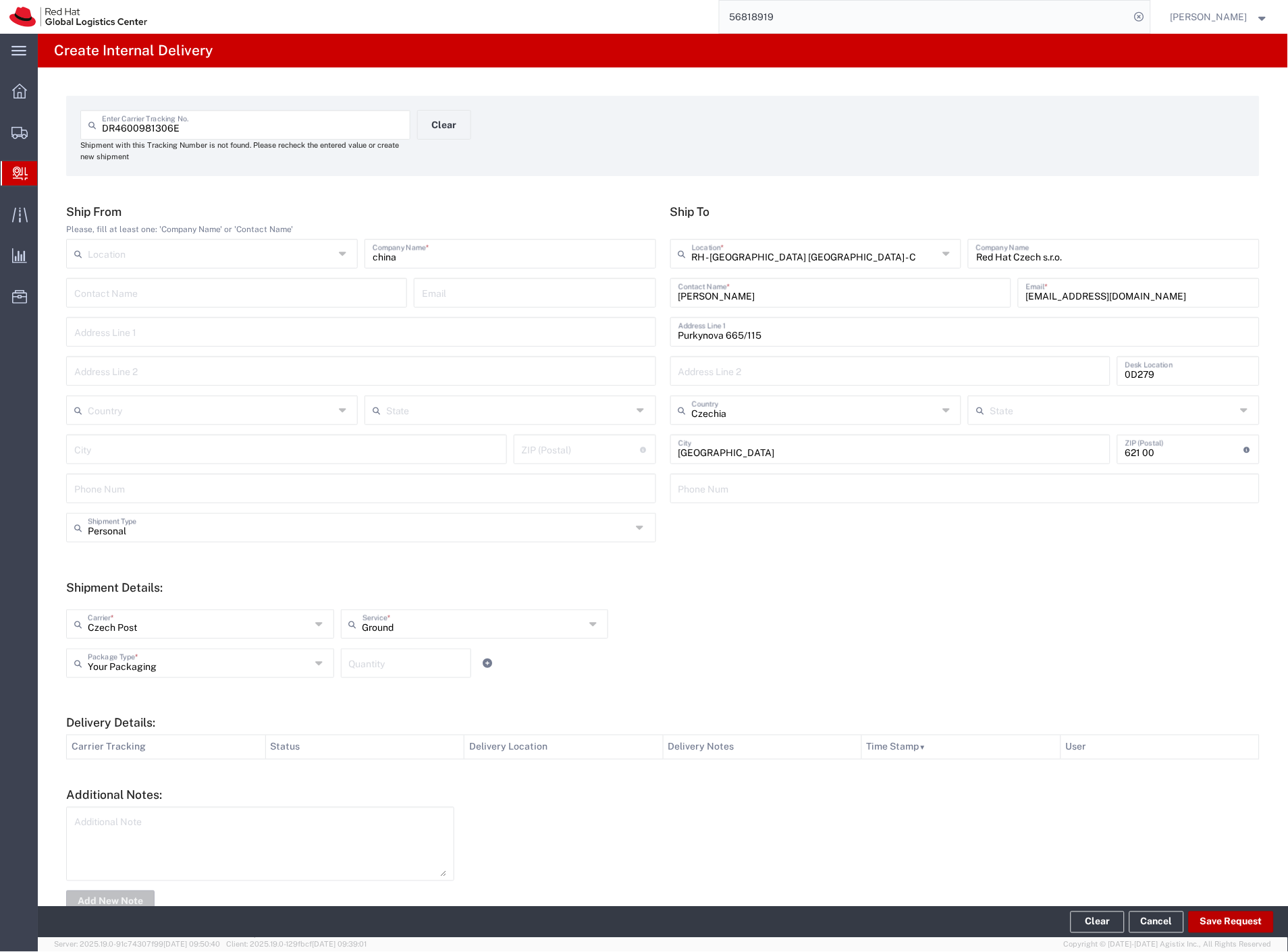
type input "Personal"
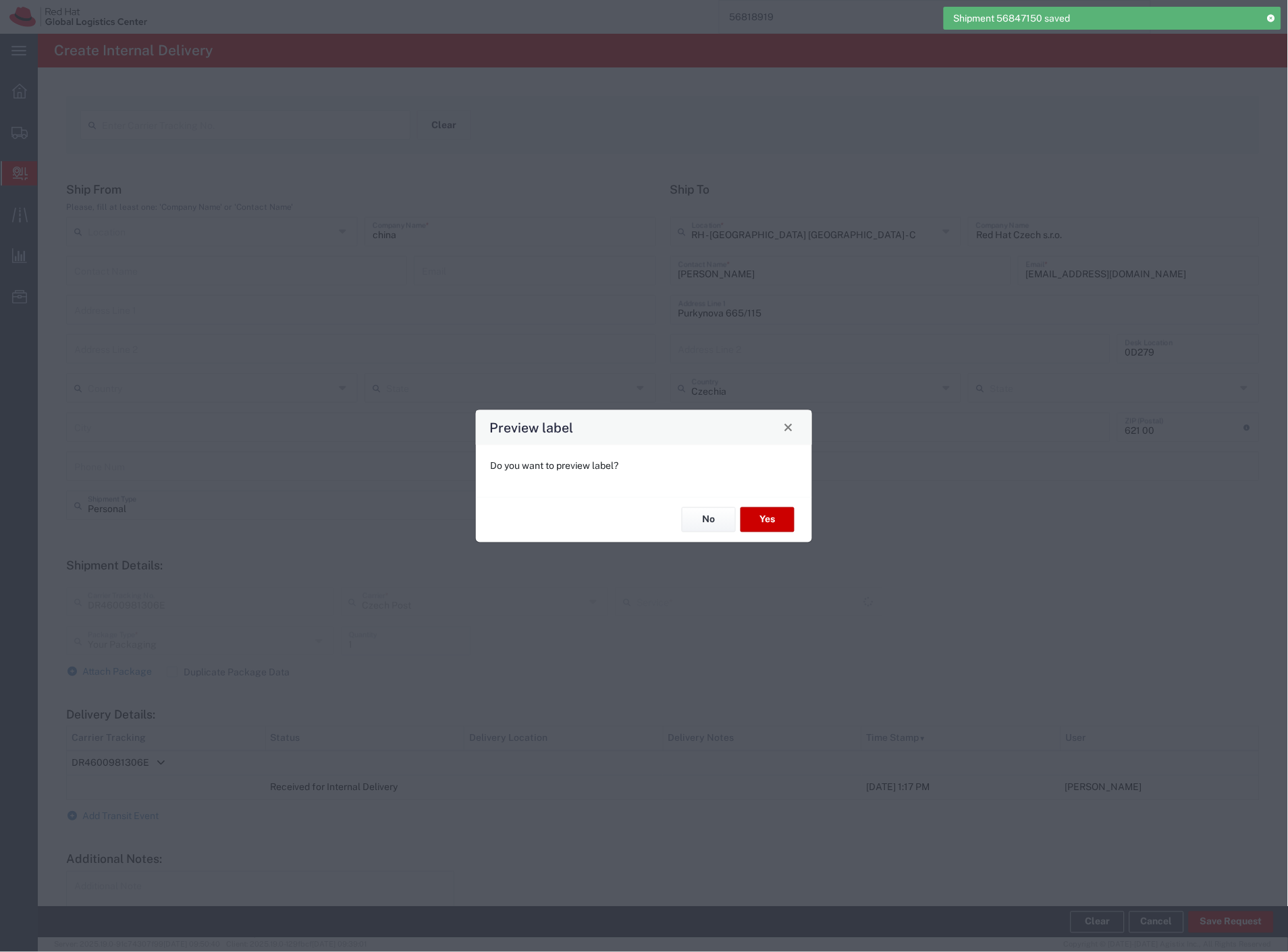
type input "Ground"
click at [781, 518] on button "Yes" at bounding box center [767, 519] width 54 height 25
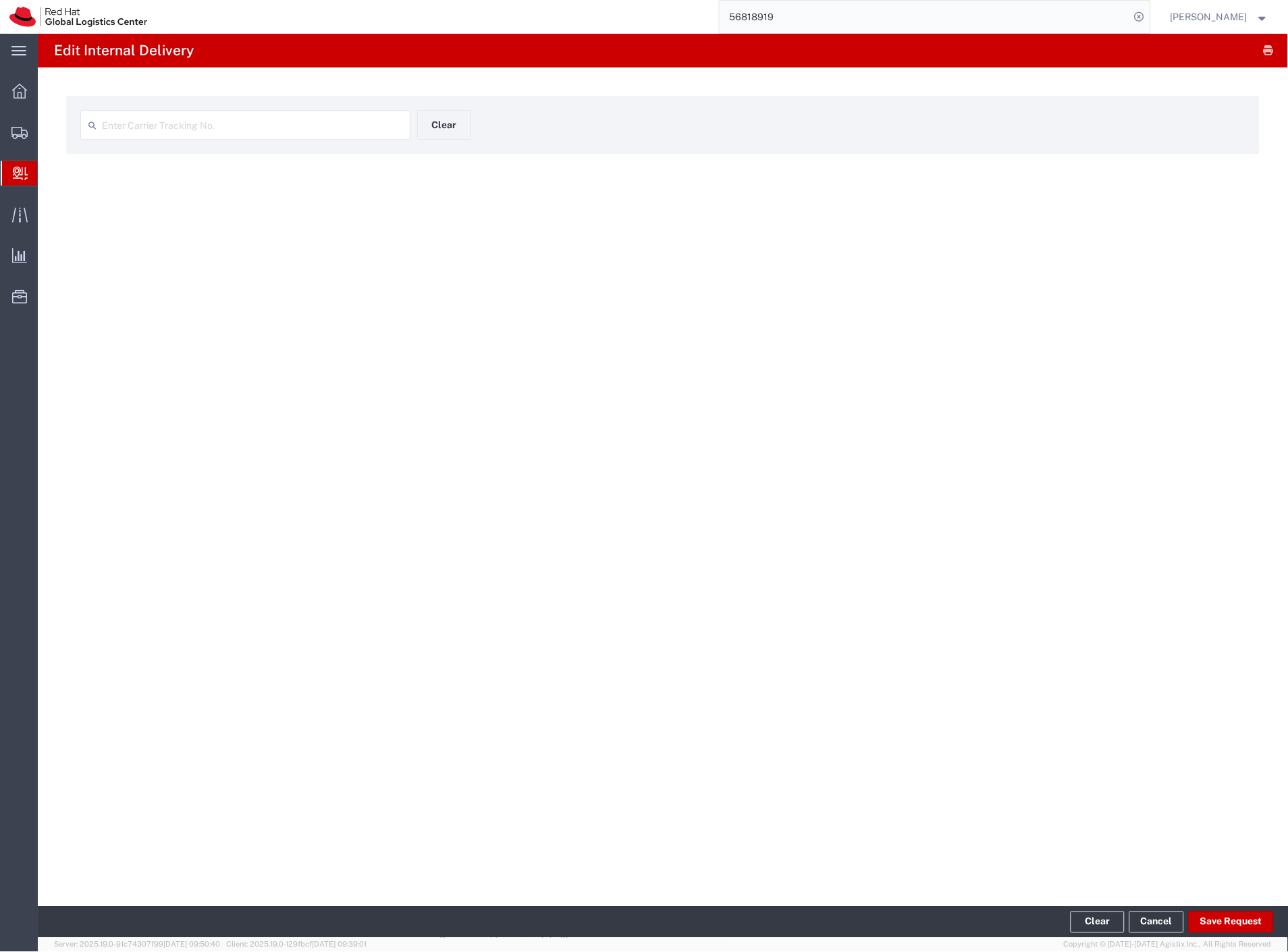
type input "DR4600981306E"
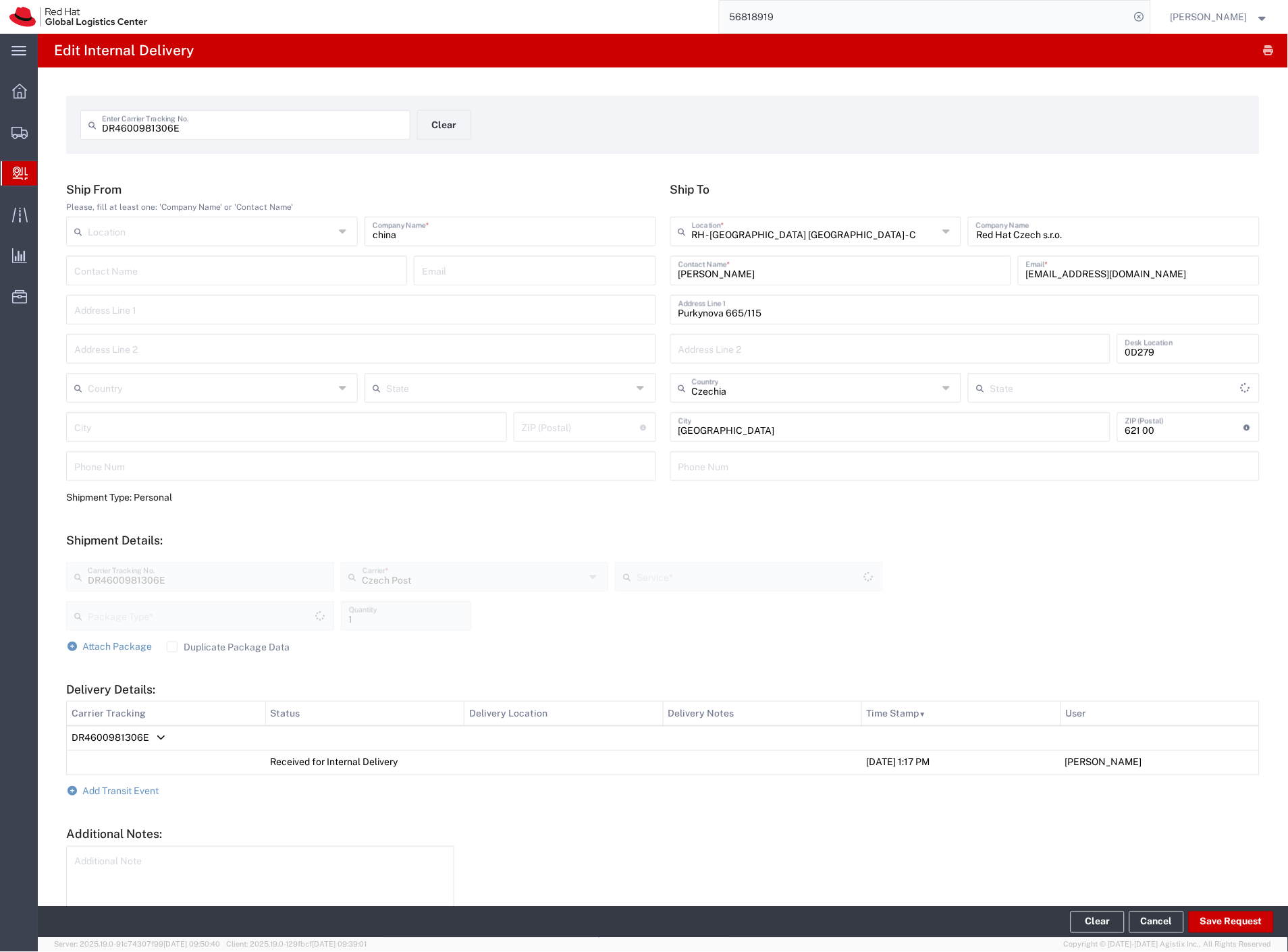
type input "Your Packaging"
type input "Ground"
click at [446, 131] on button "Clear" at bounding box center [444, 125] width 54 height 30
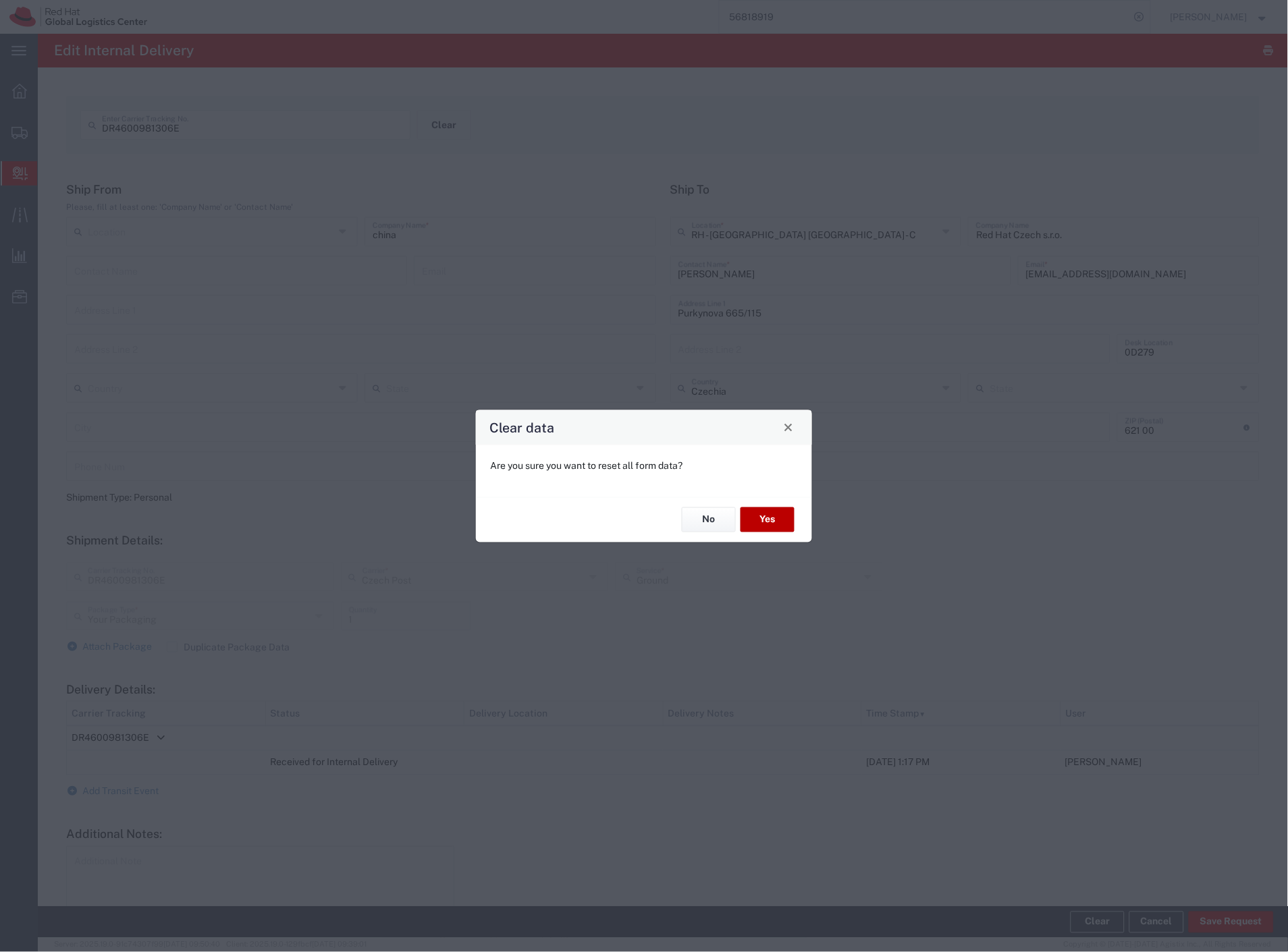
click at [758, 516] on button "Yes" at bounding box center [767, 519] width 54 height 25
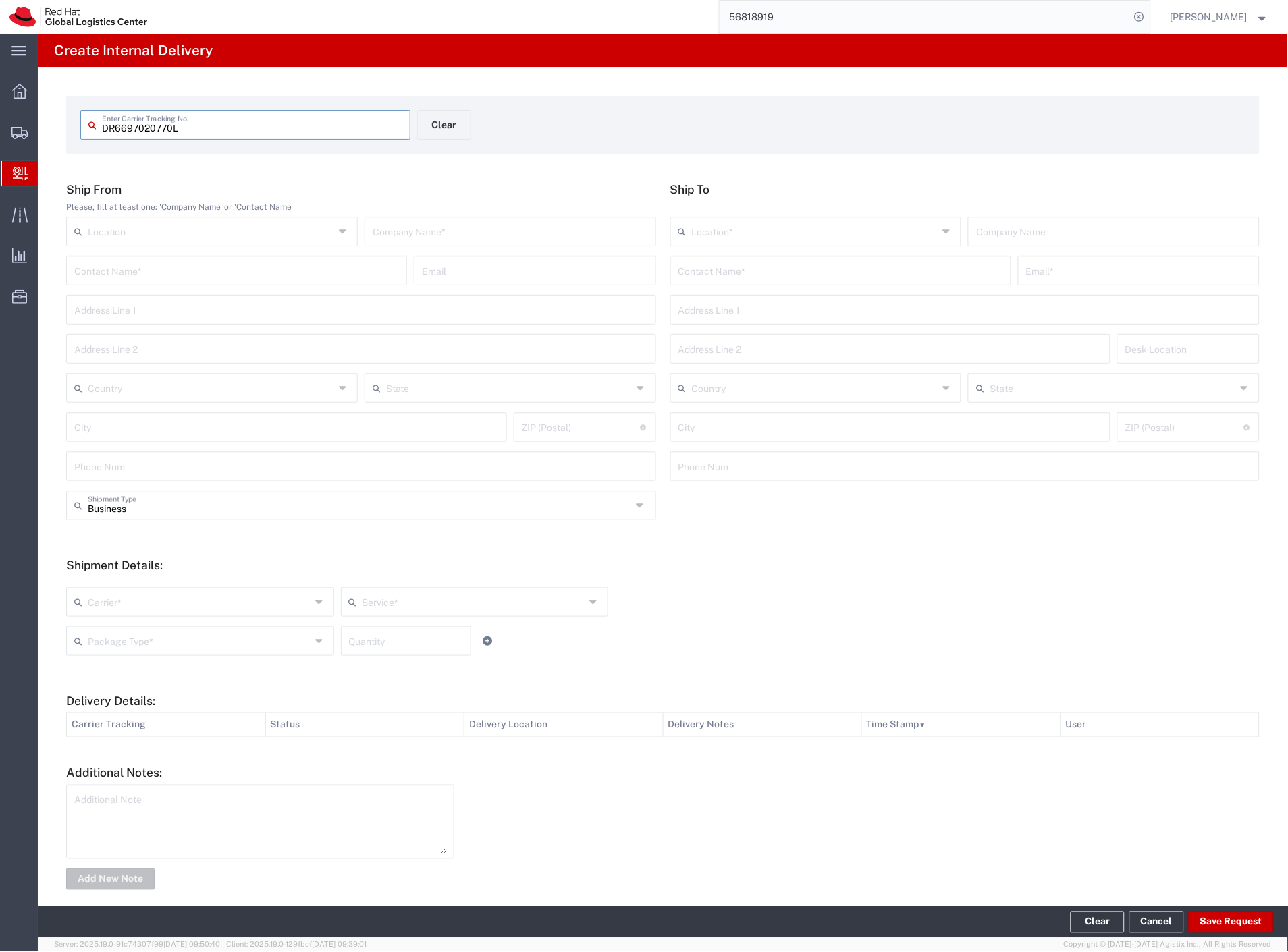
type input "DR6697020770L"
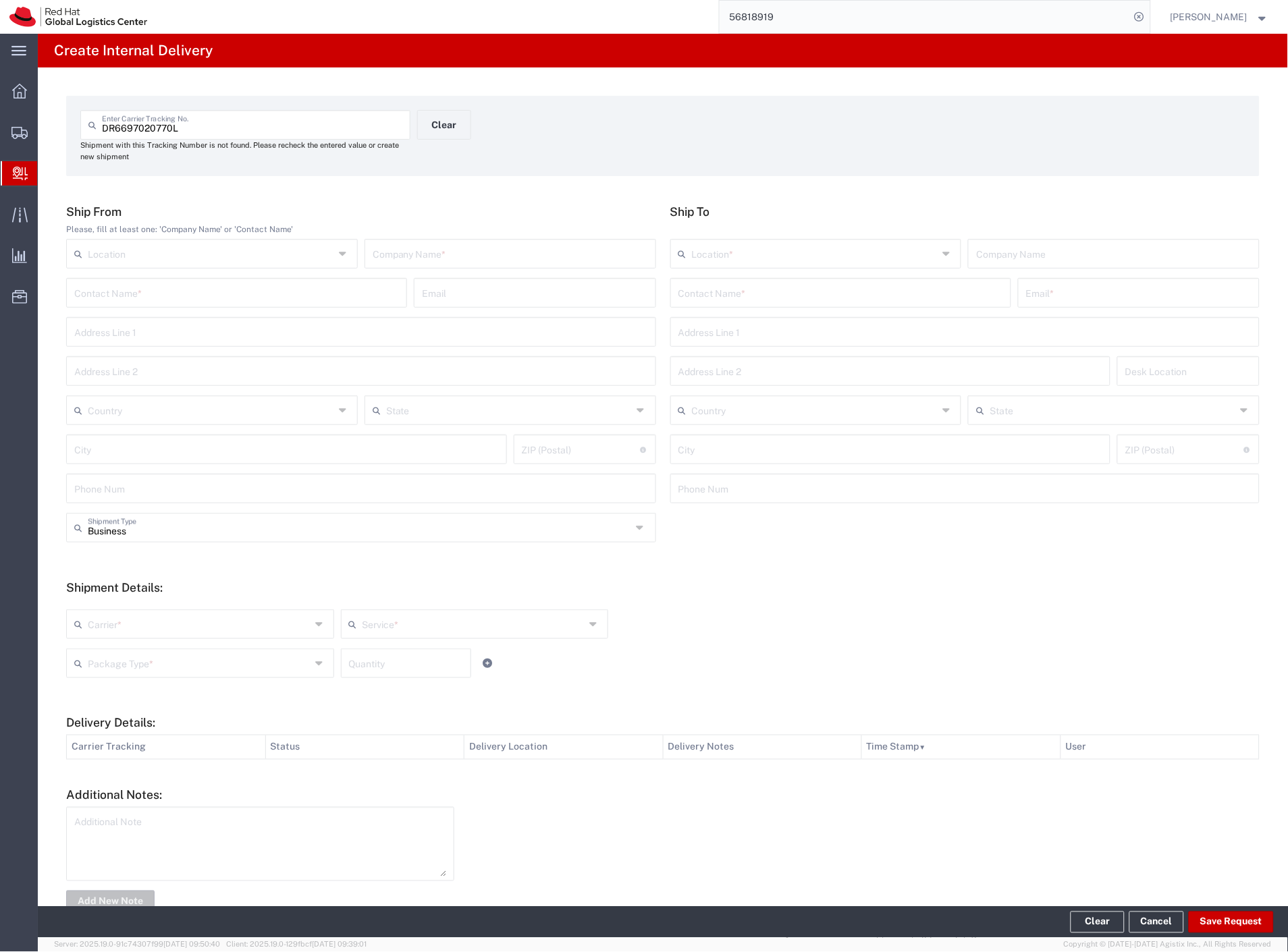
click at [415, 254] on input "text" at bounding box center [509, 253] width 275 height 24
type input "plyn"
click at [780, 304] on div "Contact Name *" at bounding box center [840, 293] width 341 height 30
type input "[PERSON_NAME]"
click at [837, 328] on p "Red Hat Czech s.r.o. ([PERSON_NAME]), [EMAIL_ADDRESS][DOMAIN_NAME]" at bounding box center [840, 325] width 323 height 17
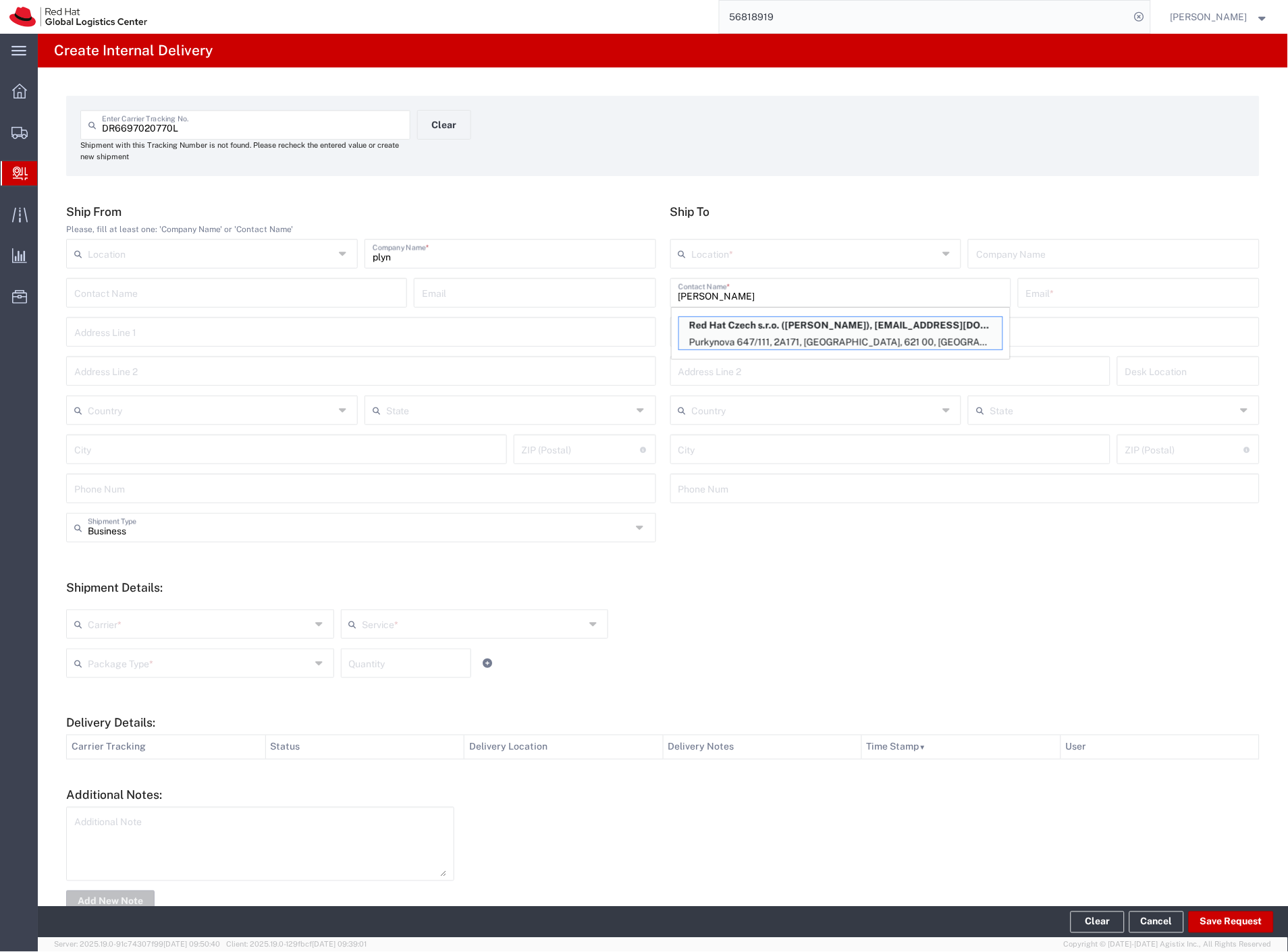
type input "RH - [GEOGRAPHIC_DATA] [GEOGRAPHIC_DATA] - B"
type input "Red Hat Czech s.r.o."
type input "[PERSON_NAME]"
type input "[EMAIL_ADDRESS][DOMAIN_NAME]"
type input "Purkynova 647/111"
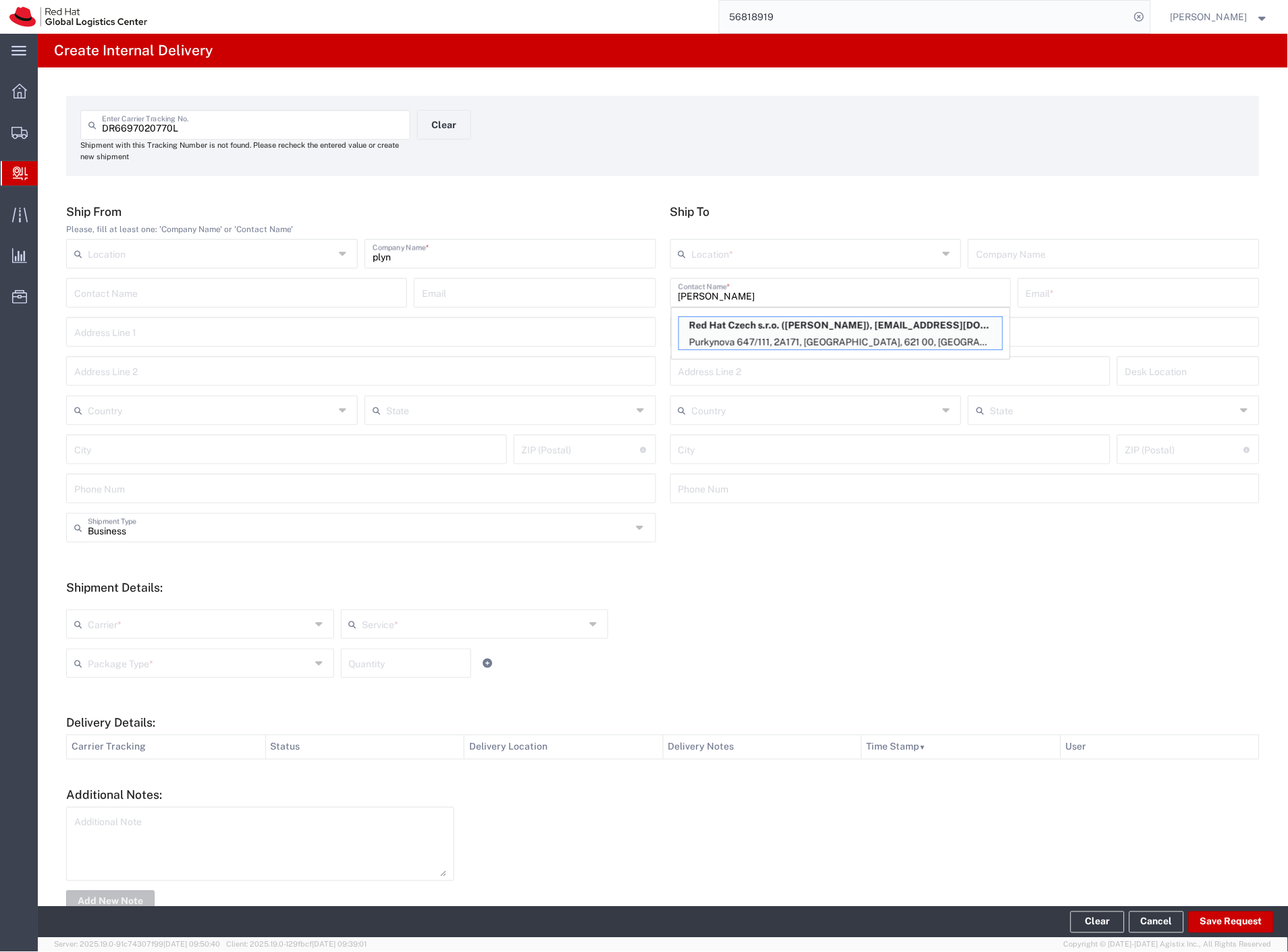
type input "2A171"
type input "Czechia"
type input "[GEOGRAPHIC_DATA]"
type input "621 00"
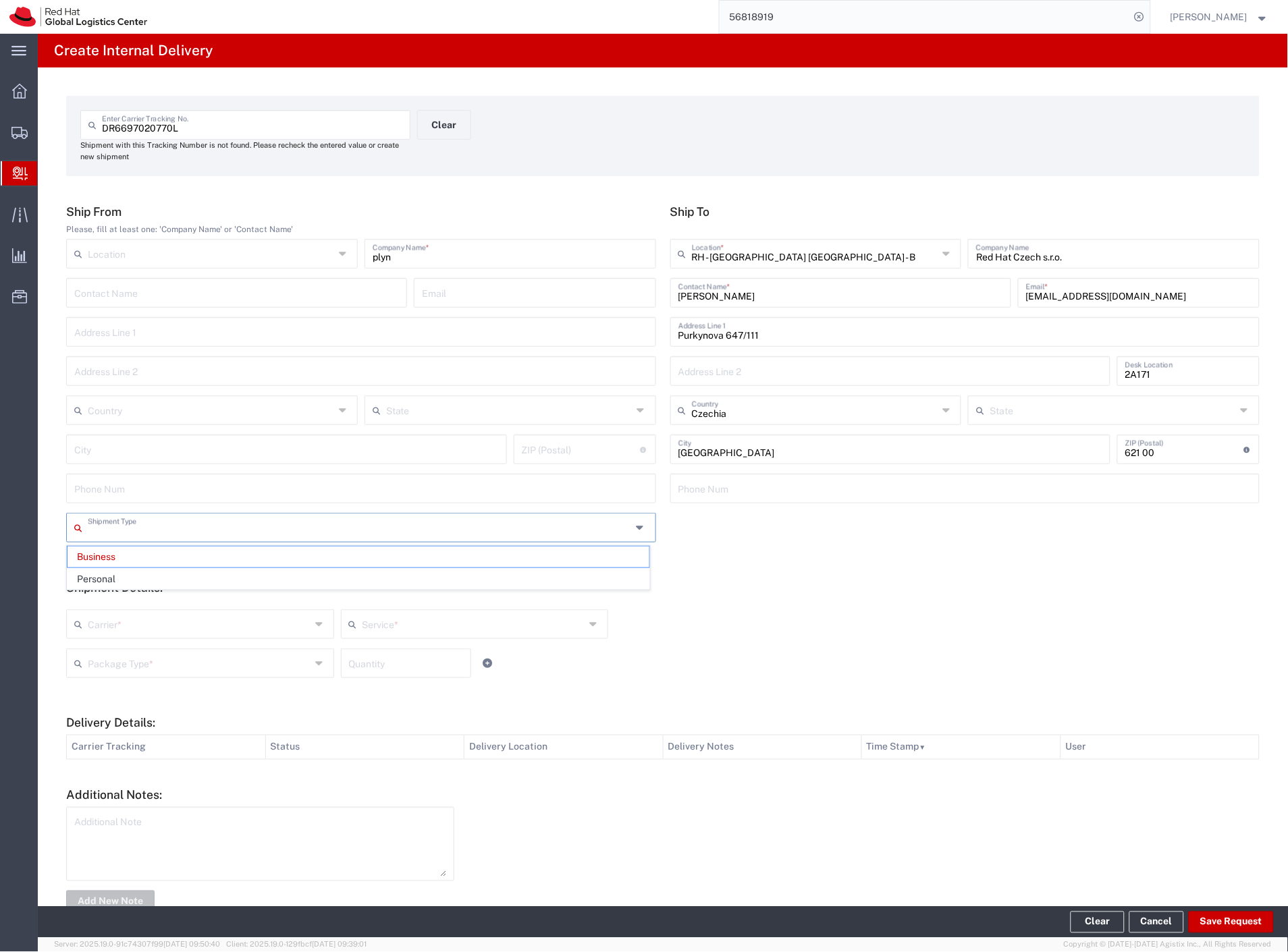
click at [171, 531] on input "text" at bounding box center [360, 527] width 544 height 24
click at [116, 633] on input "text" at bounding box center [199, 623] width 223 height 24
type input "Business"
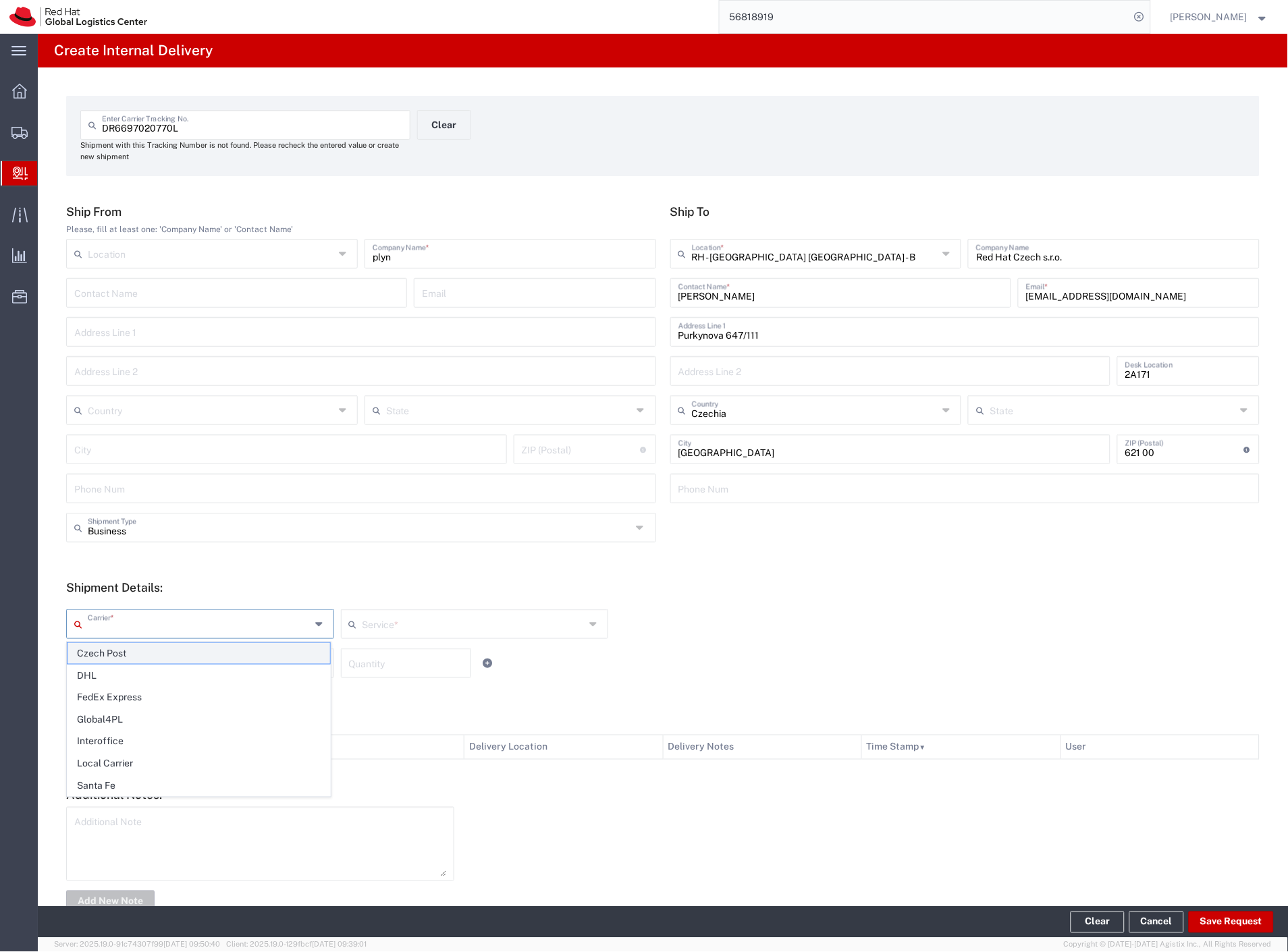
click at [109, 650] on span "Czech Post" at bounding box center [198, 653] width 263 height 21
type input "Czech Post"
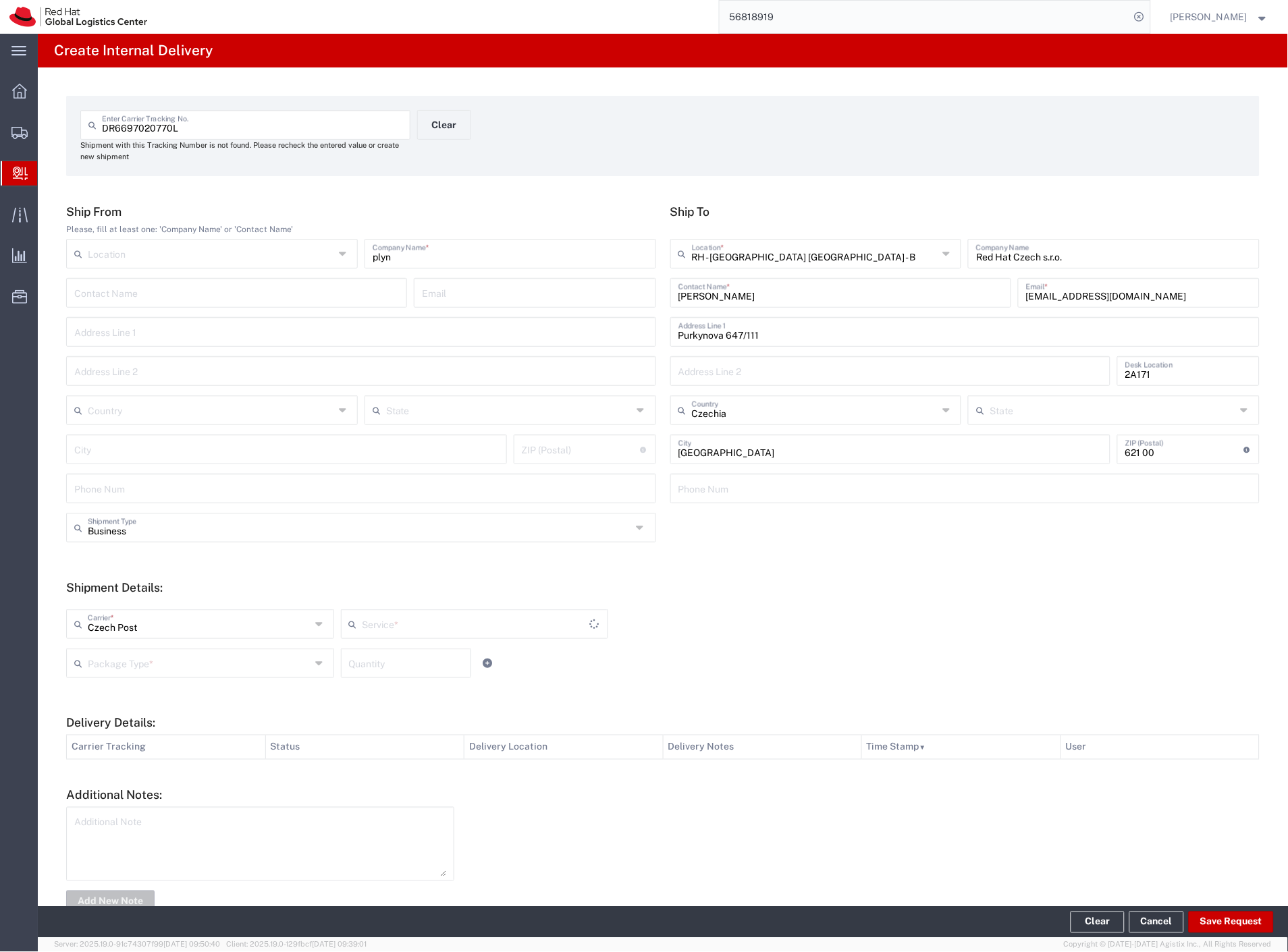
type input "Ground"
drag, startPoint x: 109, startPoint y: 668, endPoint x: 132, endPoint y: 704, distance: 42.5
click at [113, 675] on div "Package Type *" at bounding box center [200, 663] width 268 height 30
click at [165, 790] on span "Your Packaging" at bounding box center [198, 781] width 263 height 21
type input "Your Packaging"
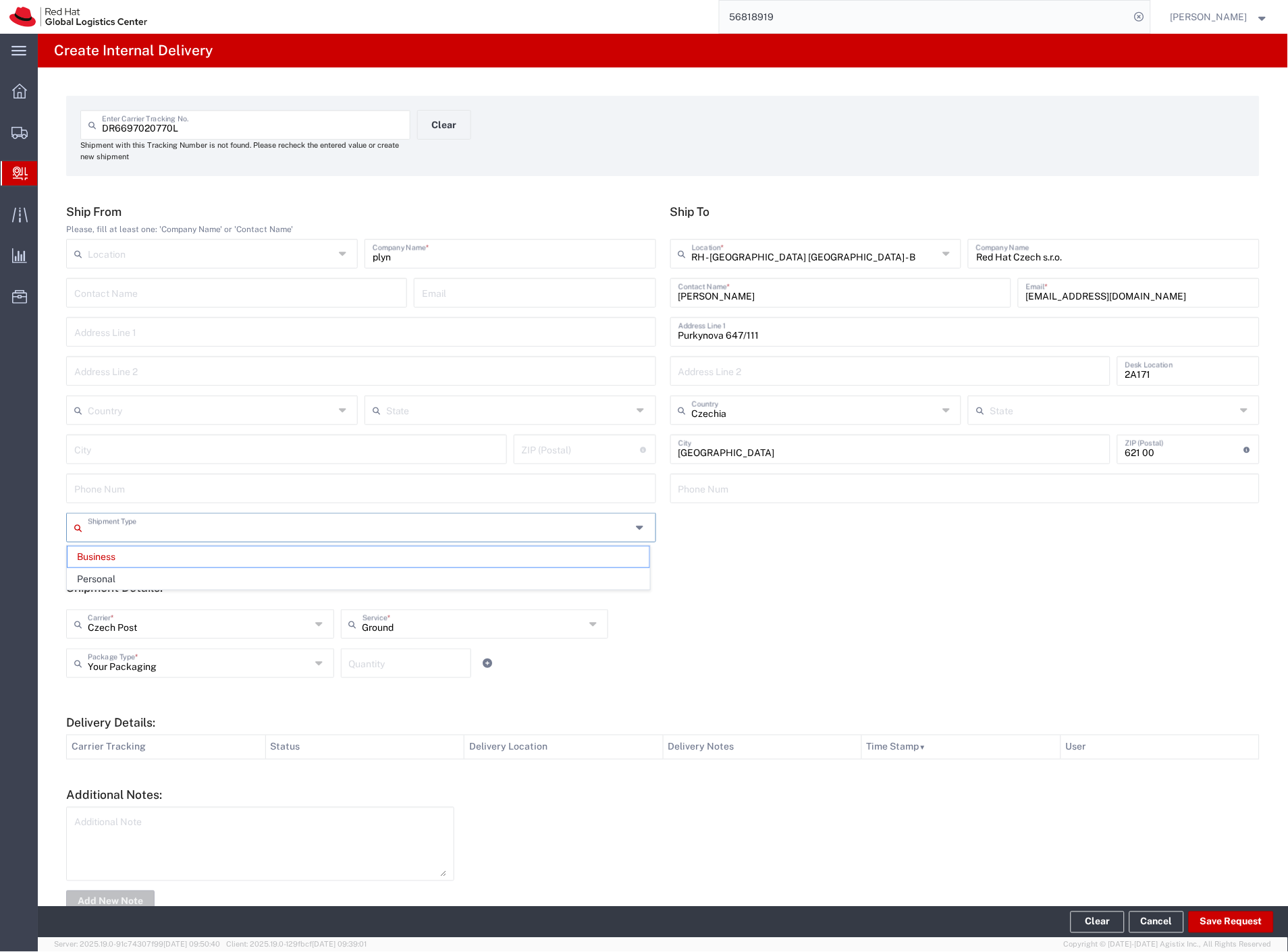
click at [182, 526] on input "text" at bounding box center [360, 527] width 544 height 24
click at [152, 572] on span "Personal" at bounding box center [358, 579] width 582 height 21
type input "Personal"
click at [1239, 923] on button "Save Request" at bounding box center [1230, 923] width 85 height 22
type input "Personal"
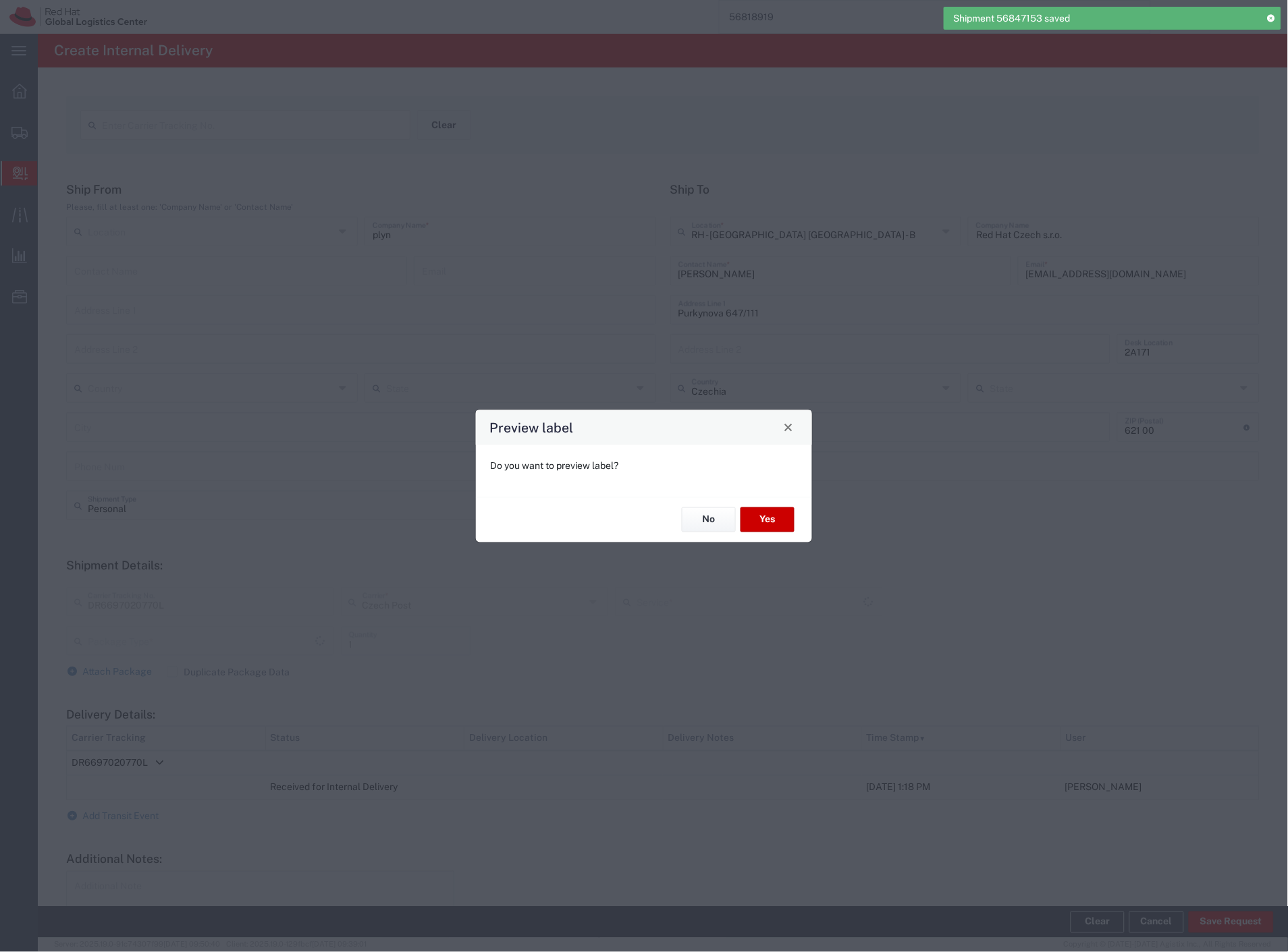
type input "Your Packaging"
type input "Ground"
click at [767, 526] on button "Yes" at bounding box center [767, 519] width 54 height 25
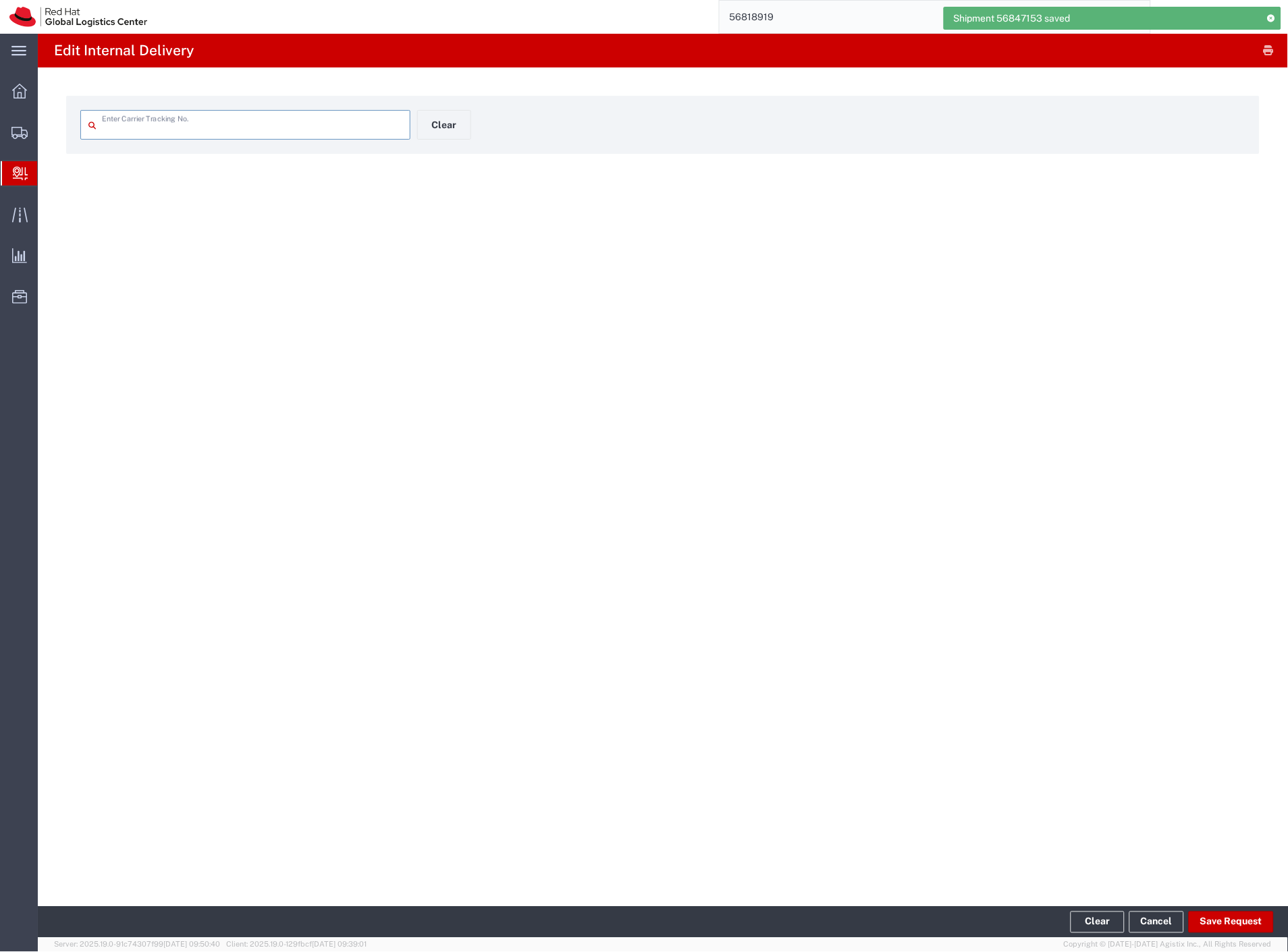
type input "DR6697020770L"
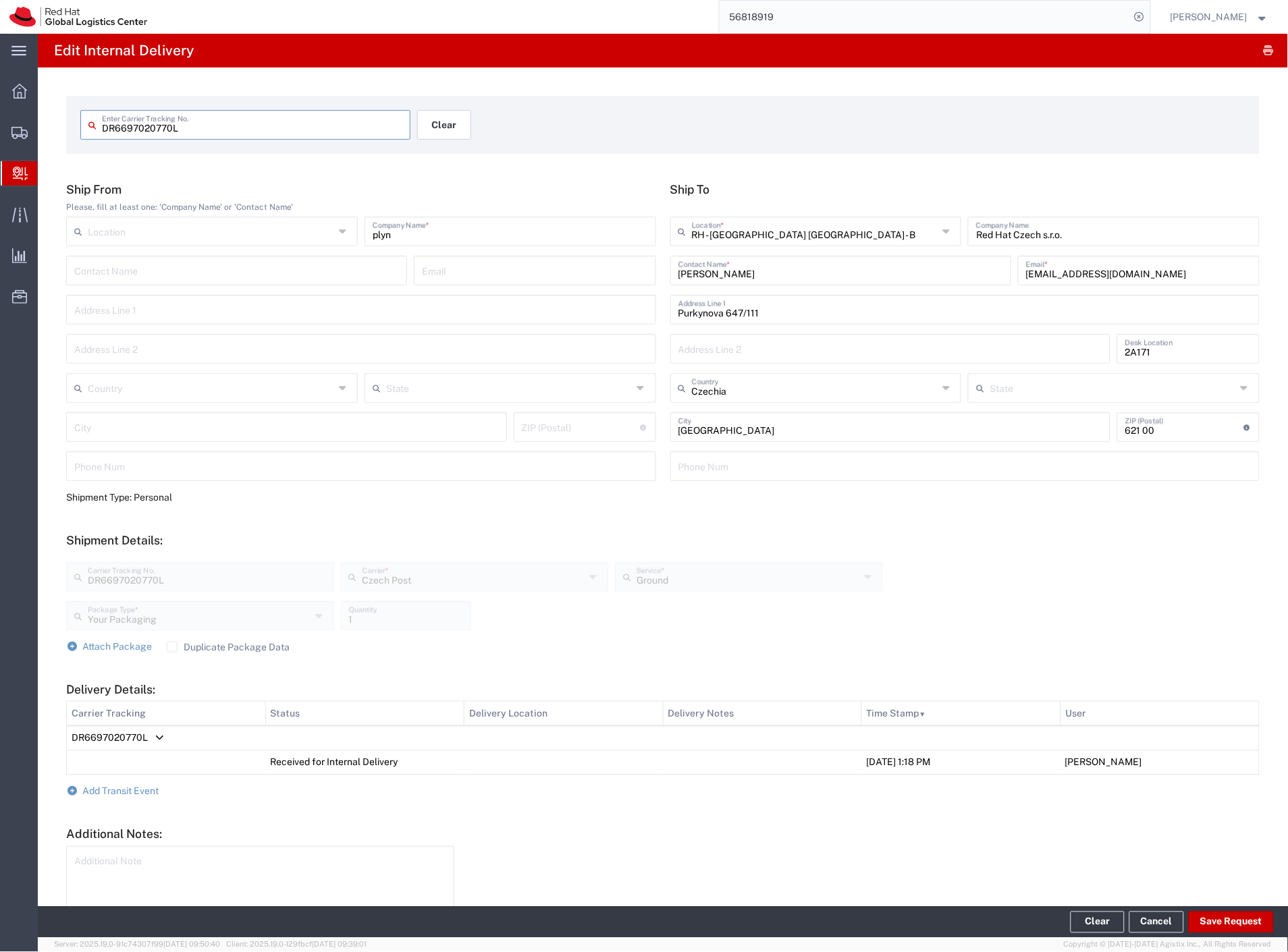
click at [427, 117] on button "Clear" at bounding box center [444, 125] width 54 height 30
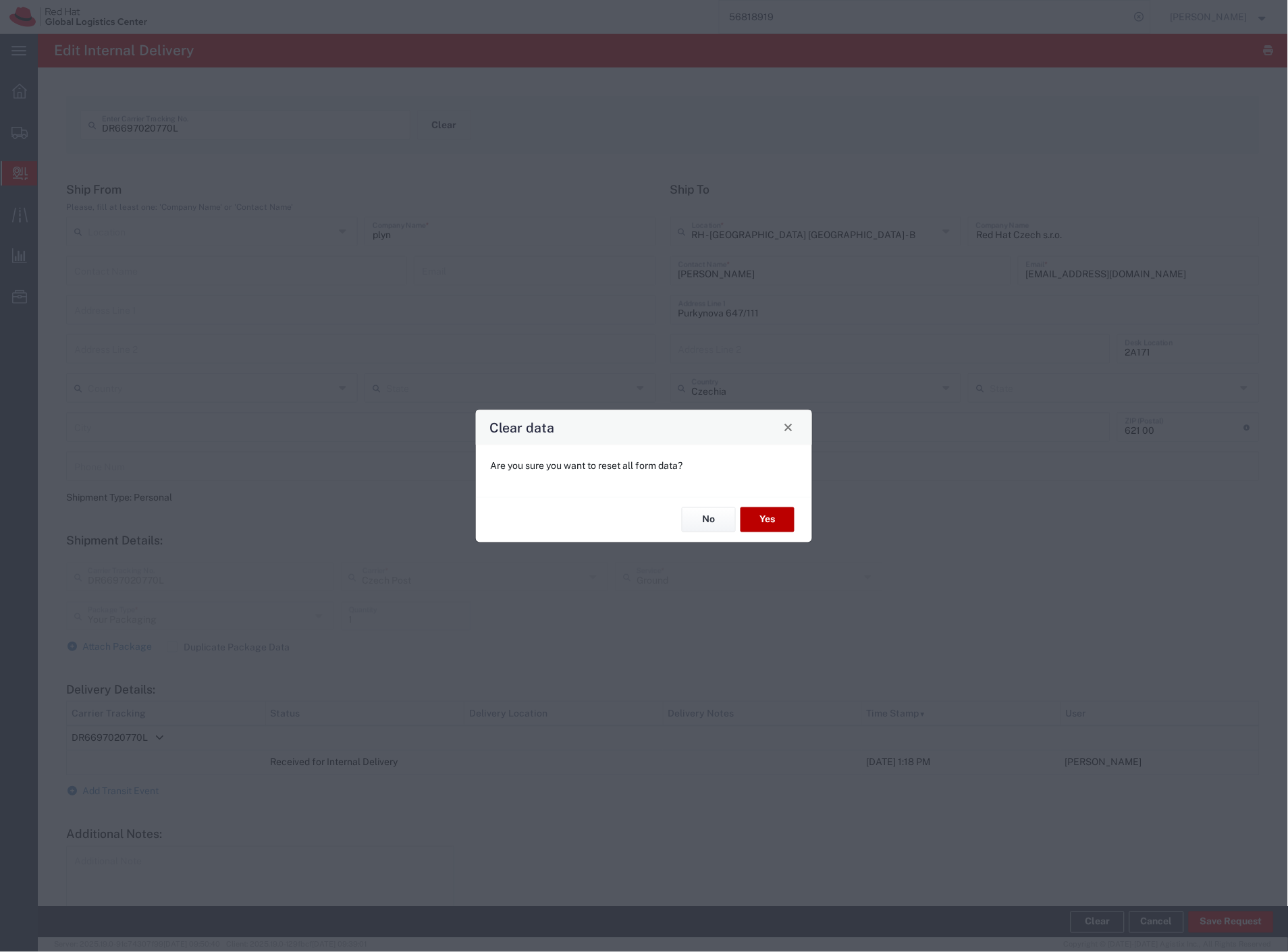
click at [758, 522] on button "Yes" at bounding box center [767, 519] width 54 height 25
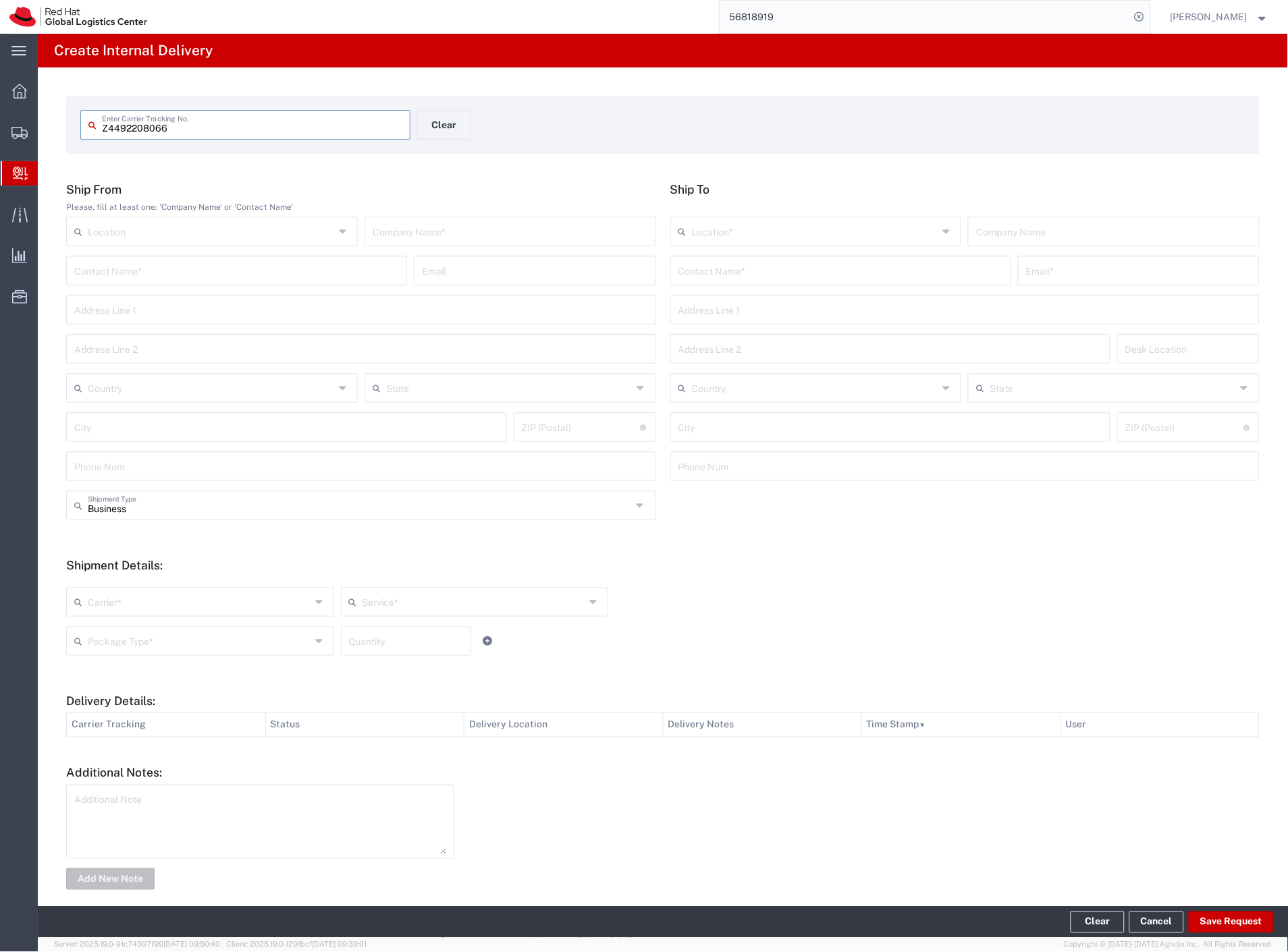
type input "Z4492208066"
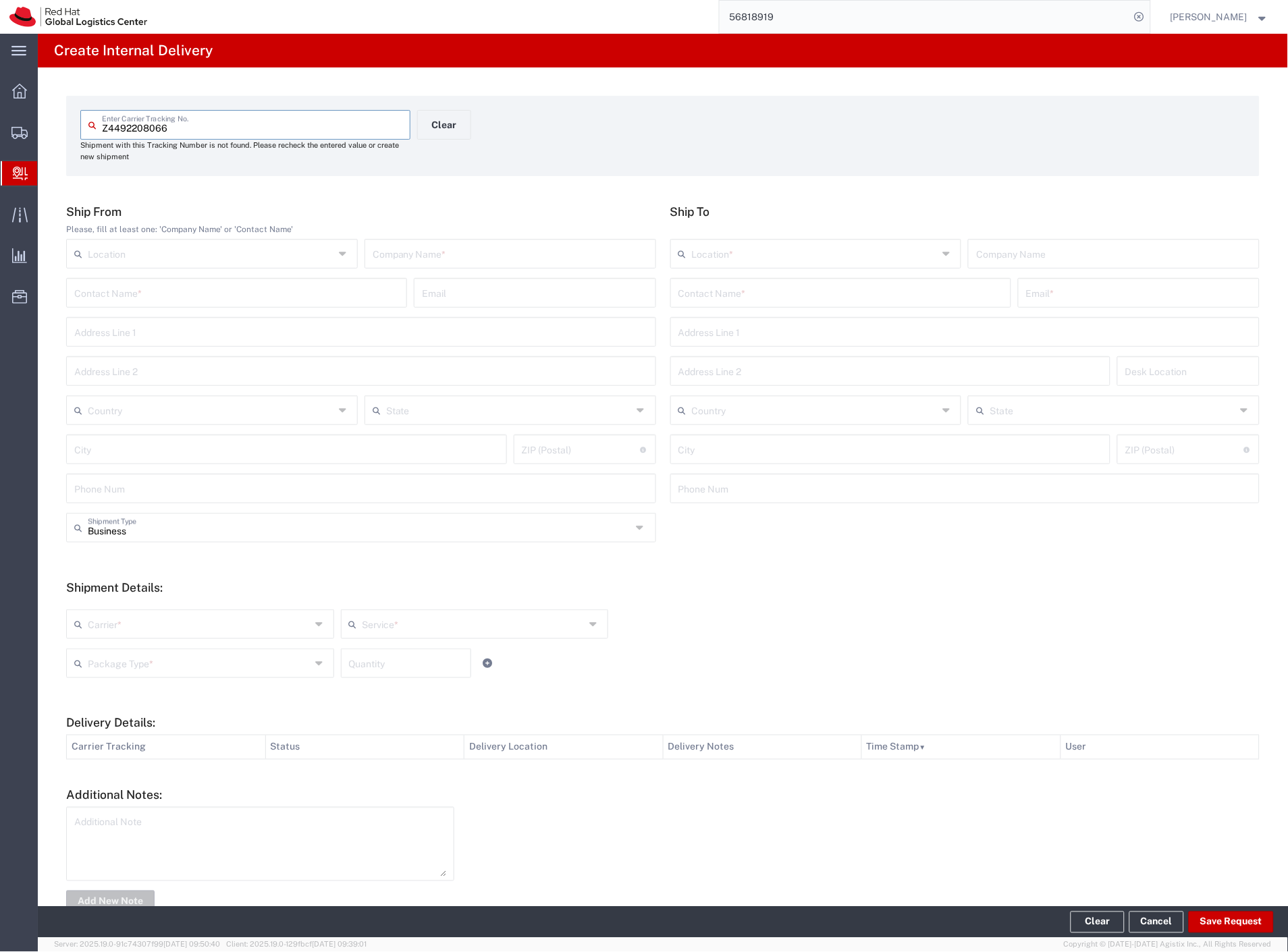
click at [501, 256] on input "text" at bounding box center [509, 253] width 275 height 24
type input "packeta"
click at [825, 284] on input "text" at bounding box center [840, 292] width 325 height 24
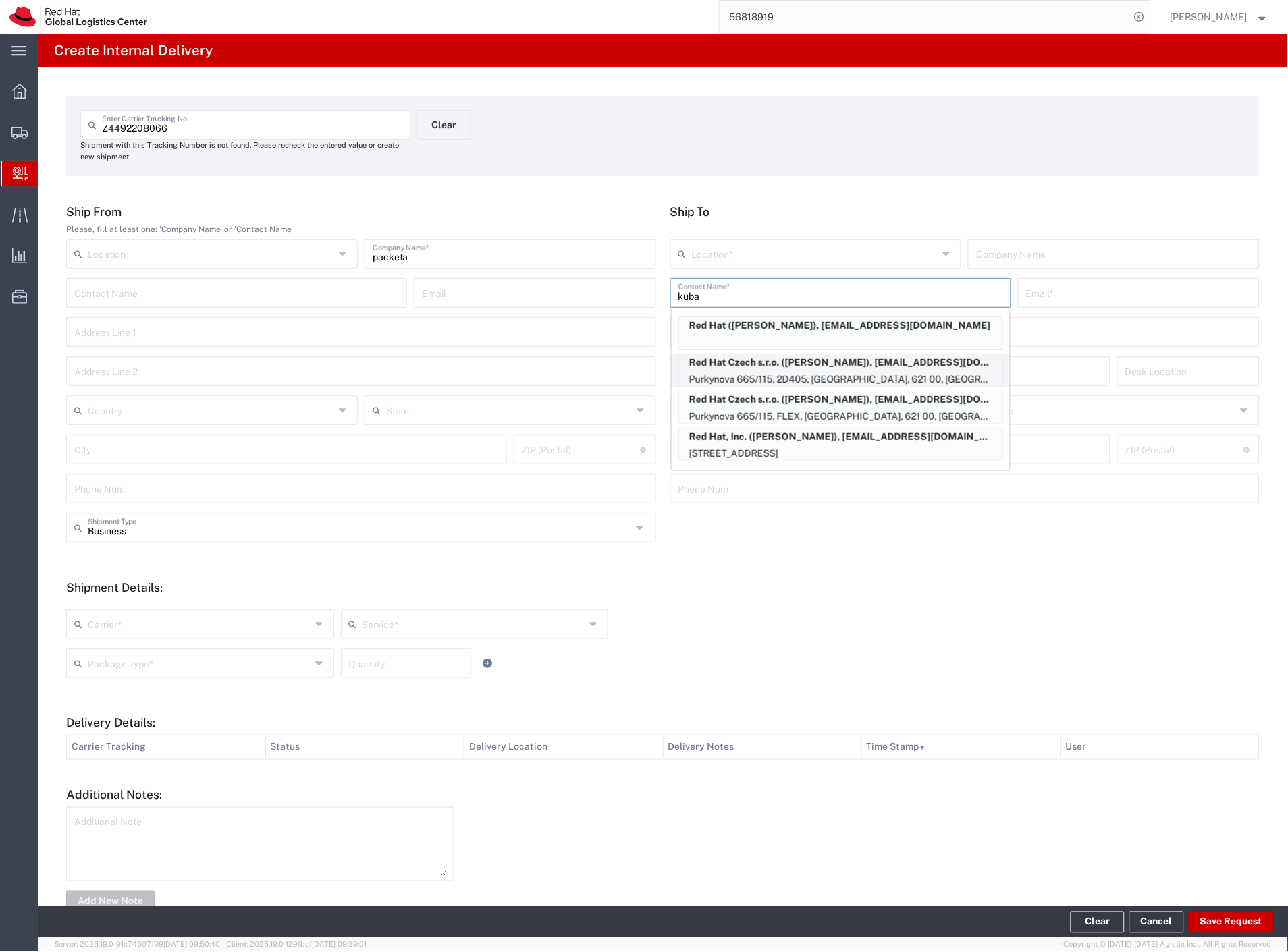
type input "kuba"
click at [885, 369] on p "Red Hat Czech s.r.o. ([PERSON_NAME]), [EMAIL_ADDRESS][DOMAIN_NAME]" at bounding box center [840, 362] width 323 height 17
type input "RH - [GEOGRAPHIC_DATA] [GEOGRAPHIC_DATA] - C"
type input "Red Hat Czech s.r.o."
type input "[PERSON_NAME]"
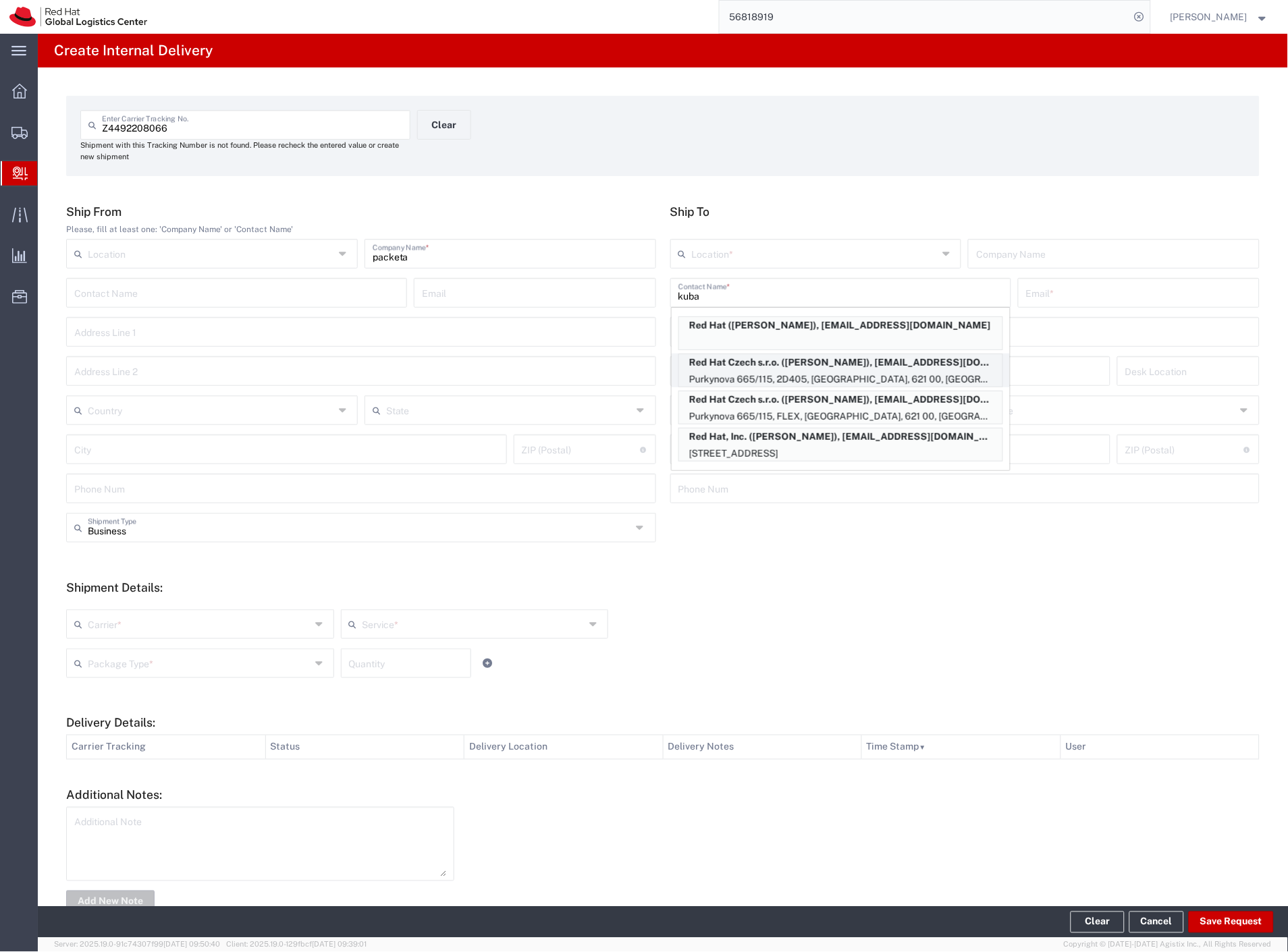
type input "[EMAIL_ADDRESS][DOMAIN_NAME]"
type input "Purkynova 665/115"
type input "2D405"
type input "Czechia"
type input "[GEOGRAPHIC_DATA]"
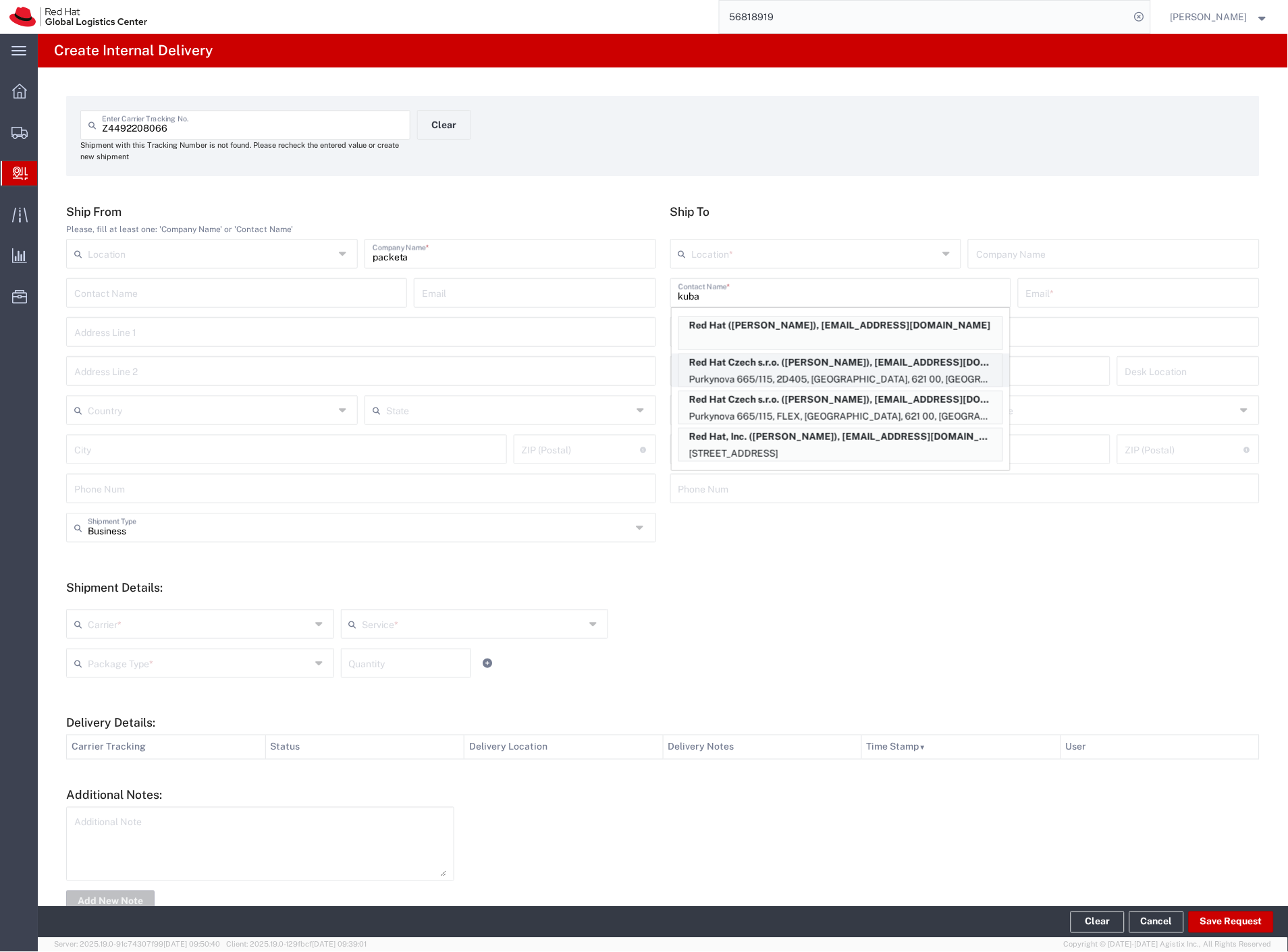
type input "621 00"
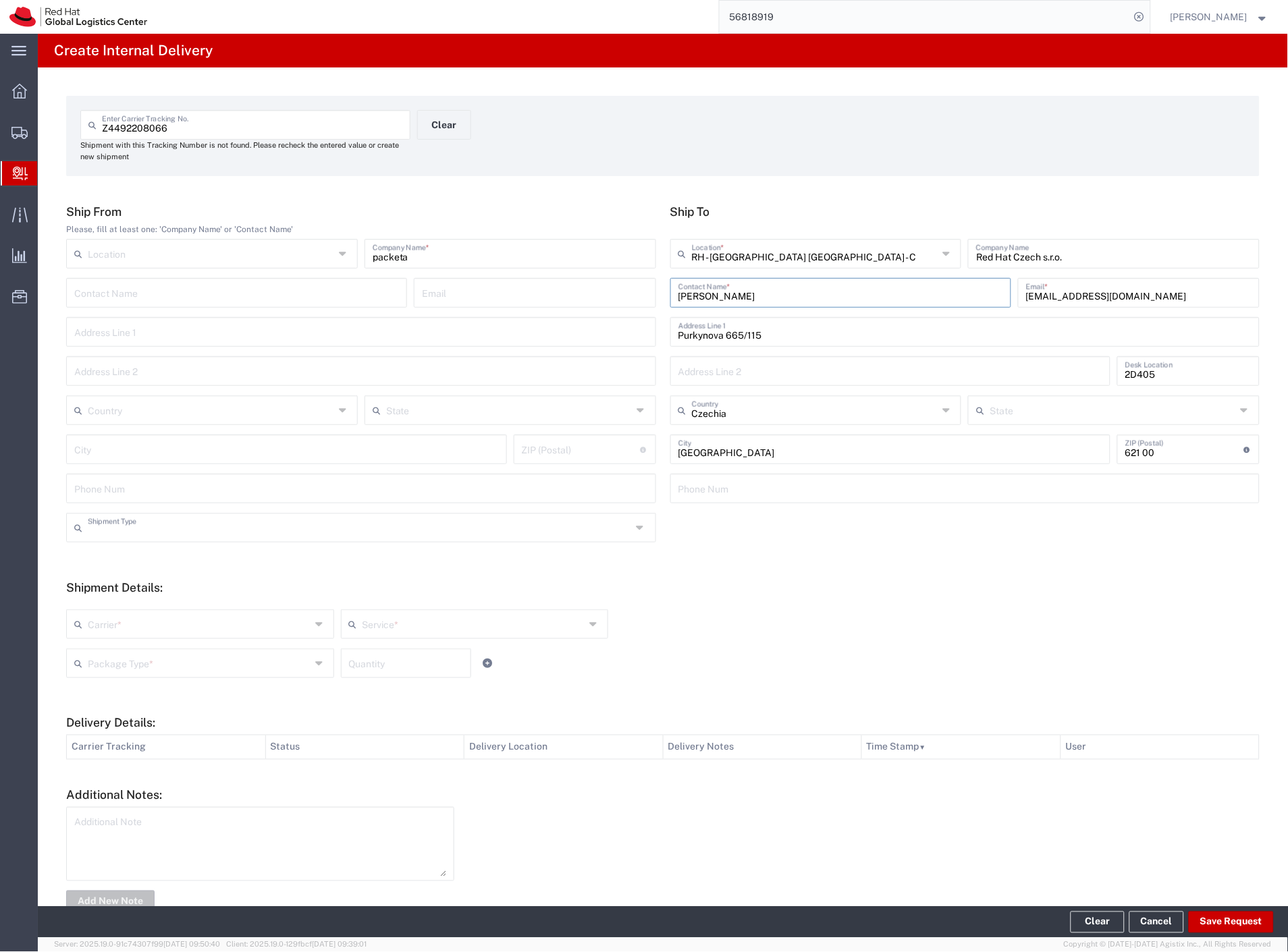
click at [149, 528] on input "text" at bounding box center [360, 527] width 544 height 24
click at [117, 624] on input "text" at bounding box center [199, 623] width 223 height 24
type input "Business"
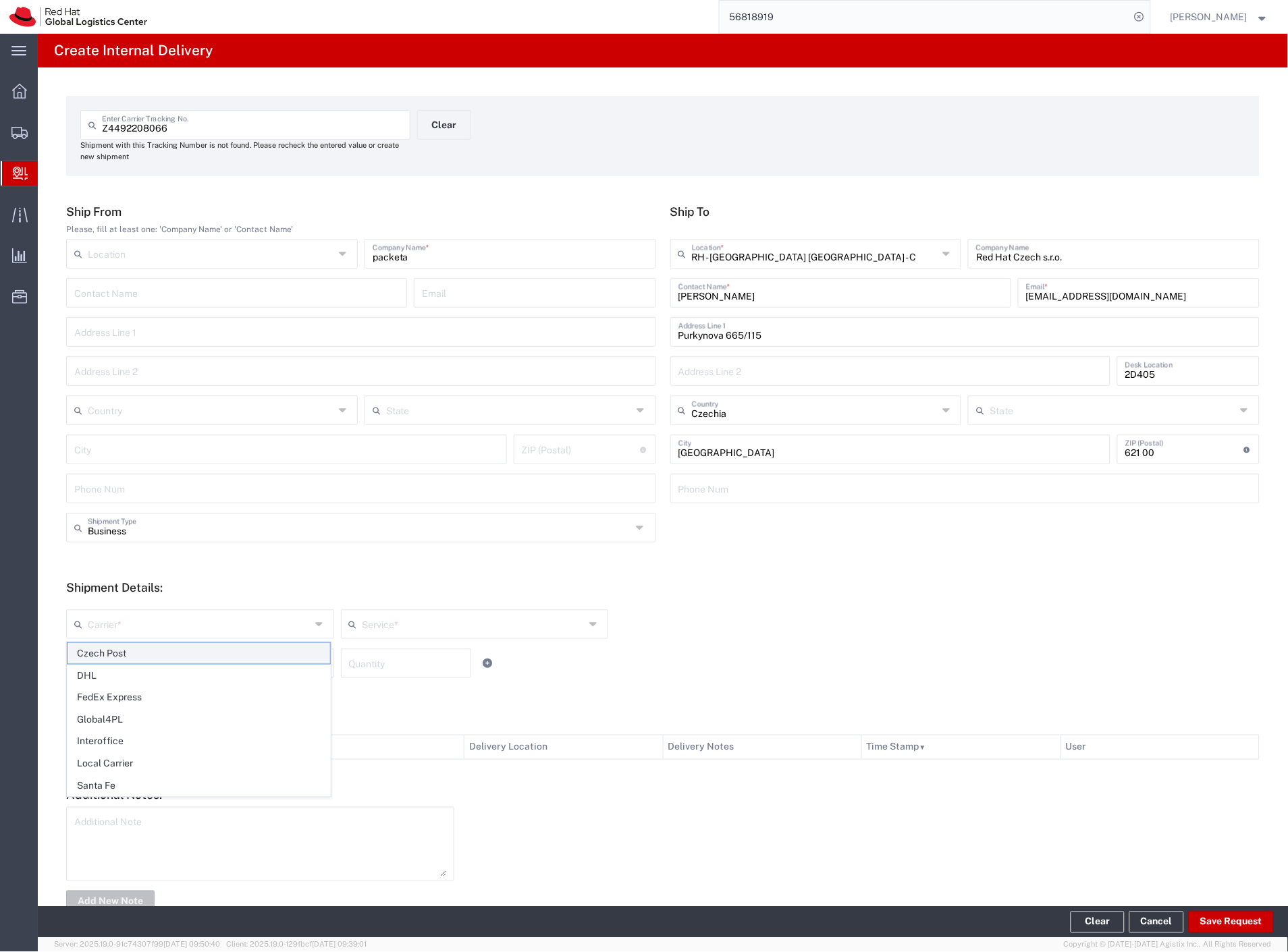
click at [115, 651] on span "Czech Post" at bounding box center [198, 653] width 263 height 21
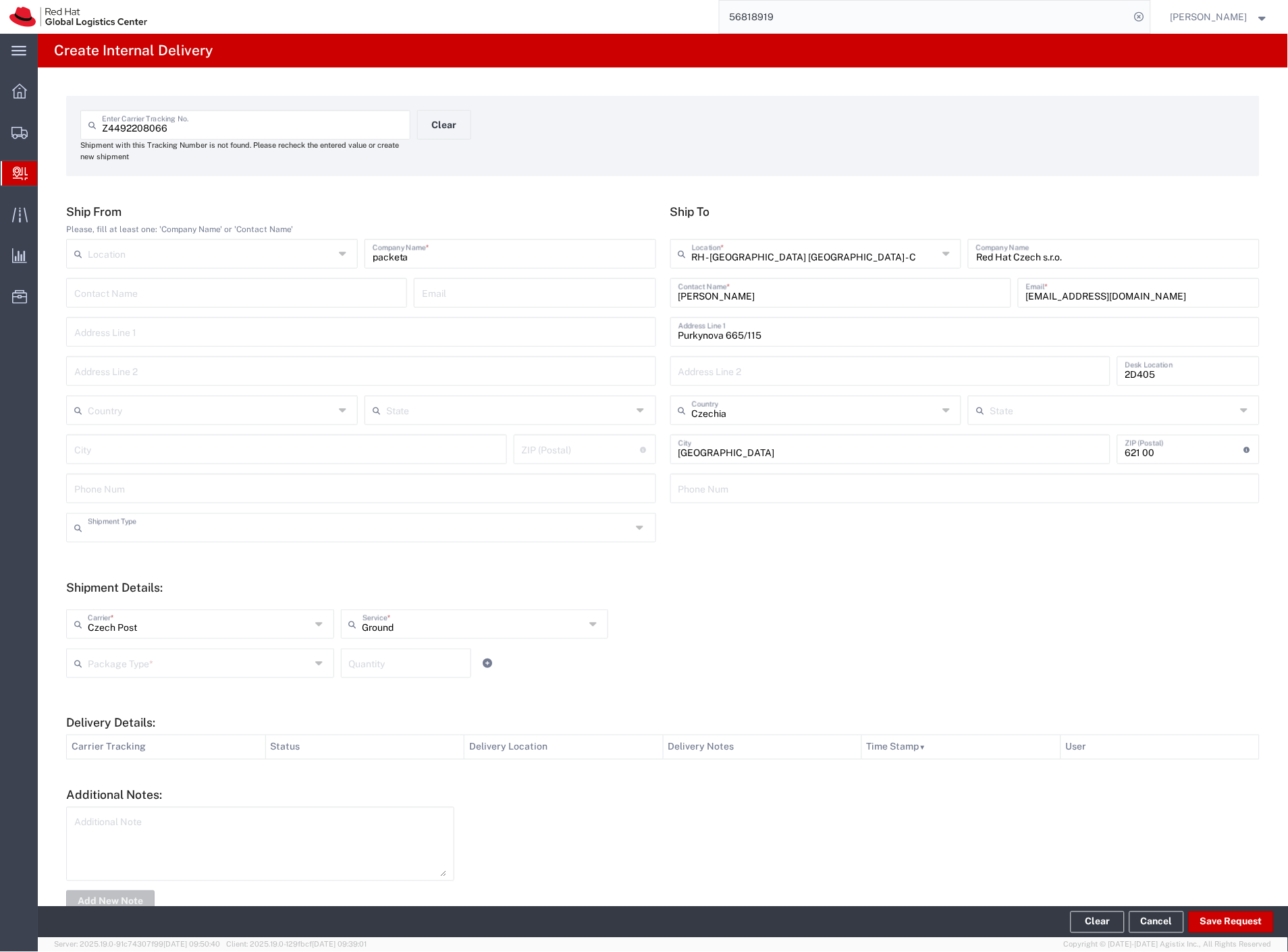
click at [129, 522] on input "text" at bounding box center [360, 527] width 544 height 24
drag, startPoint x: 123, startPoint y: 574, endPoint x: 125, endPoint y: 599, distance: 25.0
click at [123, 578] on span "Personal" at bounding box center [358, 579] width 582 height 21
click at [123, 665] on input "text" at bounding box center [199, 663] width 223 height 24
click at [144, 790] on span "Your Packaging" at bounding box center [198, 781] width 263 height 21
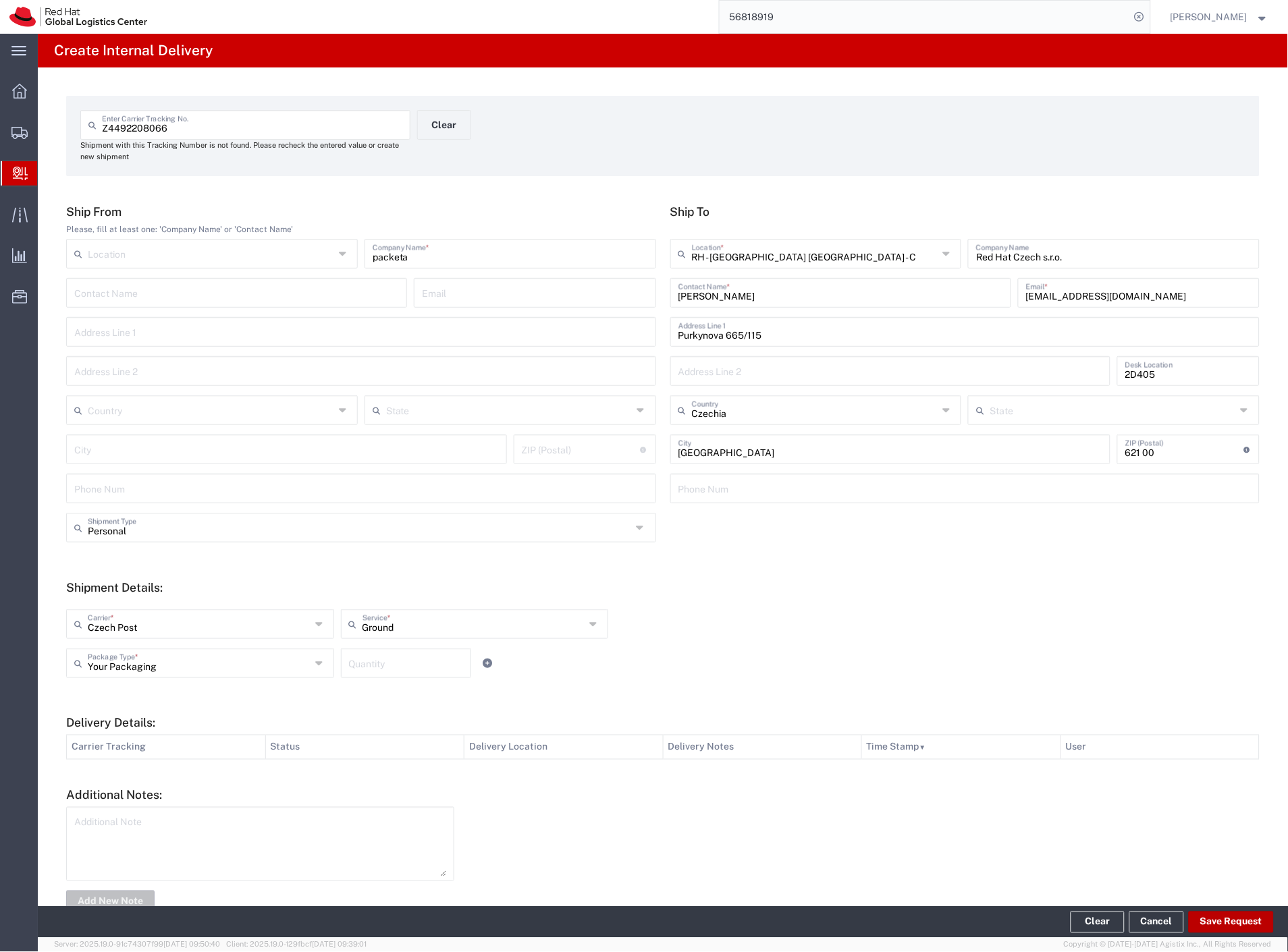
click at [1242, 920] on button "Save Request" at bounding box center [1230, 923] width 85 height 22
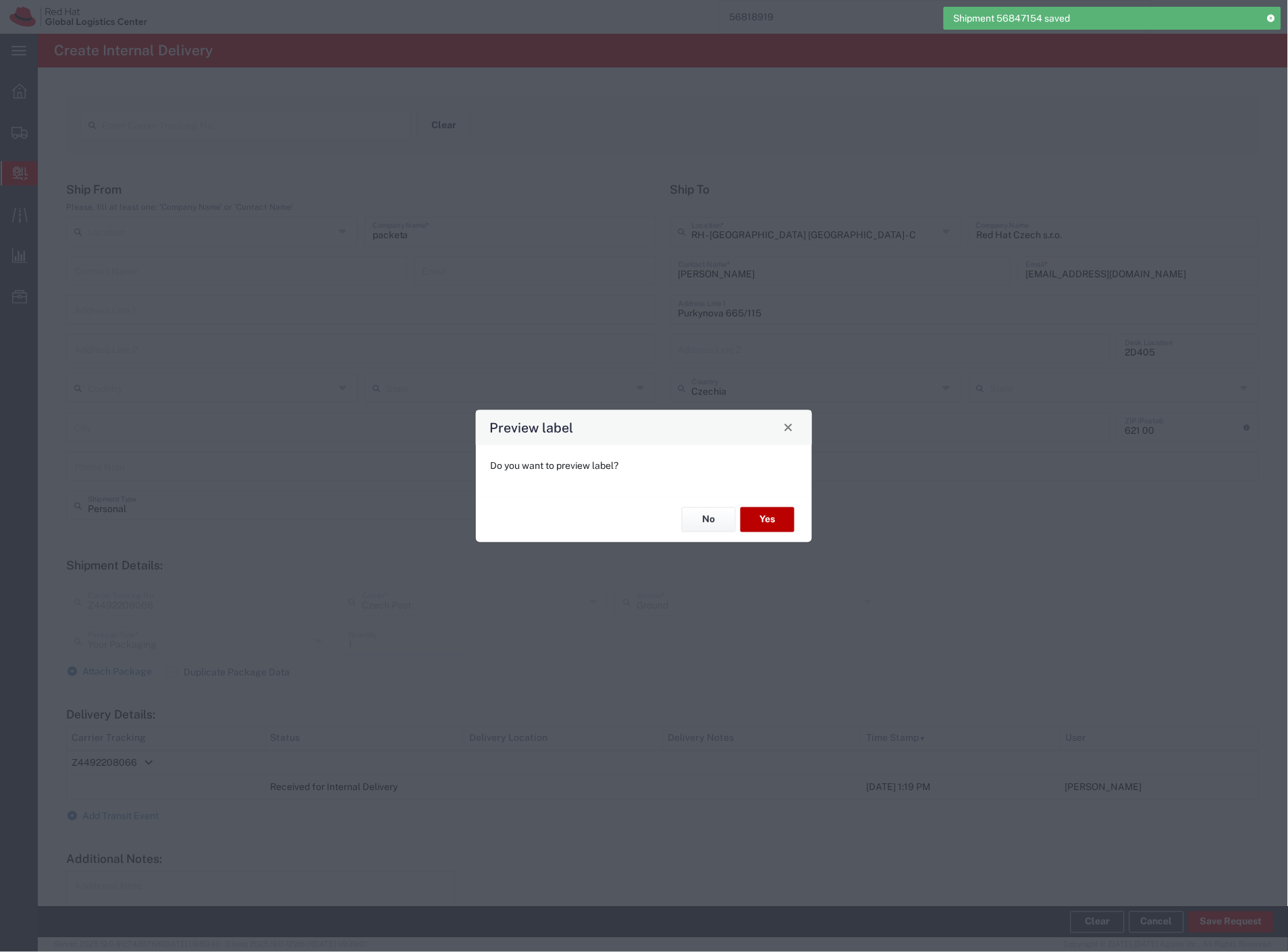
click at [754, 517] on button "Yes" at bounding box center [767, 519] width 54 height 25
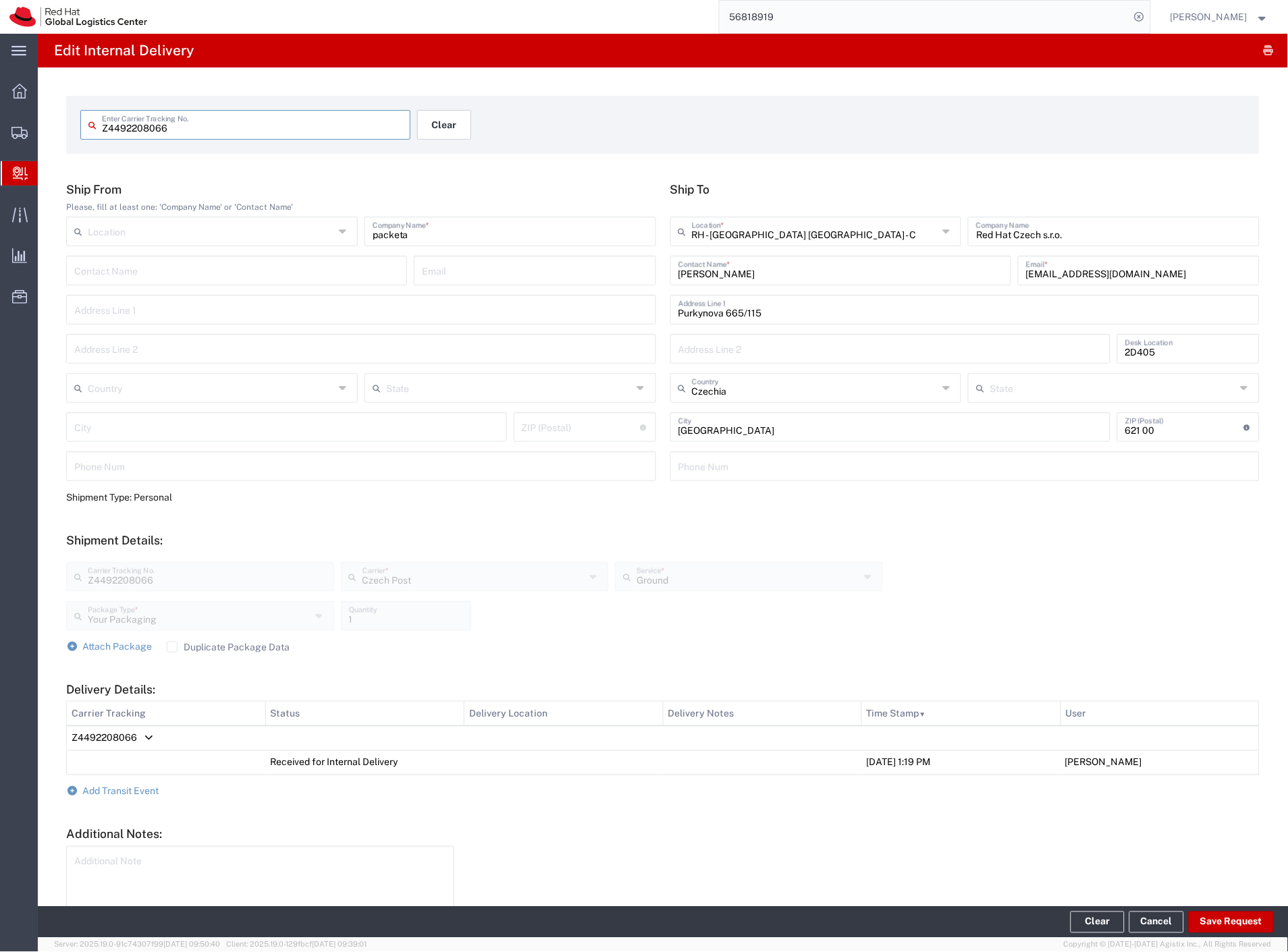
click at [446, 132] on button "Clear" at bounding box center [444, 125] width 54 height 30
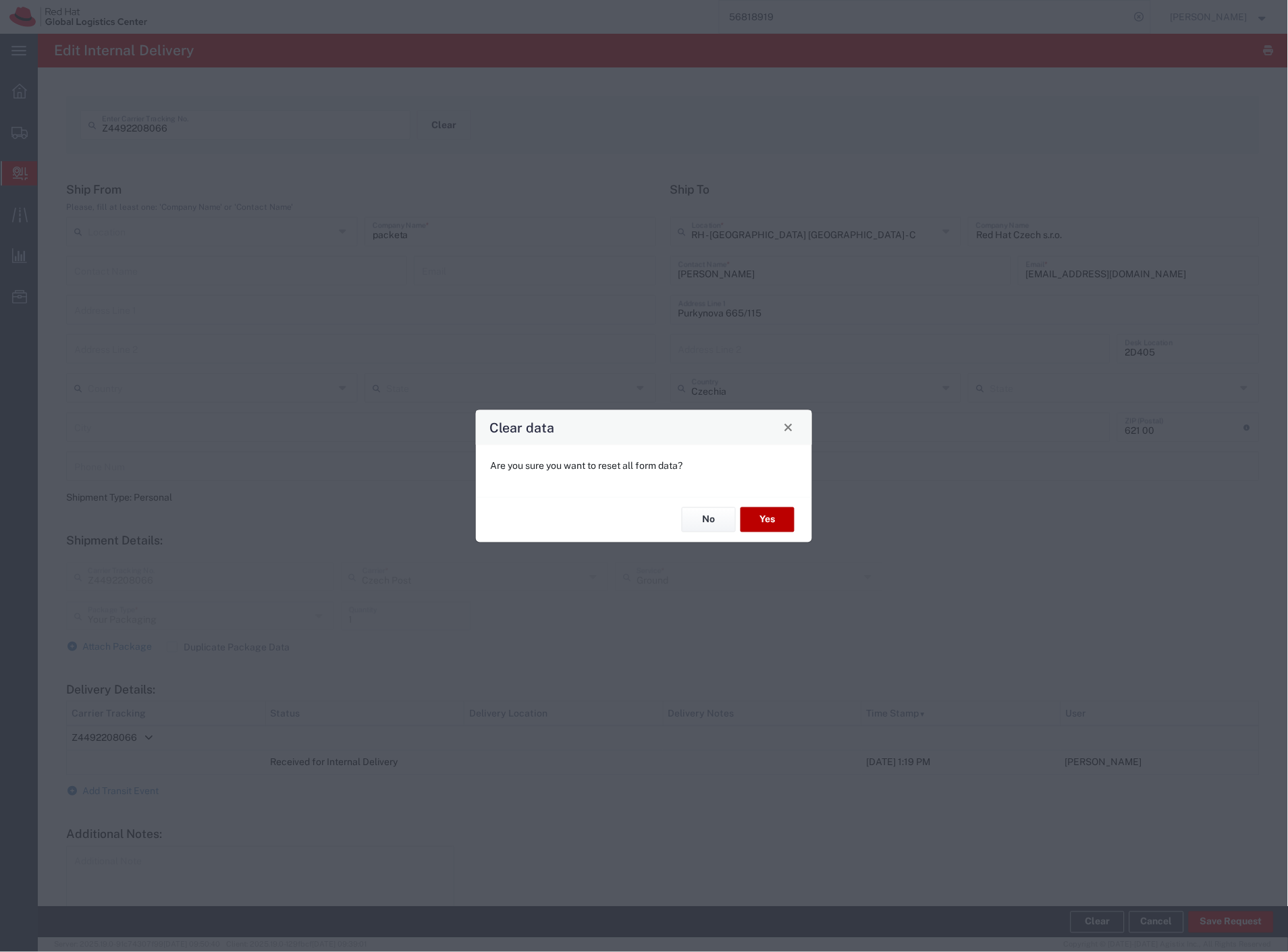
click at [779, 524] on button "Yes" at bounding box center [767, 519] width 54 height 25
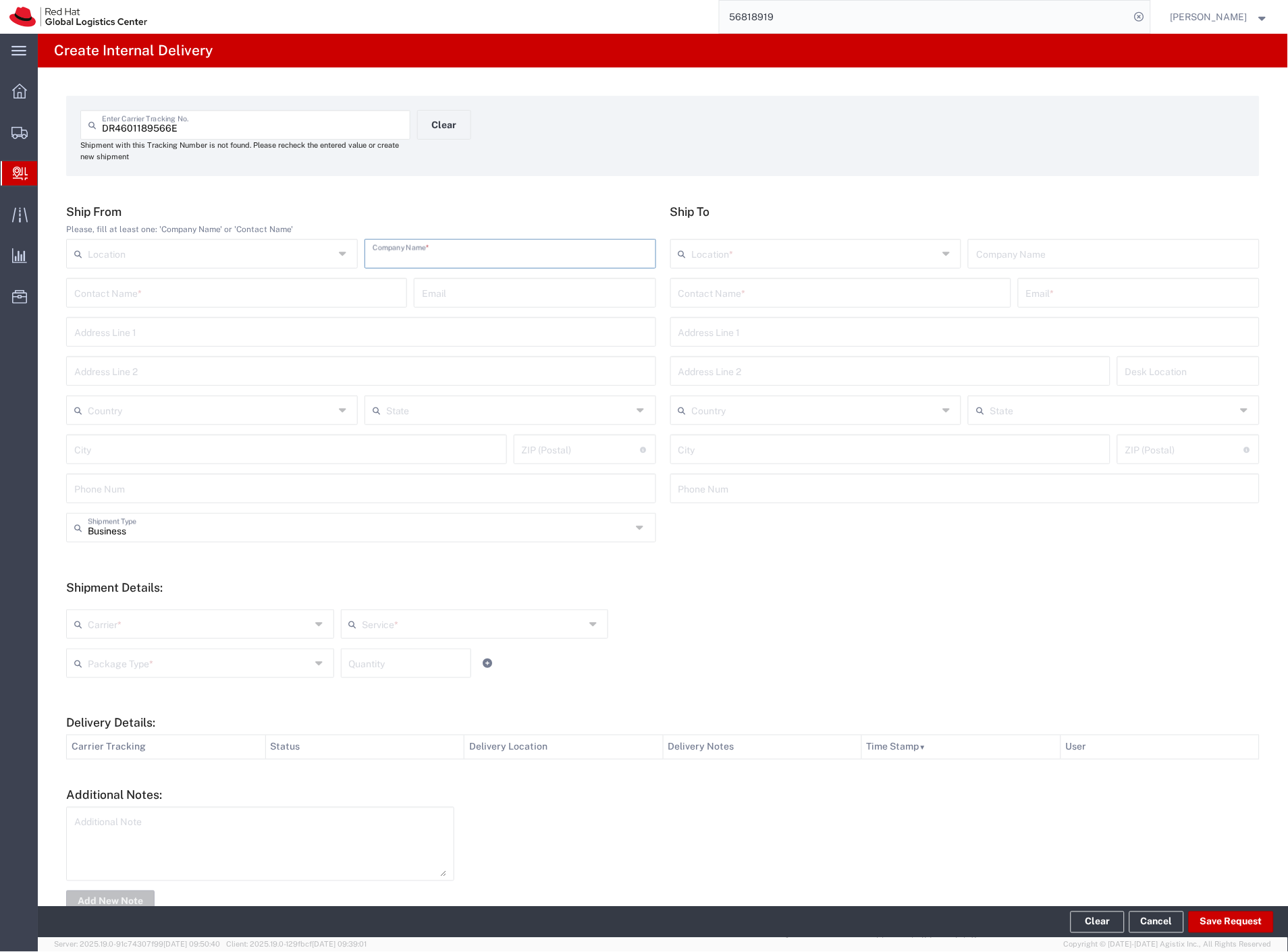
click at [459, 247] on input "text" at bounding box center [509, 253] width 275 height 24
click at [698, 300] on input "text" at bounding box center [840, 292] width 325 height 24
click at [792, 336] on p "Purkynova 665/115, 1C227, [GEOGRAPHIC_DATA], 621 00, [GEOGRAPHIC_DATA]" at bounding box center [840, 342] width 323 height 17
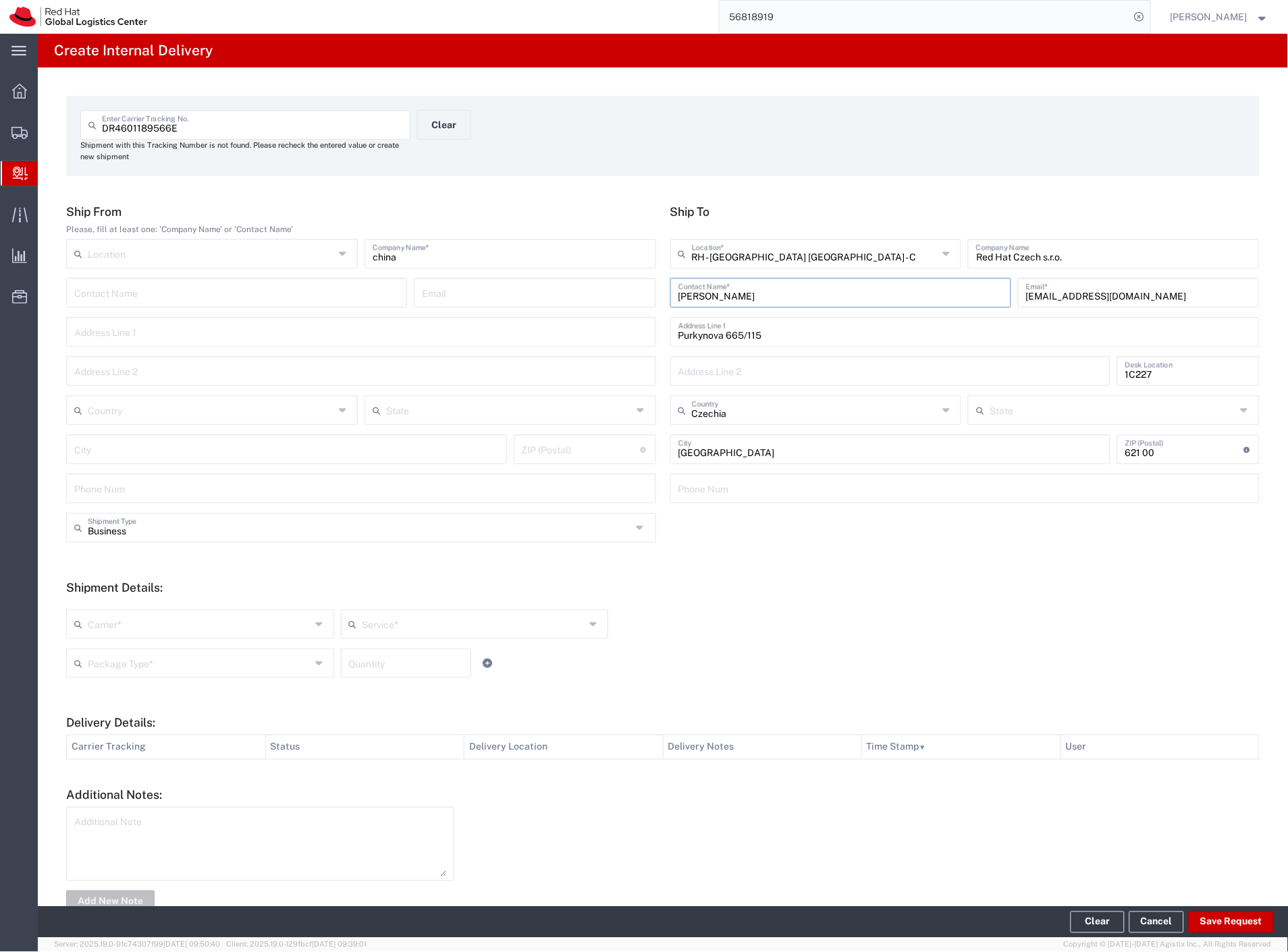
click at [138, 619] on div "Carrier *" at bounding box center [200, 624] width 268 height 30
click at [123, 651] on span "Czech Post" at bounding box center [198, 653] width 263 height 21
click at [123, 653] on input "text" at bounding box center [199, 663] width 223 height 24
click at [137, 771] on span "Your Packaging" at bounding box center [198, 781] width 263 height 21
click at [1231, 927] on button "Save Request" at bounding box center [1230, 923] width 85 height 22
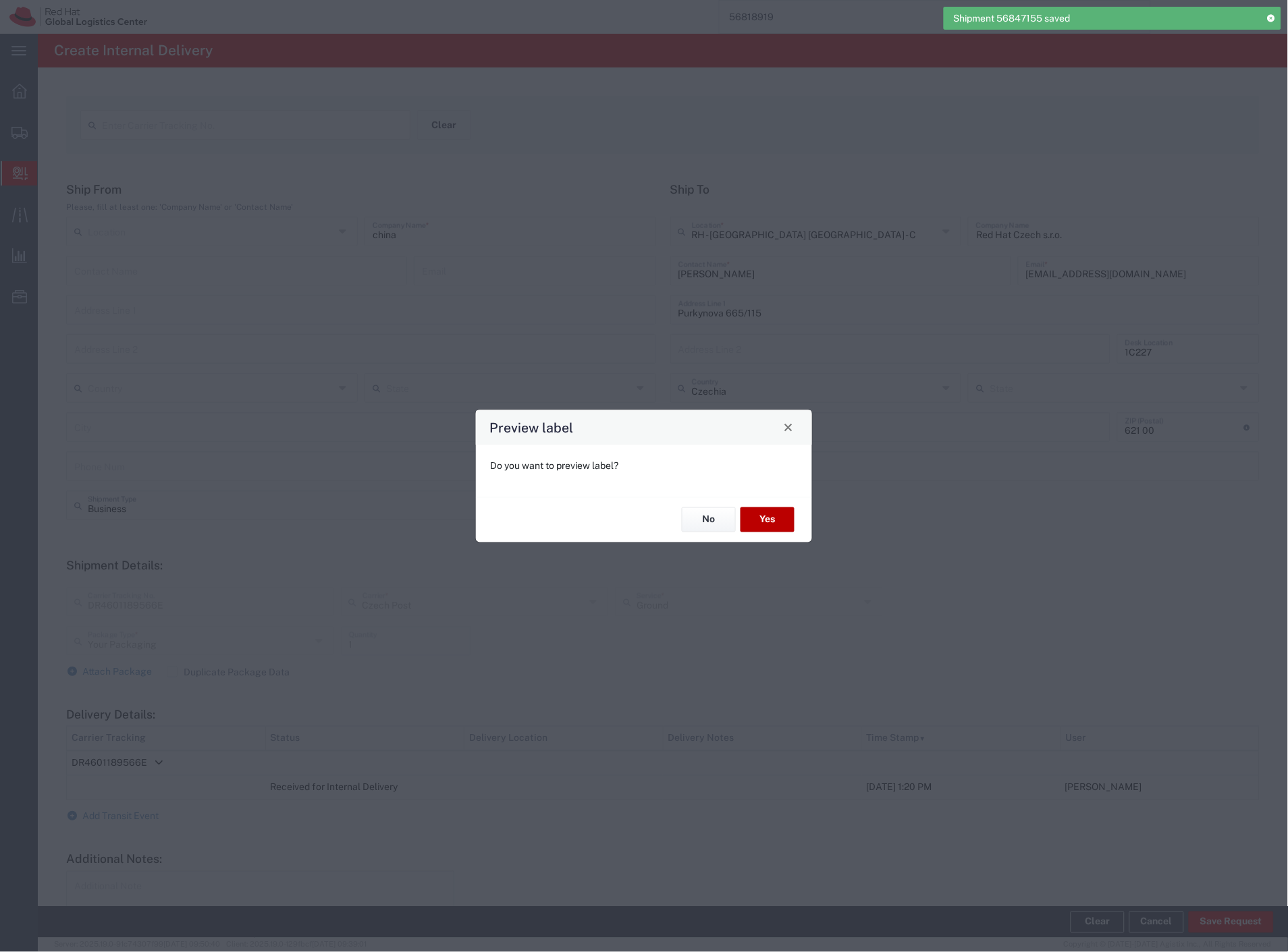
click at [777, 513] on button "Yes" at bounding box center [767, 519] width 54 height 25
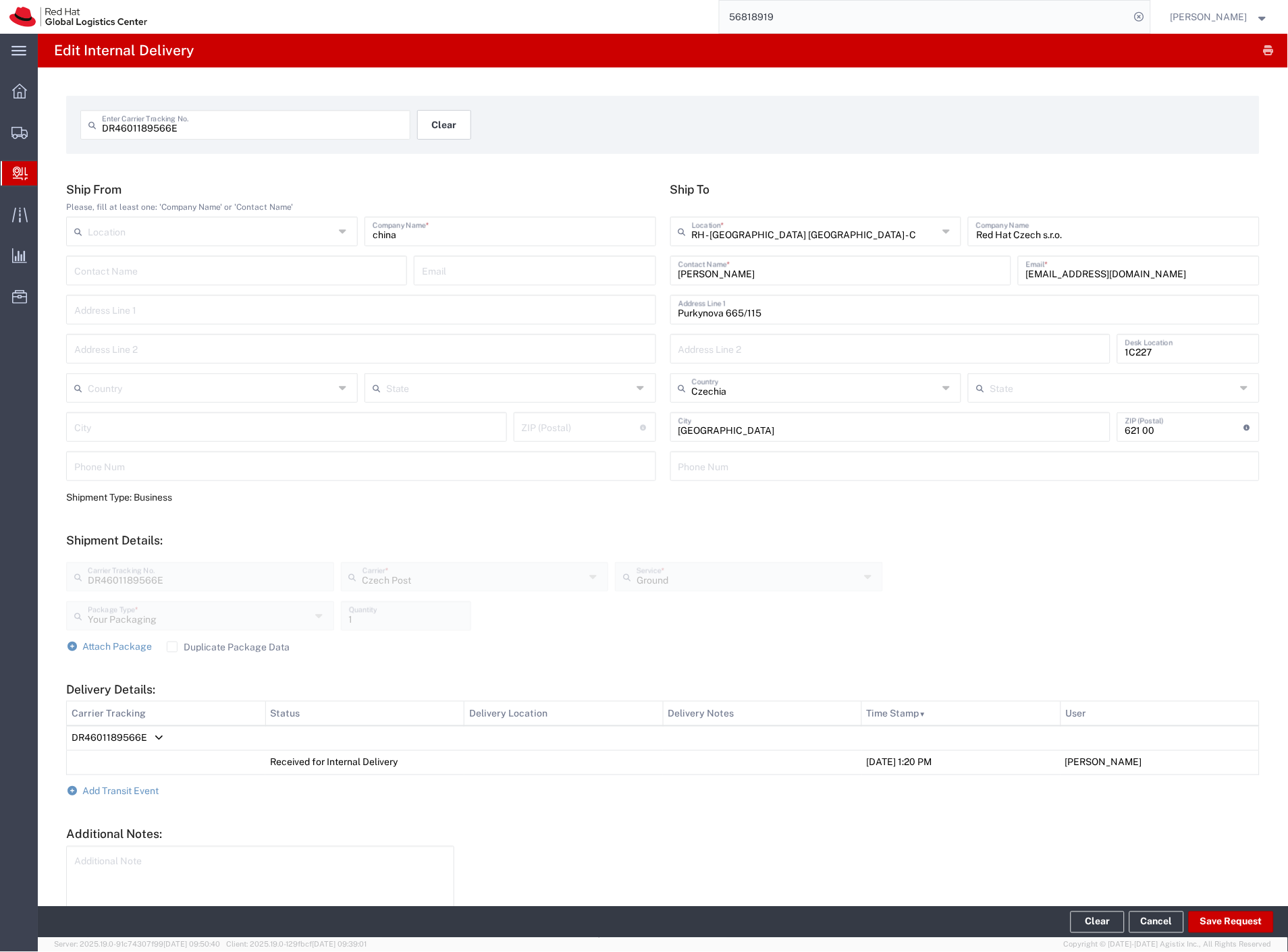
click at [455, 128] on button "Clear" at bounding box center [444, 125] width 54 height 30
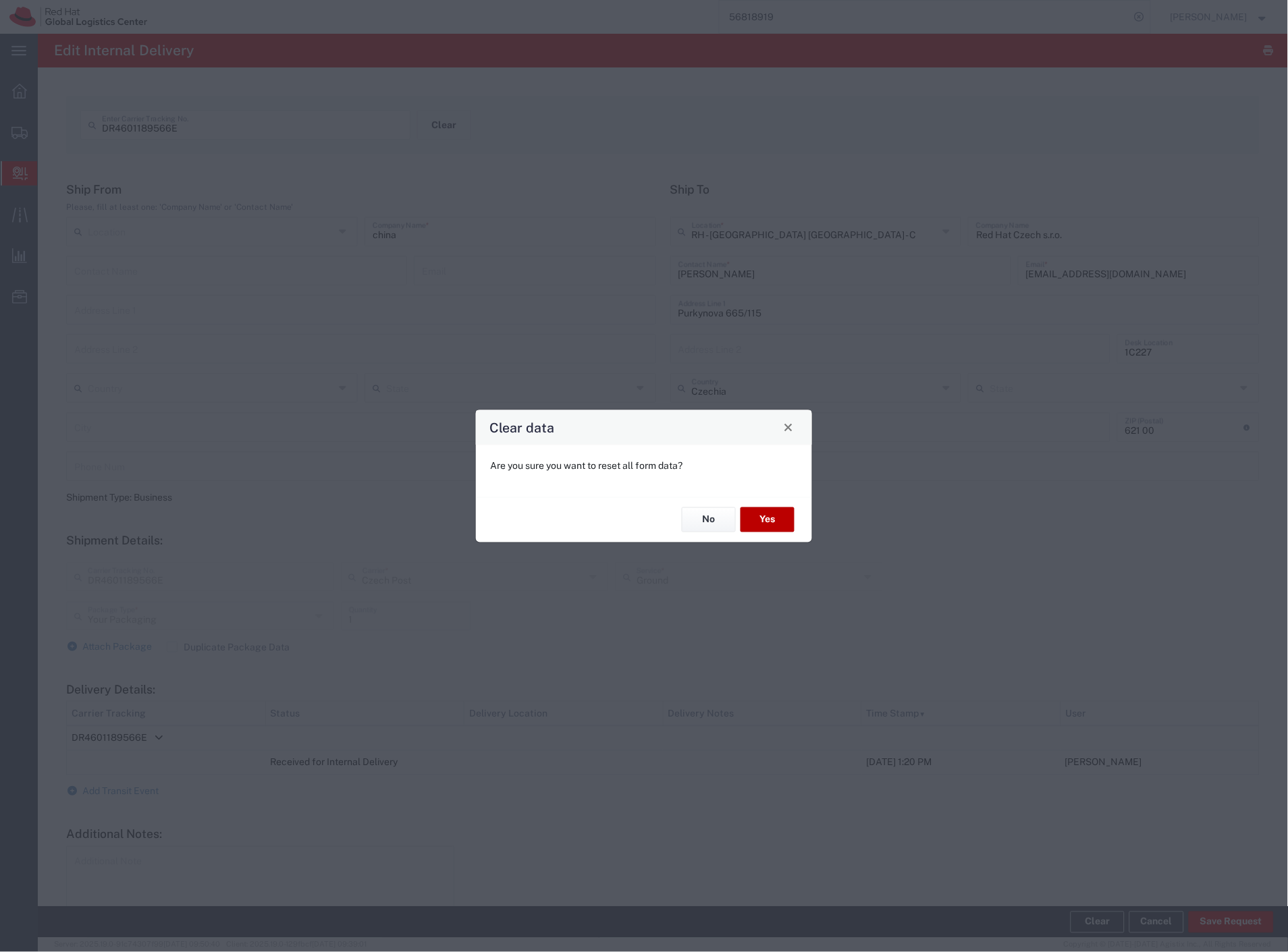
click at [783, 516] on button "Yes" at bounding box center [767, 519] width 54 height 25
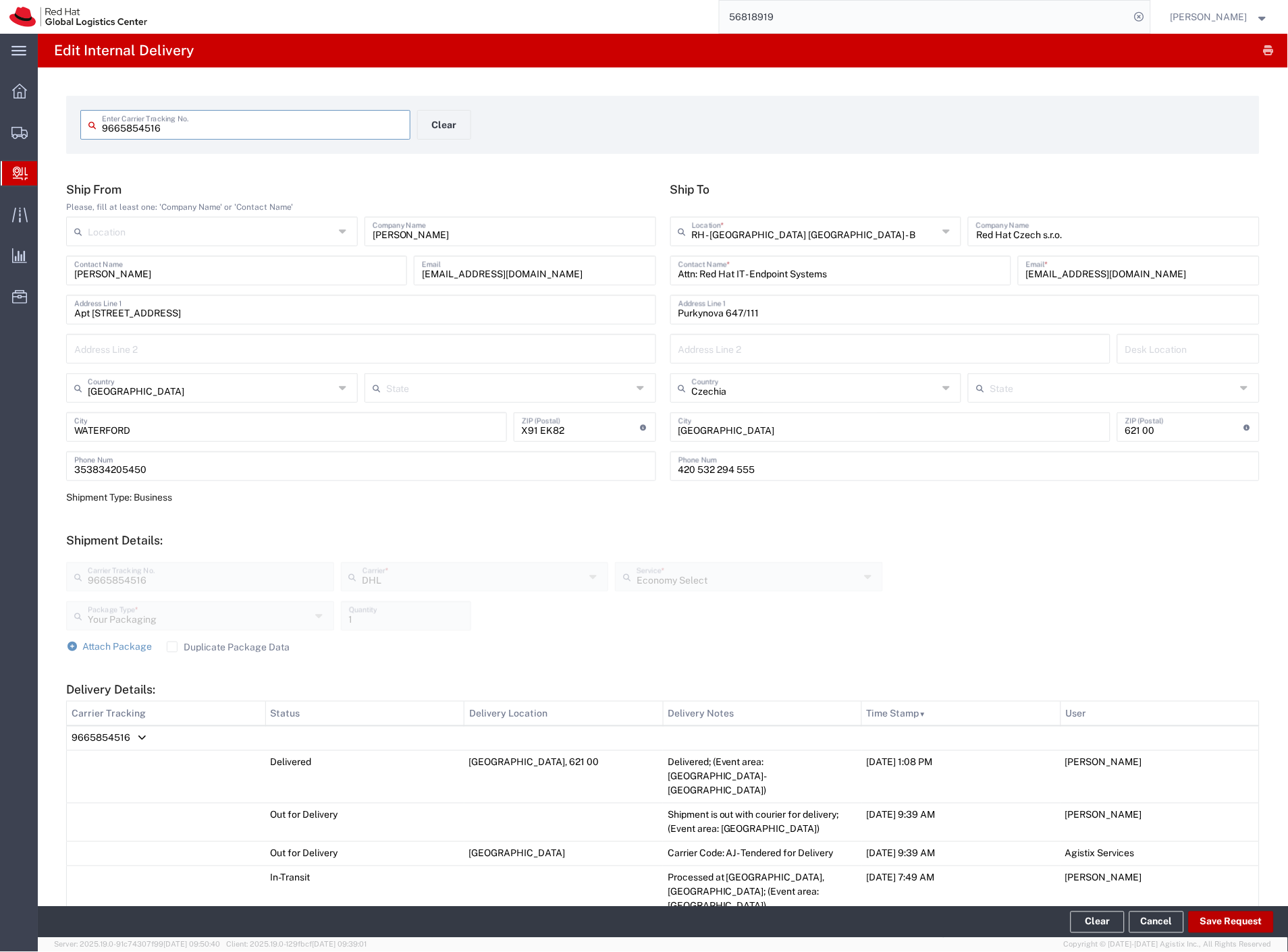
drag, startPoint x: 240, startPoint y: 123, endPoint x: 1247, endPoint y: 913, distance: 1279.9
click at [1247, 913] on button "Save Request" at bounding box center [1230, 923] width 85 height 22
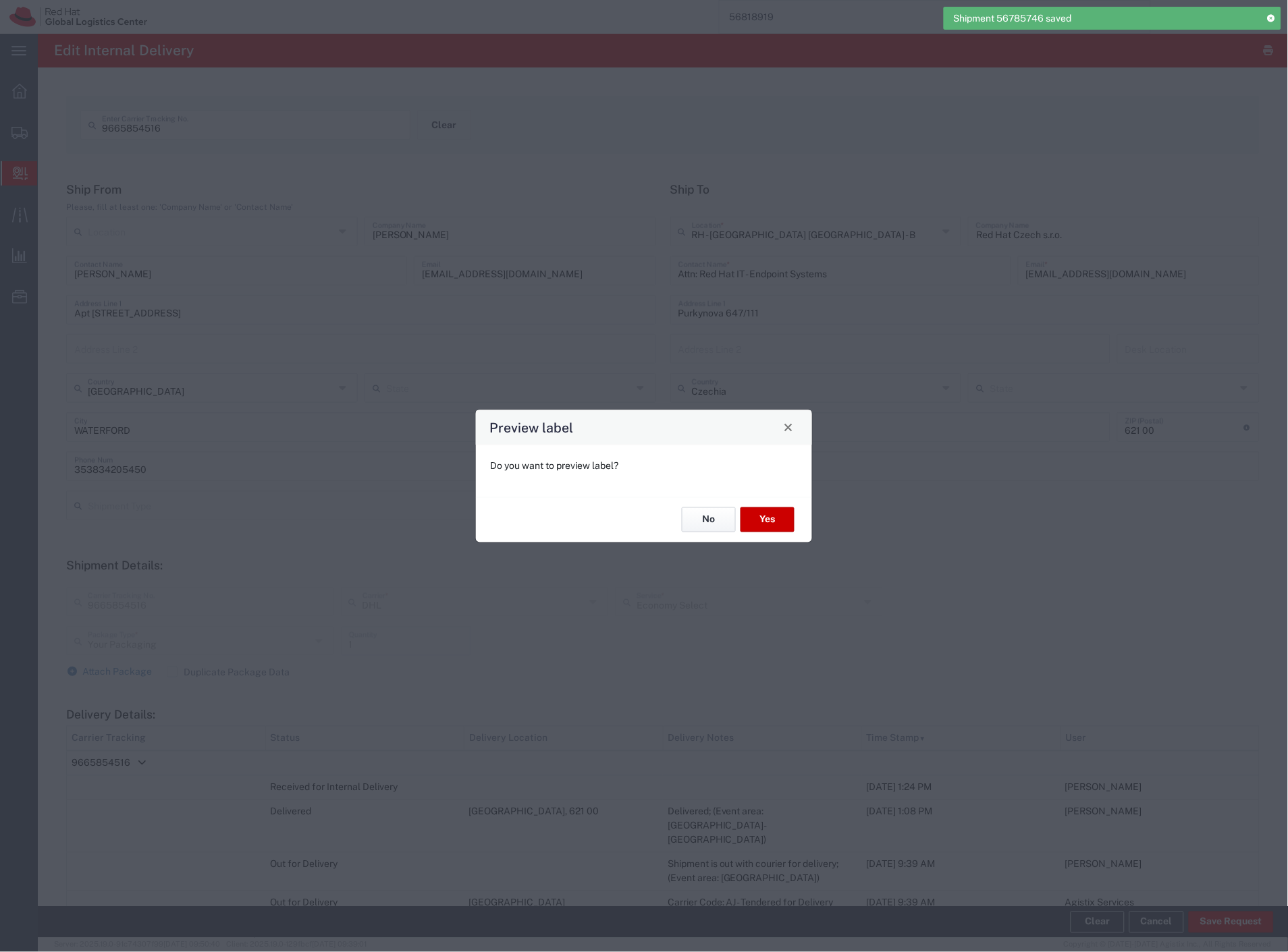
click at [714, 527] on button "No" at bounding box center [709, 519] width 54 height 25
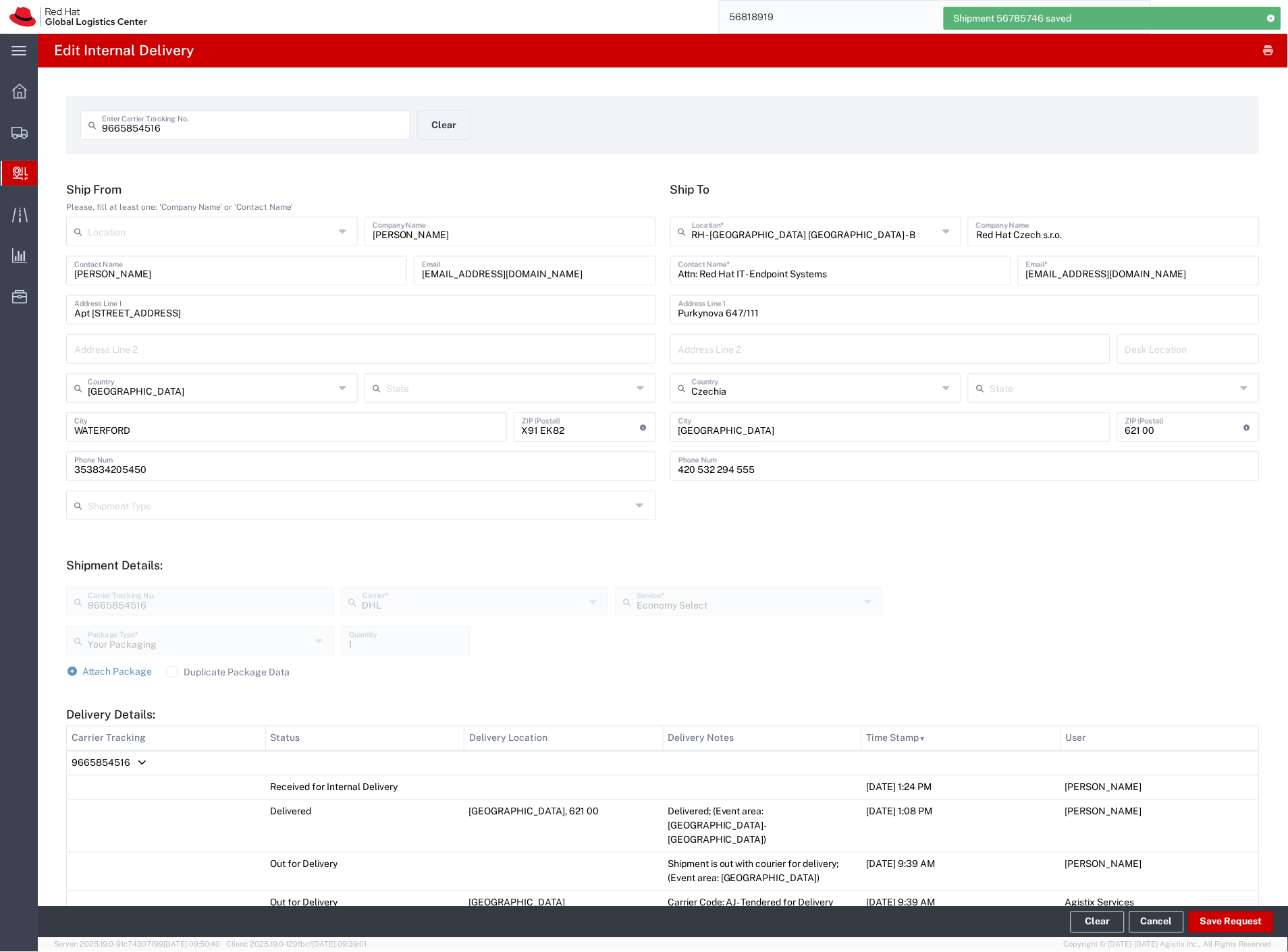
click at [119, 758] on span "9665854516" at bounding box center [101, 763] width 59 height 11
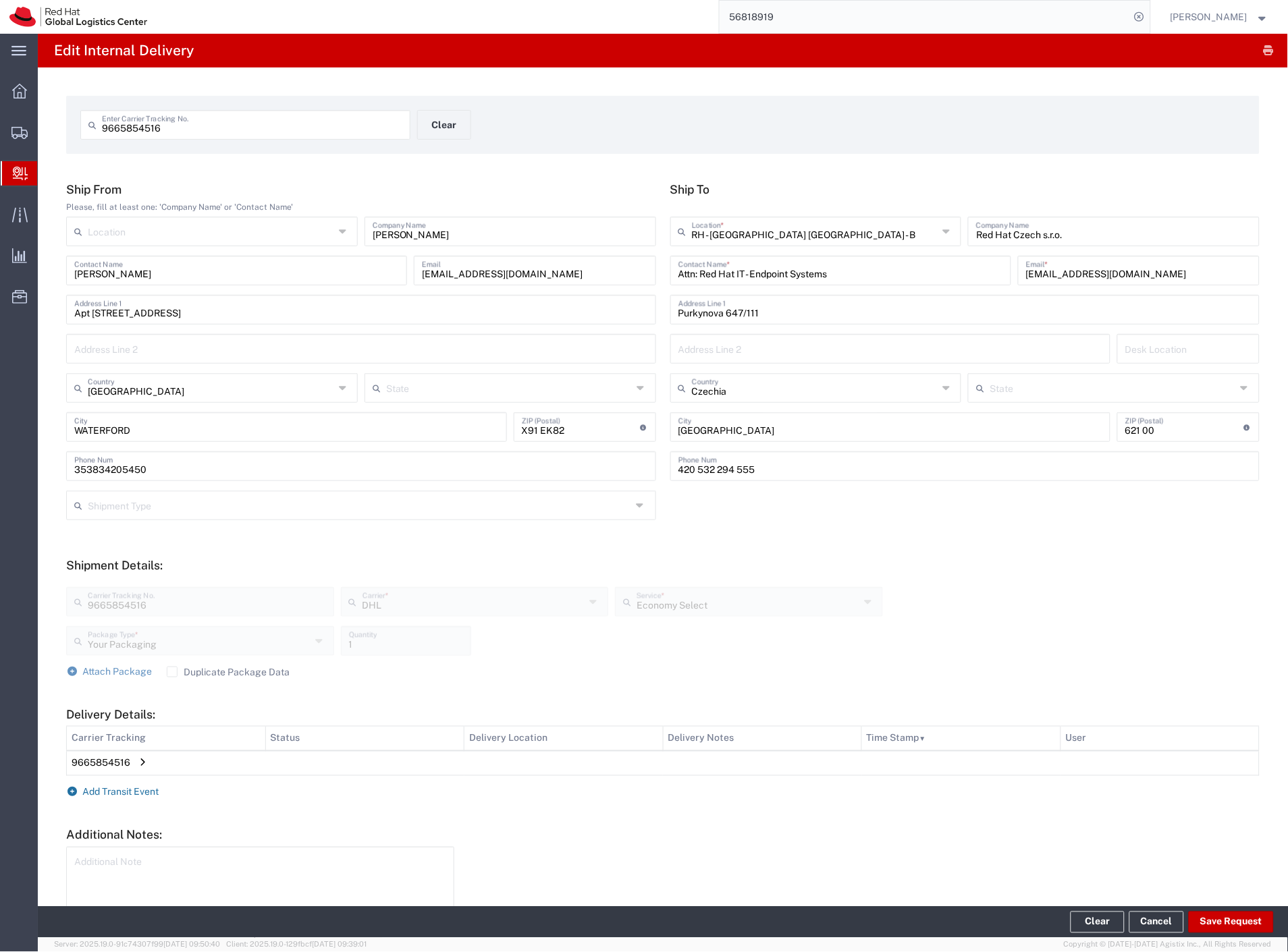
click at [123, 787] on span "Add Transit Event" at bounding box center [121, 792] width 76 height 11
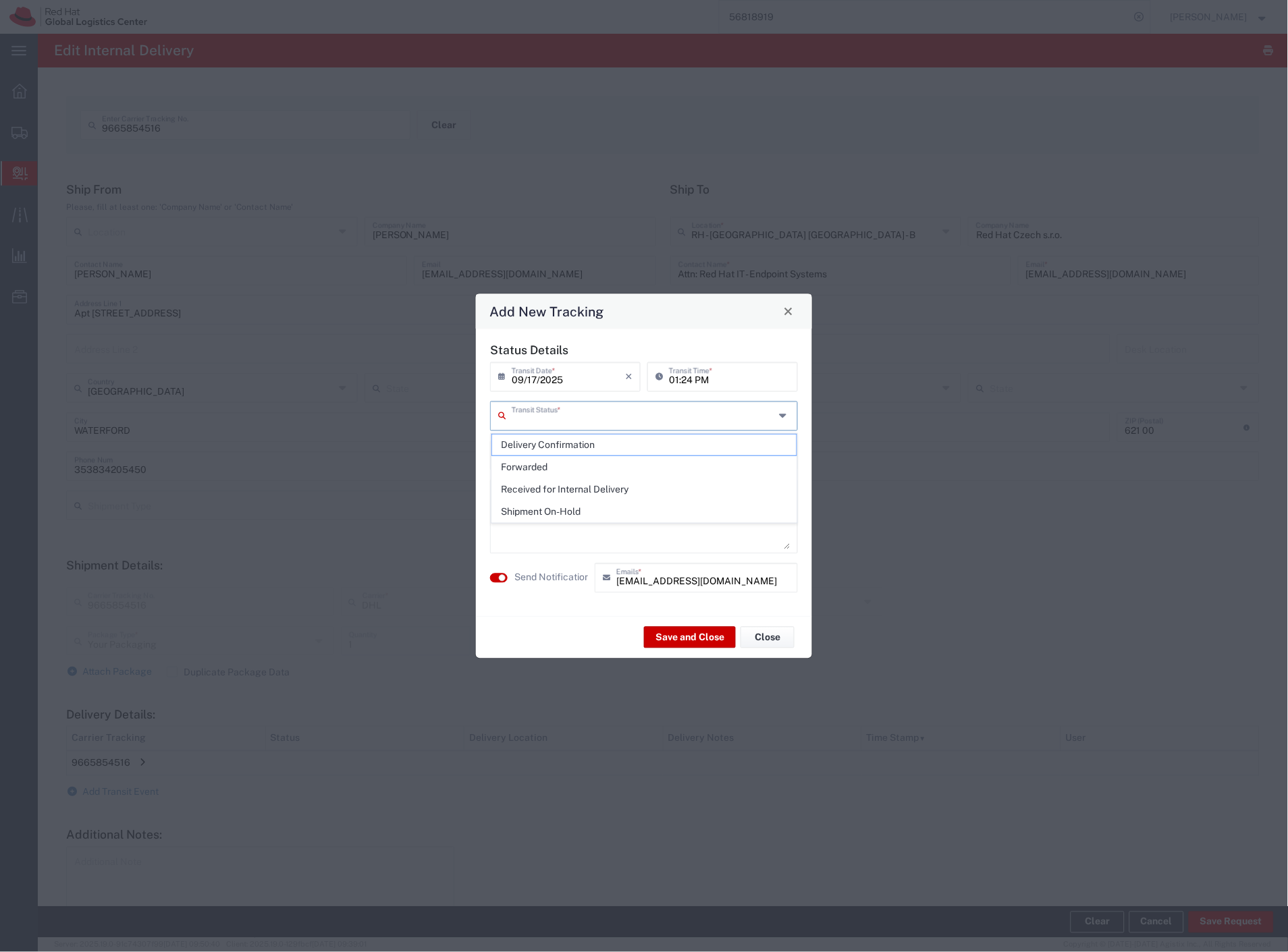
drag, startPoint x: 733, startPoint y: 420, endPoint x: 717, endPoint y: 432, distance: 19.8
click at [731, 420] on input "text" at bounding box center [643, 415] width 263 height 24
click at [609, 507] on span "Shipment On-Hold" at bounding box center [644, 511] width 305 height 21
drag, startPoint x: 548, startPoint y: 578, endPoint x: 634, endPoint y: 597, distance: 88.4
click at [548, 579] on label "Send Notification" at bounding box center [552, 578] width 76 height 14
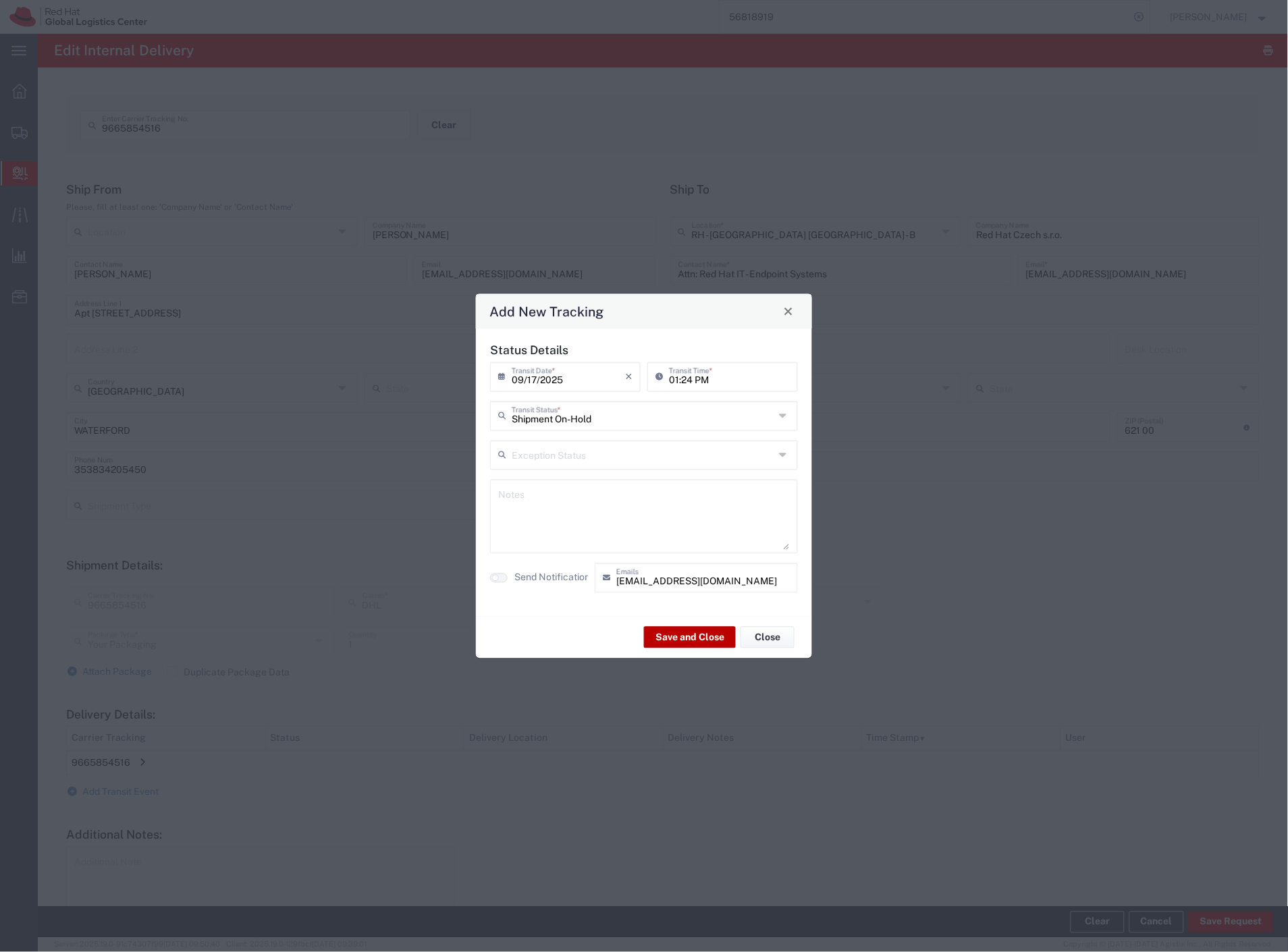
click at [684, 634] on button "Save and Close" at bounding box center [690, 638] width 92 height 22
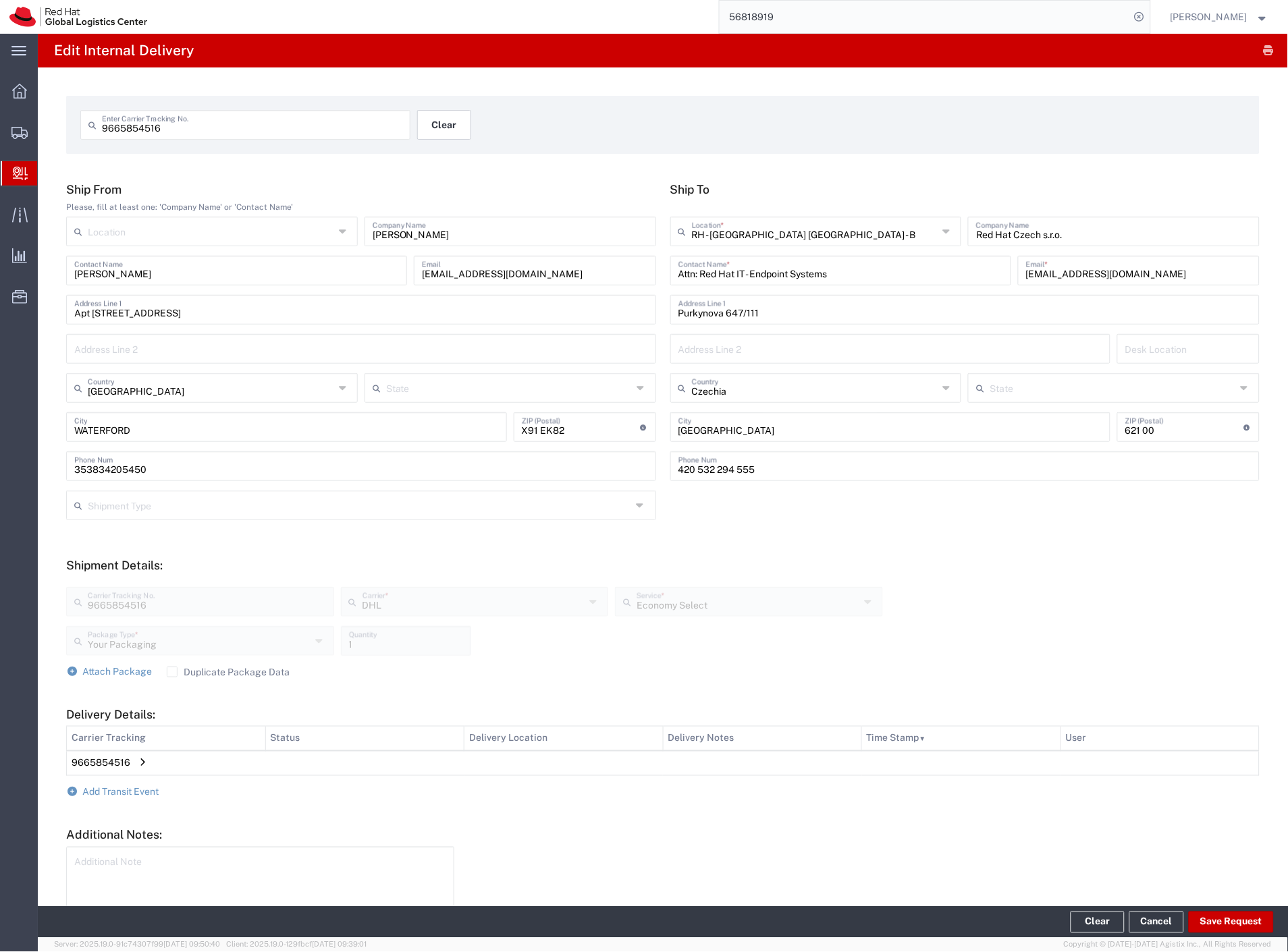
click at [448, 132] on button "Clear" at bounding box center [444, 125] width 54 height 30
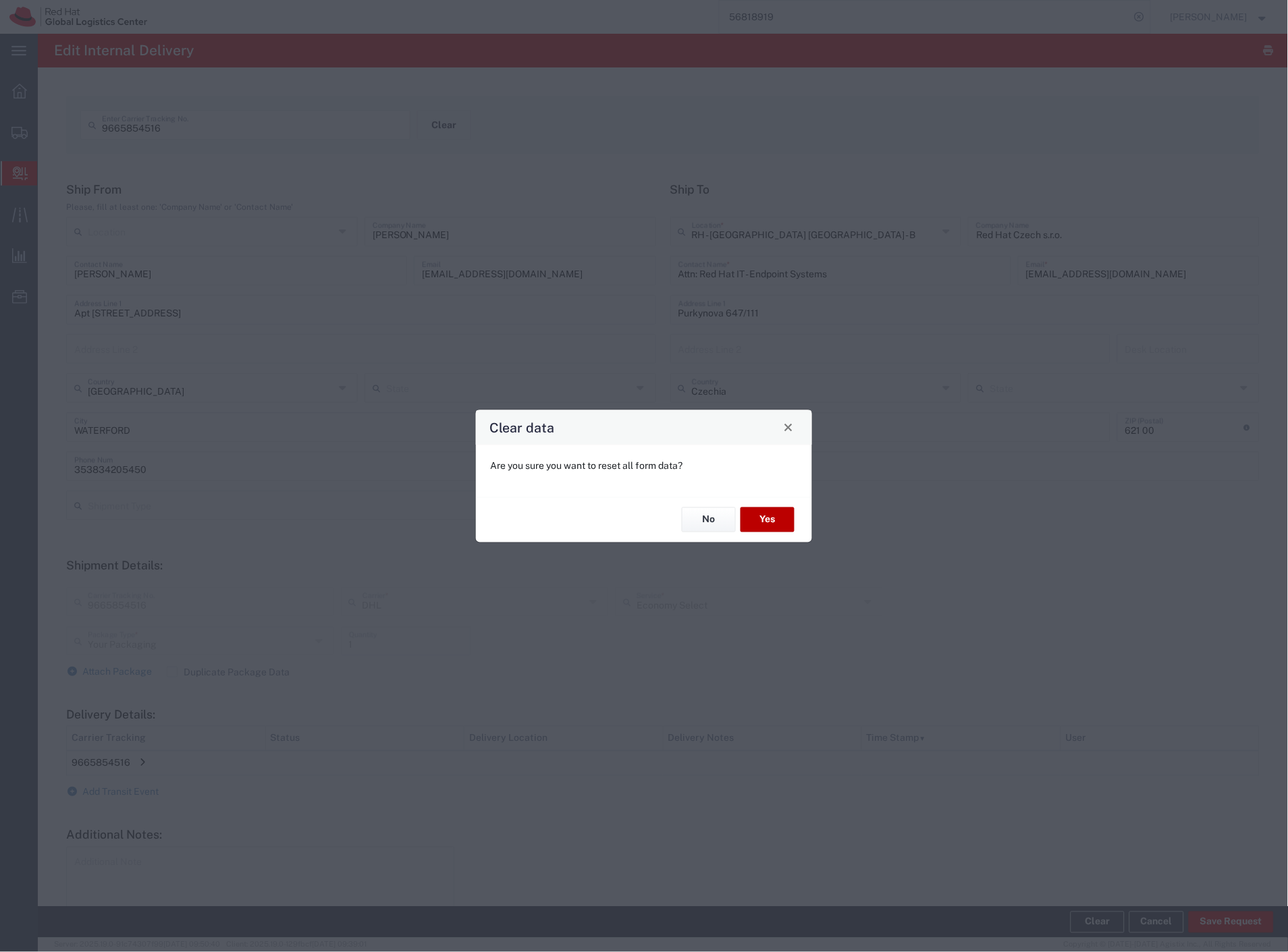
click at [760, 522] on button "Yes" at bounding box center [767, 519] width 54 height 25
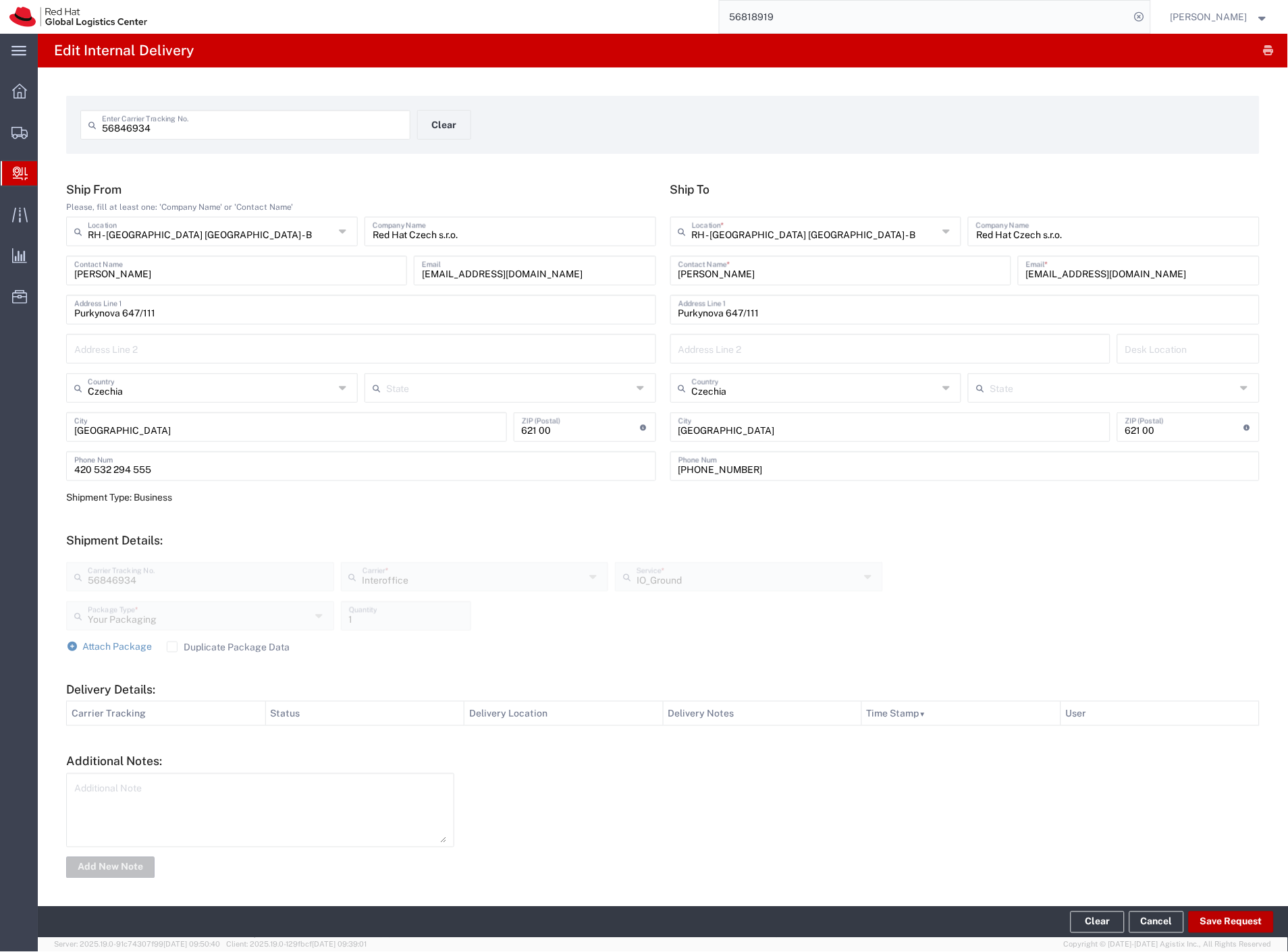
click at [1224, 918] on button "Save Request" at bounding box center [1230, 923] width 85 height 22
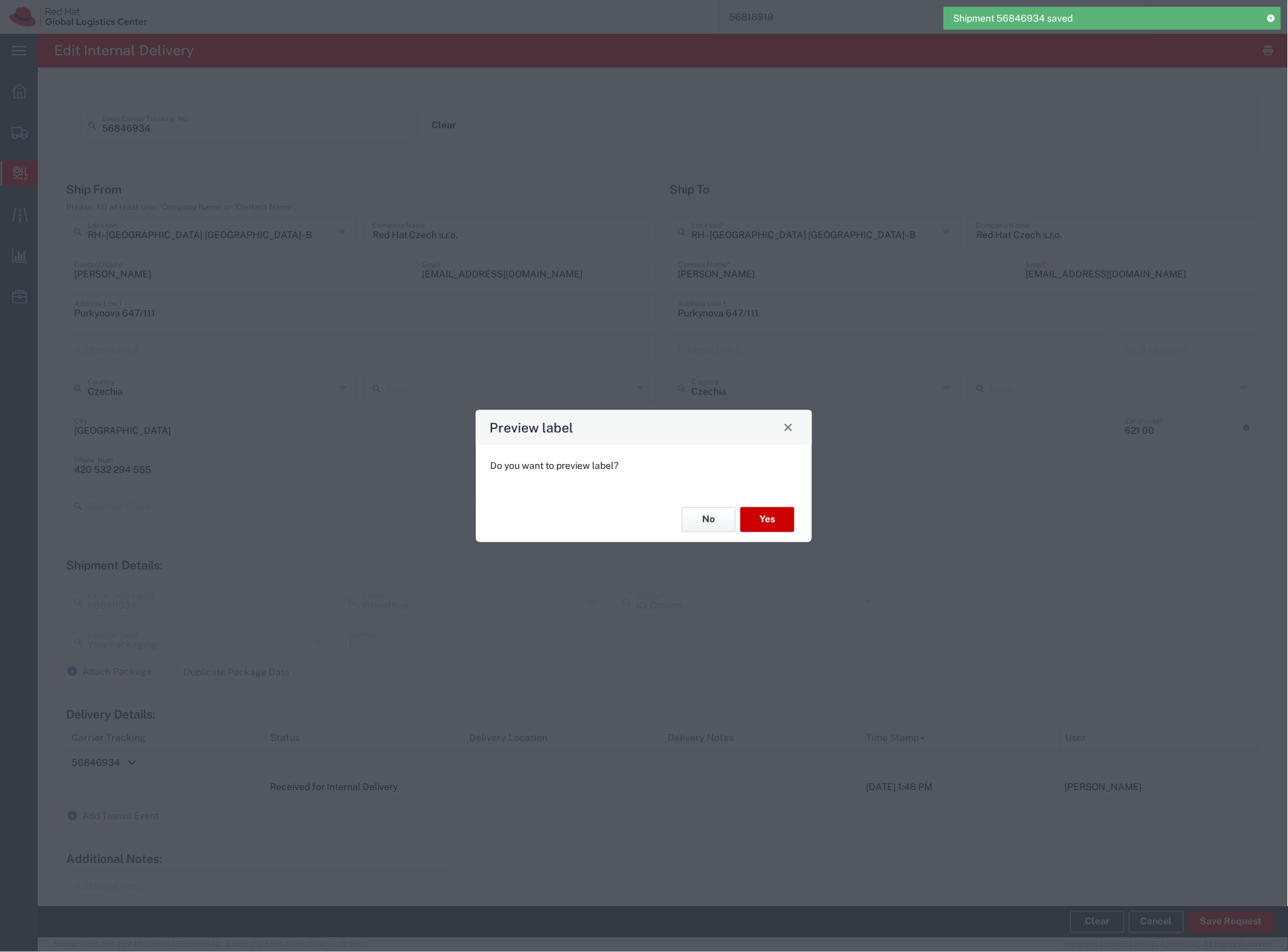
click at [723, 520] on button "No" at bounding box center [709, 519] width 54 height 25
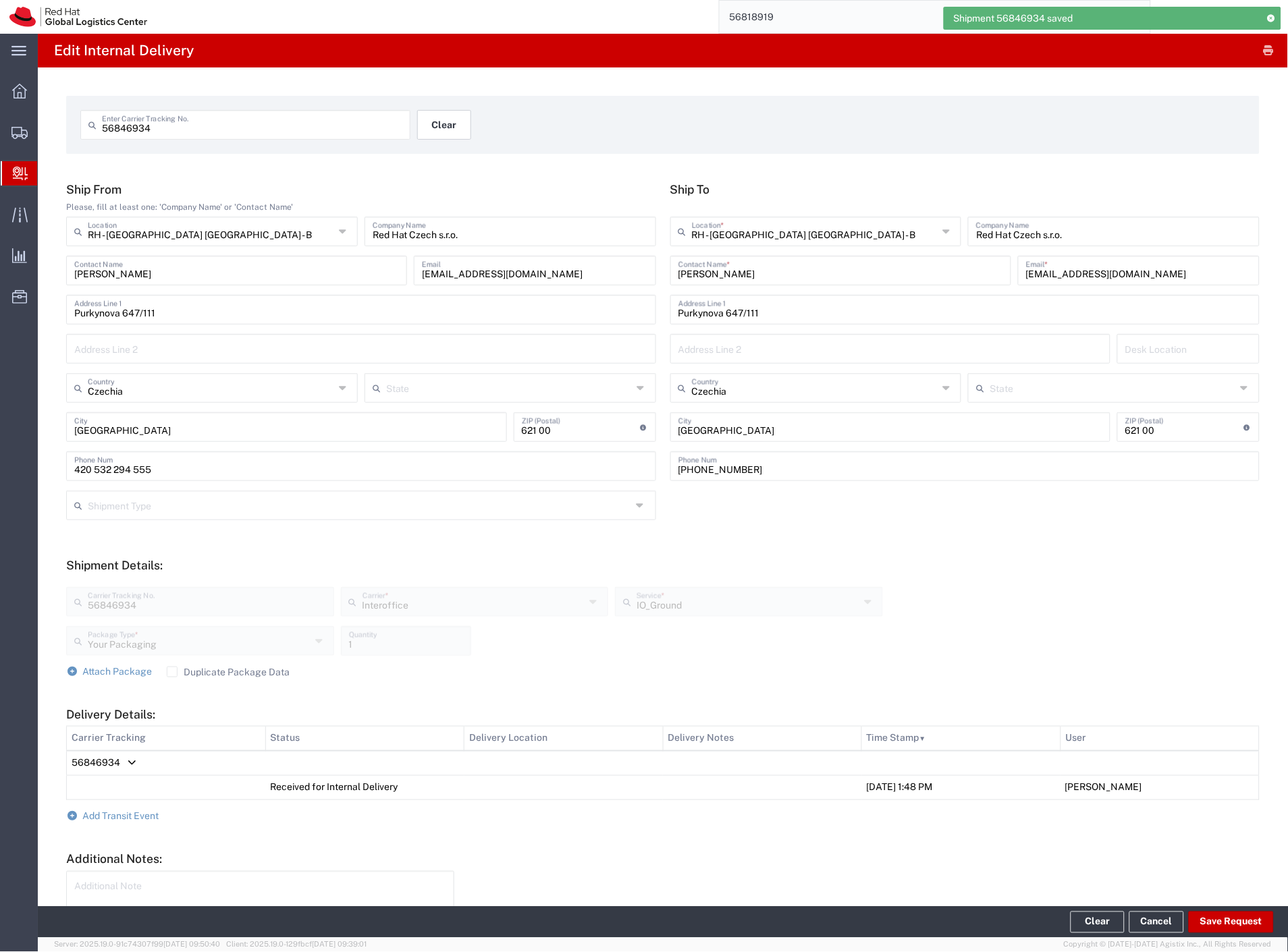
click at [447, 126] on button "Clear" at bounding box center [444, 125] width 54 height 30
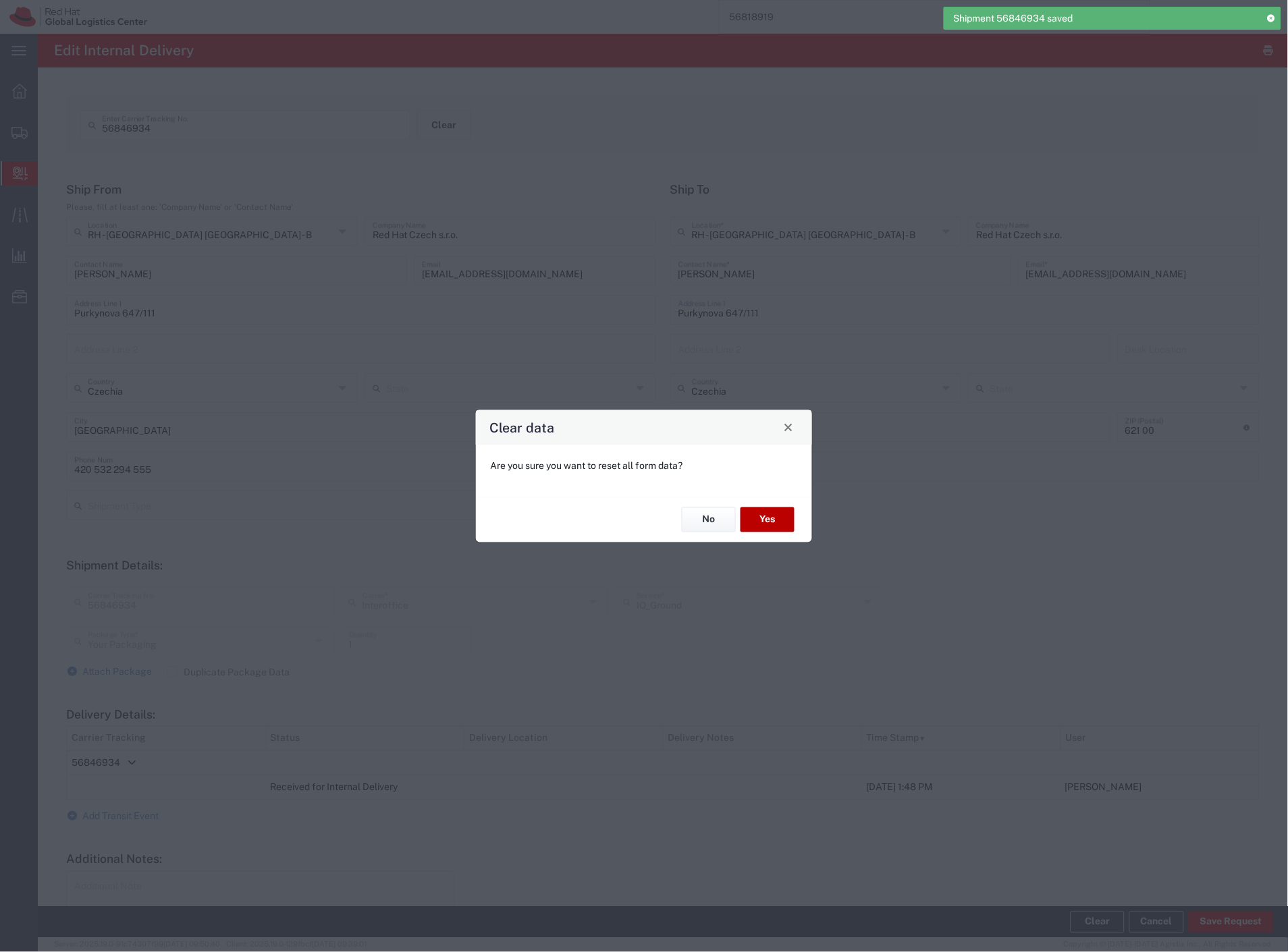
click at [767, 522] on button "Yes" at bounding box center [767, 519] width 54 height 25
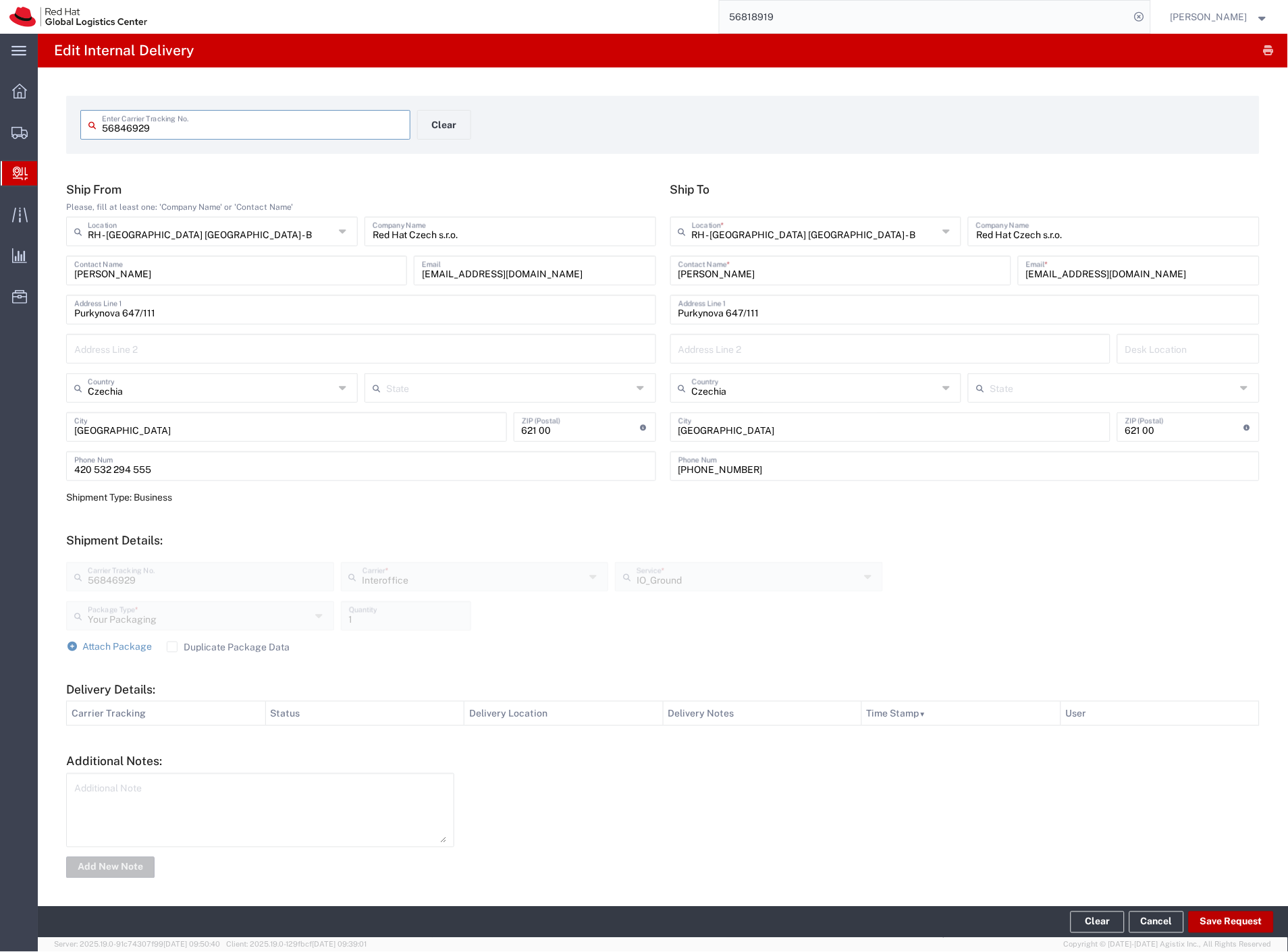
click at [1205, 919] on button "Save Request" at bounding box center [1230, 923] width 85 height 22
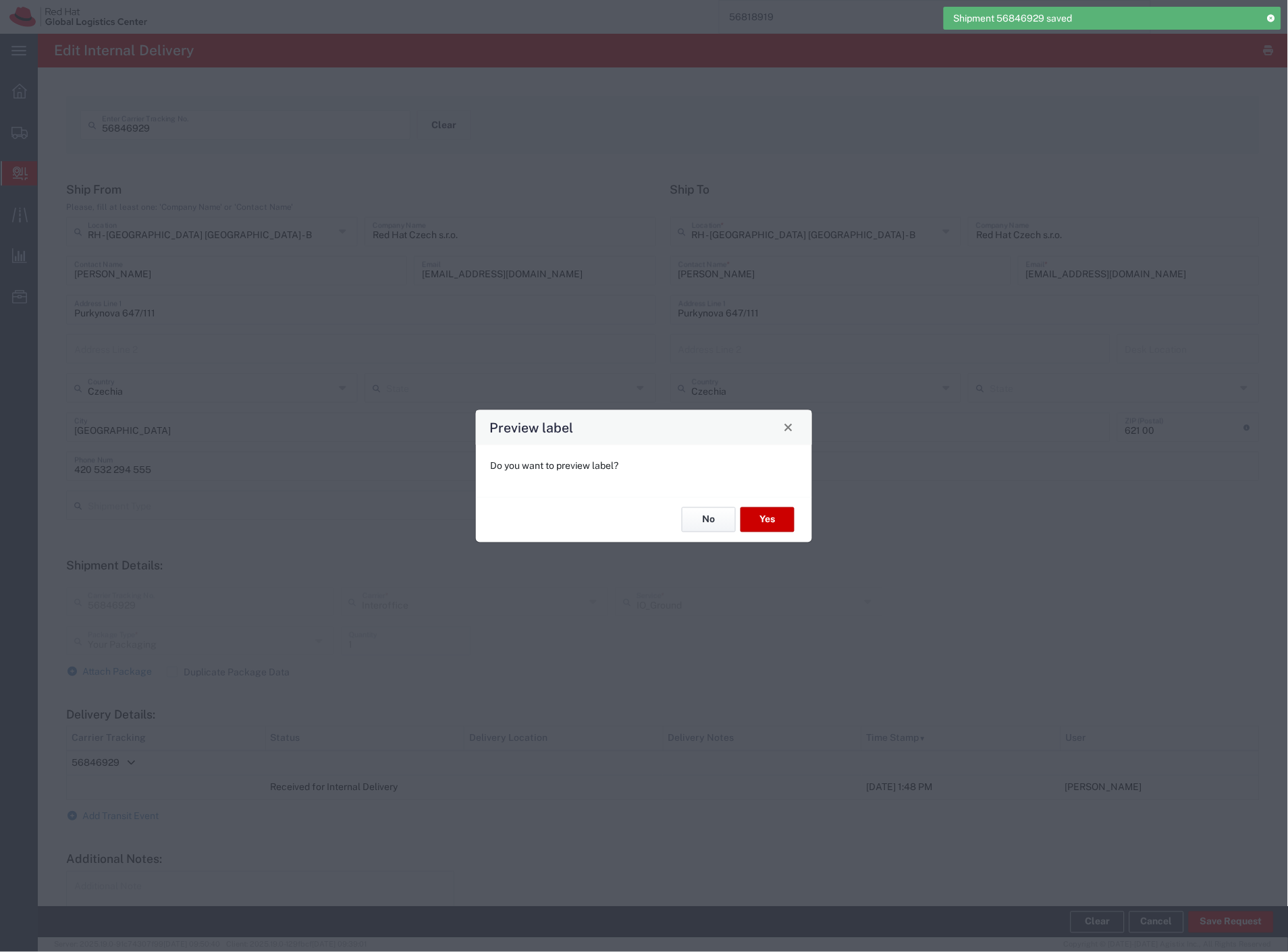
click at [714, 528] on button "No" at bounding box center [709, 519] width 54 height 25
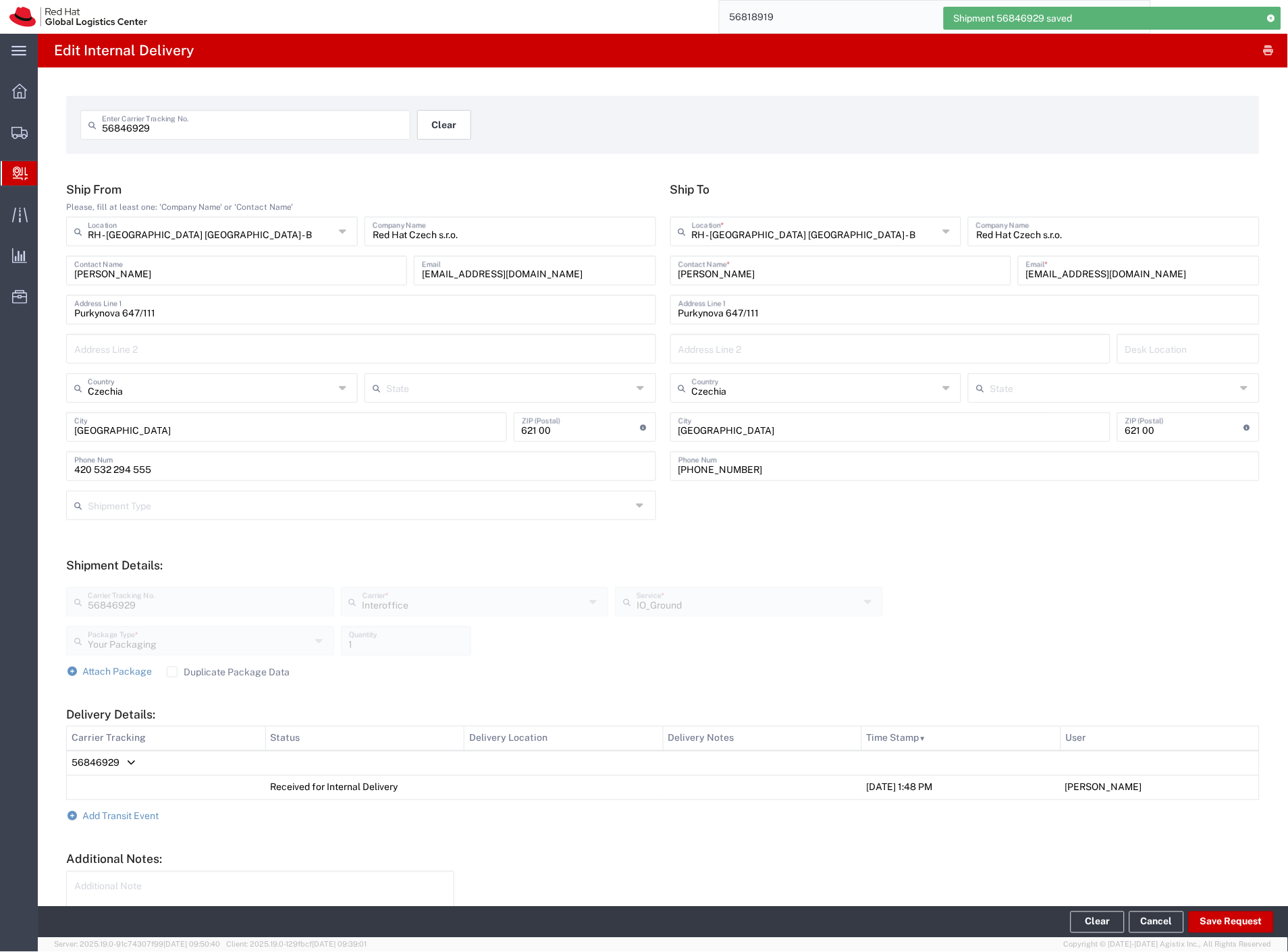
click at [435, 125] on button "Clear" at bounding box center [444, 125] width 54 height 30
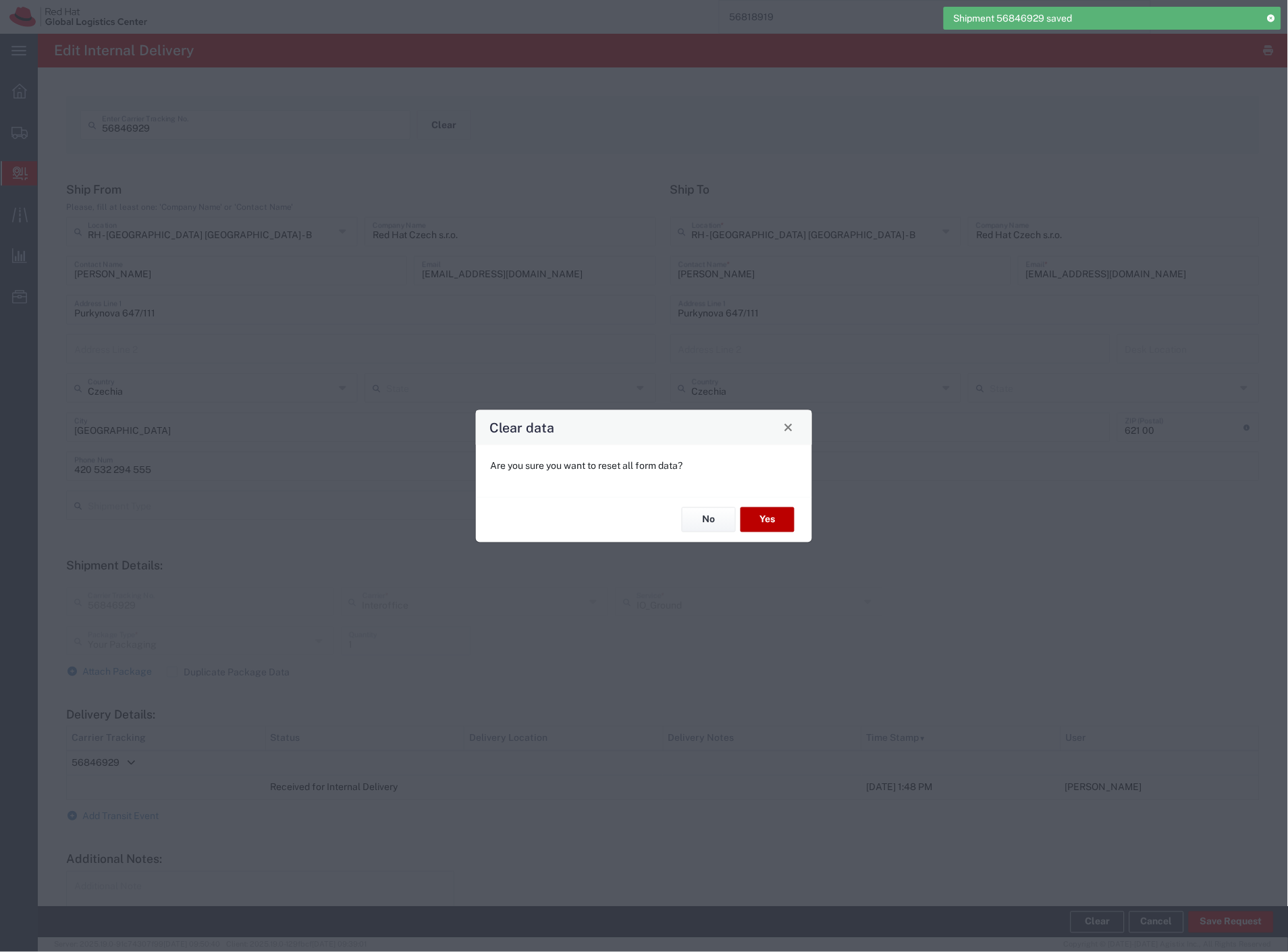
click at [772, 518] on button "Yes" at bounding box center [767, 519] width 54 height 25
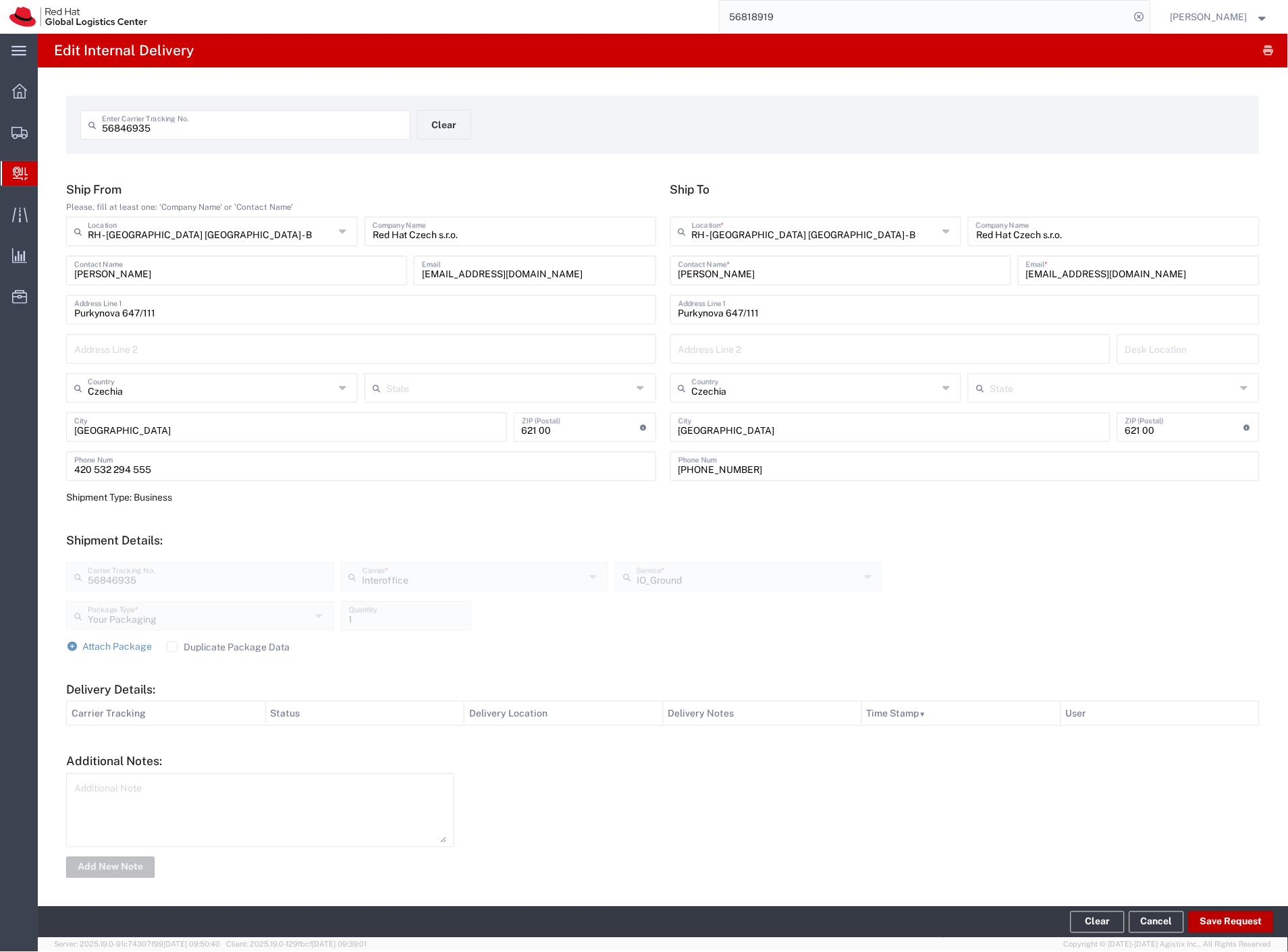
click at [1206, 920] on button "Save Request" at bounding box center [1230, 923] width 85 height 22
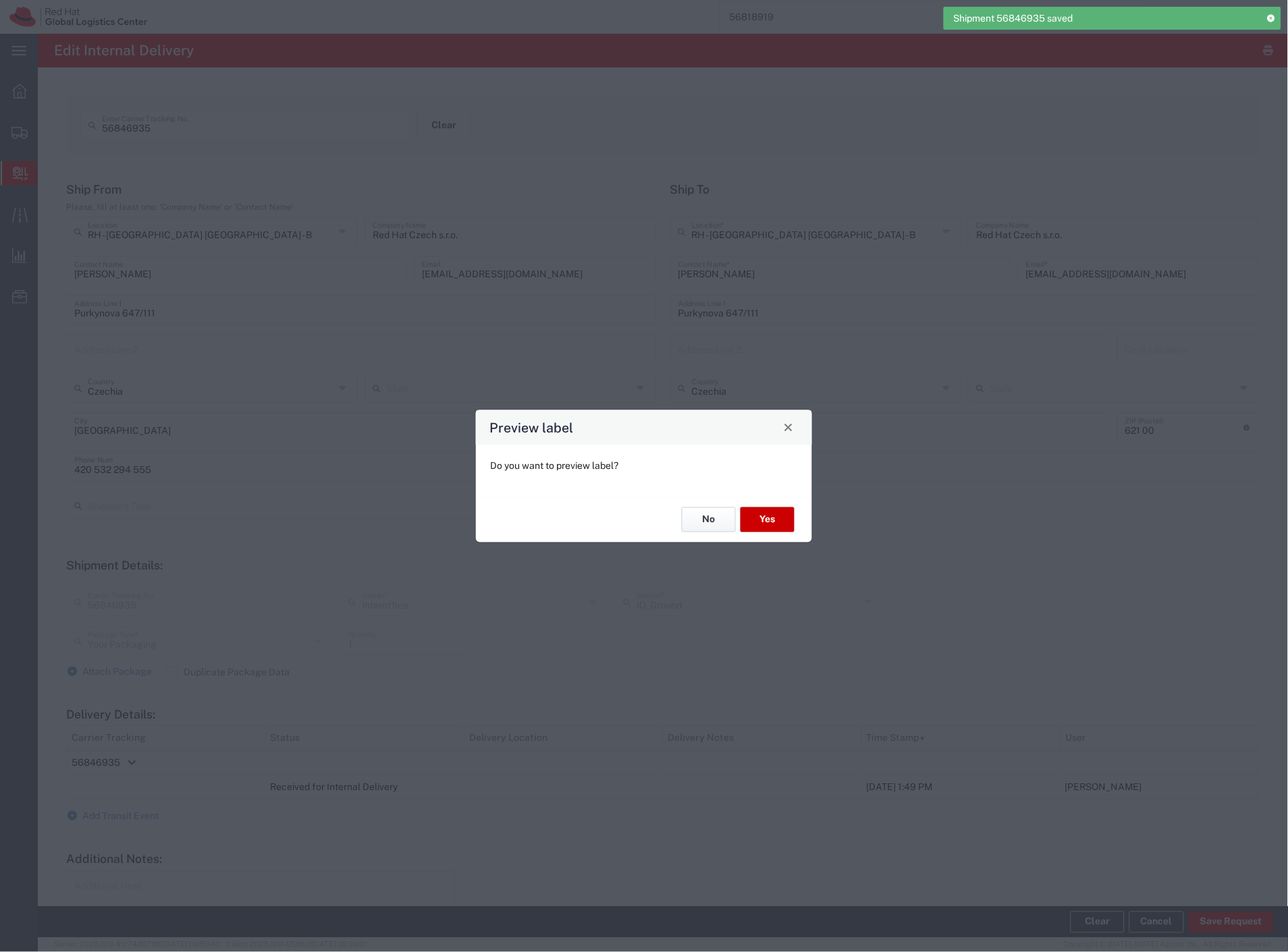
click at [707, 520] on button "No" at bounding box center [709, 519] width 54 height 25
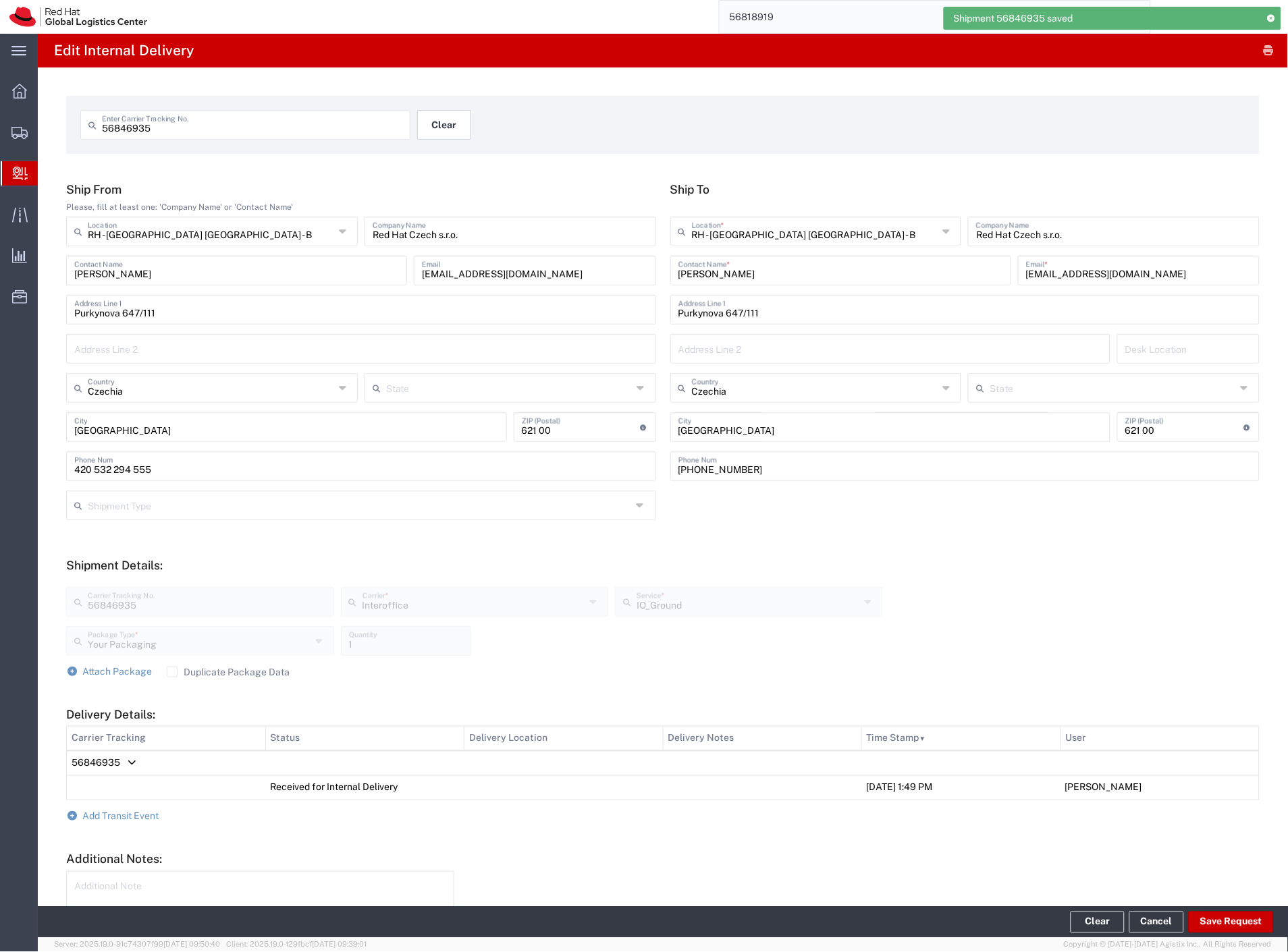
click at [445, 128] on button "Clear" at bounding box center [444, 125] width 54 height 30
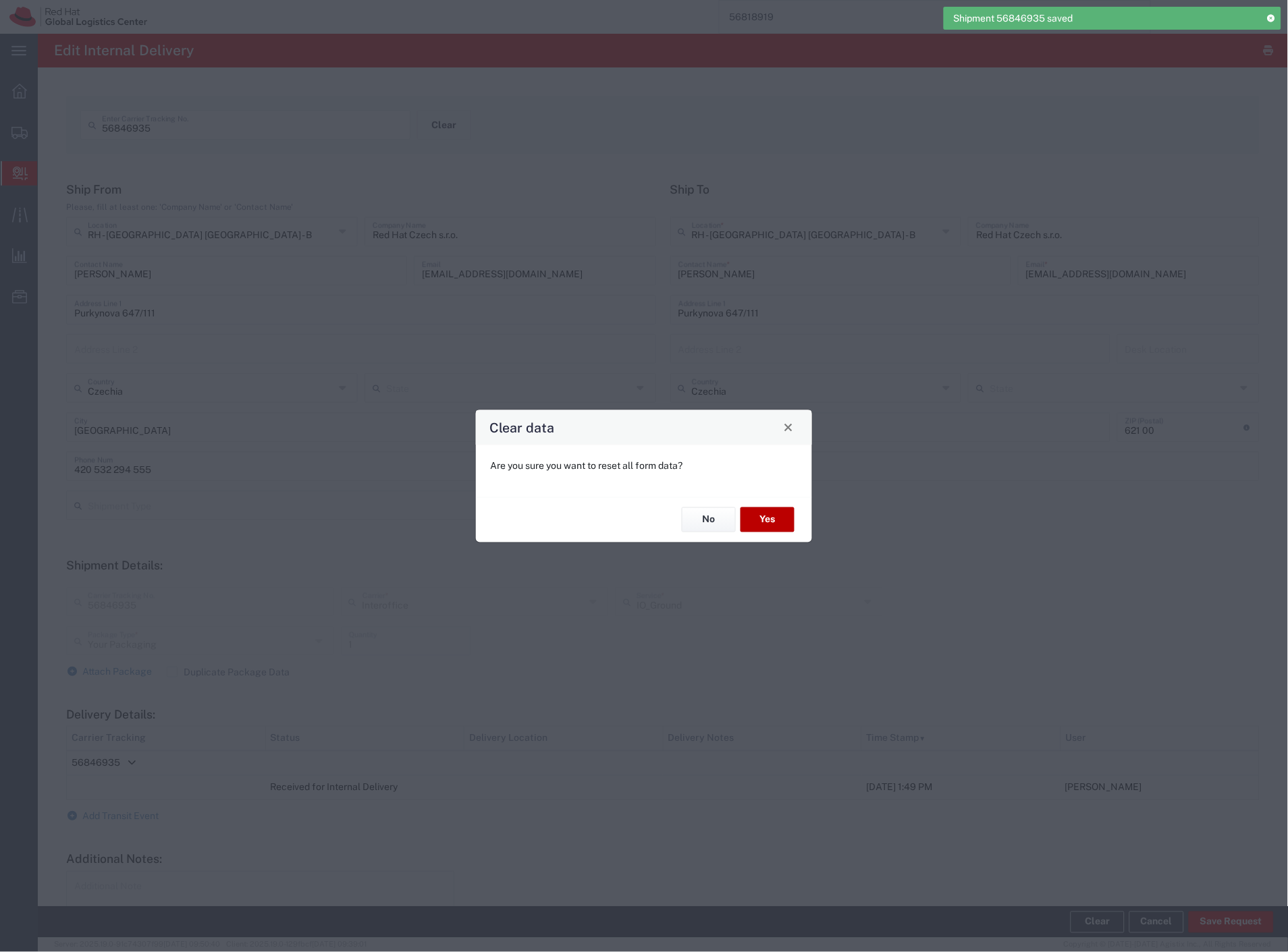
click at [773, 514] on button "Yes" at bounding box center [767, 519] width 54 height 25
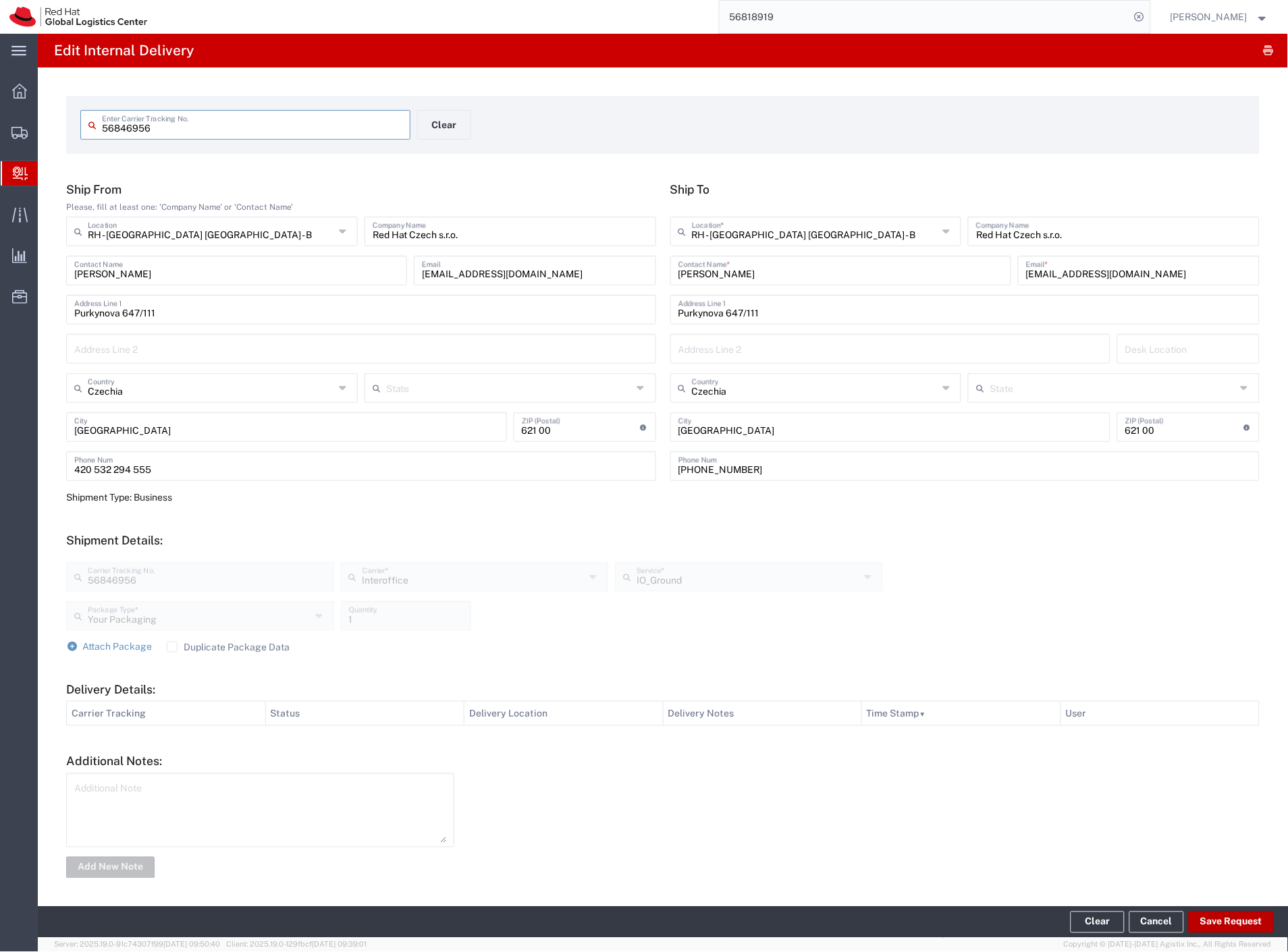
click at [1237, 921] on button "Save Request" at bounding box center [1230, 923] width 85 height 22
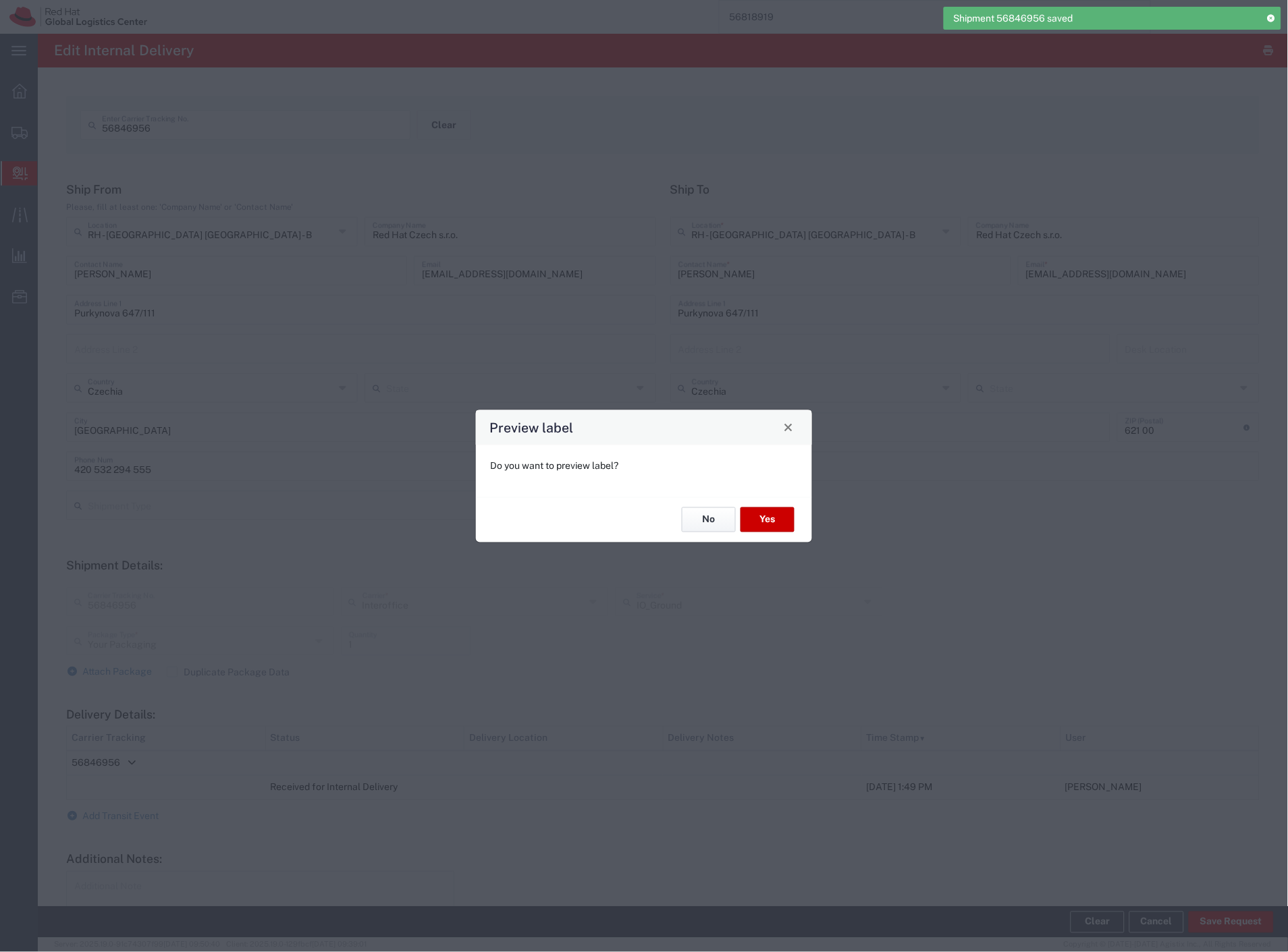
click at [705, 516] on button "No" at bounding box center [709, 519] width 54 height 25
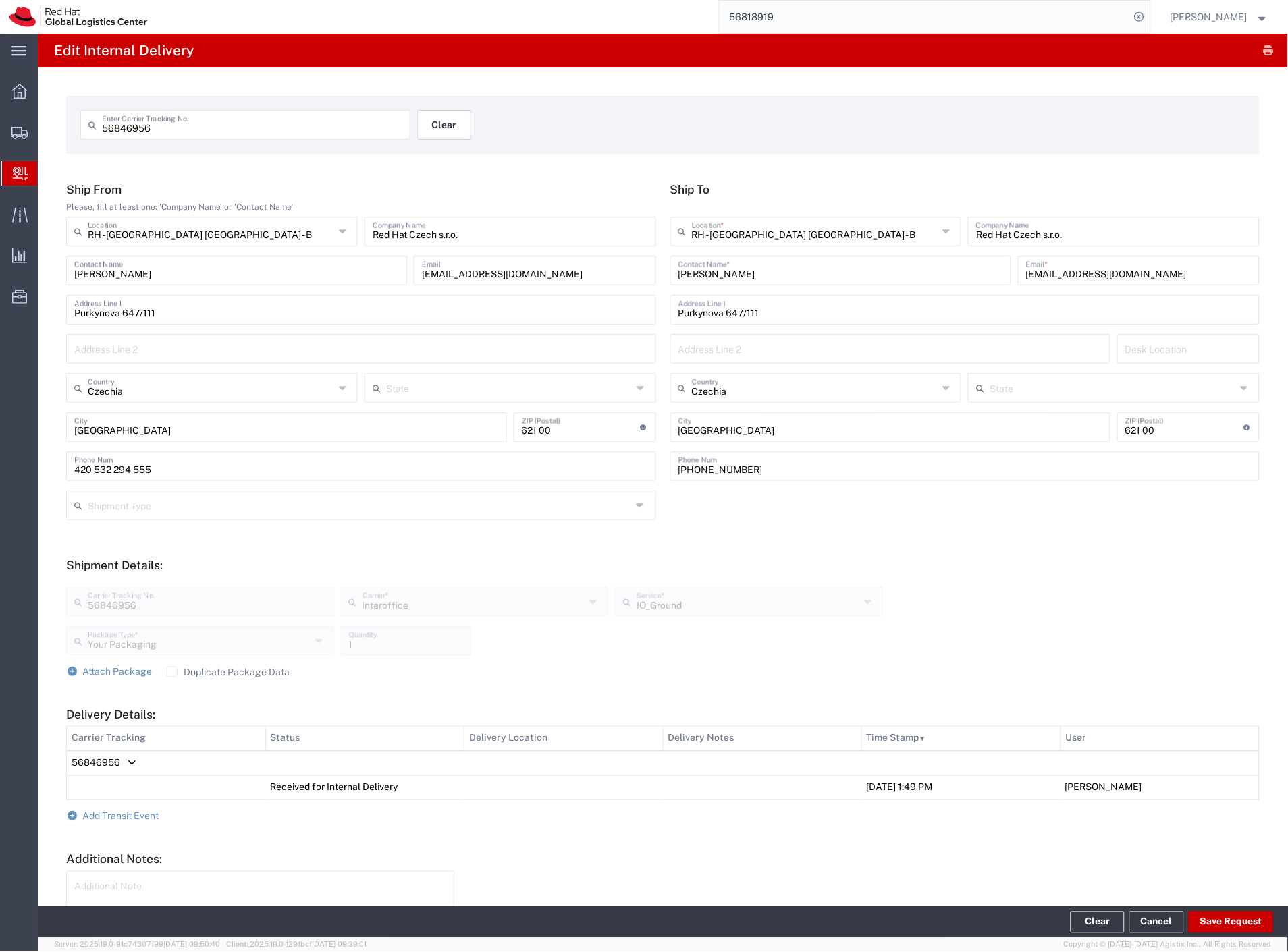
click at [441, 134] on button "Clear" at bounding box center [444, 125] width 54 height 30
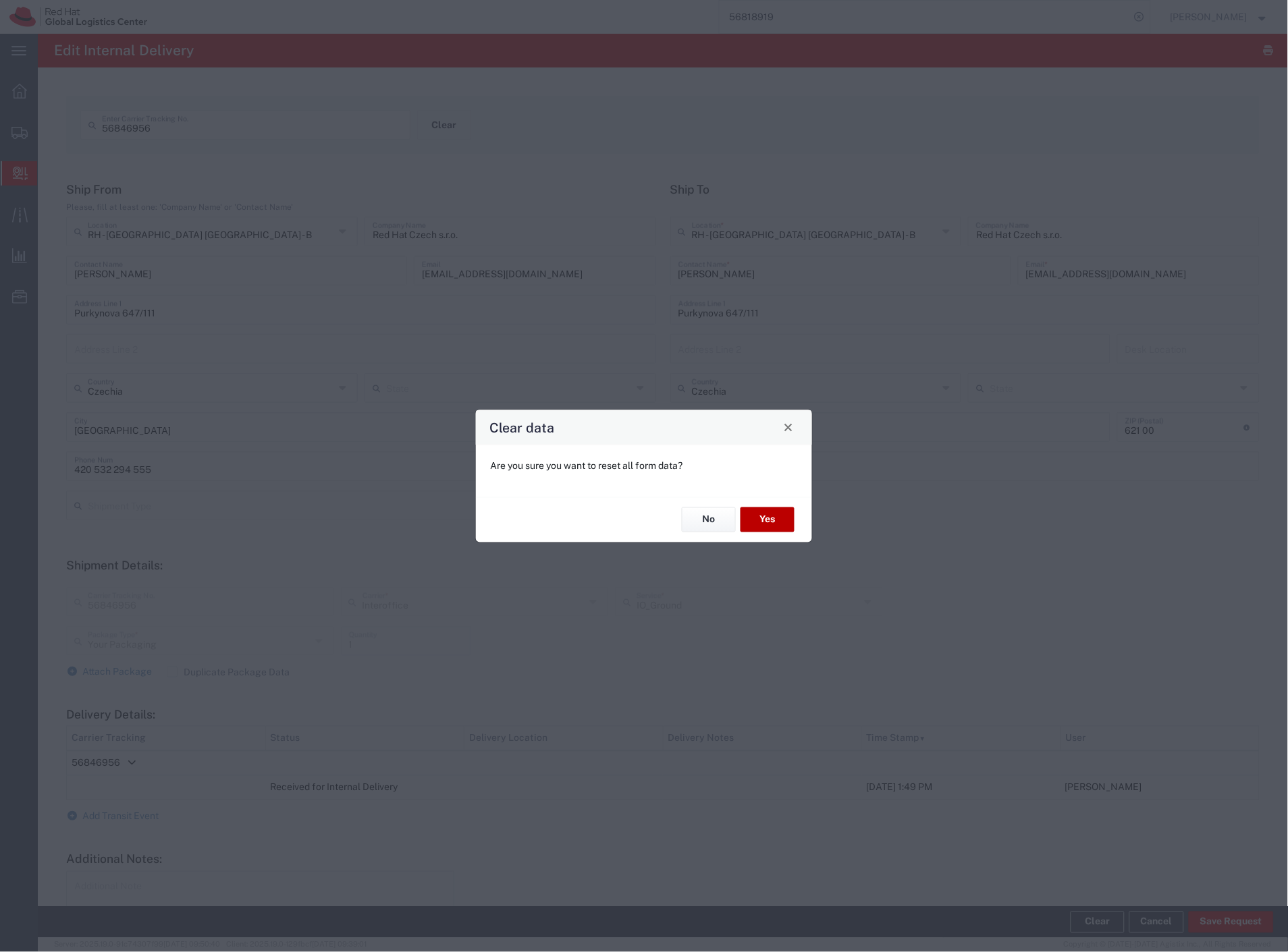
click at [777, 511] on button "Yes" at bounding box center [767, 519] width 54 height 25
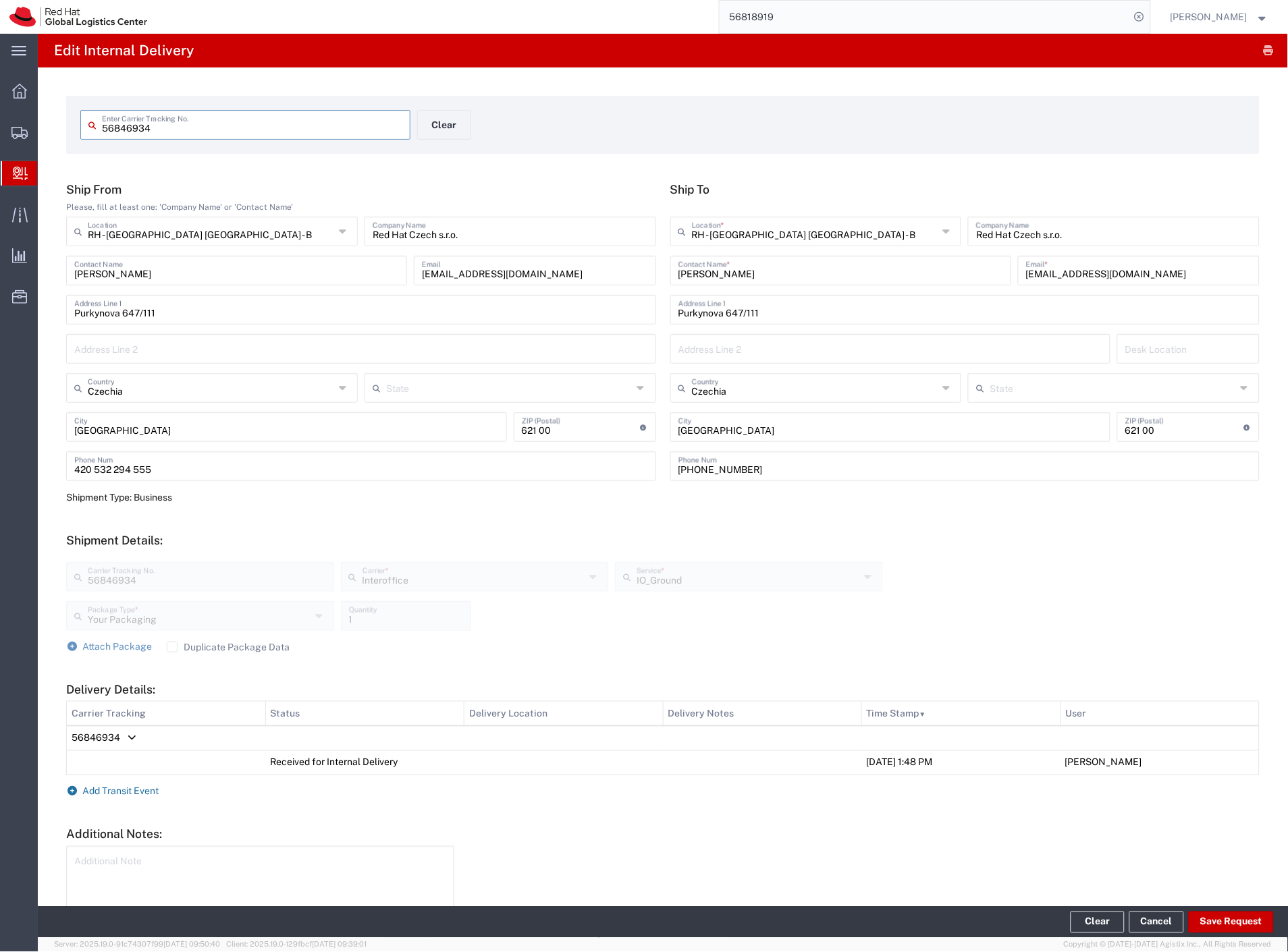
click at [143, 788] on span "Add Transit Event" at bounding box center [121, 791] width 76 height 11
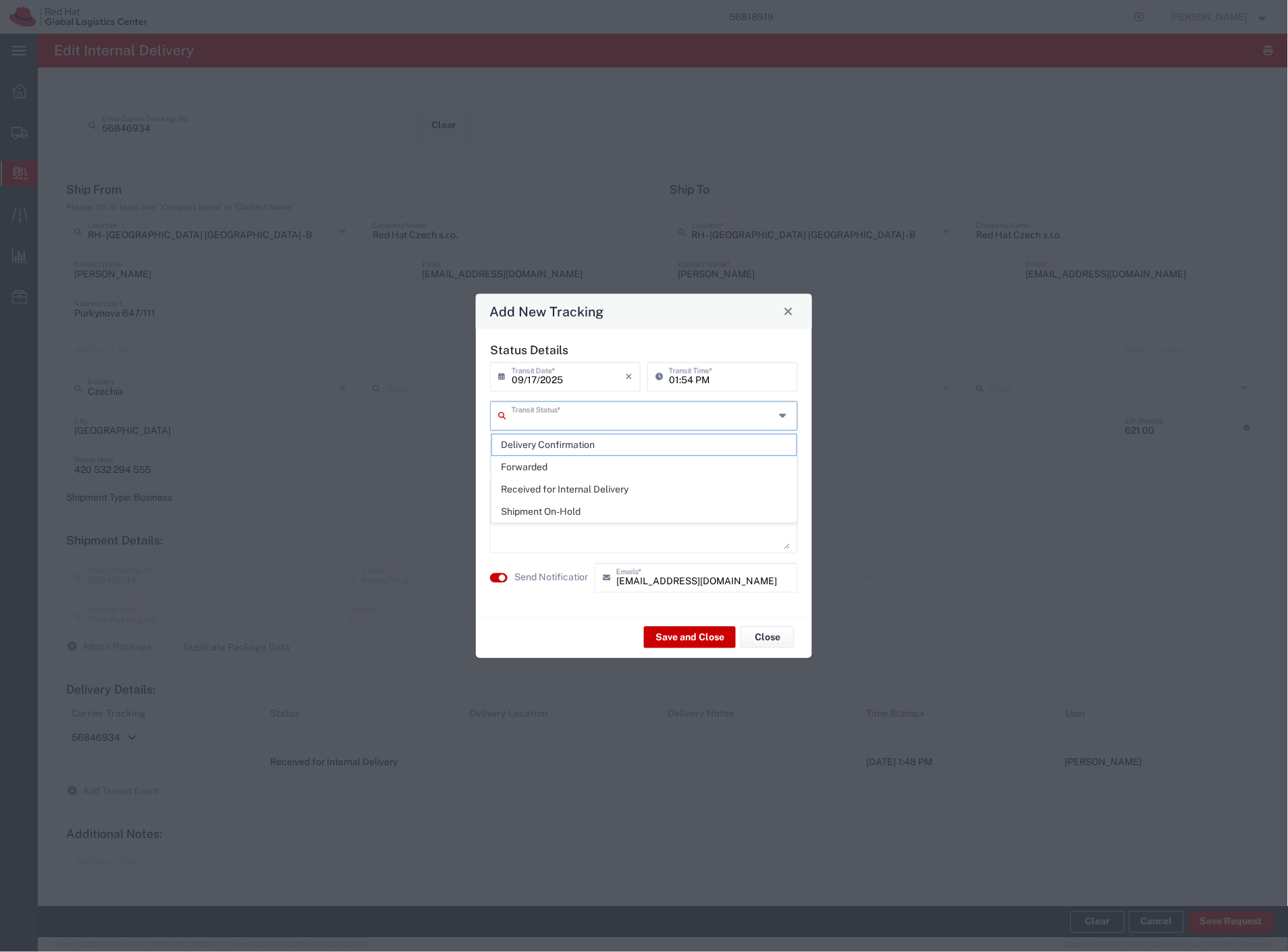
click at [606, 416] on input "text" at bounding box center [643, 415] width 263 height 24
click at [589, 446] on span "Delivery Confirmation" at bounding box center [644, 445] width 305 height 21
click at [595, 514] on textarea at bounding box center [644, 516] width 292 height 66
click at [556, 575] on label "Send Notification" at bounding box center [552, 578] width 76 height 14
click at [675, 638] on button "Save and Close" at bounding box center [690, 638] width 92 height 22
